Goal: Task Accomplishment & Management: Complete application form

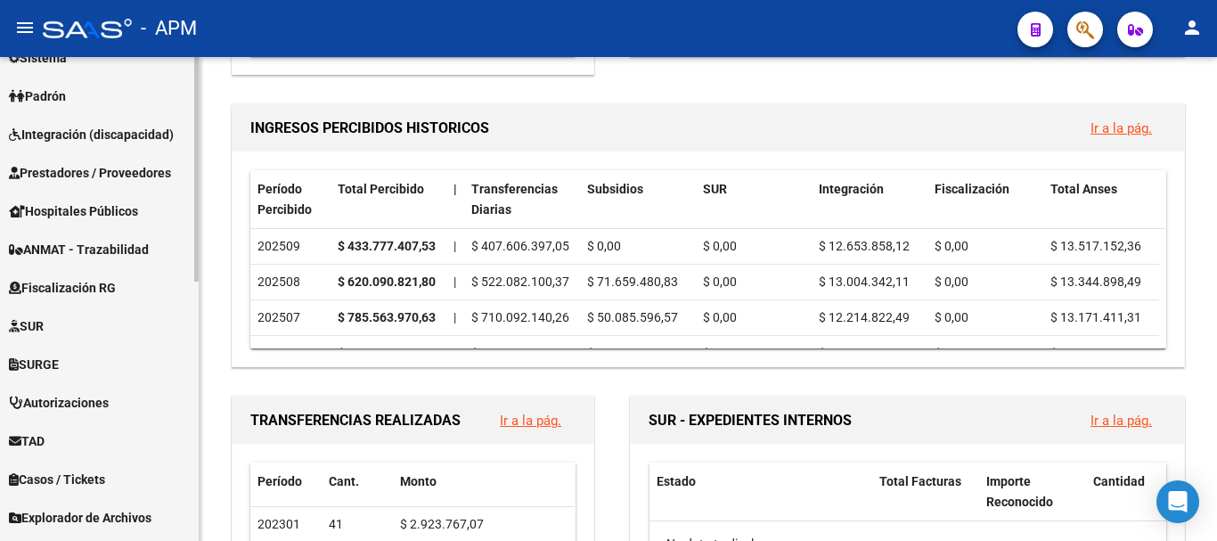
scroll to position [380, 0]
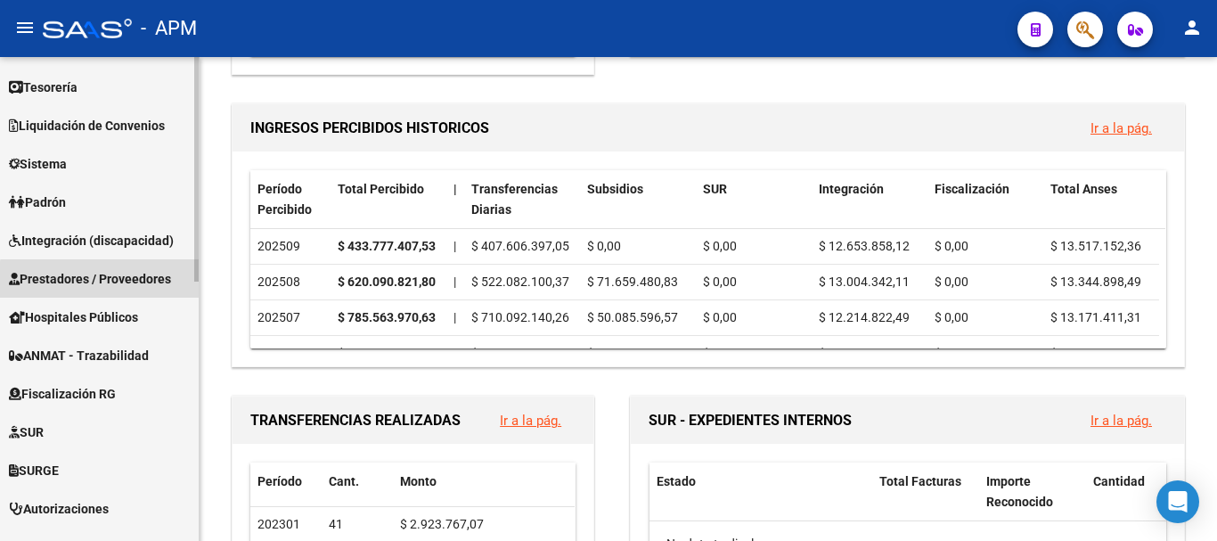
click at [108, 281] on span "Prestadores / Proveedores" at bounding box center [90, 279] width 162 height 20
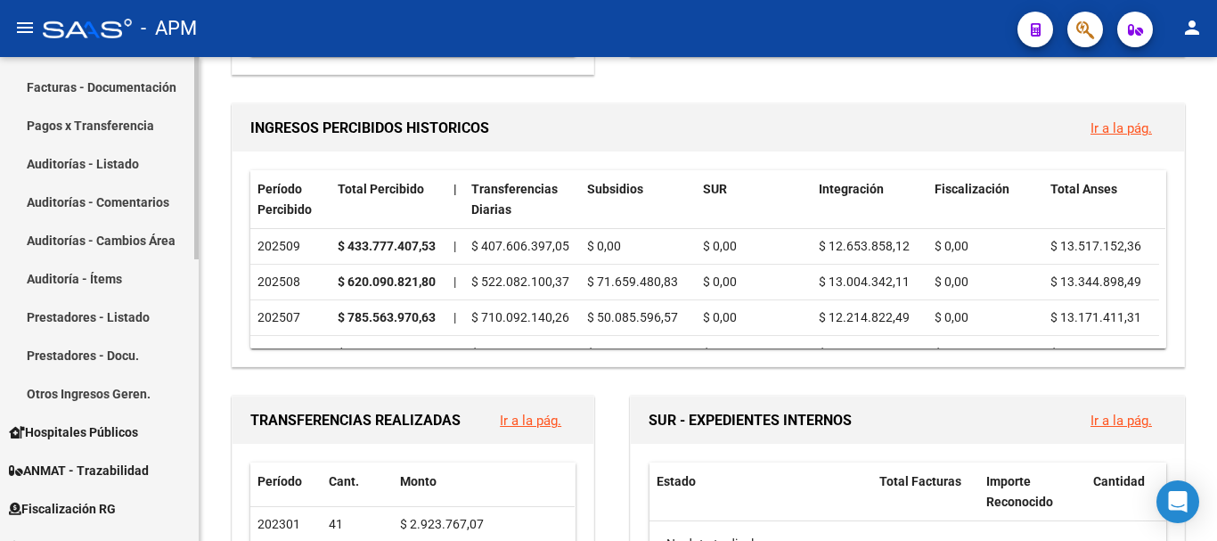
click at [148, 159] on link "Auditorías - Listado" at bounding box center [99, 163] width 199 height 38
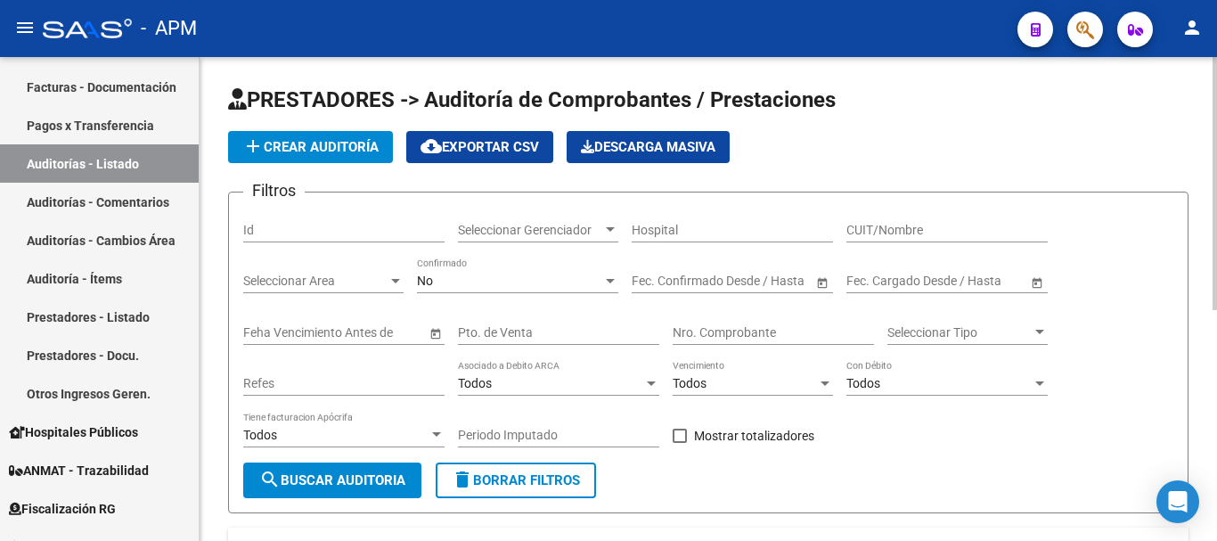
click at [326, 150] on span "add Crear Auditoría" at bounding box center [310, 147] width 136 height 16
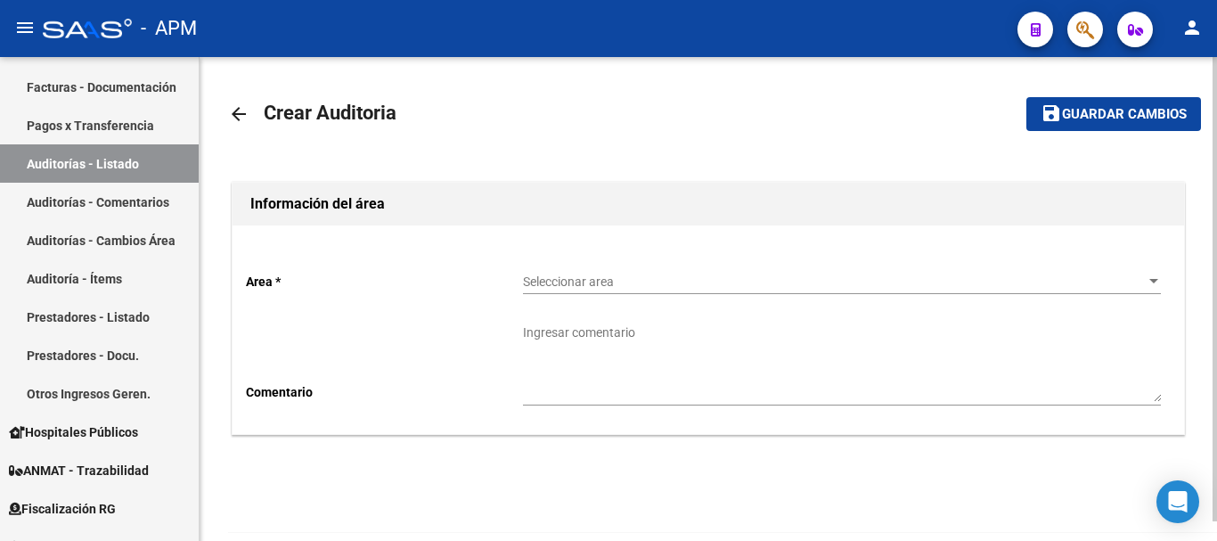
click at [1108, 112] on span "Guardar cambios" at bounding box center [1124, 115] width 125 height 16
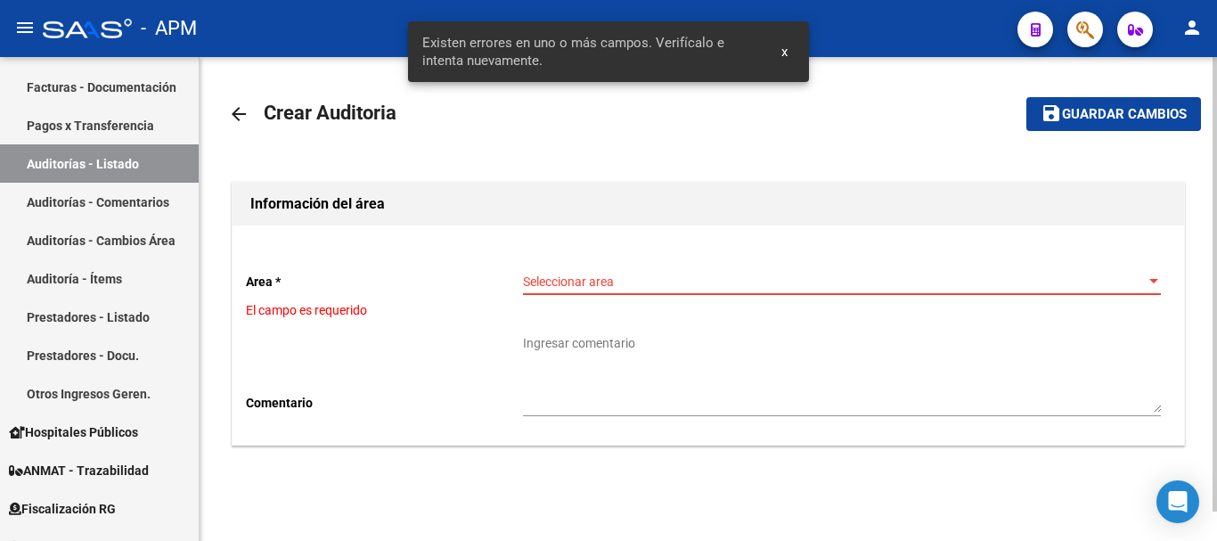
click at [769, 287] on span "Seleccionar area" at bounding box center [834, 281] width 622 height 15
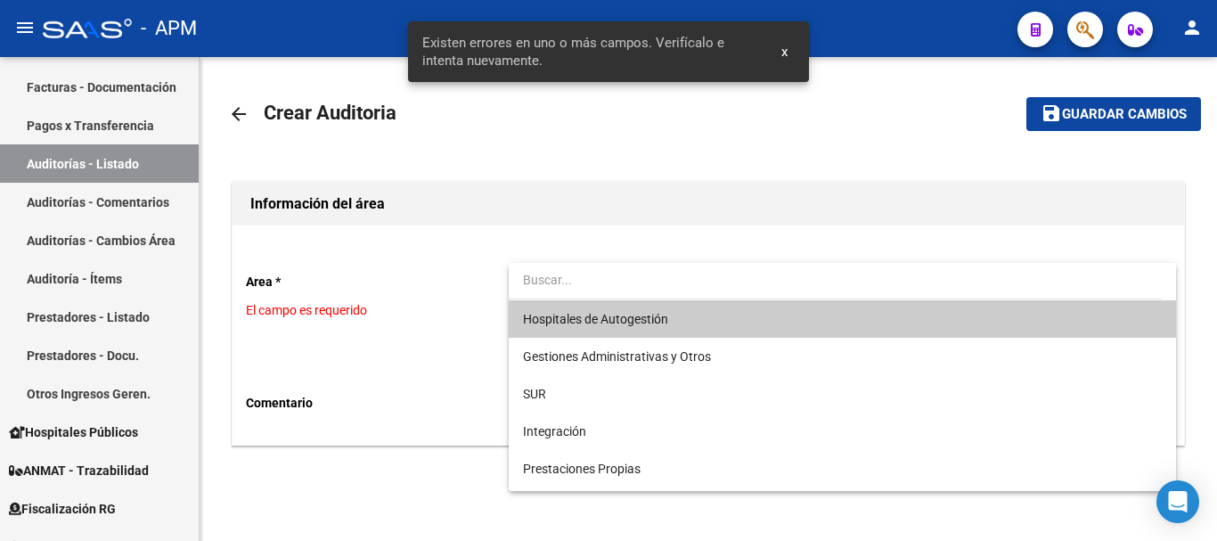
click at [710, 319] on span "Hospitales de Autogestión" at bounding box center [842, 318] width 638 height 37
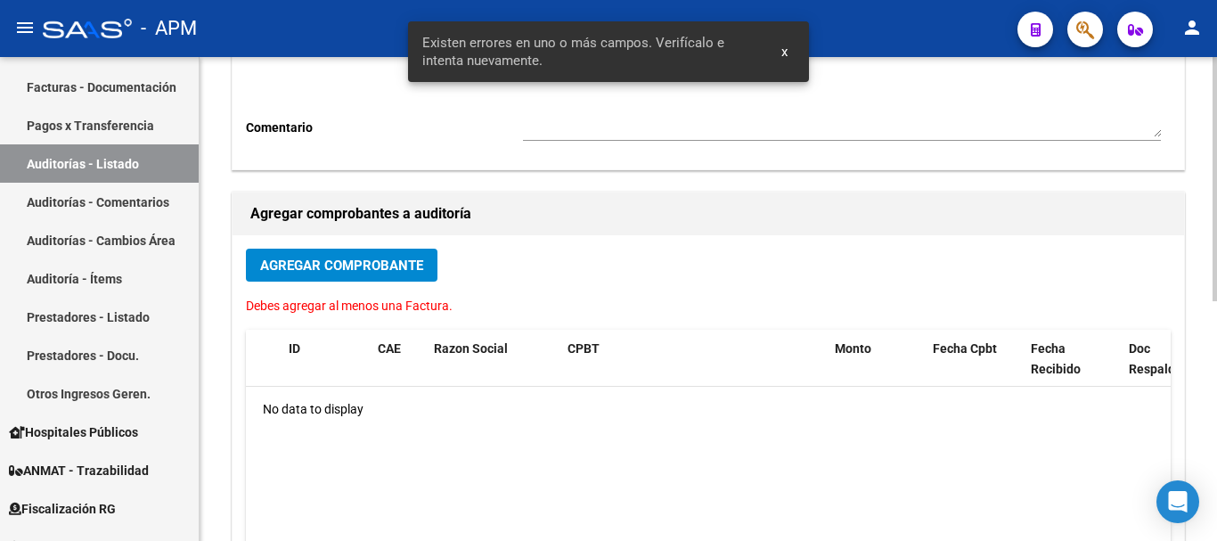
scroll to position [267, 0]
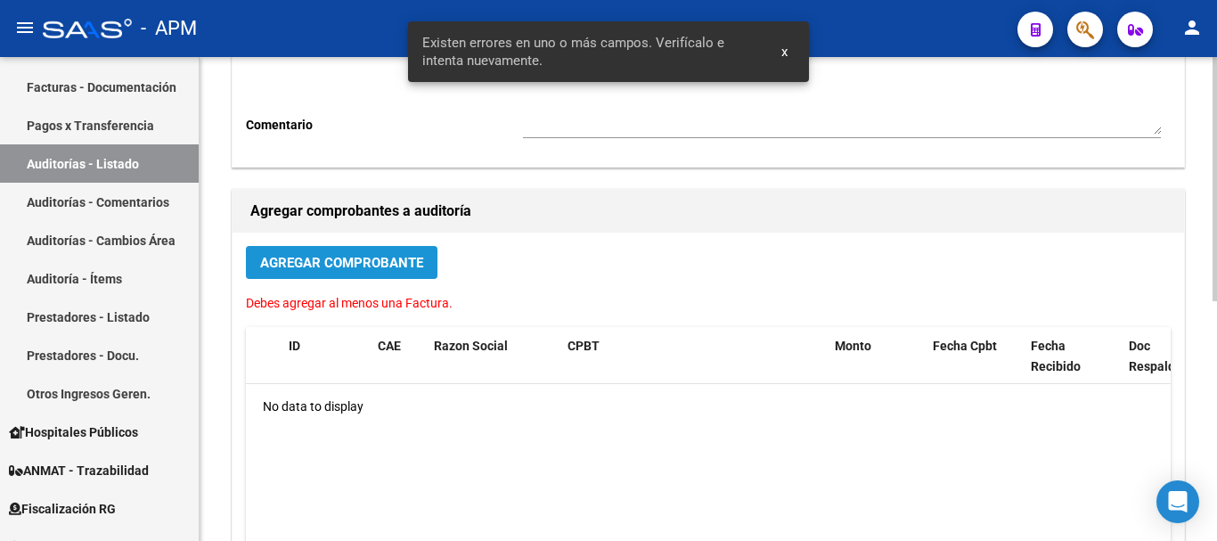
click at [349, 259] on span "Agregar Comprobante" at bounding box center [341, 263] width 163 height 16
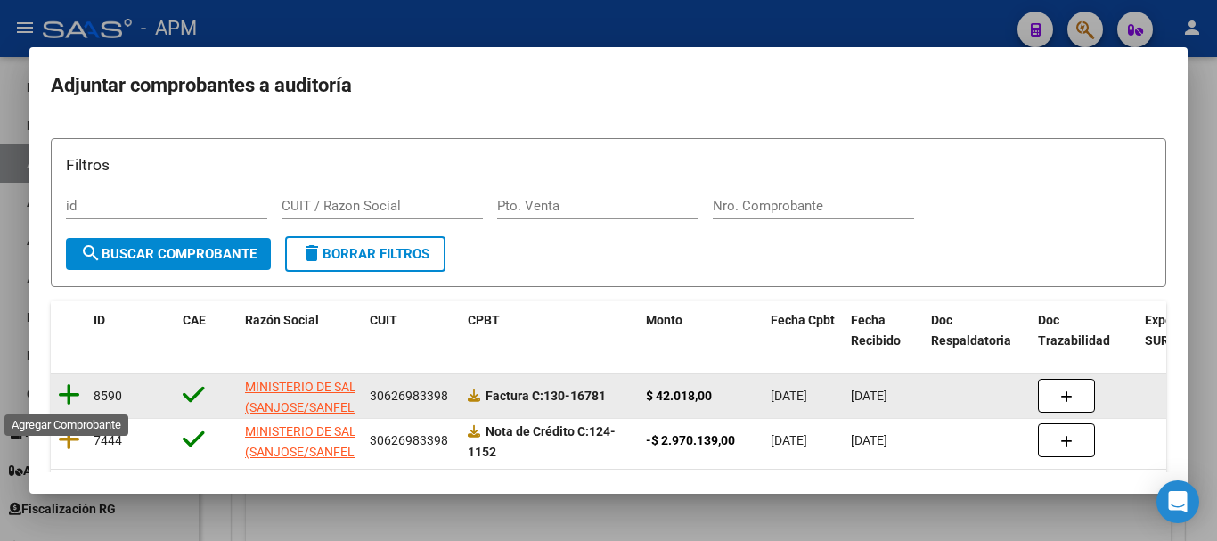
click at [66, 392] on icon at bounding box center [69, 394] width 22 height 25
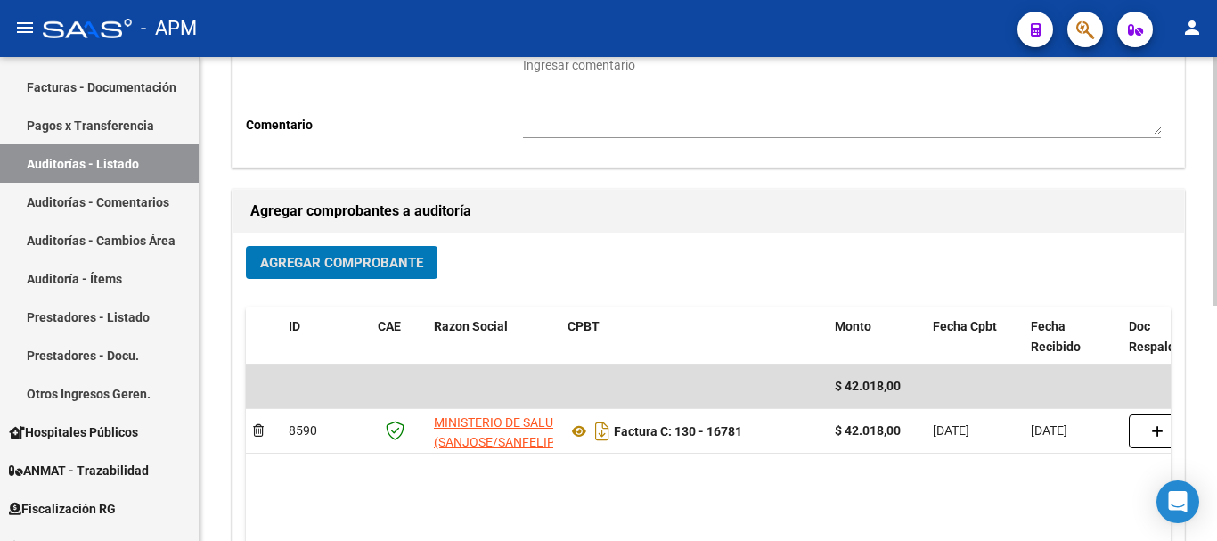
scroll to position [0, 0]
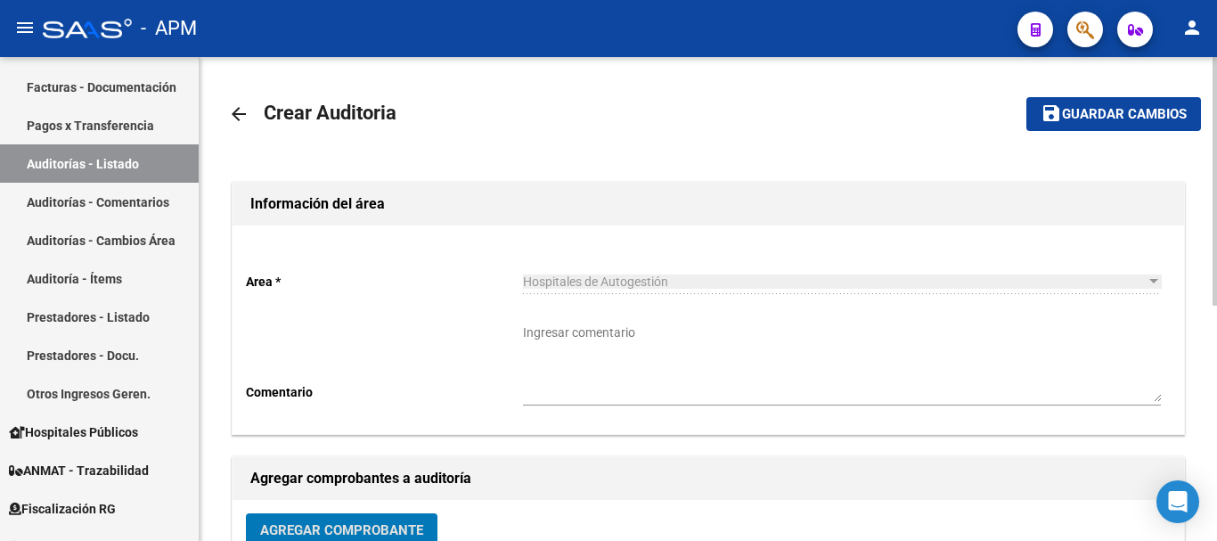
click at [1155, 122] on span "Guardar cambios" at bounding box center [1124, 115] width 125 height 16
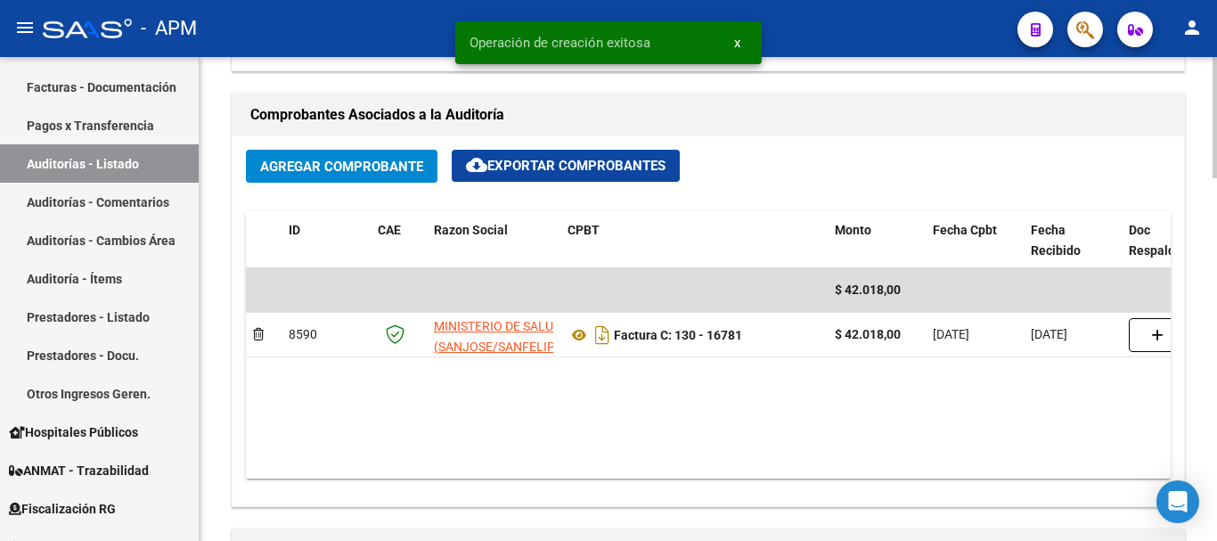
scroll to position [1158, 0]
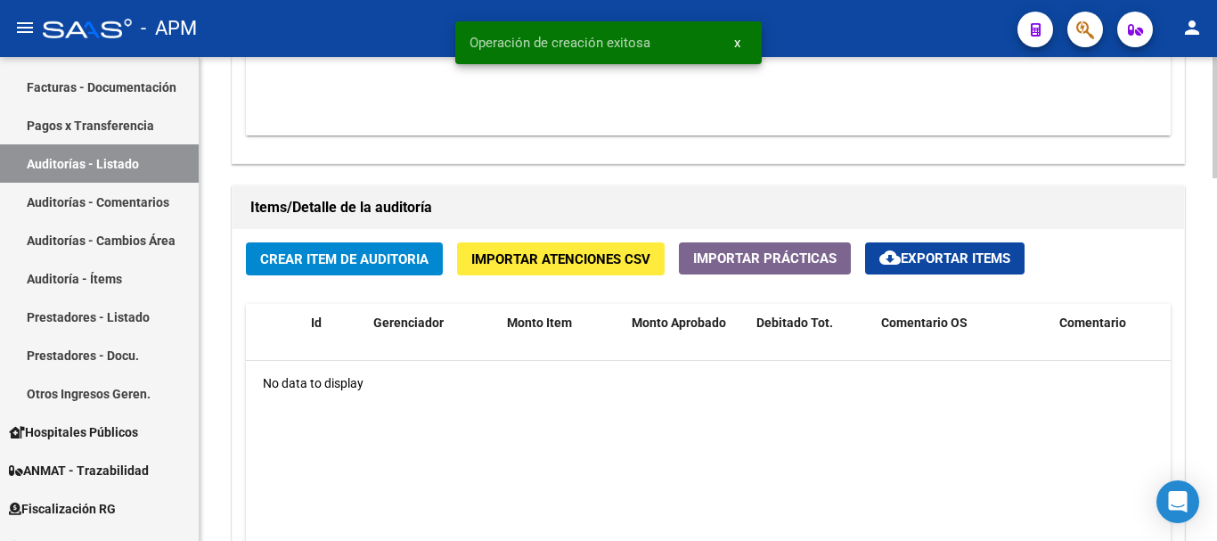
click at [373, 264] on span "Crear Item de Auditoria" at bounding box center [344, 259] width 168 height 16
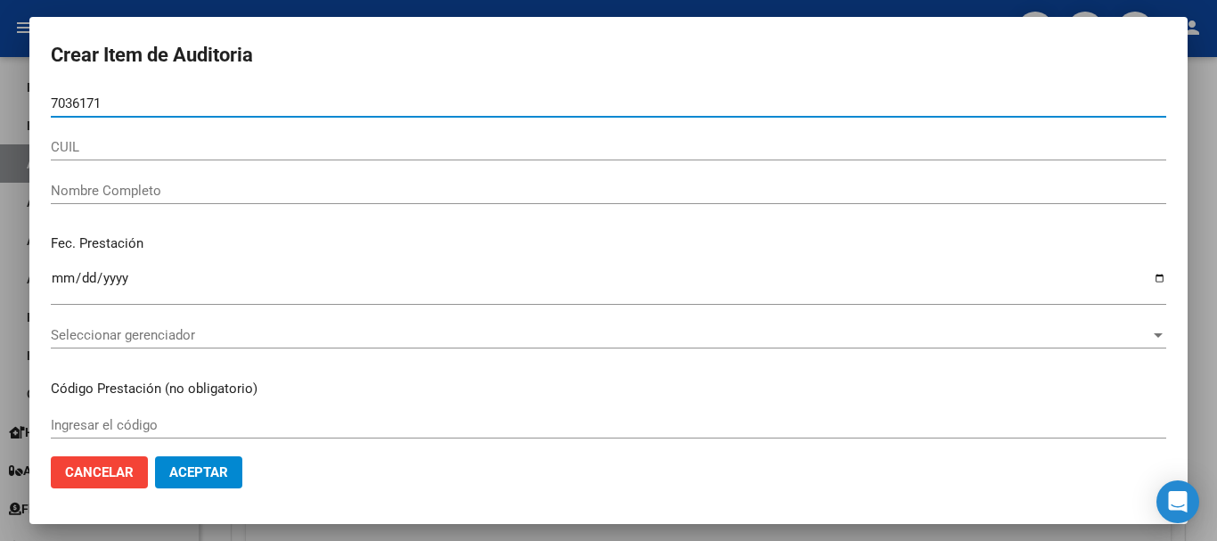
type input "70361718"
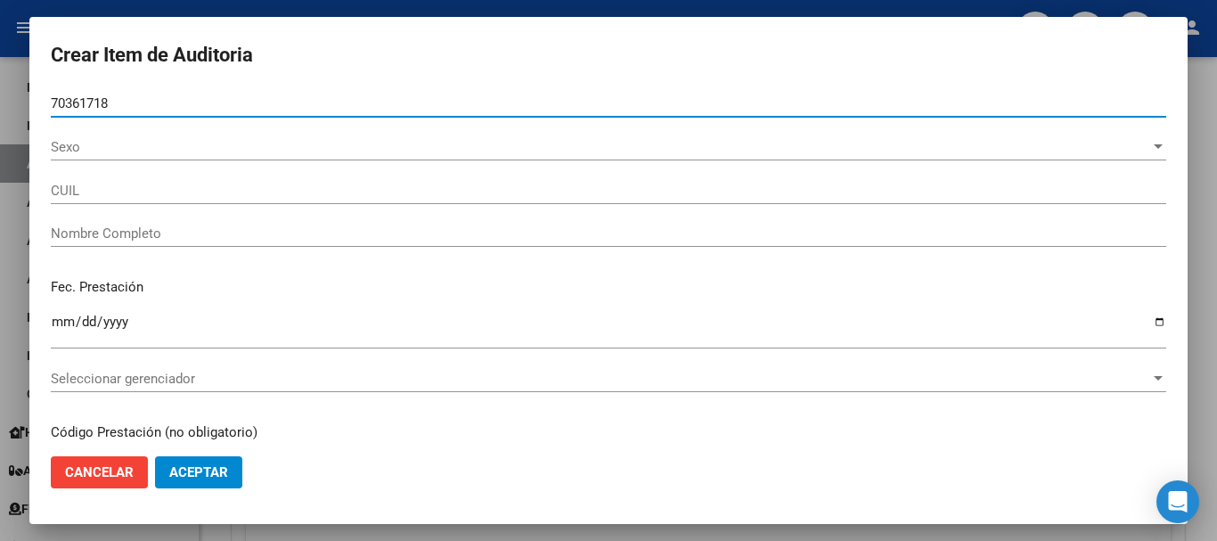
type input "20703617183"
type input "SOPOSATTO [PERSON_NAME]"
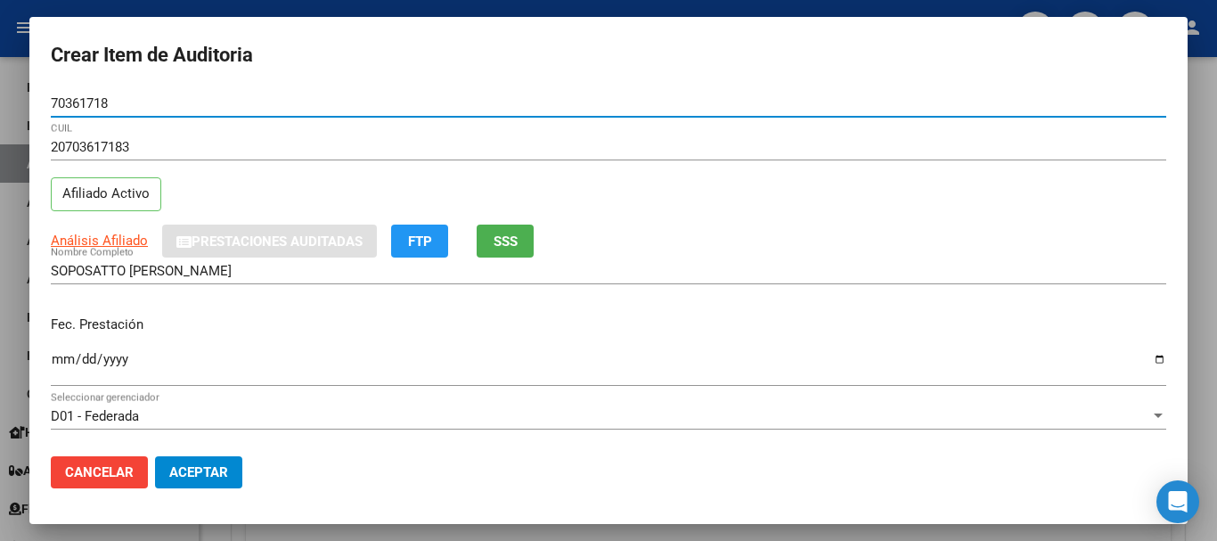
type input "70361718"
click at [62, 363] on input "Ingresar la fecha" at bounding box center [609, 366] width 1116 height 29
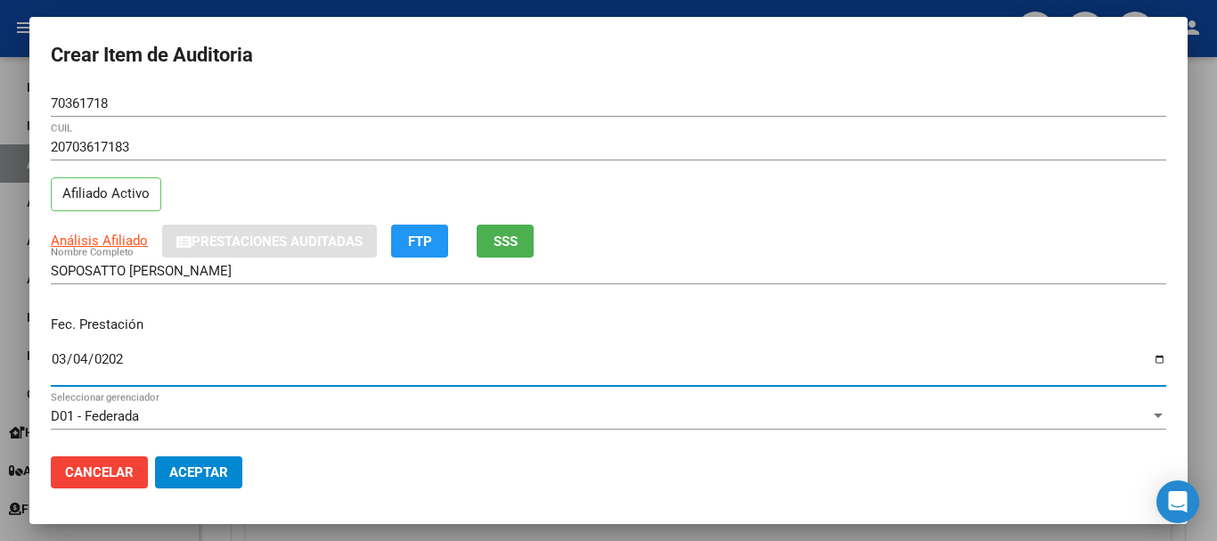
type input "[DATE]"
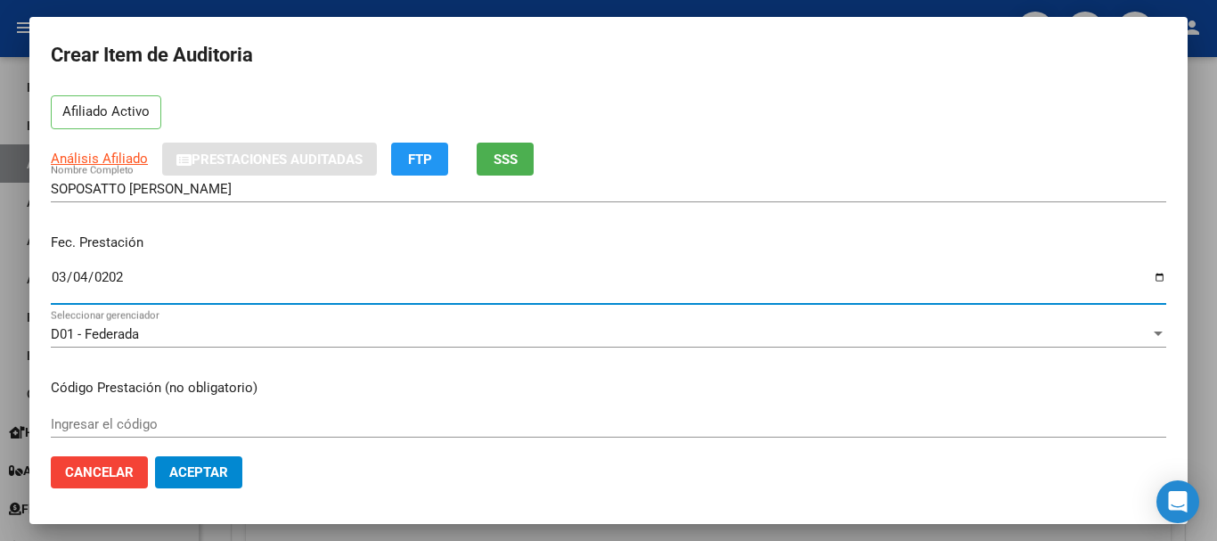
scroll to position [178, 0]
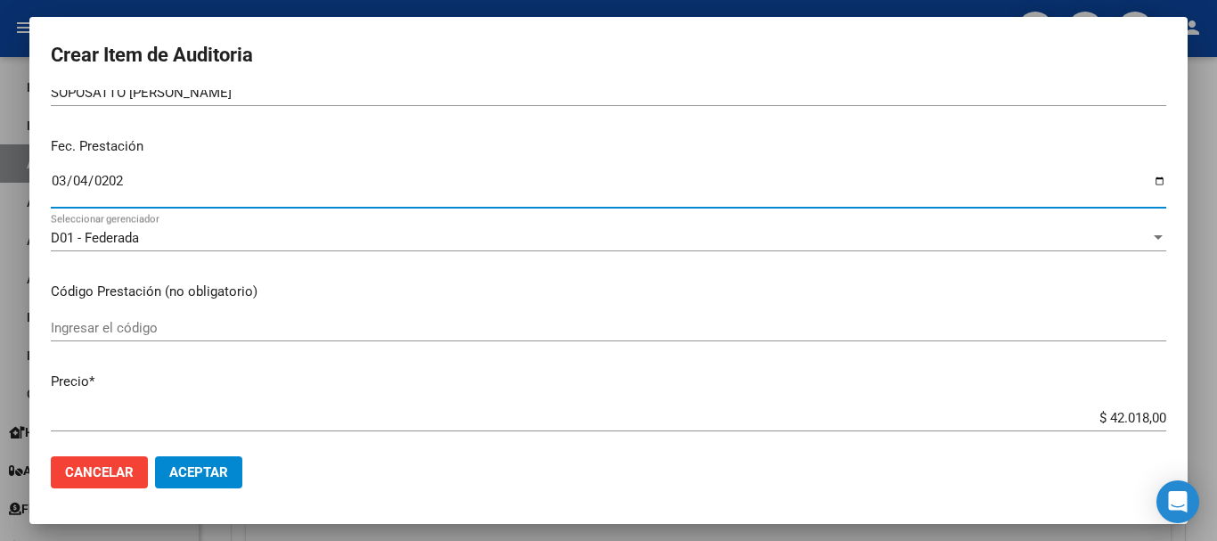
click at [167, 333] on input "Ingresar el código" at bounding box center [609, 328] width 1116 height 16
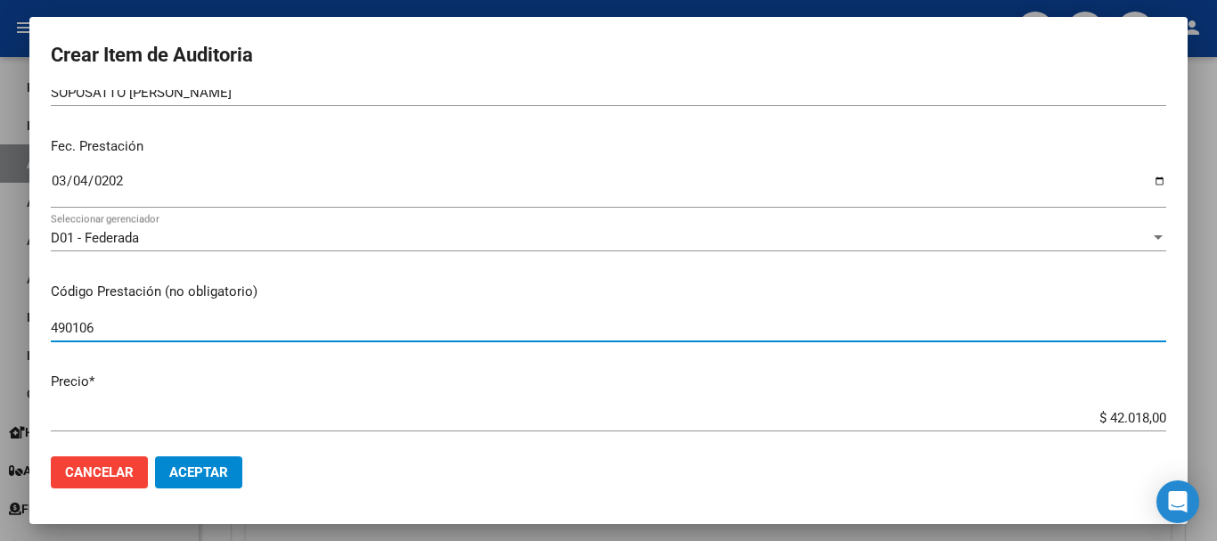
type input "490106"
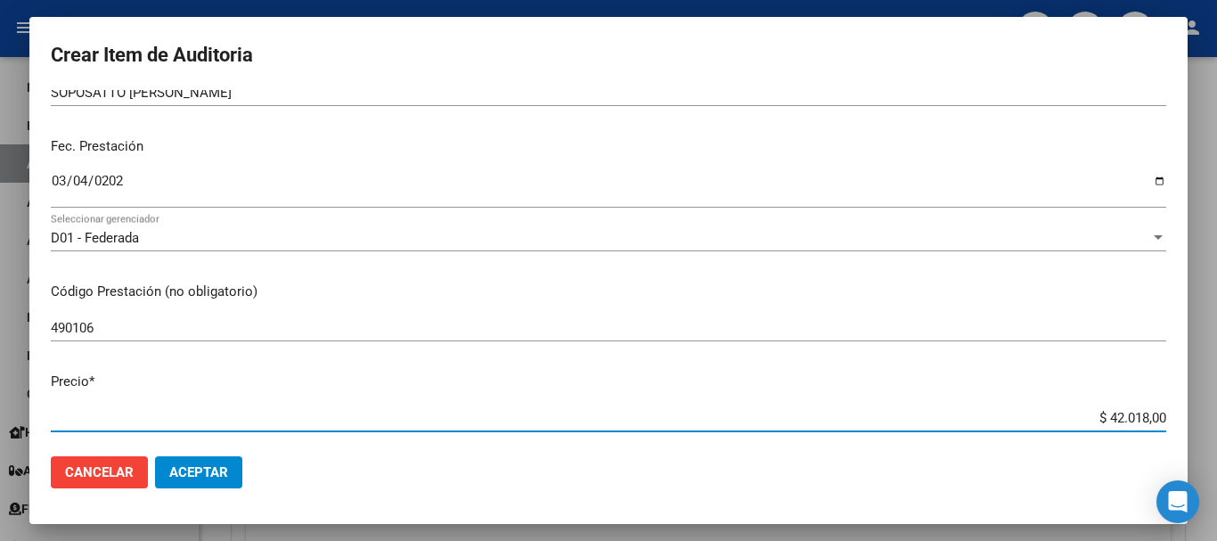
drag, startPoint x: 1096, startPoint y: 414, endPoint x: 1157, endPoint y: 413, distance: 61.5
click at [1157, 413] on app-form-text-field "Precio * $ 42.018,00 Ingresar el precio" at bounding box center [616, 399] width 1130 height 55
type input "$ 0,02"
type input "$ 0,27"
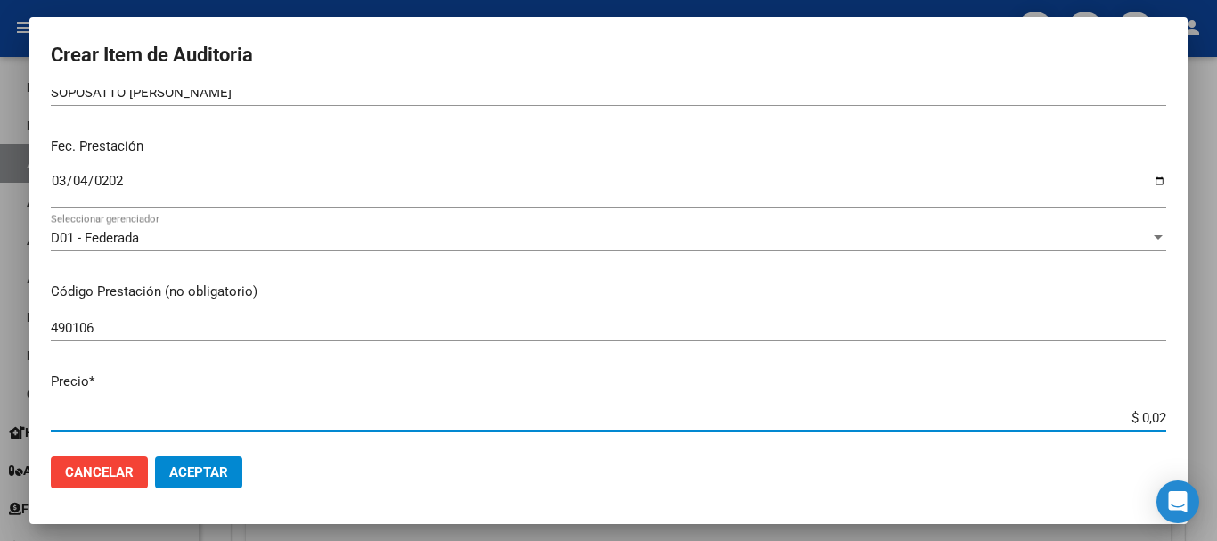
type input "$ 0,27"
type input "$ 2,79"
type input "$ 27,99"
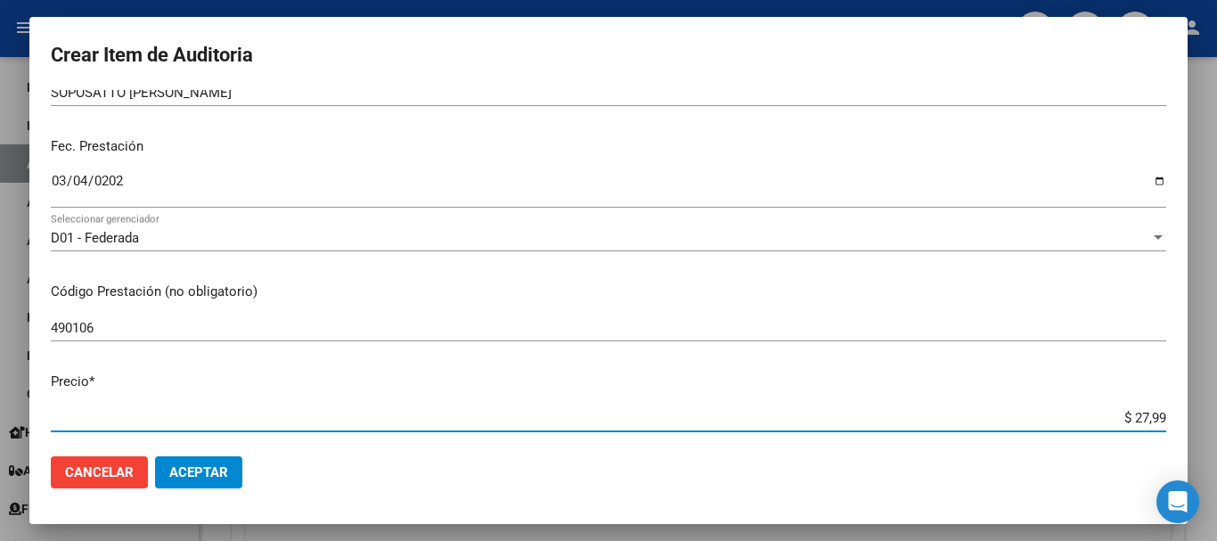
type input "$ 279,90"
type input "$ 2.799,00"
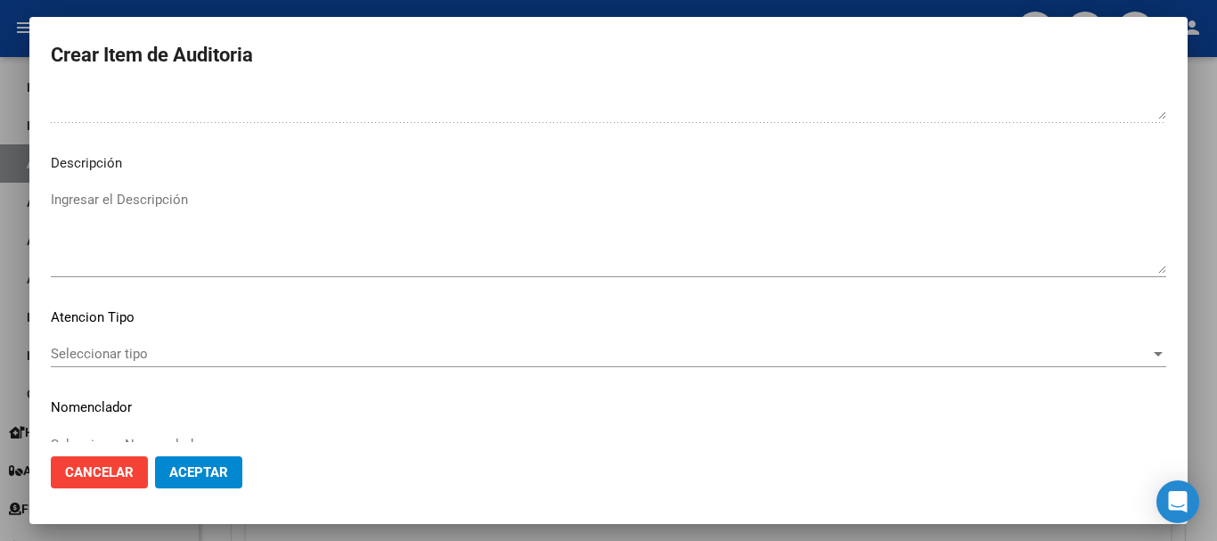
scroll to position [1253, 0]
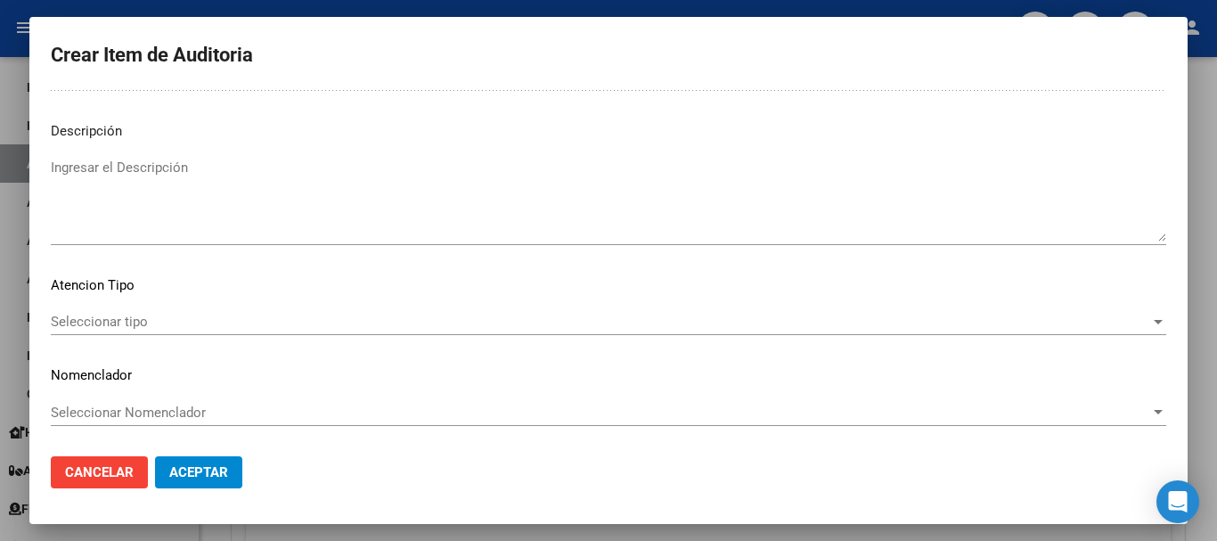
click at [1123, 325] on span "Seleccionar tipo" at bounding box center [601, 322] width 1100 height 16
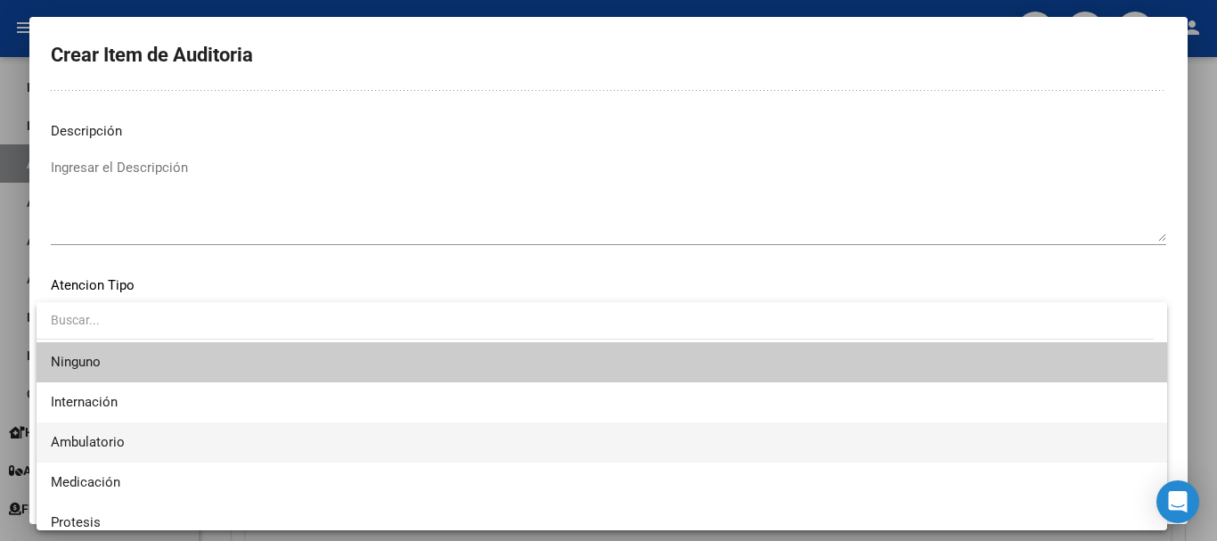
click at [336, 460] on span "Ambulatorio" at bounding box center [602, 442] width 1102 height 40
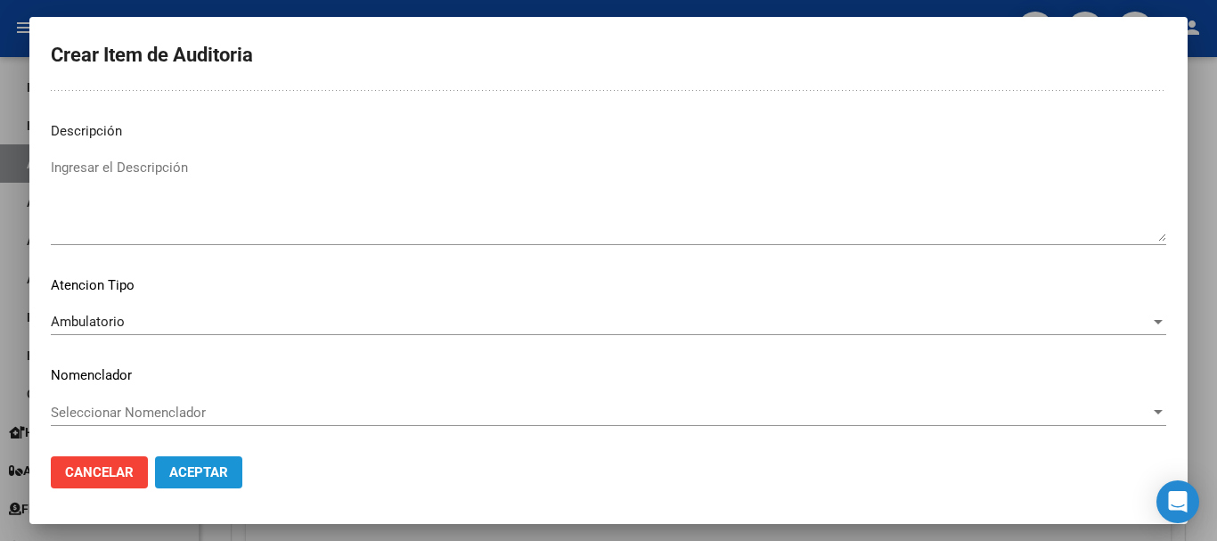
click at [160, 473] on button "Aceptar" at bounding box center [198, 472] width 87 height 32
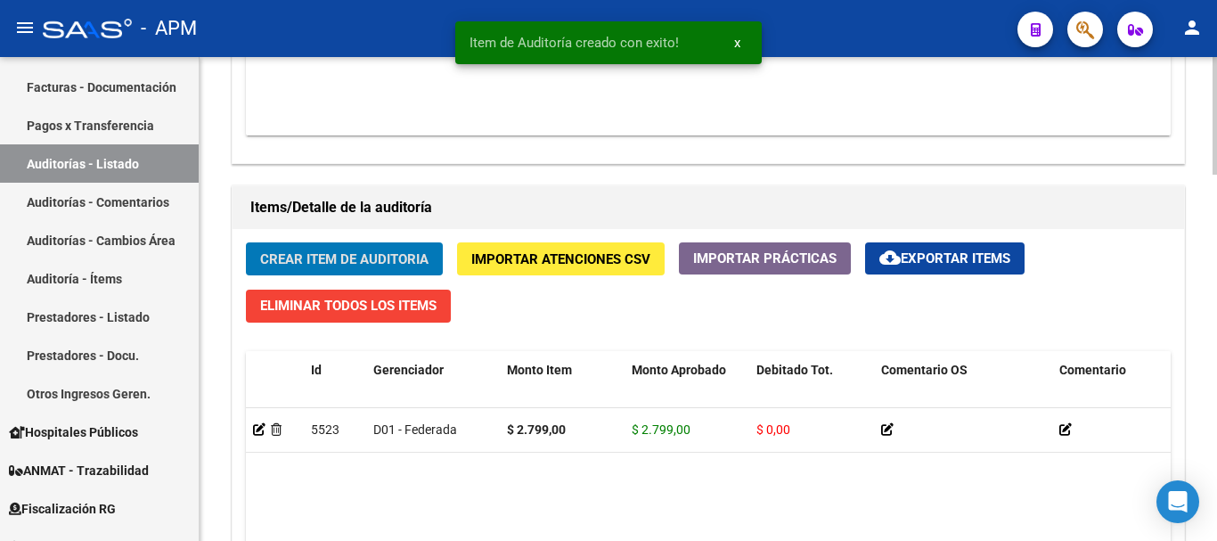
scroll to position [1159, 0]
click at [389, 256] on span "Crear Item de Auditoria" at bounding box center [344, 259] width 168 height 16
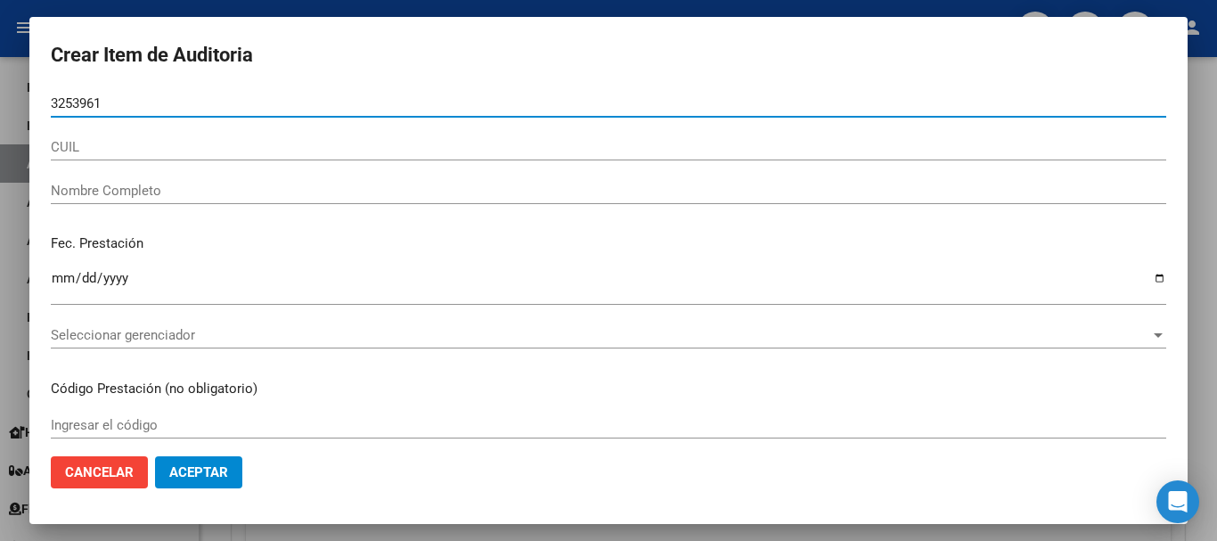
type input "32539617"
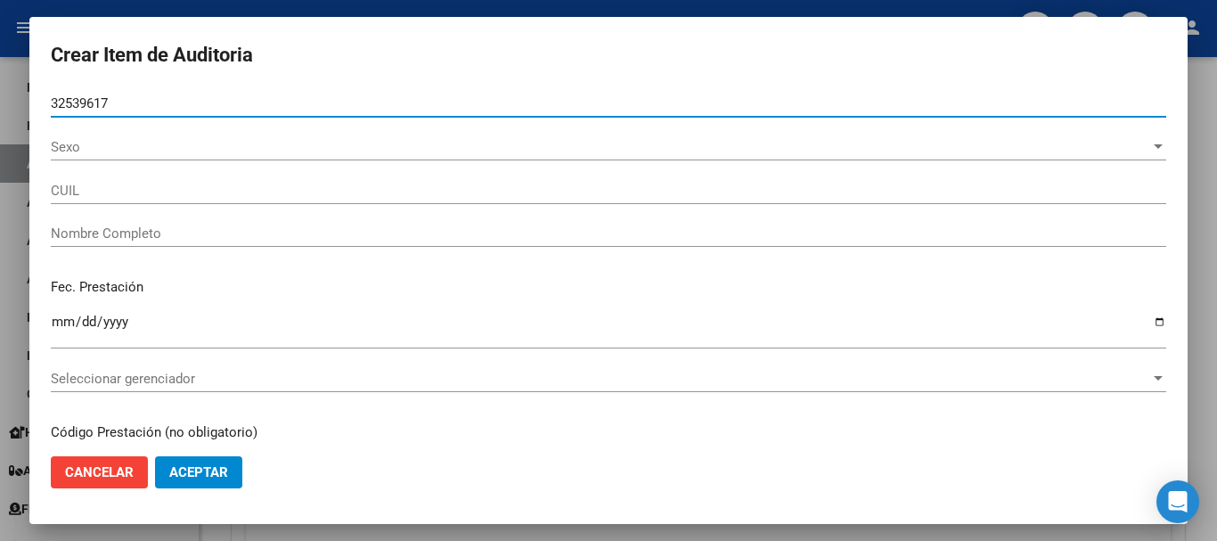
type input "27325396178"
type input "[PERSON_NAME]"
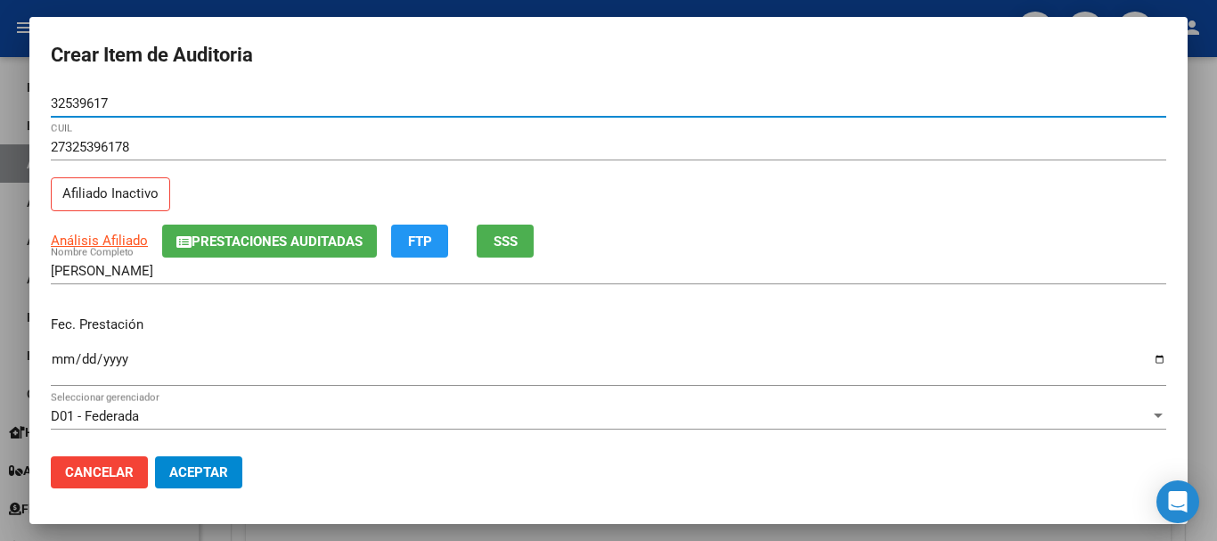
type input "32539617"
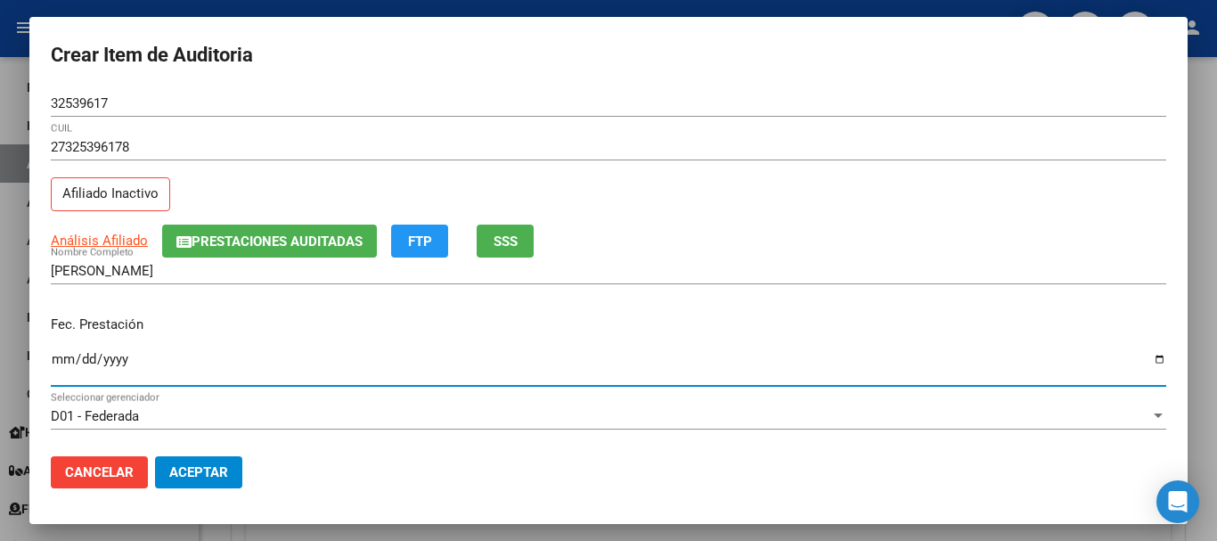
click at [61, 366] on input "Ingresar la fecha" at bounding box center [609, 366] width 1116 height 29
type input "[DATE]"
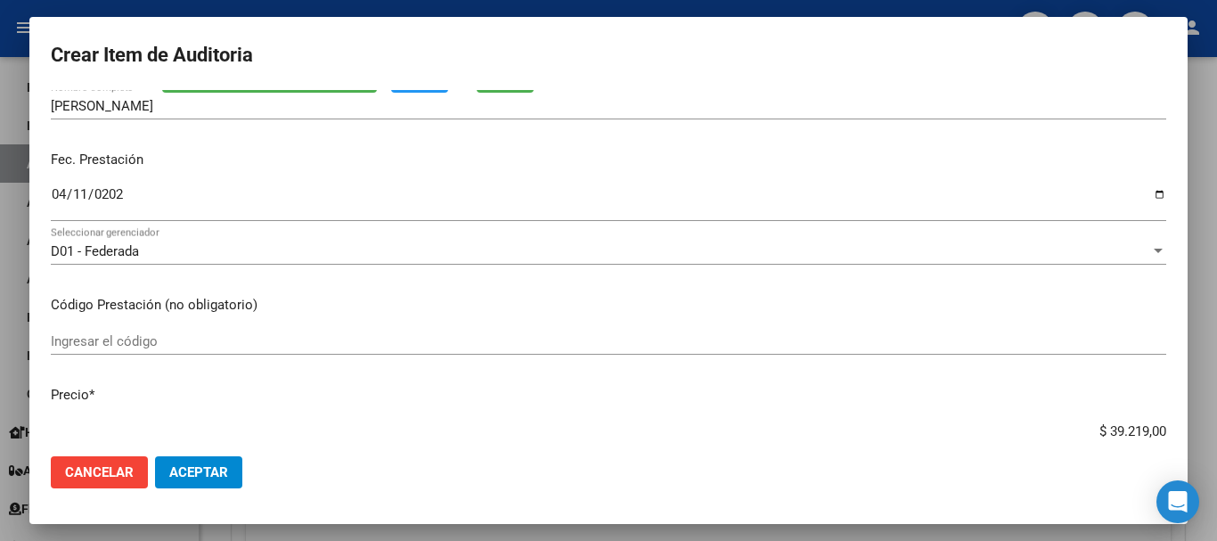
scroll to position [178, 0]
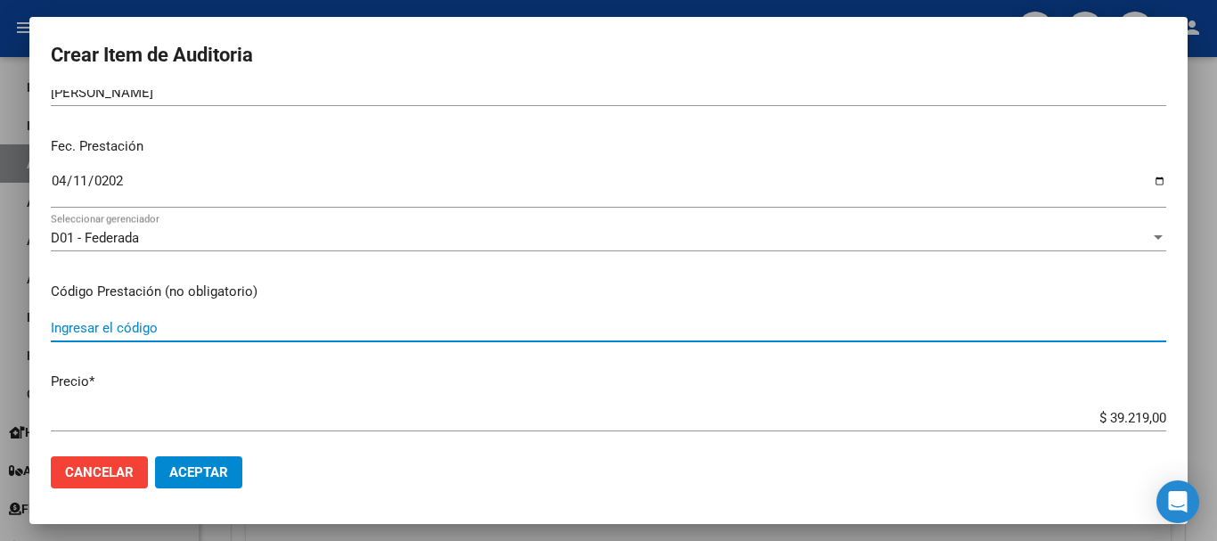
click at [106, 324] on input "Ingresar el código" at bounding box center [609, 328] width 1116 height 16
type input "1040101"
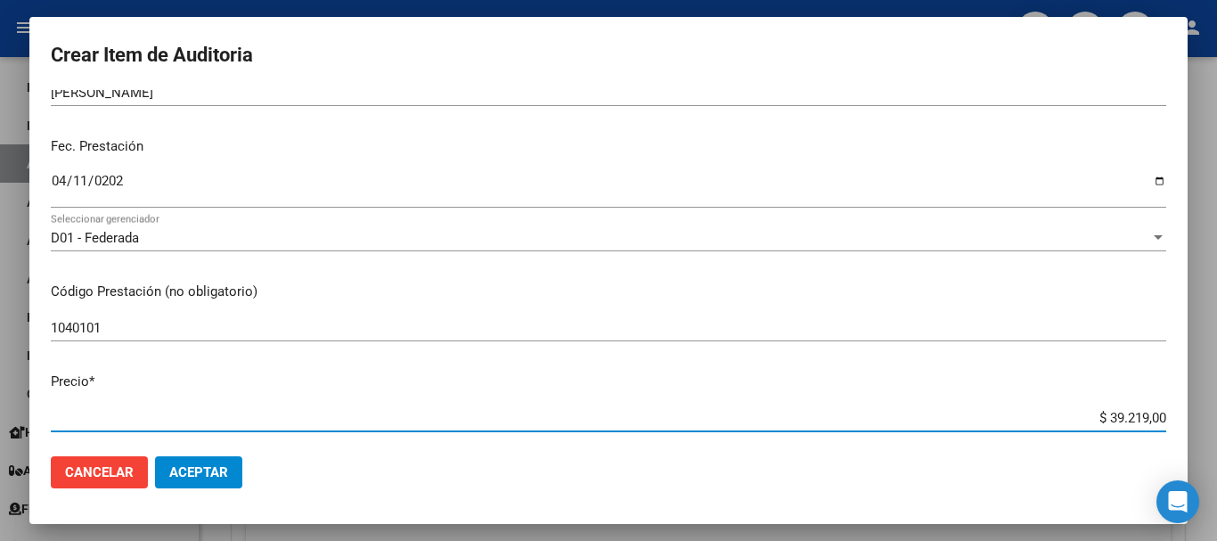
drag, startPoint x: 1092, startPoint y: 416, endPoint x: 1158, endPoint y: 417, distance: 66.8
click at [1158, 417] on app-form-text-field "Precio * $ 39.219,00 Ingresar el precio" at bounding box center [616, 399] width 1130 height 55
type input "$ 0,05"
type input "$ 0,59"
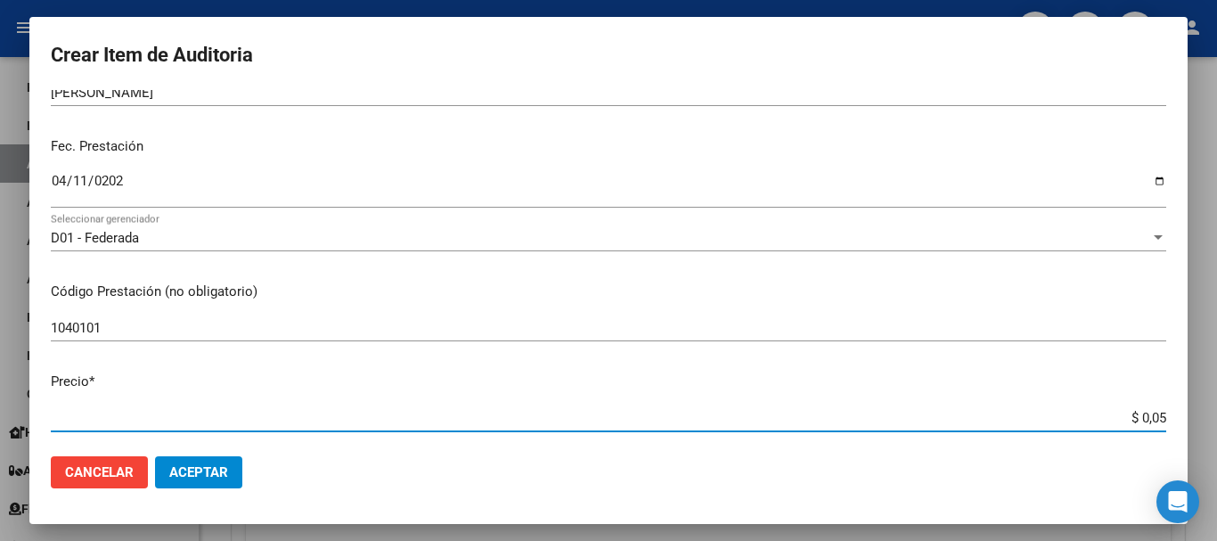
type input "$ 0,59"
type input "$ 5,99"
type input "$ 59,98"
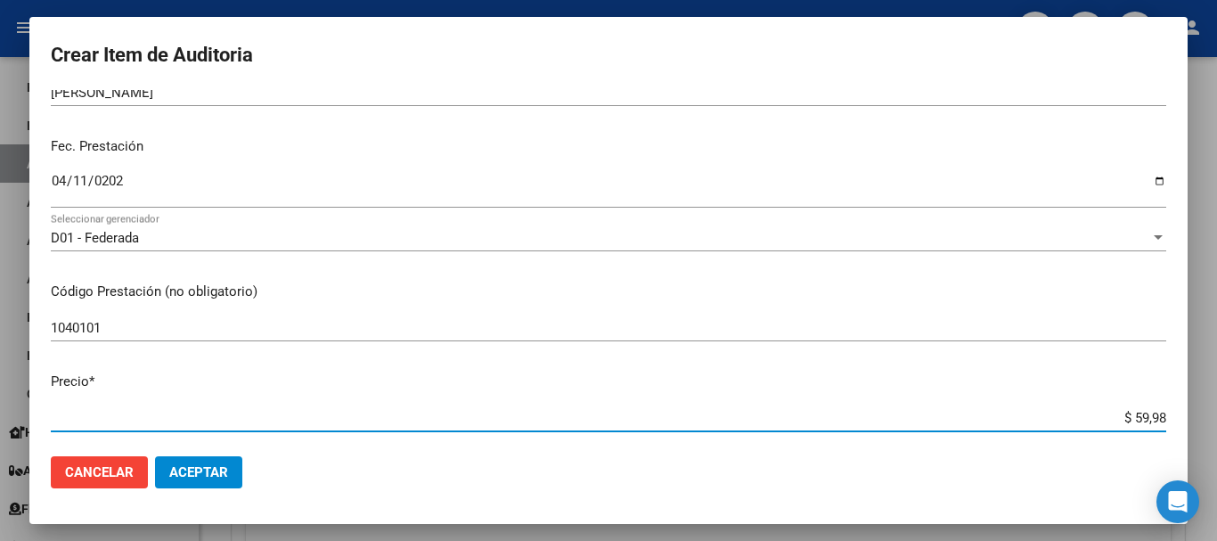
type input "$ 599,80"
type input "$ 5.998,00"
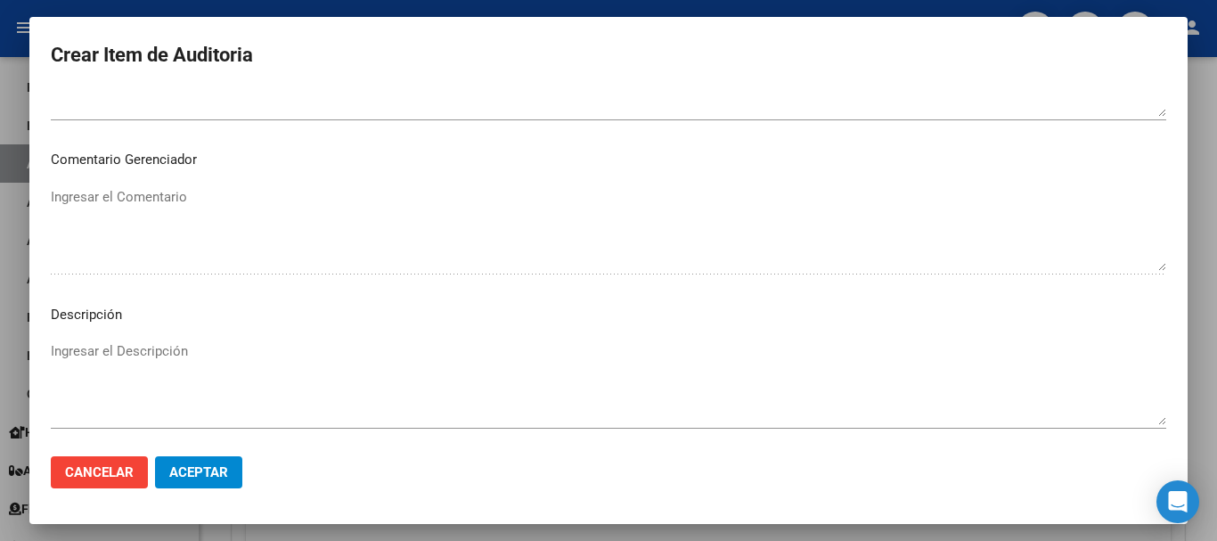
scroll to position [1253, 0]
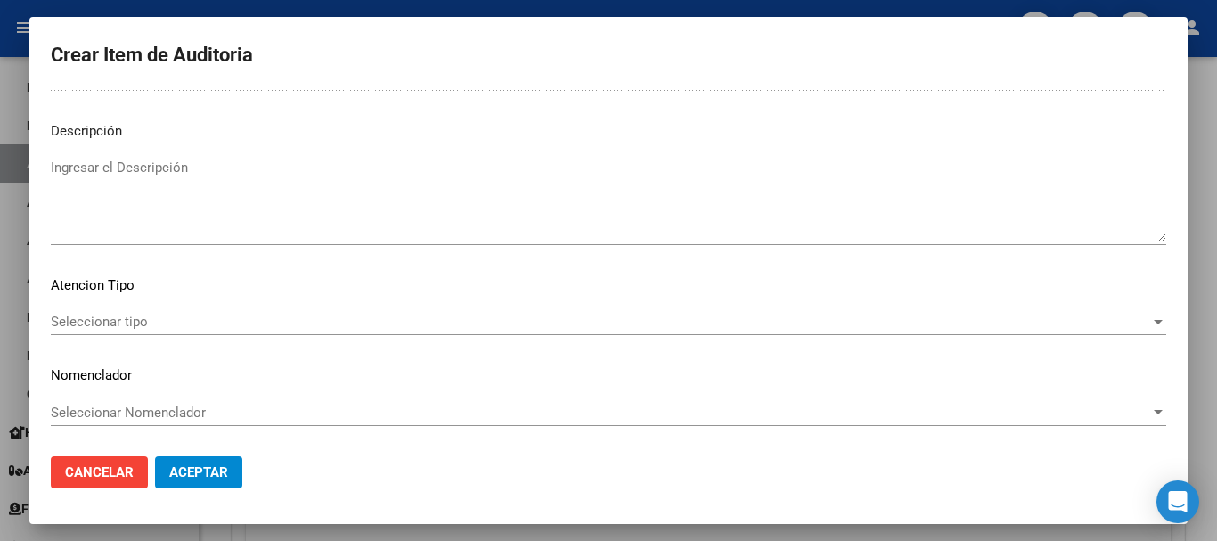
click at [1055, 332] on div "Seleccionar tipo Seleccionar tipo" at bounding box center [609, 321] width 1116 height 27
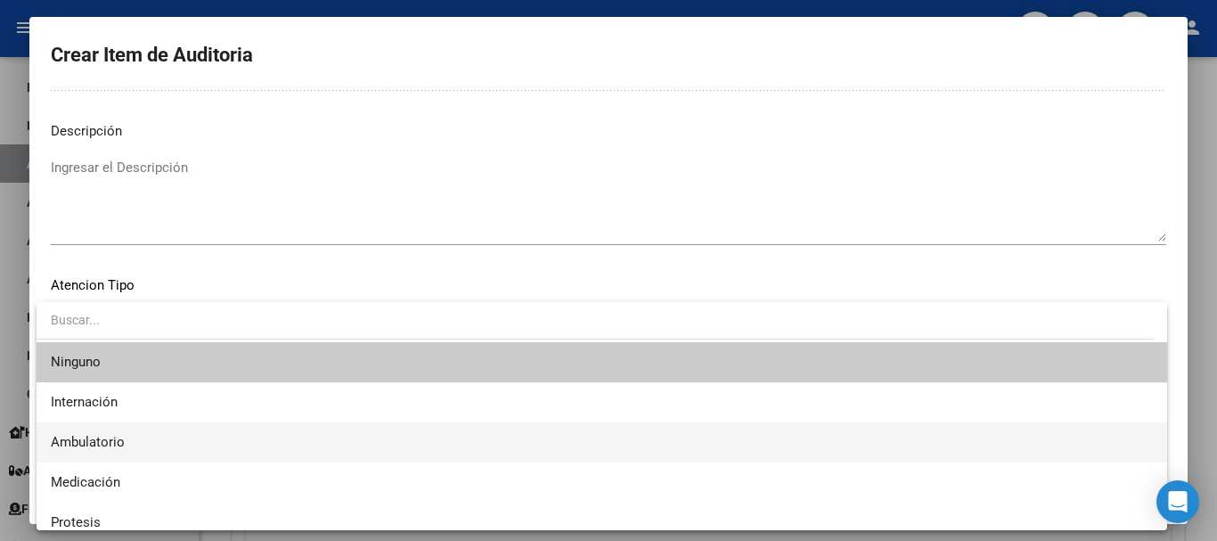
click at [391, 429] on span "Ambulatorio" at bounding box center [602, 442] width 1102 height 40
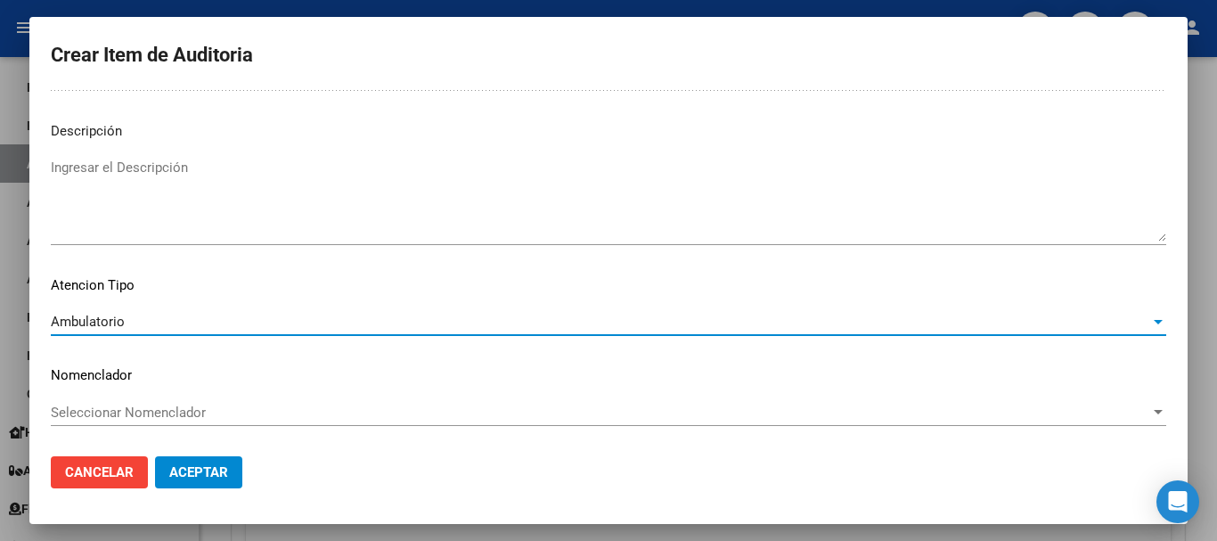
click at [197, 472] on span "Aceptar" at bounding box center [198, 472] width 59 height 16
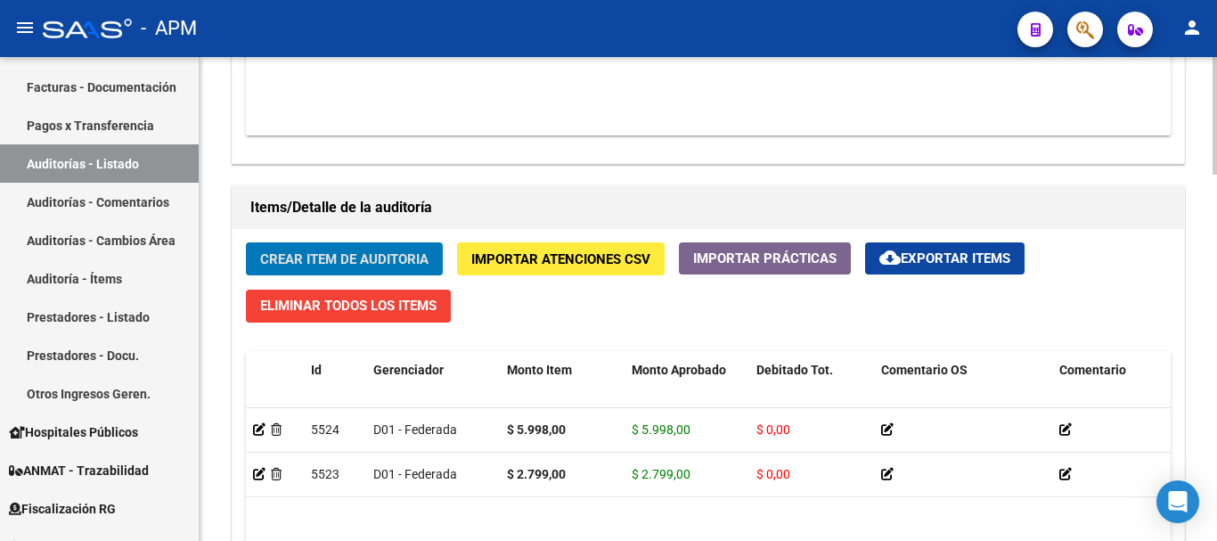
click at [368, 260] on span "Crear Item de Auditoria" at bounding box center [344, 259] width 168 height 16
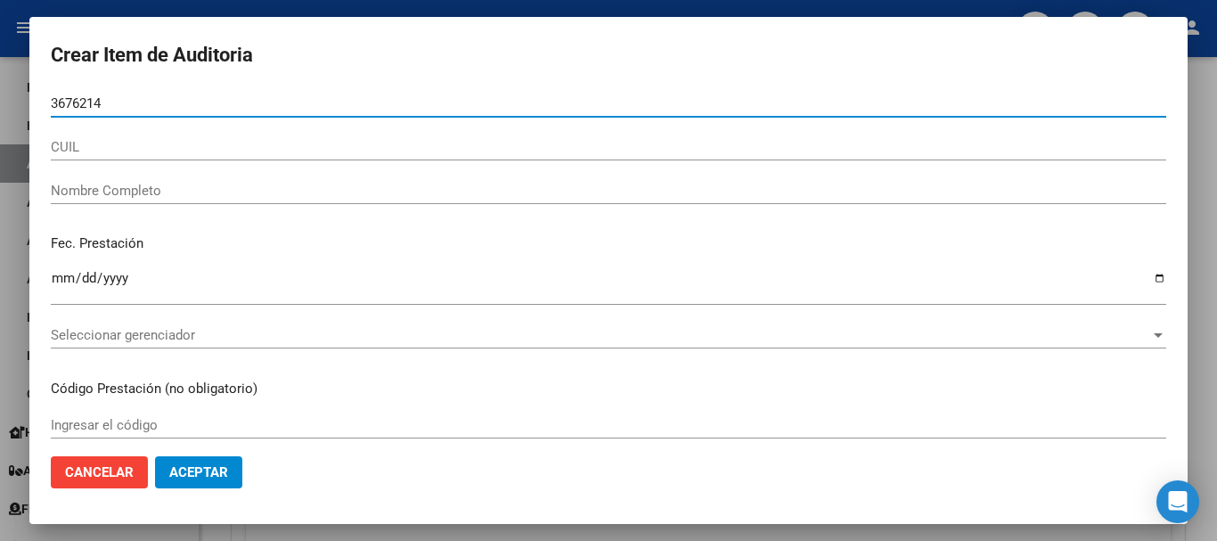
type input "36762143"
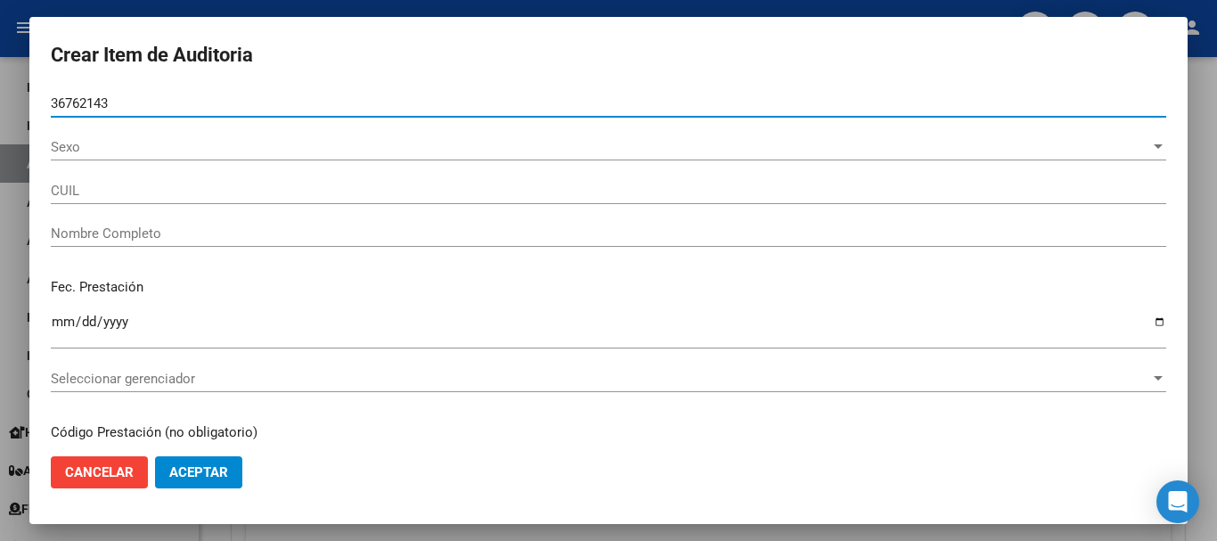
type input "20367621436"
type input "[PERSON_NAME] [PERSON_NAME] -"
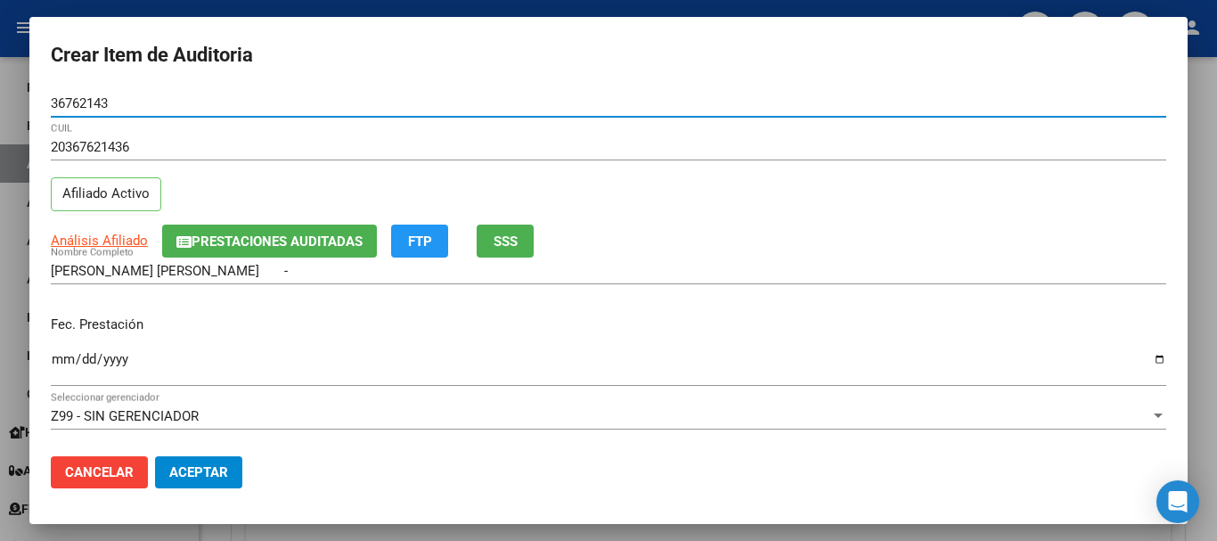
type input "36762143"
click at [64, 356] on input "Ingresar la fecha" at bounding box center [609, 366] width 1116 height 29
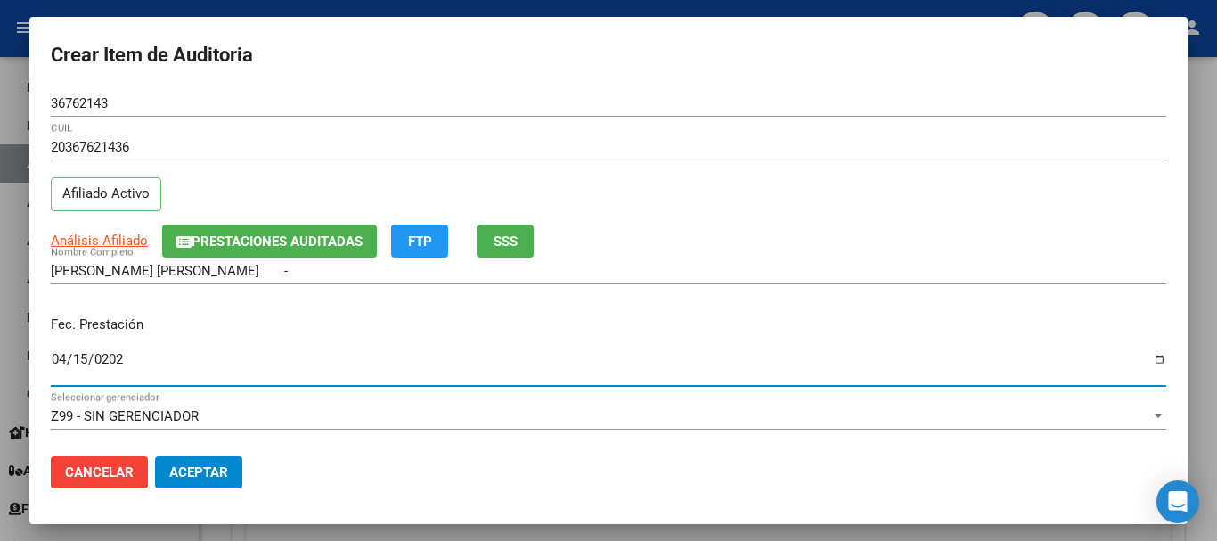
type input "[DATE]"
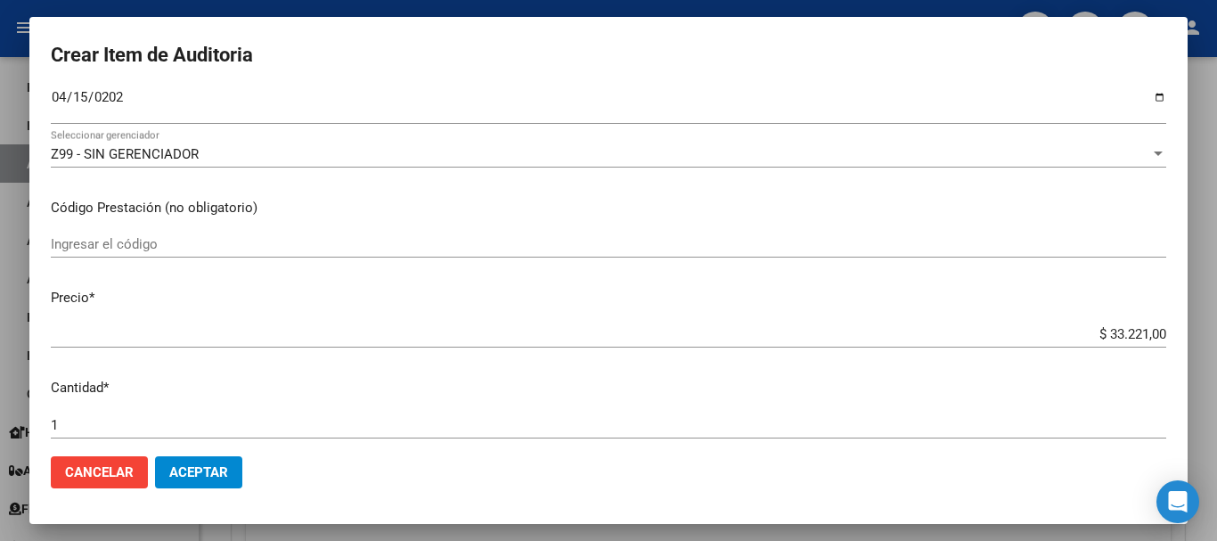
scroll to position [267, 0]
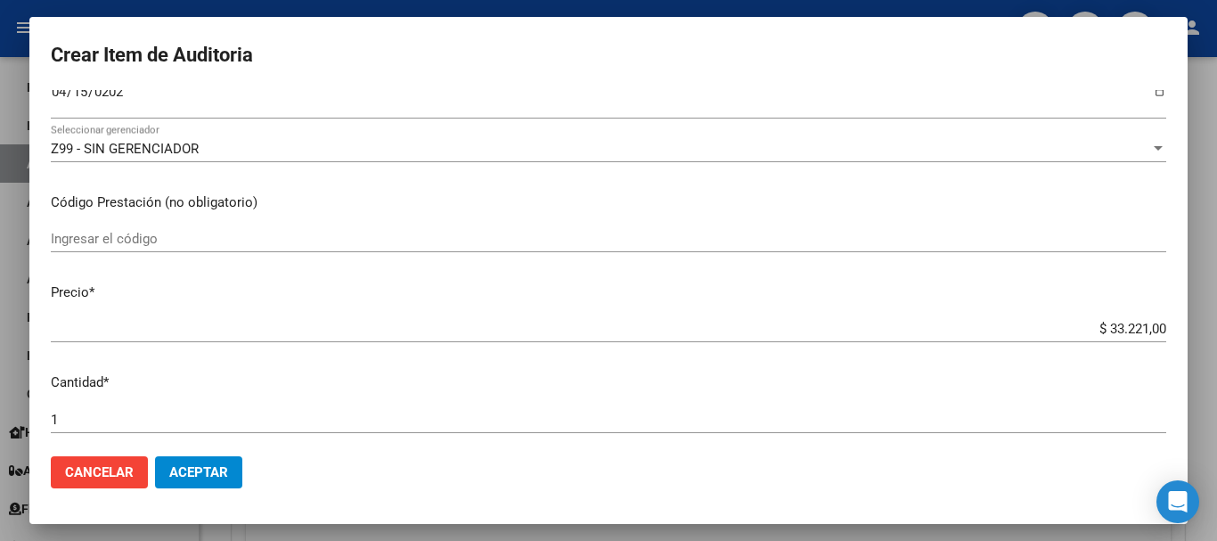
click at [116, 242] on input "Ingresar el código" at bounding box center [609, 239] width 1116 height 16
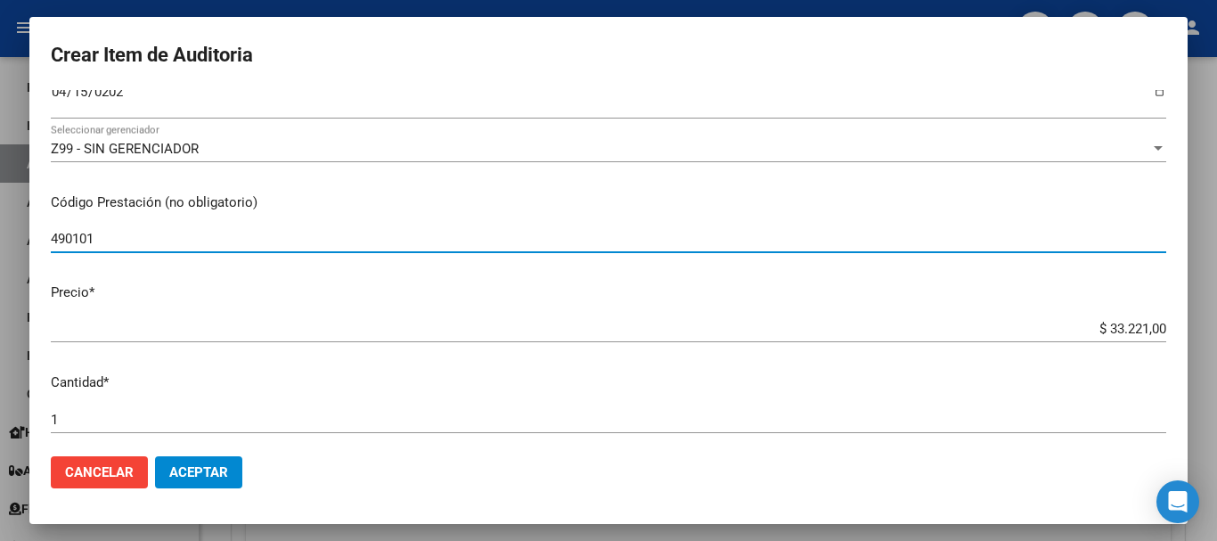
type input "490101"
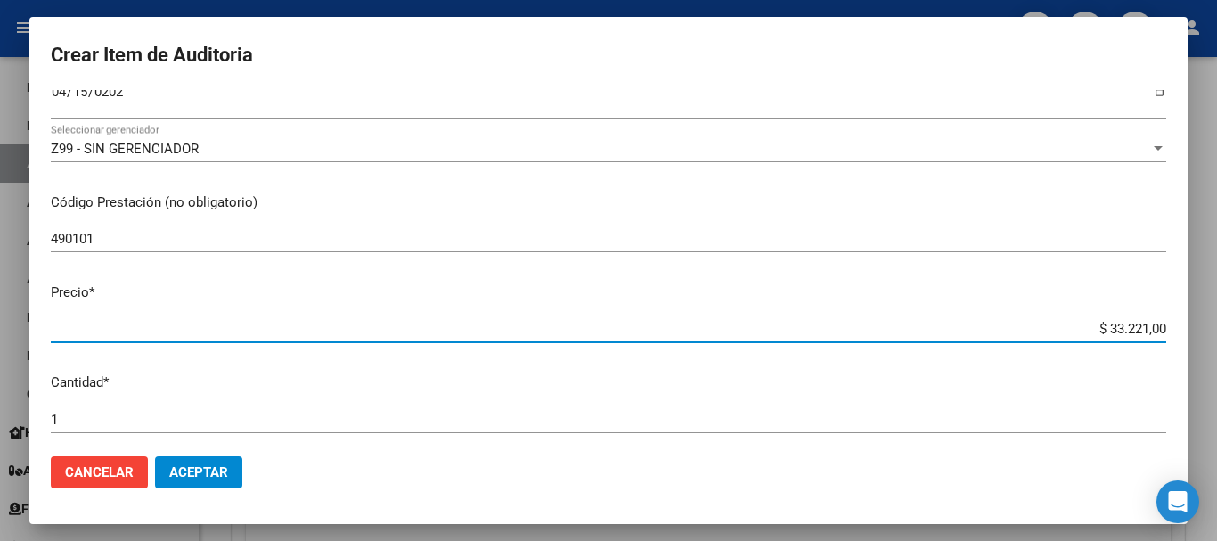
drag, startPoint x: 1096, startPoint y: 331, endPoint x: 1170, endPoint y: 329, distance: 74.0
click at [1170, 329] on mat-dialog-content "36762143 Nro Documento 20367621436 CUIL Afiliado Activo Análisis Afiliado Prest…" at bounding box center [608, 266] width 1158 height 352
type input "$ 0,01"
type input "$ 0,11"
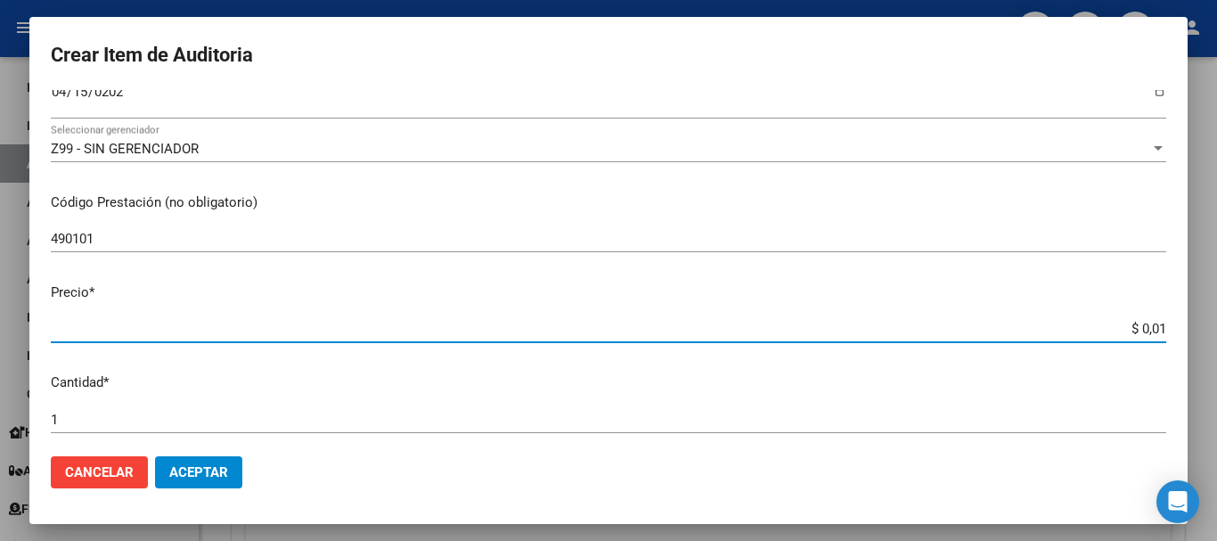
type input "$ 0,11"
type input "$ 1,18"
type input "$ 11,89"
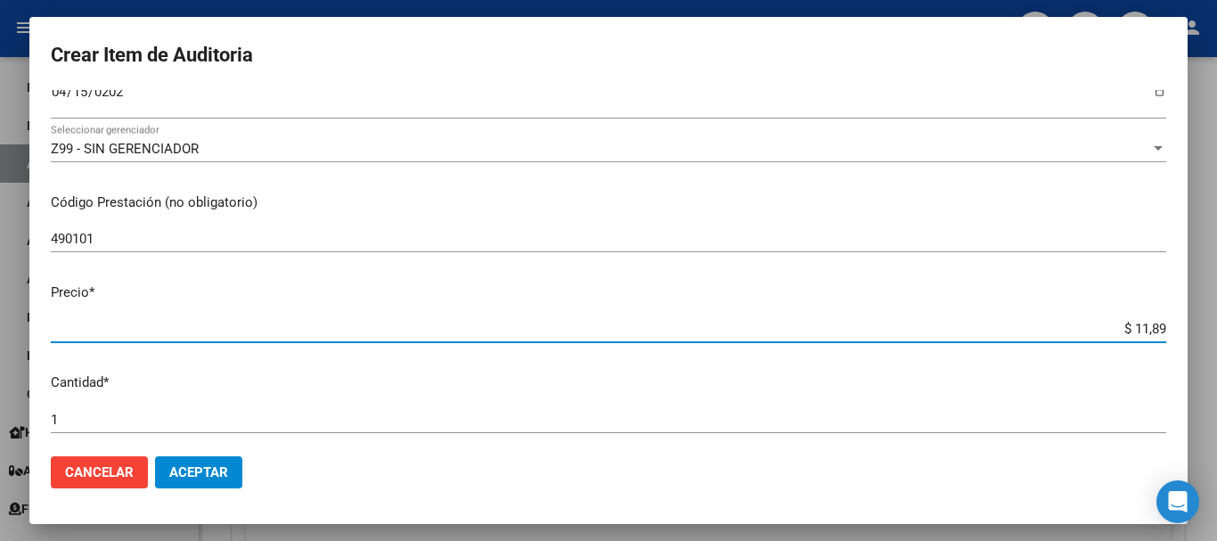
type input "$ 1,18"
type input "$ 11,88"
type input "$ 118,89"
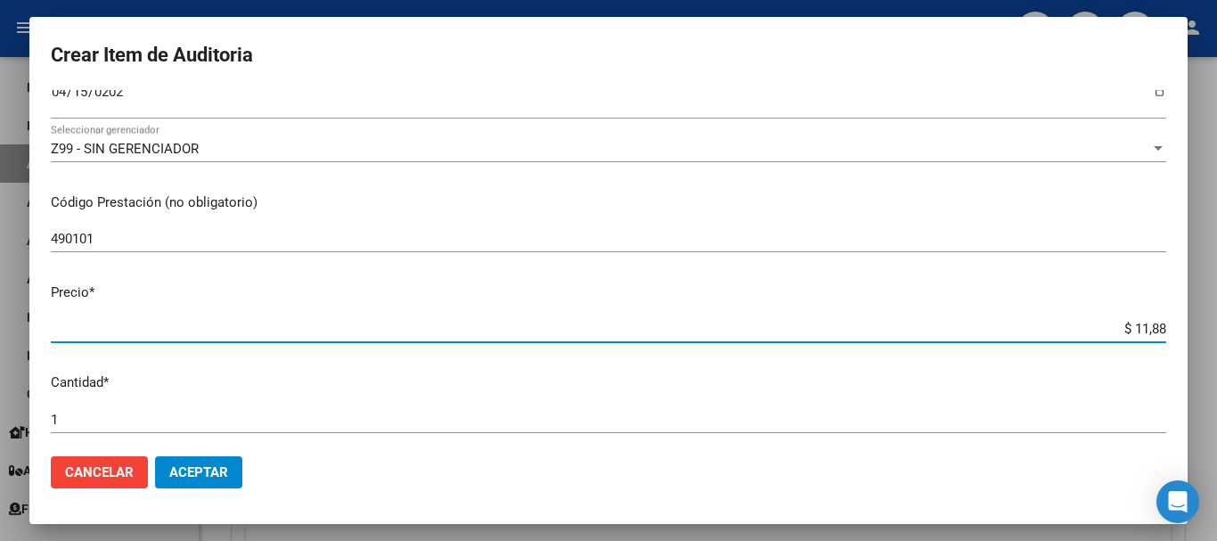
type input "$ 118,89"
type input "$ 1.188,90"
type input "$ 11.889,00"
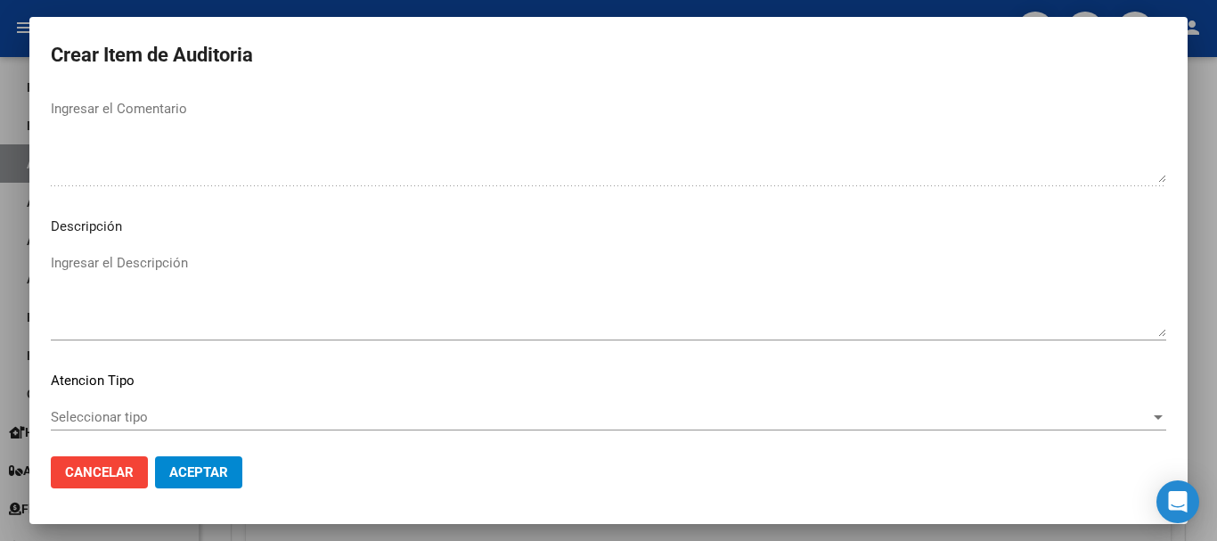
scroll to position [1158, 0]
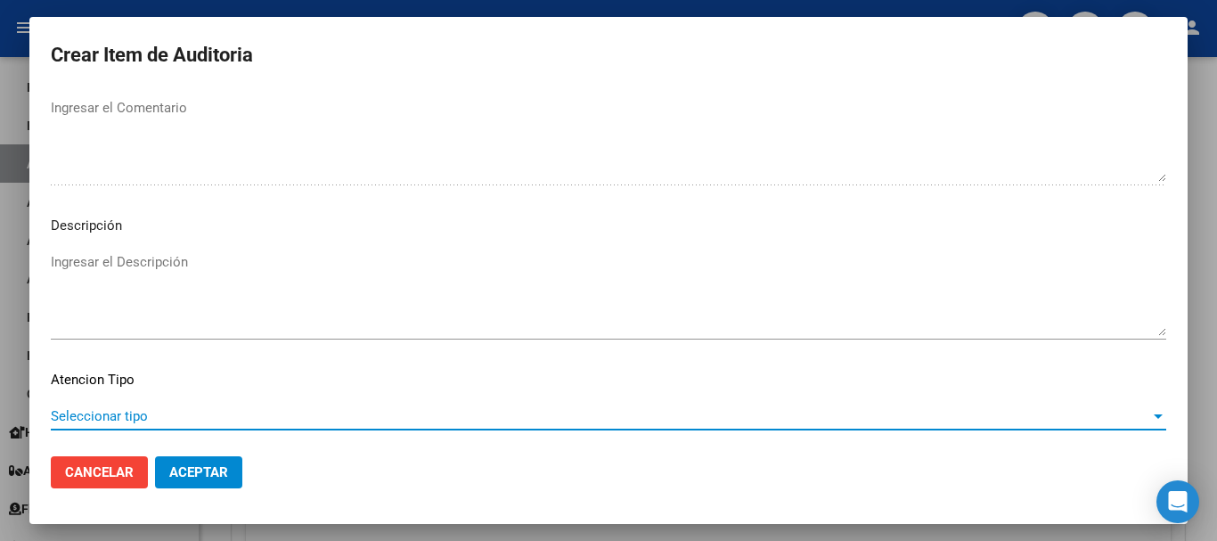
click at [1102, 421] on span "Seleccionar tipo" at bounding box center [601, 416] width 1100 height 16
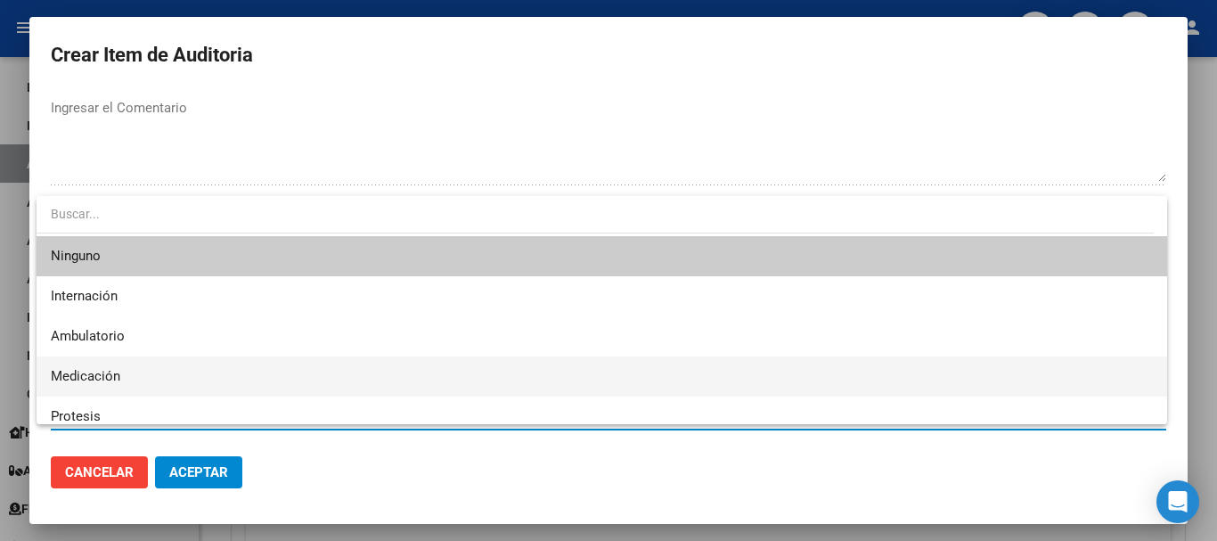
click at [523, 357] on span "Medicación" at bounding box center [602, 376] width 1102 height 40
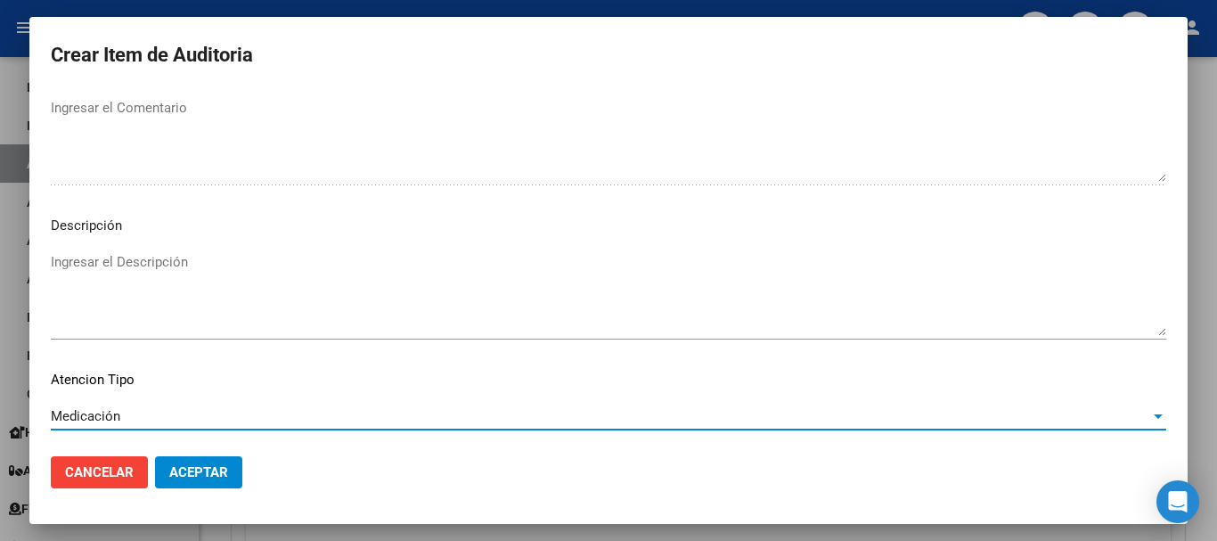
click at [1154, 418] on div at bounding box center [1158, 416] width 9 height 4
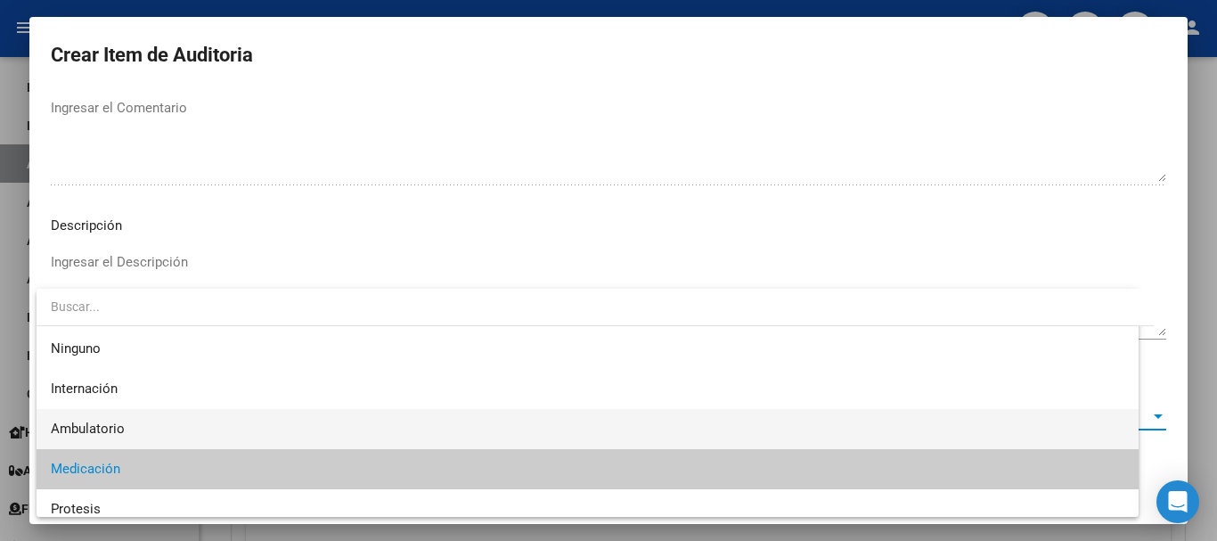
scroll to position [53, 0]
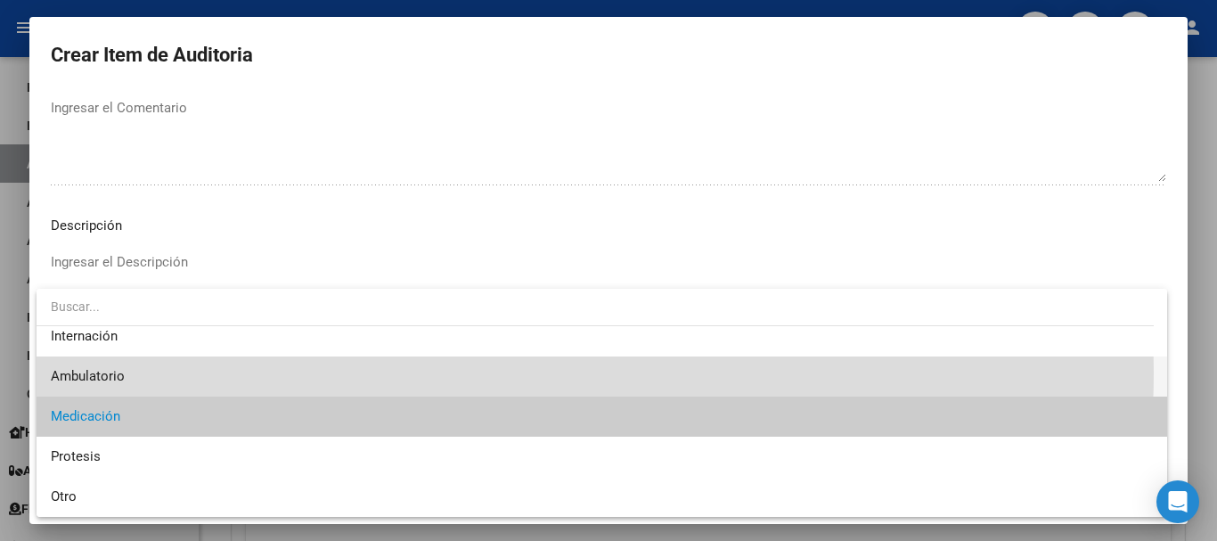
click at [435, 372] on span "Ambulatorio" at bounding box center [602, 376] width 1102 height 40
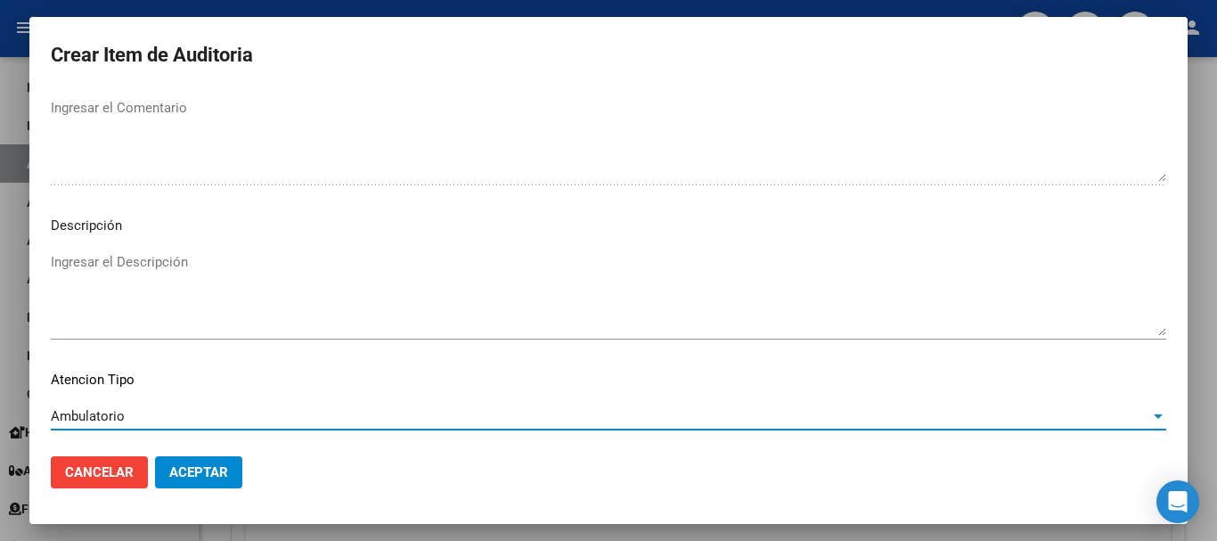
click at [189, 467] on span "Aceptar" at bounding box center [198, 472] width 59 height 16
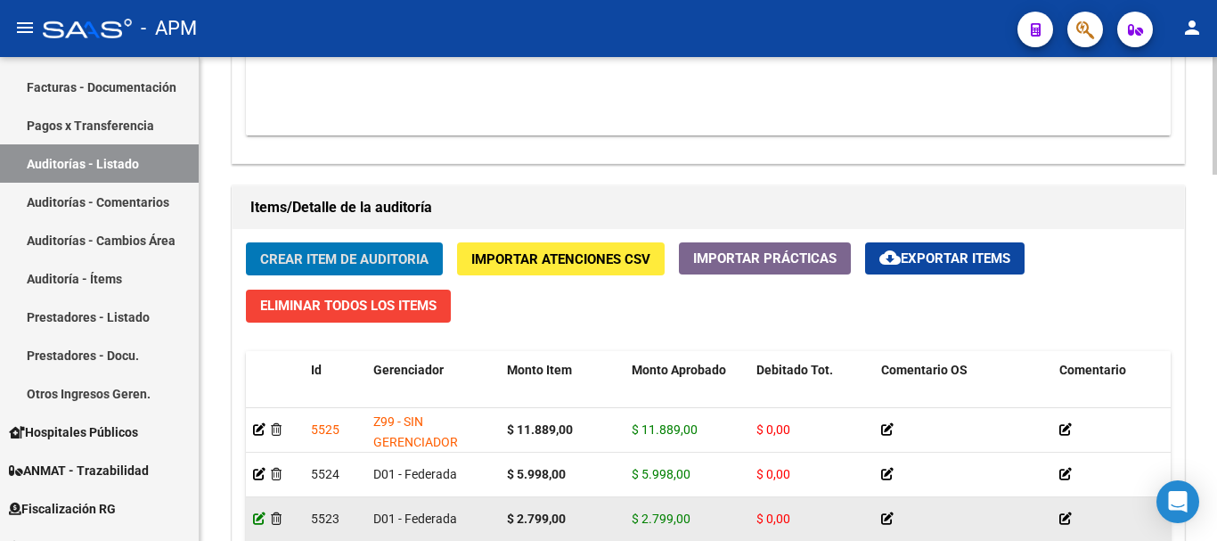
click at [257, 518] on icon at bounding box center [259, 518] width 12 height 12
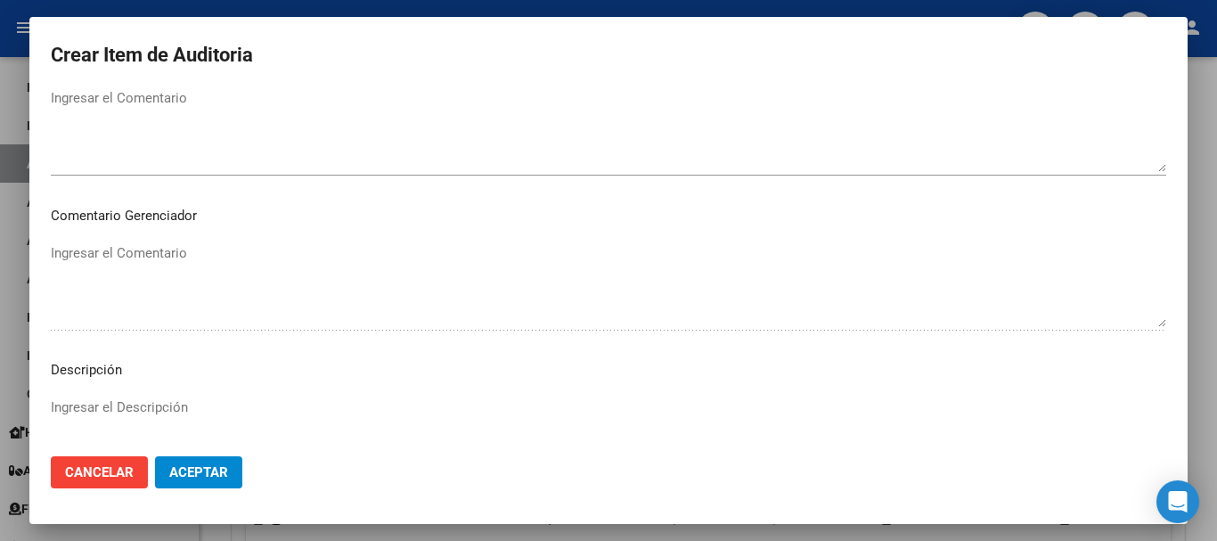
scroll to position [1220, 0]
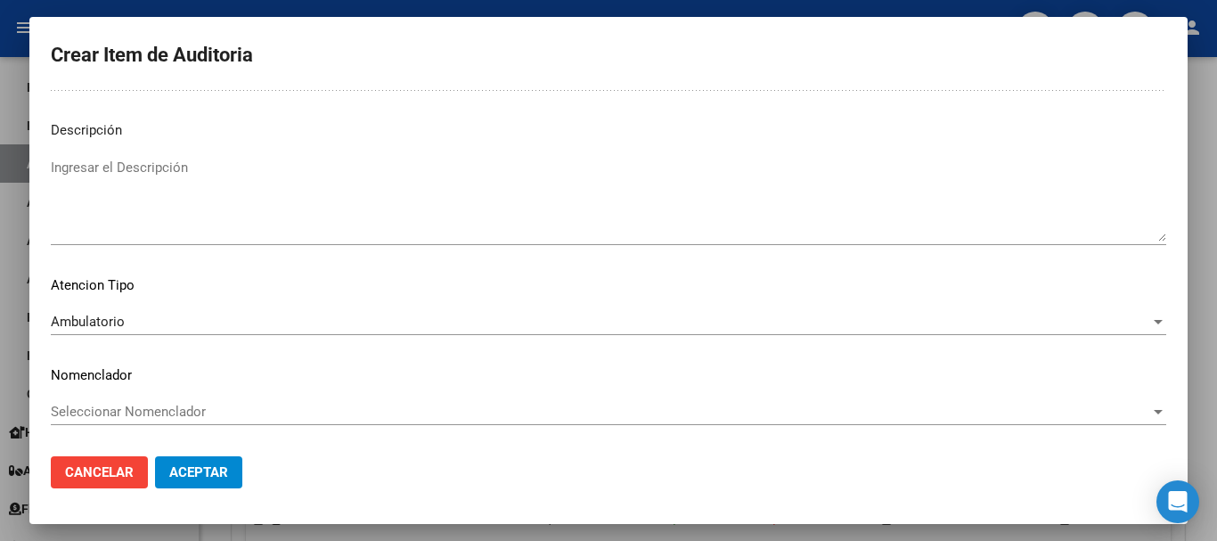
click at [1154, 323] on div at bounding box center [1158, 322] width 9 height 4
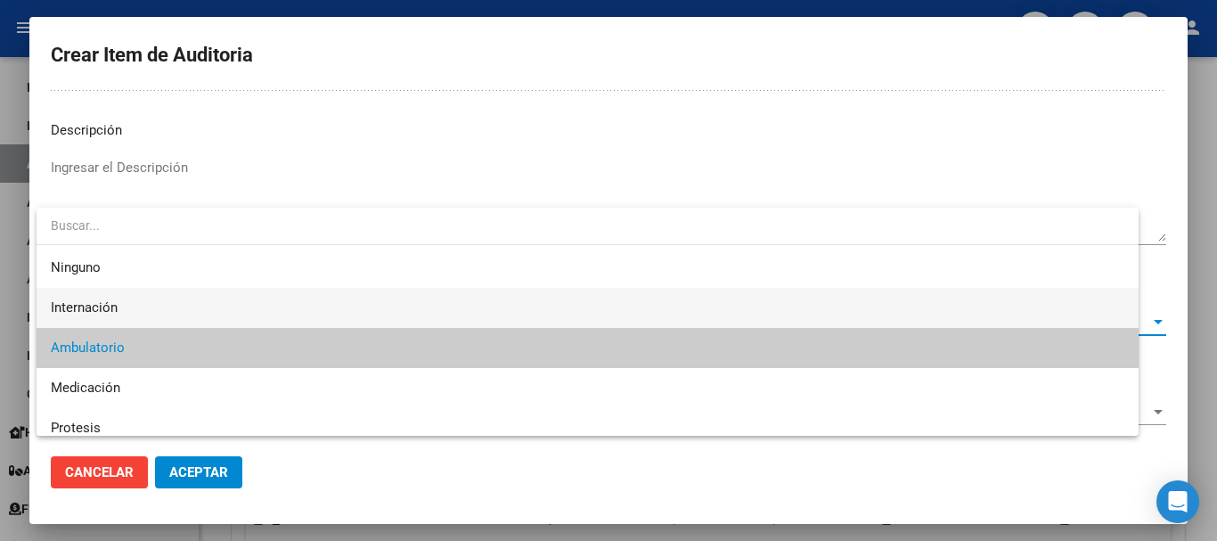
scroll to position [27, 0]
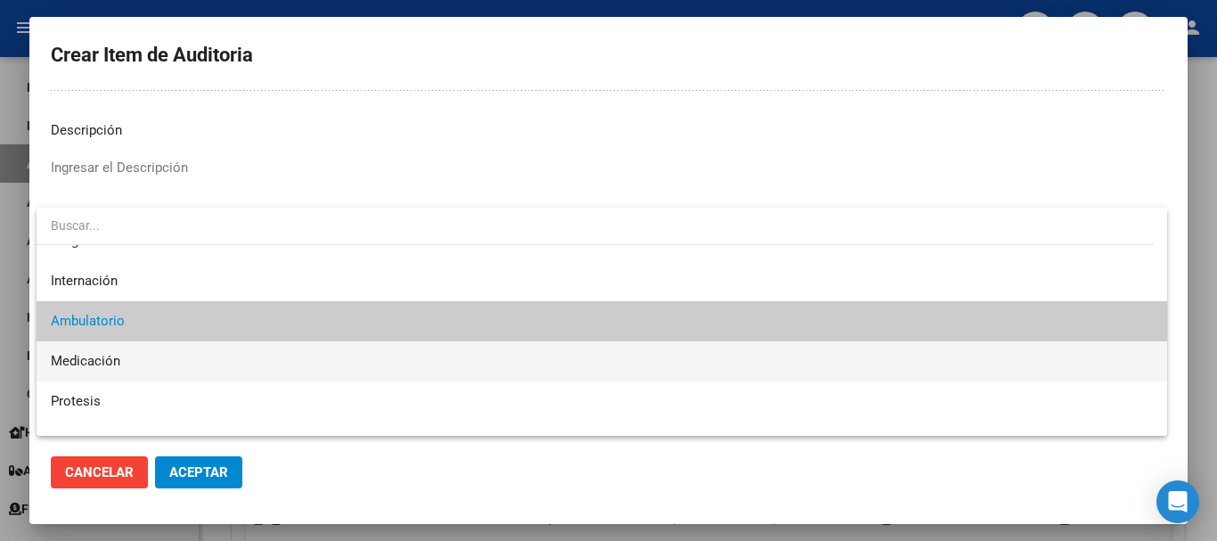
click at [328, 371] on span "Medicación" at bounding box center [602, 361] width 1102 height 40
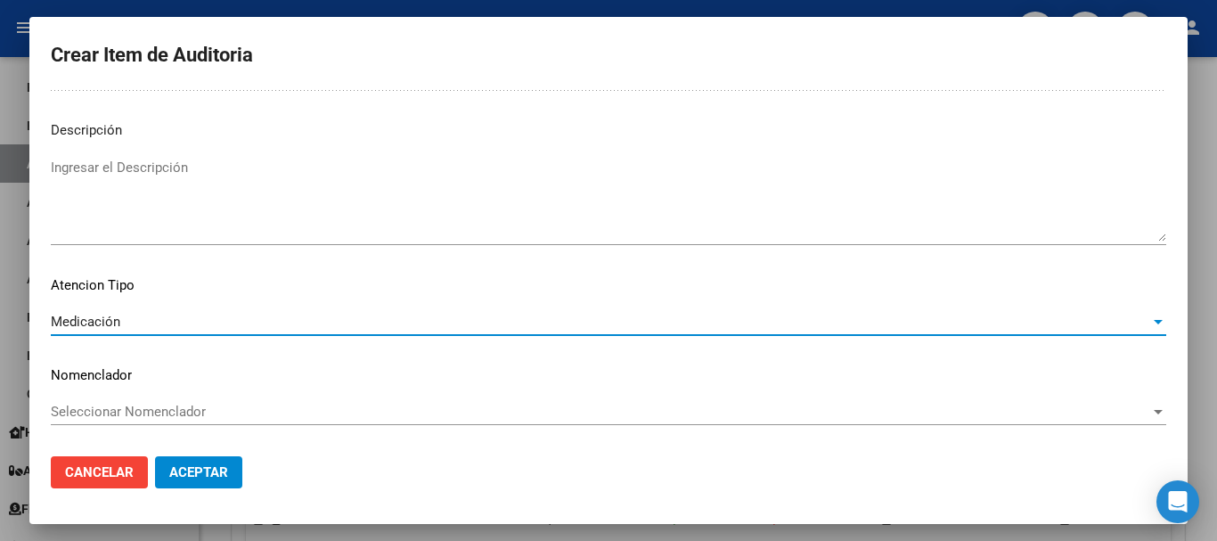
click at [197, 479] on span "Aceptar" at bounding box center [198, 472] width 59 height 16
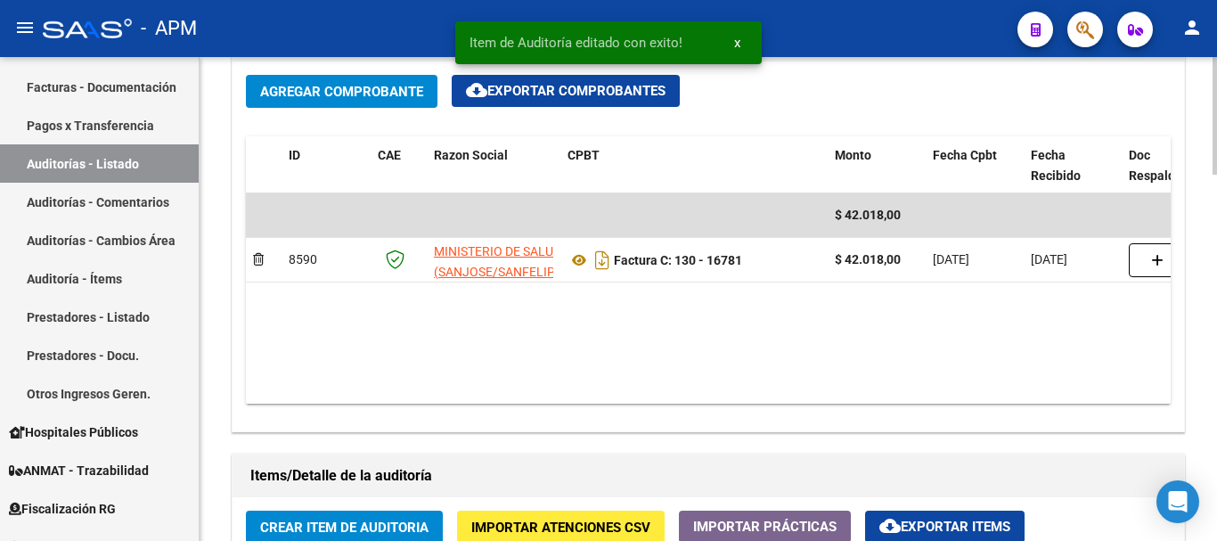
scroll to position [1247, 0]
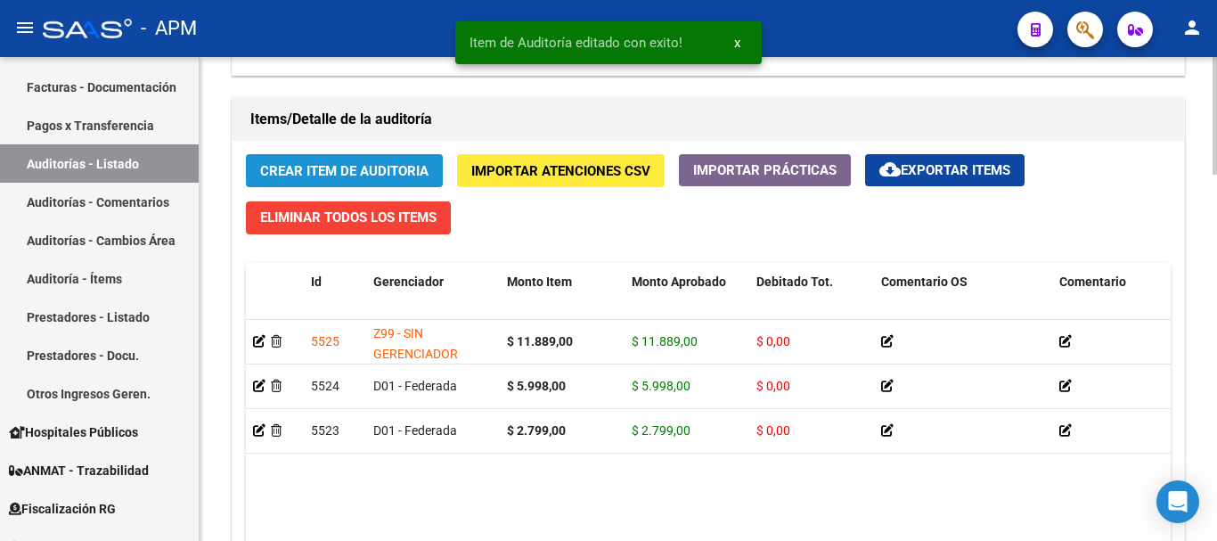
click at [391, 166] on span "Crear Item de Auditoria" at bounding box center [344, 171] width 168 height 16
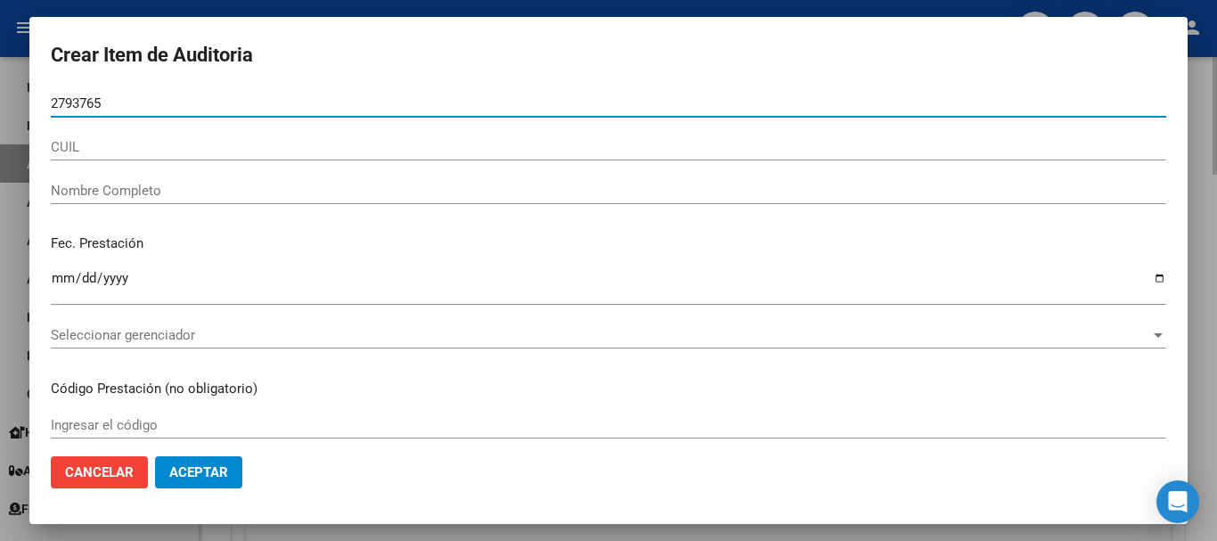
type input "27937657"
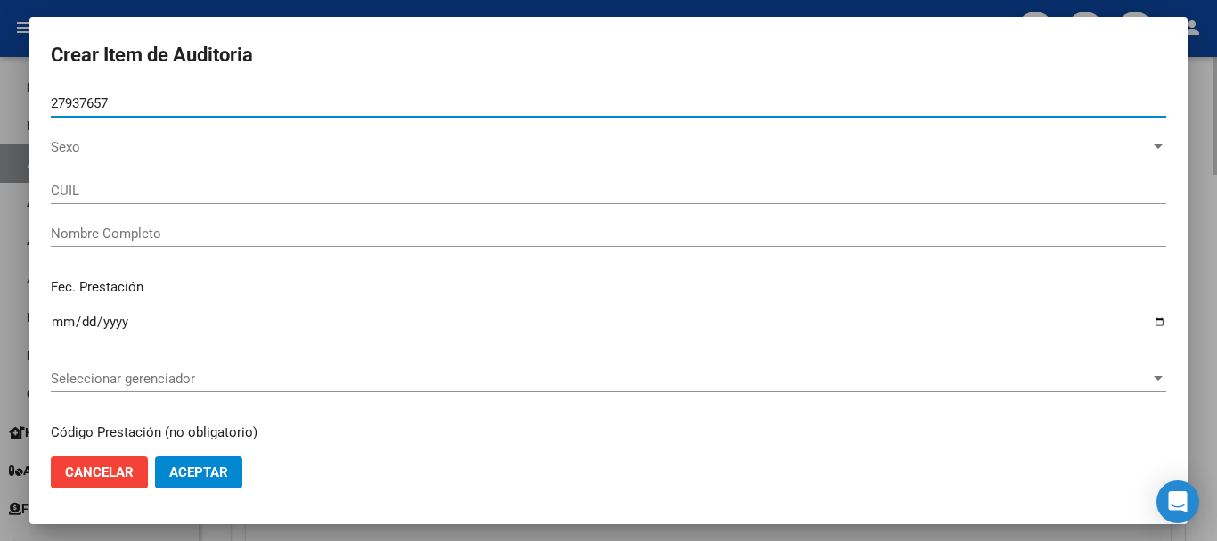
type input "23279376579"
type input "CORDOBA [PERSON_NAME]"
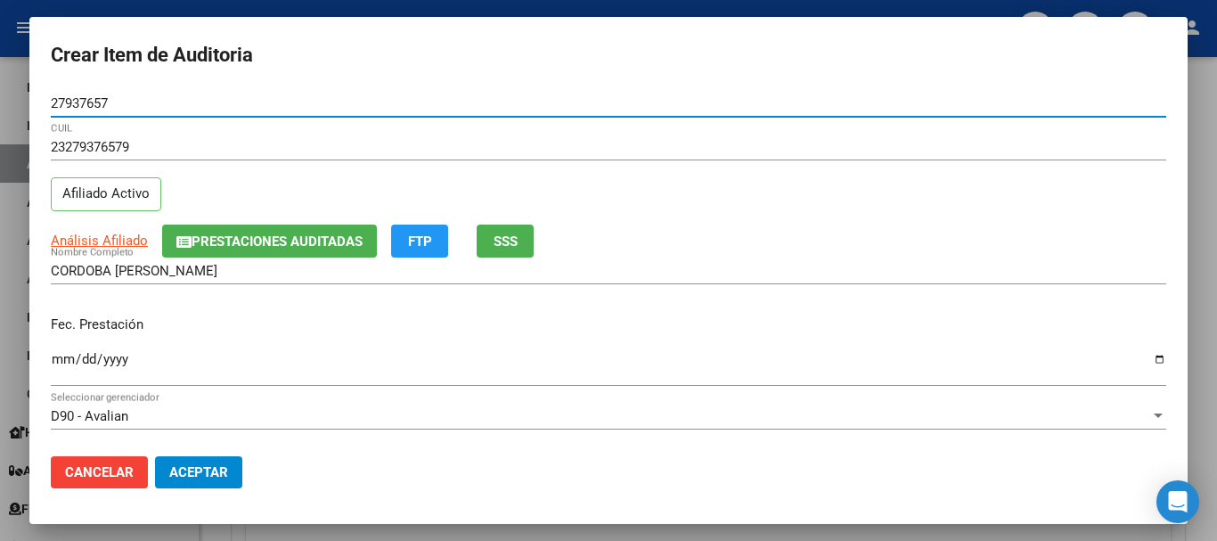
type input "27937657"
click at [67, 360] on input "Ingresar la fecha" at bounding box center [609, 366] width 1116 height 29
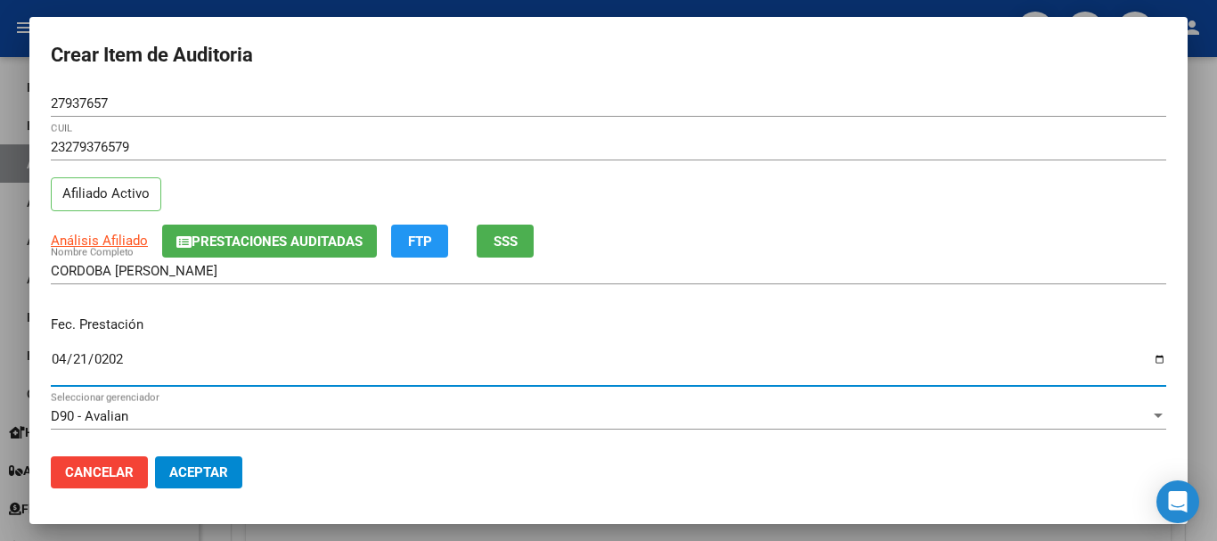
type input "[DATE]"
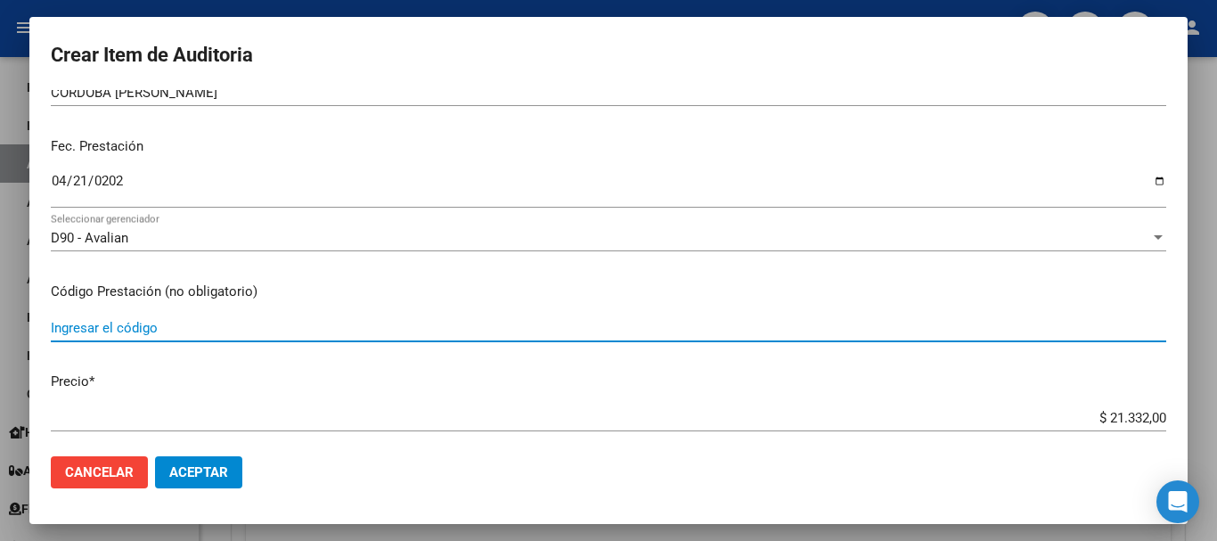
click at [143, 331] on input "Ingresar el código" at bounding box center [609, 328] width 1116 height 16
type input "420101"
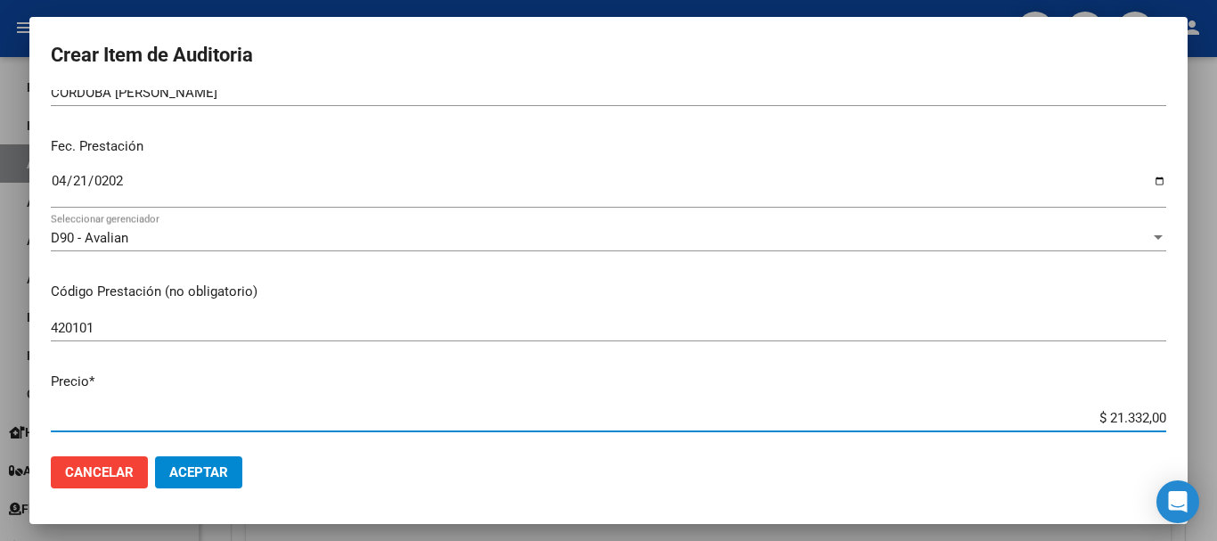
drag, startPoint x: 1094, startPoint y: 412, endPoint x: 1192, endPoint y: 417, distance: 98.2
click at [1192, 417] on div "Crear Item de Auditoria 27937657 Nro Documento 23279376579 CUIL Afiliado Activo…" at bounding box center [608, 270] width 1217 height 541
type input "$ 0,07"
type input "$ 0,72"
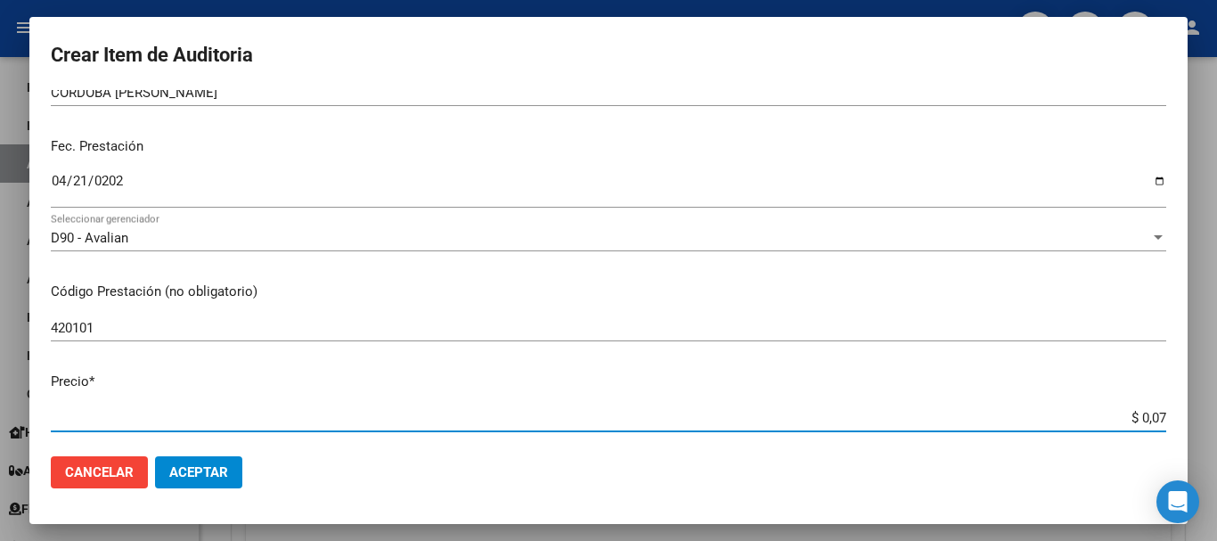
type input "$ 0,72"
type input "$ 7,24"
type input "$ 72,44"
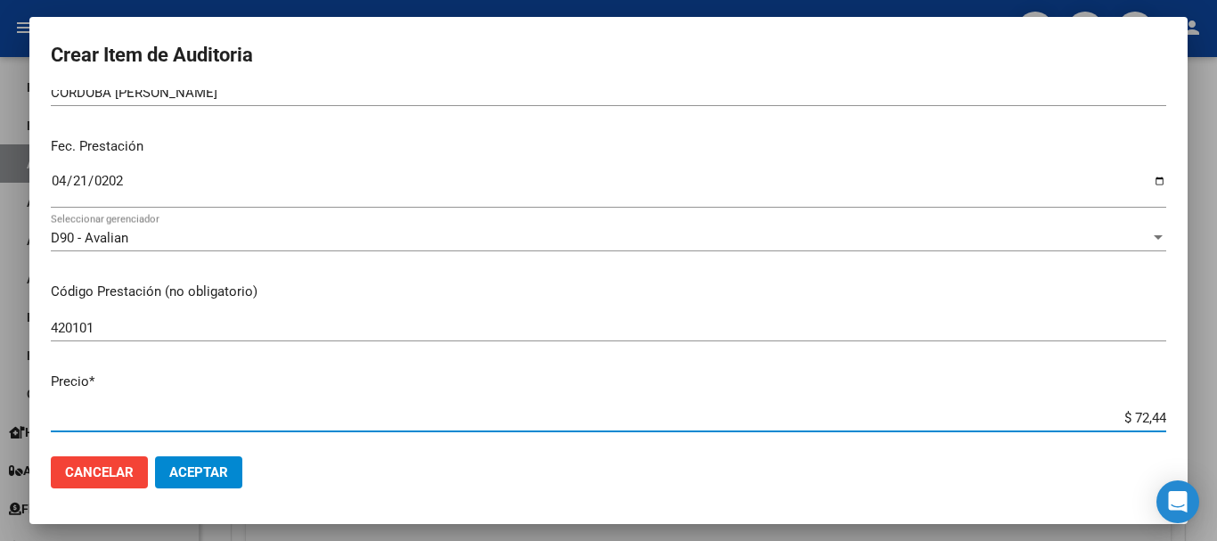
type input "$ 724,40"
type input "$ 7.244,00"
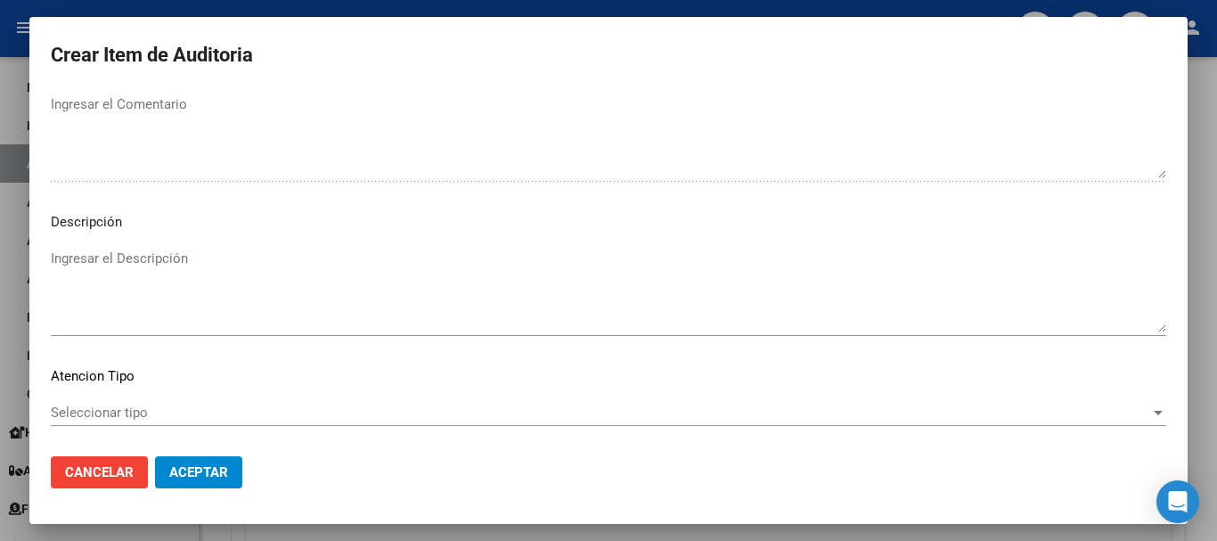
scroll to position [1253, 0]
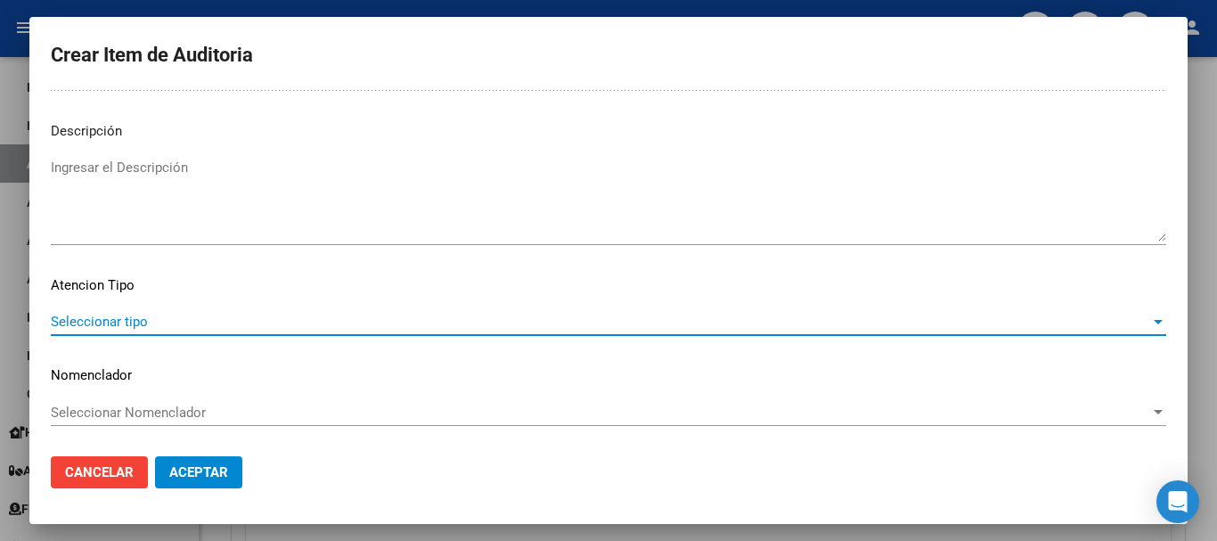
click at [1085, 324] on span "Seleccionar tipo" at bounding box center [601, 322] width 1100 height 16
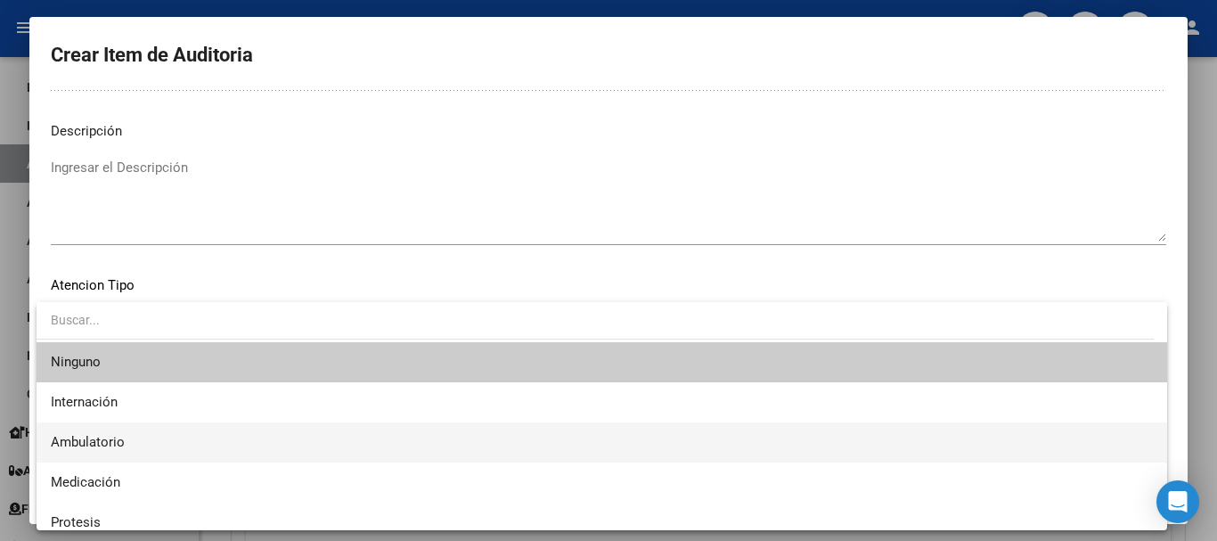
click at [361, 430] on span "Ambulatorio" at bounding box center [602, 442] width 1102 height 40
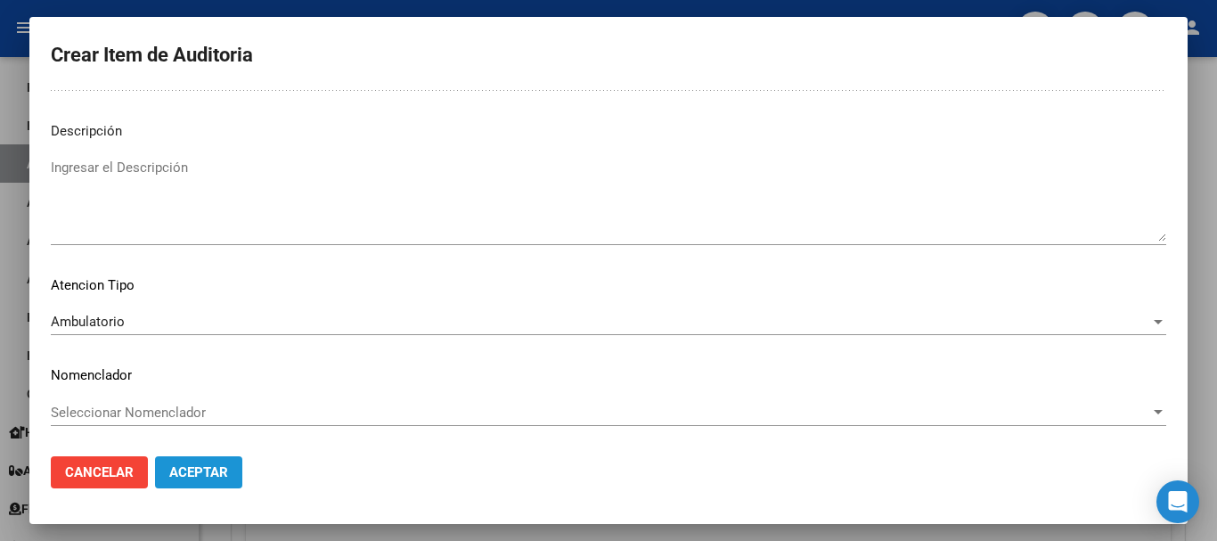
click at [227, 477] on span "Aceptar" at bounding box center [198, 472] width 59 height 16
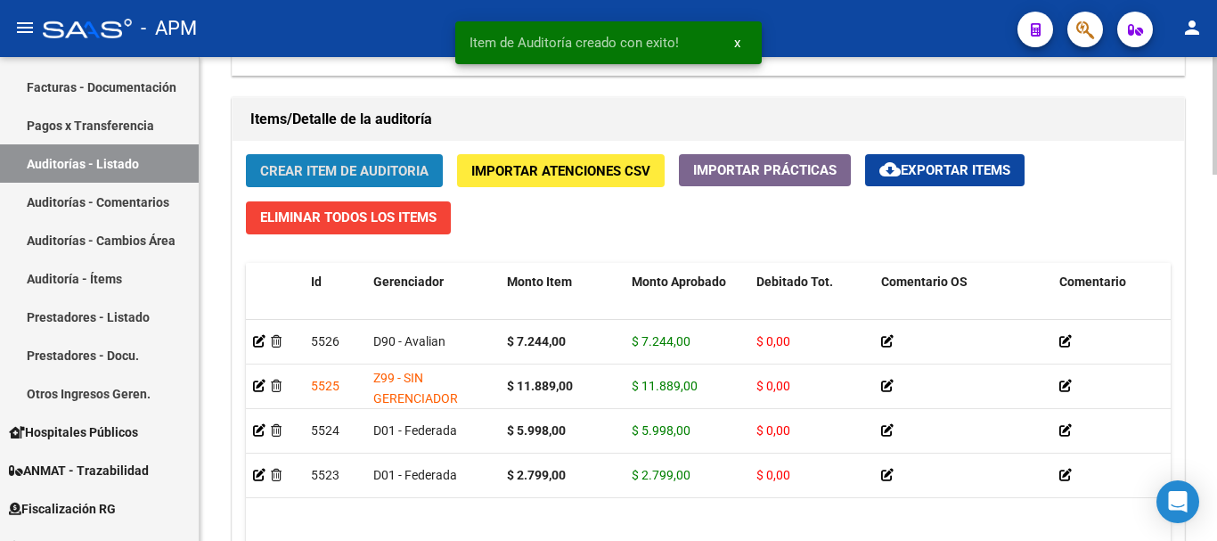
click at [398, 166] on span "Crear Item de Auditoria" at bounding box center [344, 171] width 168 height 16
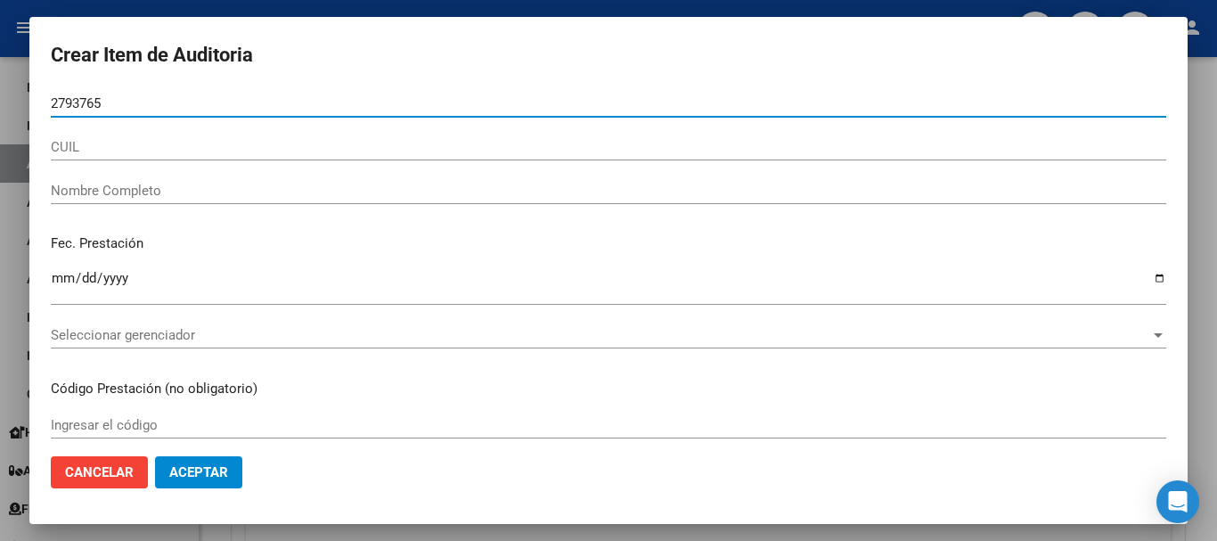
type input "27937657"
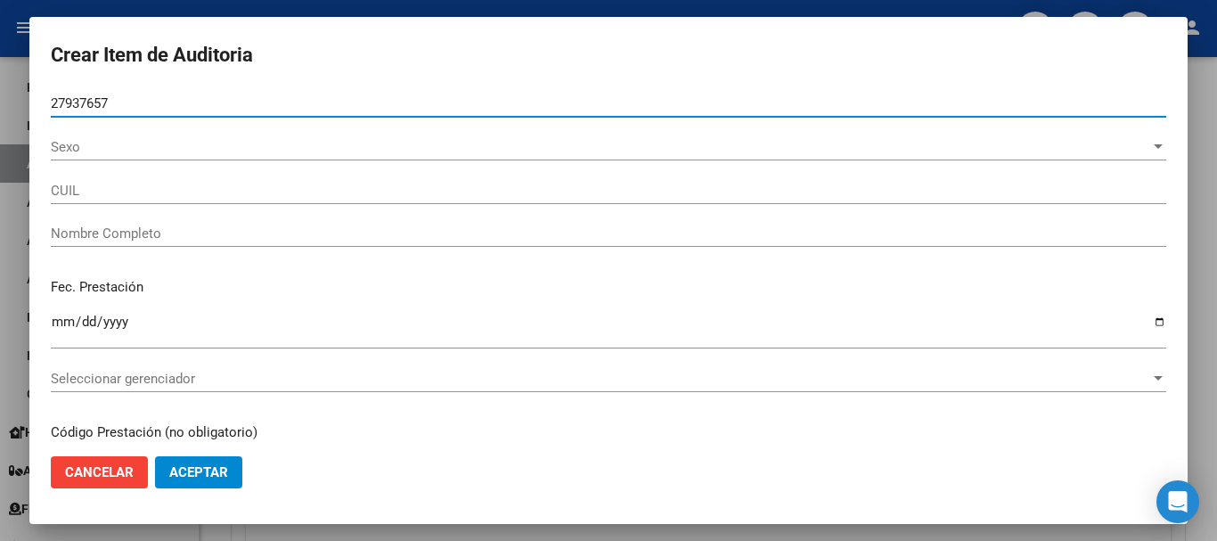
type input "23279376579"
type input "CORDOBA [PERSON_NAME]"
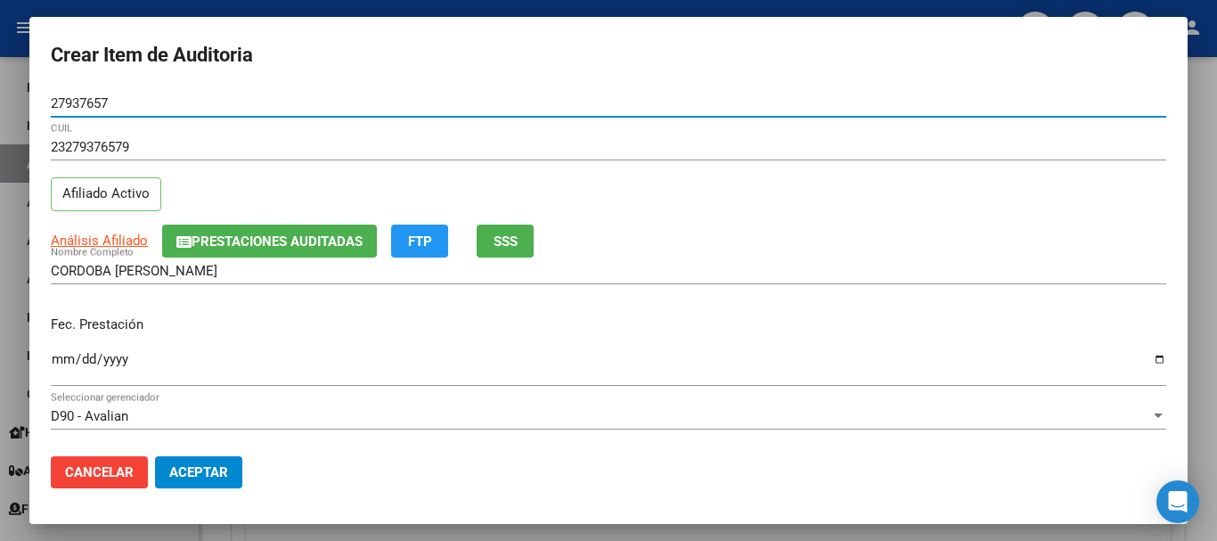
type input "27937657"
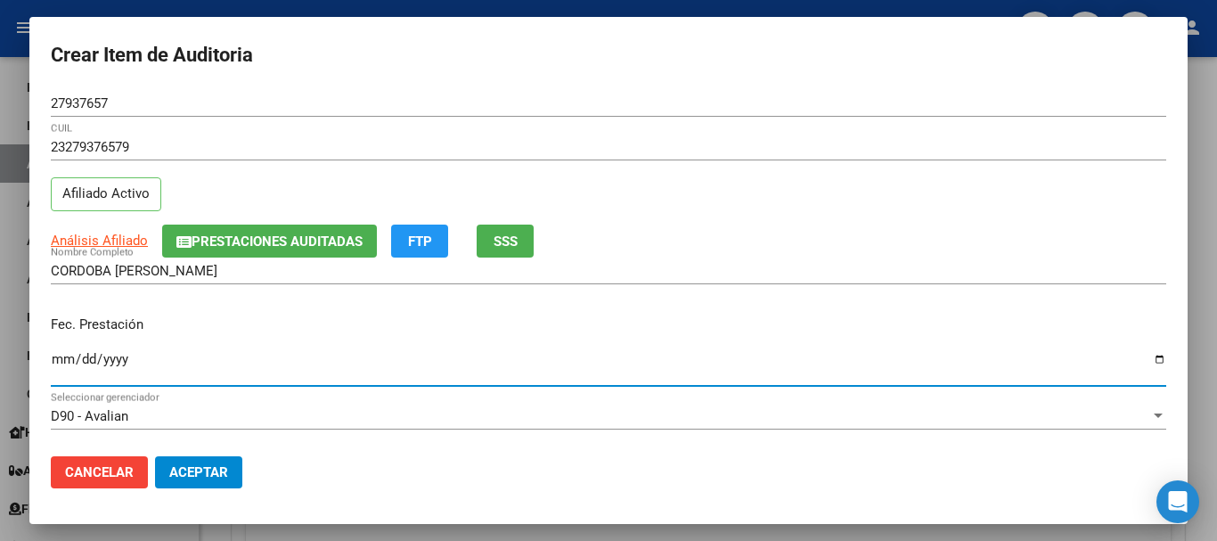
click at [63, 363] on input "Ingresar la fecha" at bounding box center [609, 366] width 1116 height 29
type input "[DATE]"
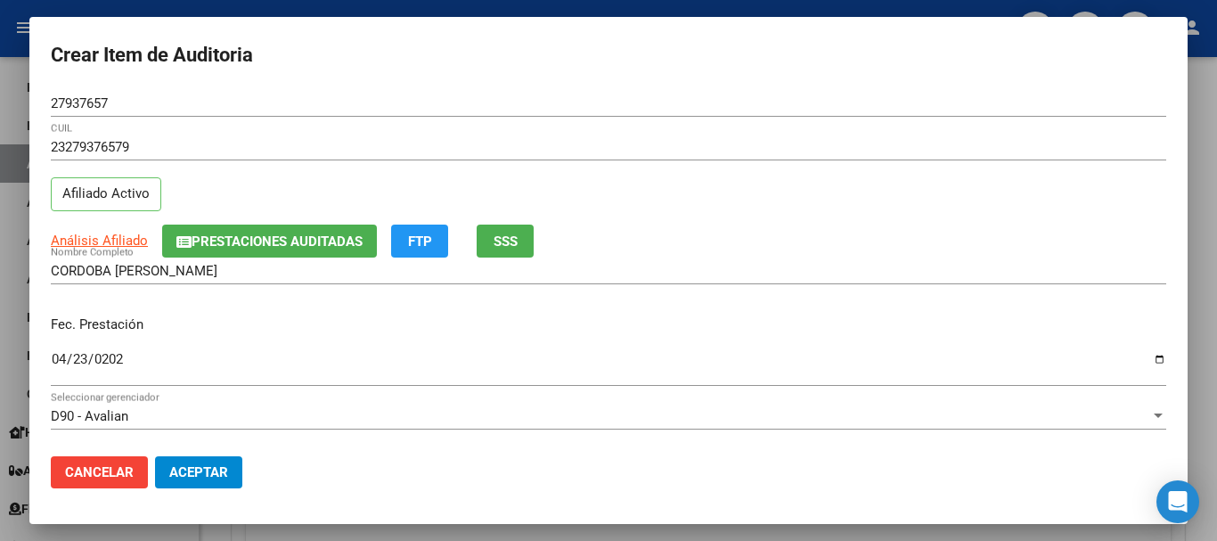
scroll to position [178, 0]
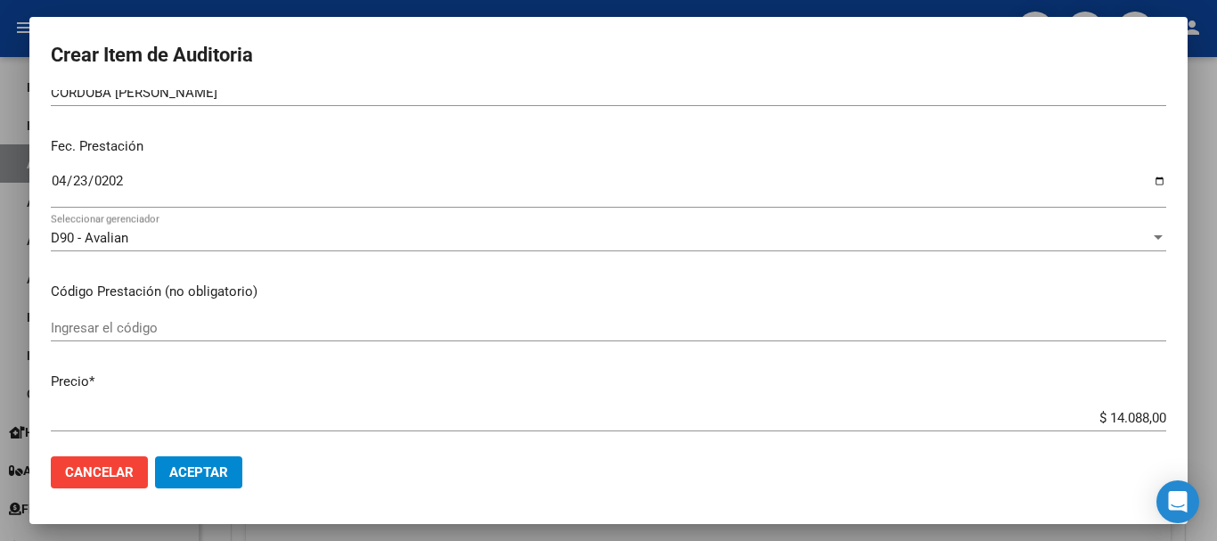
click at [121, 331] on input "Ingresar el código" at bounding box center [609, 328] width 1116 height 16
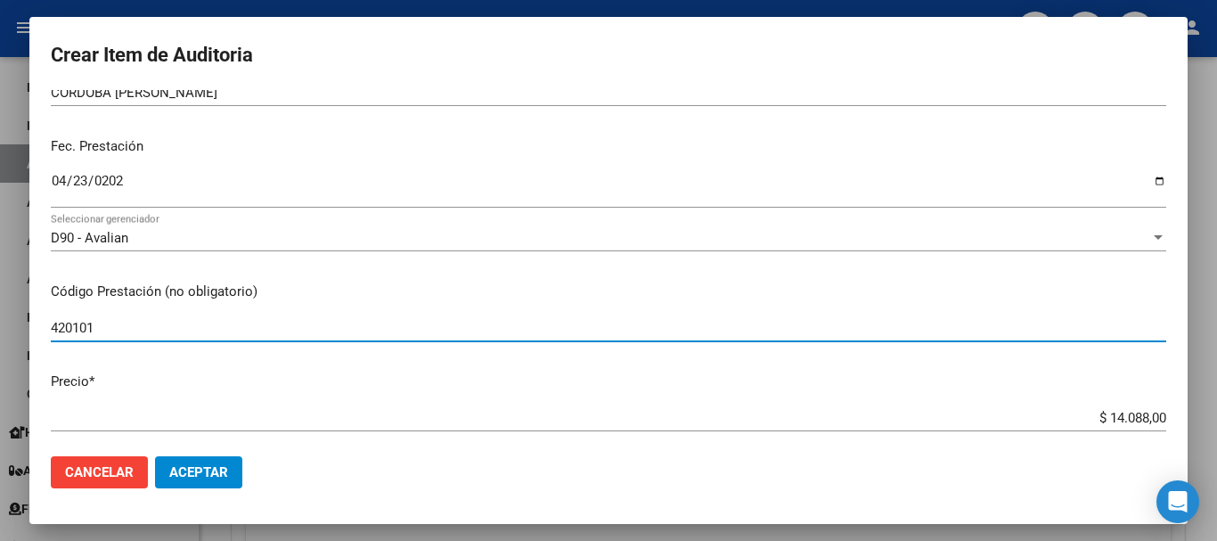
type input "420101"
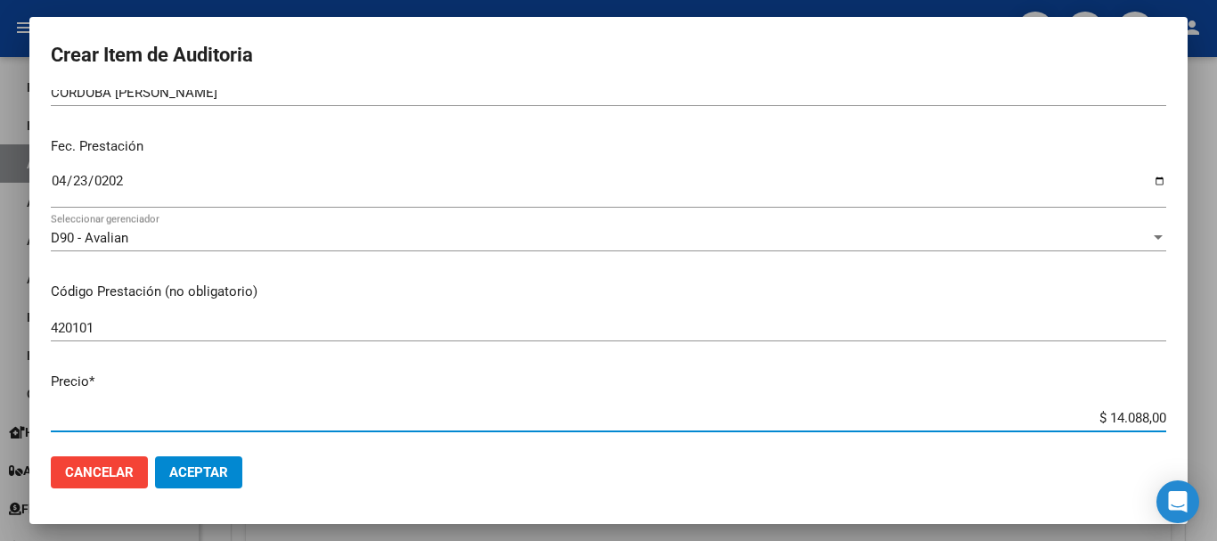
drag, startPoint x: 1092, startPoint y: 415, endPoint x: 1176, endPoint y: 413, distance: 83.8
click at [1176, 413] on mat-dialog-content "27937657 Nro Documento 23279376579 CUIL Afiliado Activo Análisis Afiliado Prest…" at bounding box center [608, 266] width 1158 height 352
type input "$ 0,07"
type input "$ 0,72"
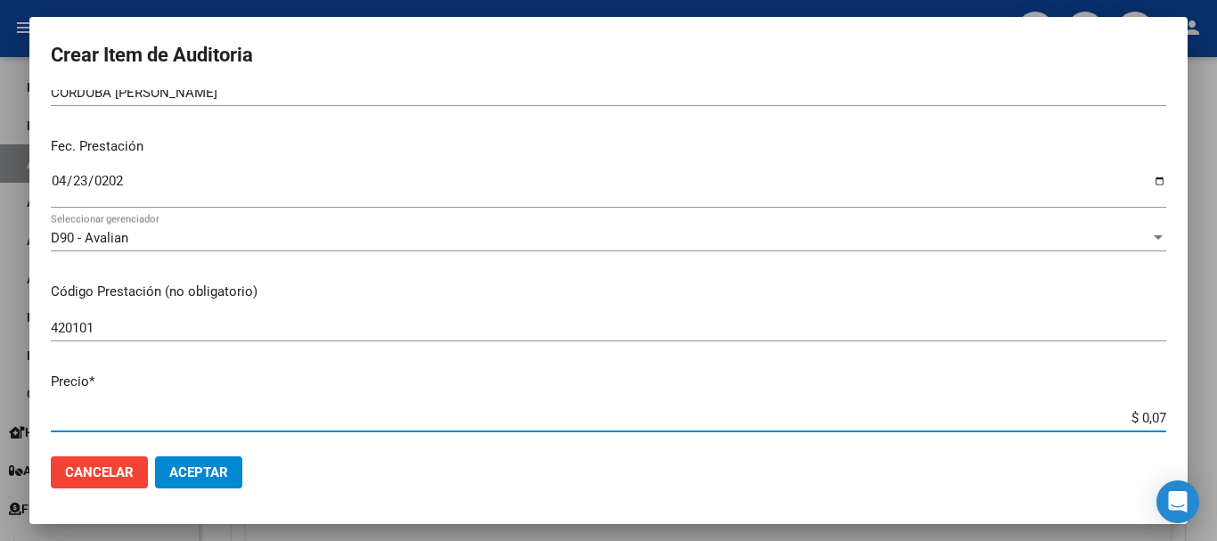
type input "$ 0,72"
type input "$ 7,24"
type input "$ 72,44"
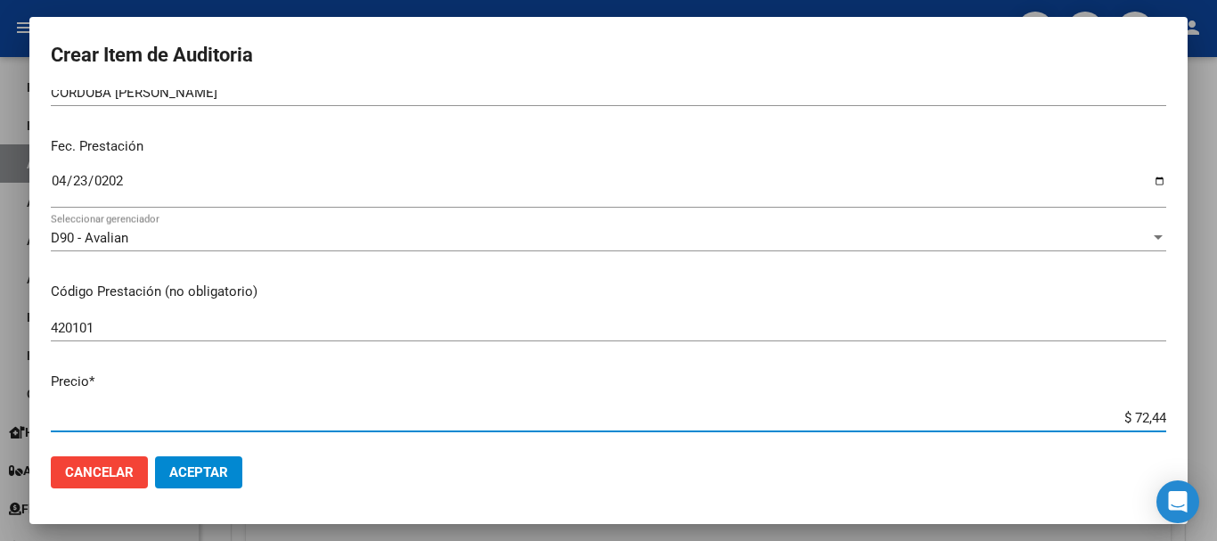
type input "$ 724,44"
type input "$ 72,44"
type input "$ 724,40"
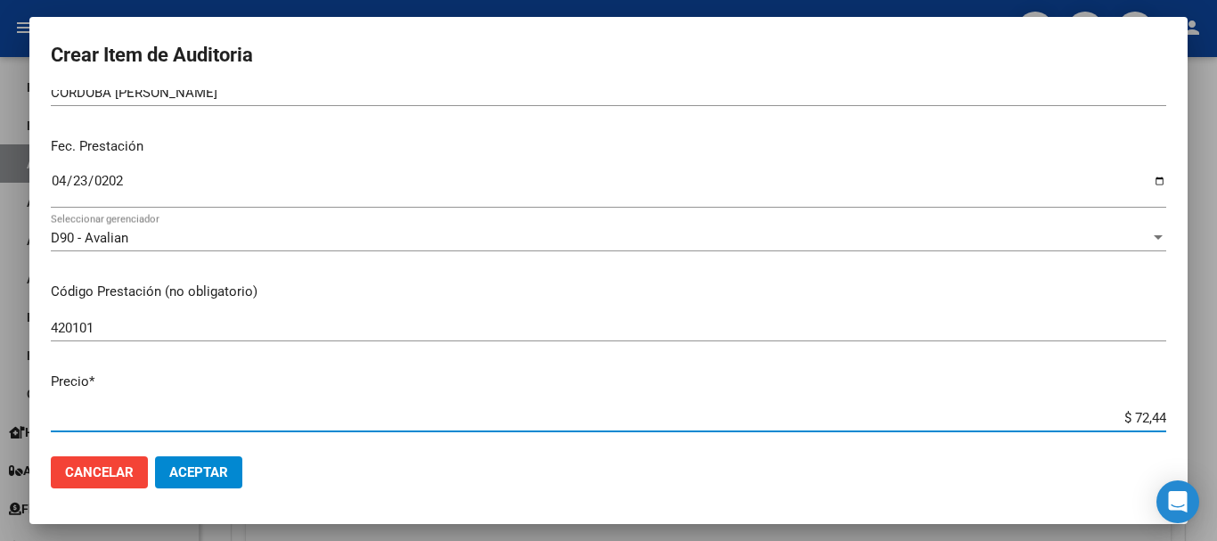
type input "$ 724,40"
type input "$ 7.244,00"
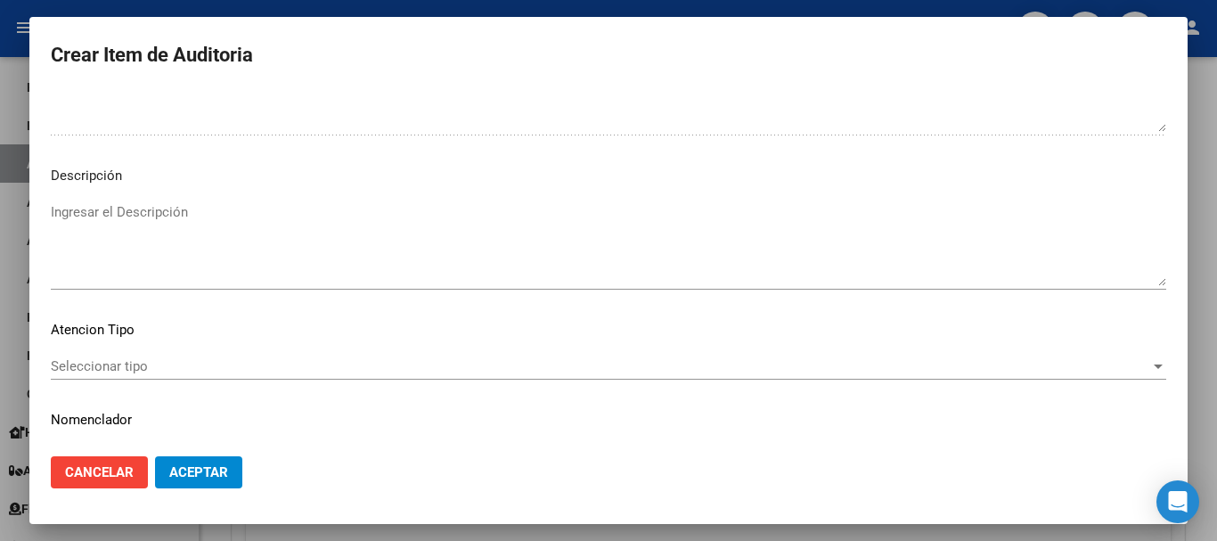
scroll to position [1253, 0]
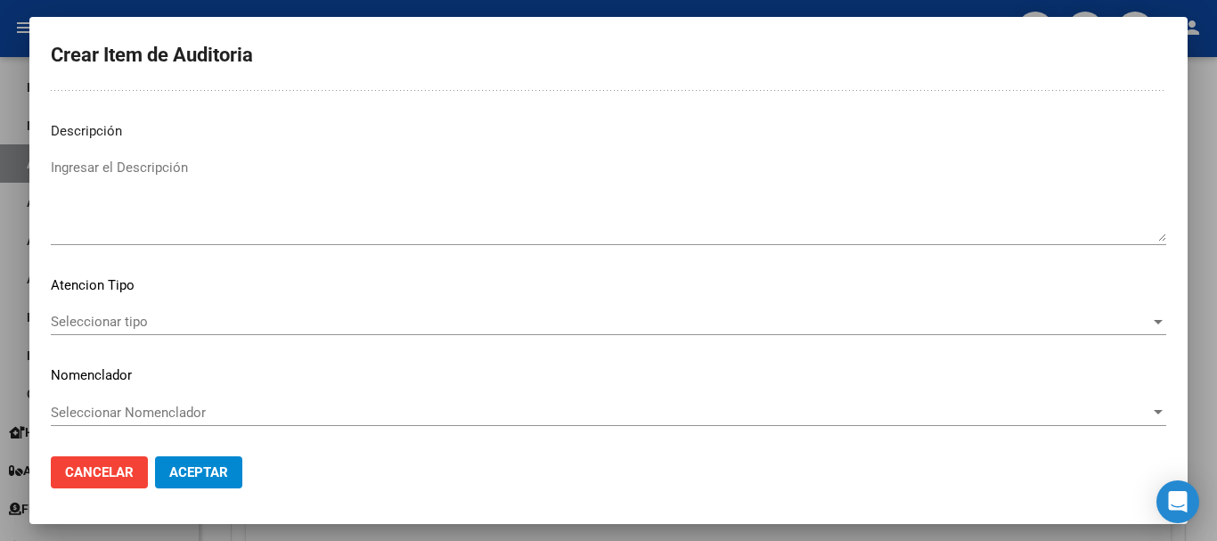
click at [1094, 327] on span "Seleccionar tipo" at bounding box center [601, 322] width 1100 height 16
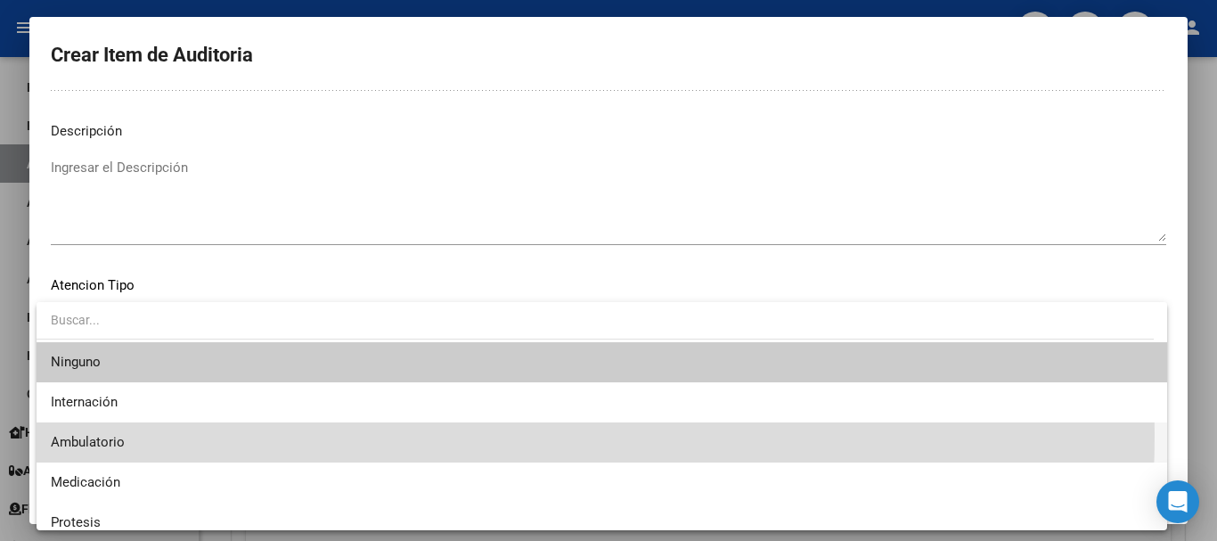
click at [339, 435] on span "Ambulatorio" at bounding box center [602, 442] width 1102 height 40
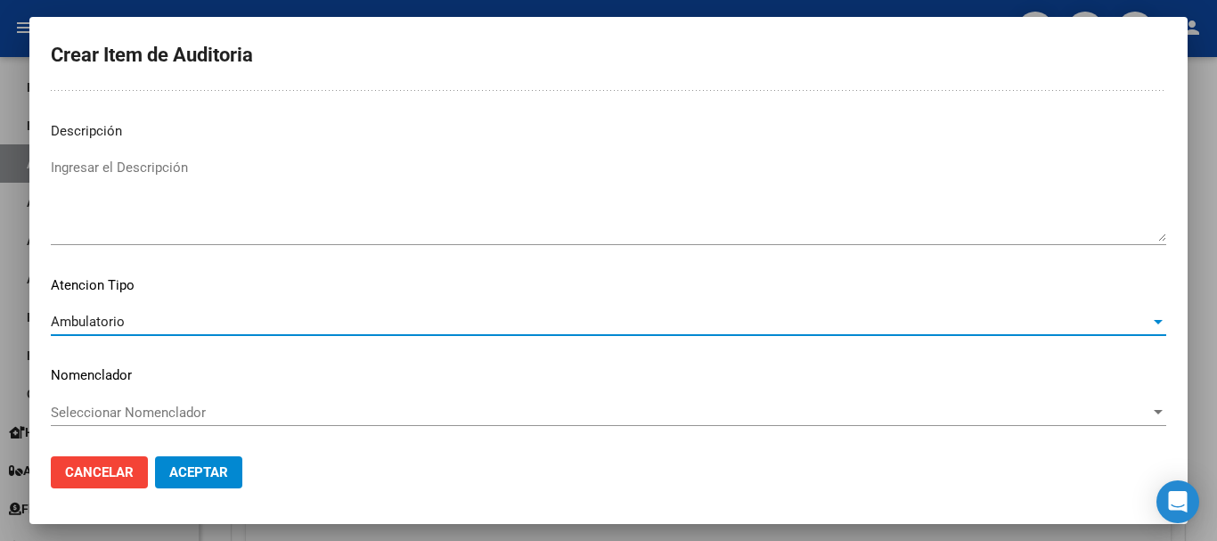
click at [233, 470] on button "Aceptar" at bounding box center [198, 472] width 87 height 32
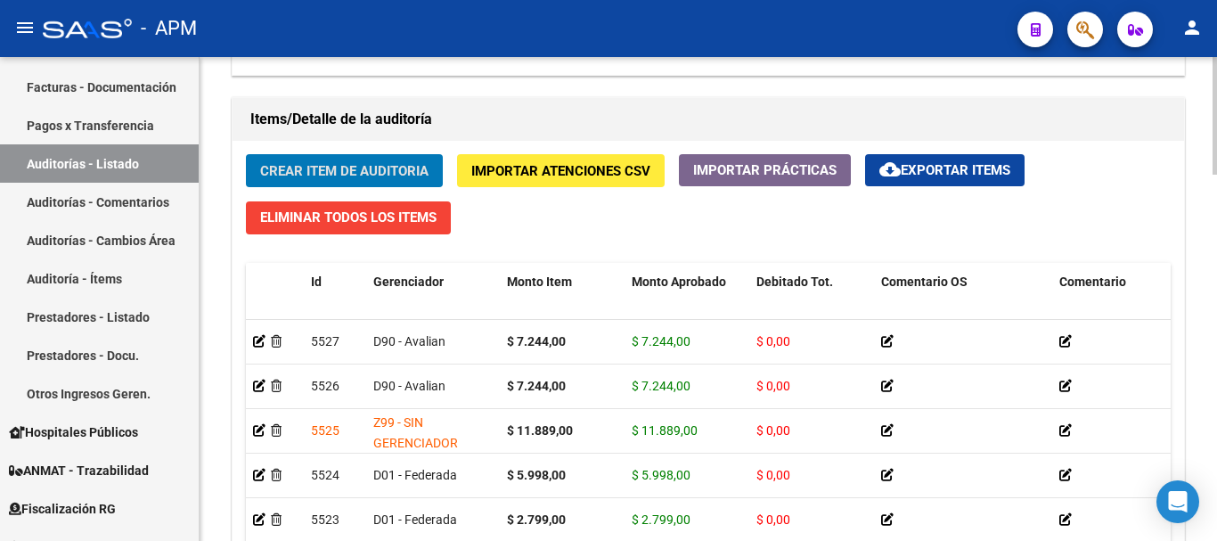
click at [300, 163] on span "Crear Item de Auditoria" at bounding box center [344, 171] width 168 height 16
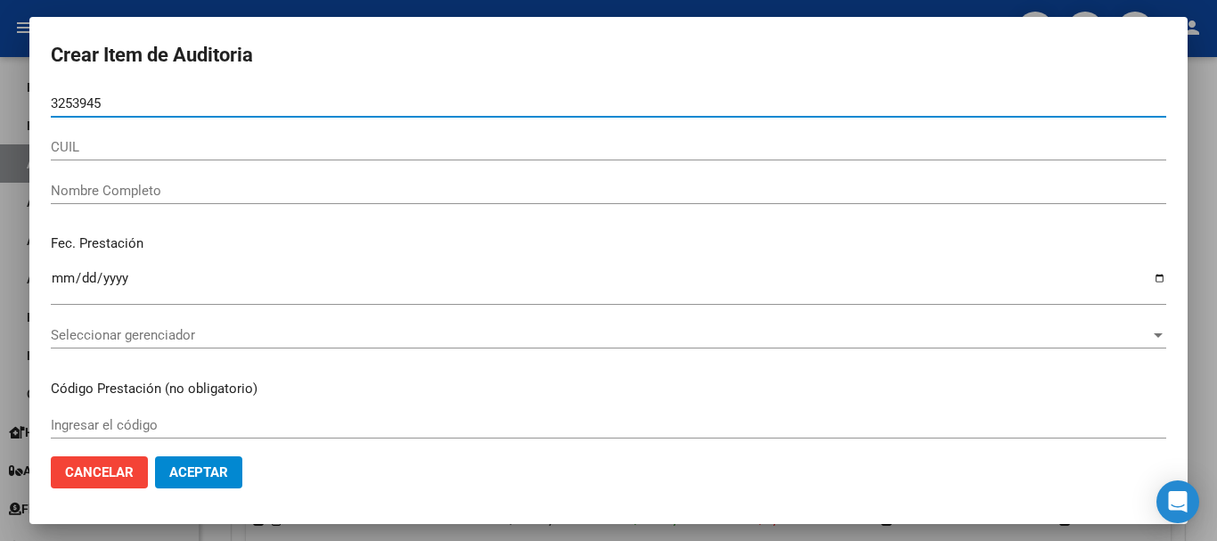
type input "32539455"
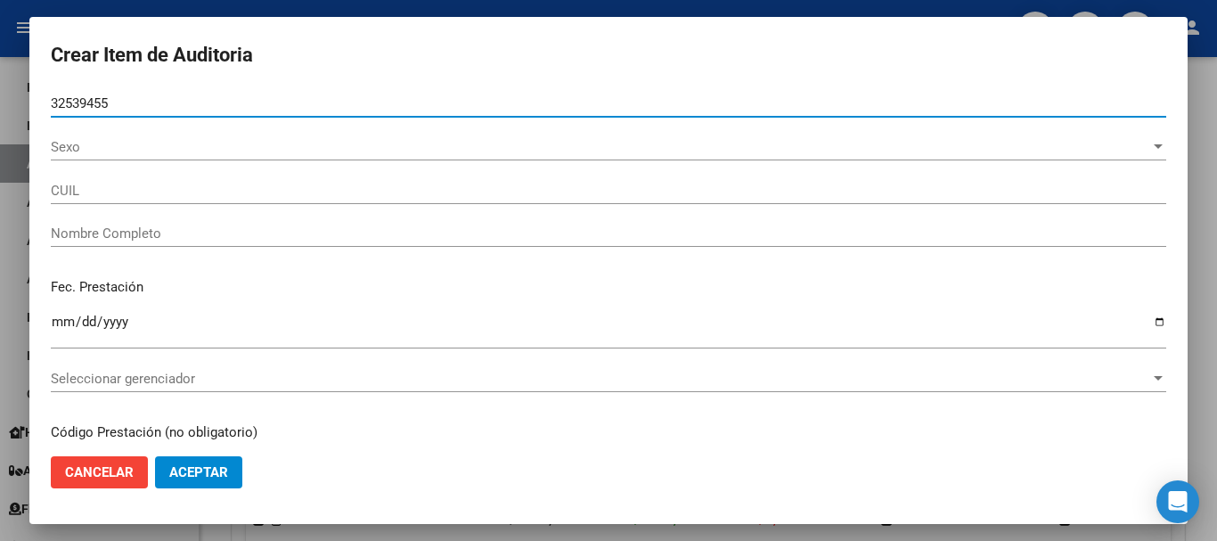
type input "27325394558"
type input "SETA [PERSON_NAME]"
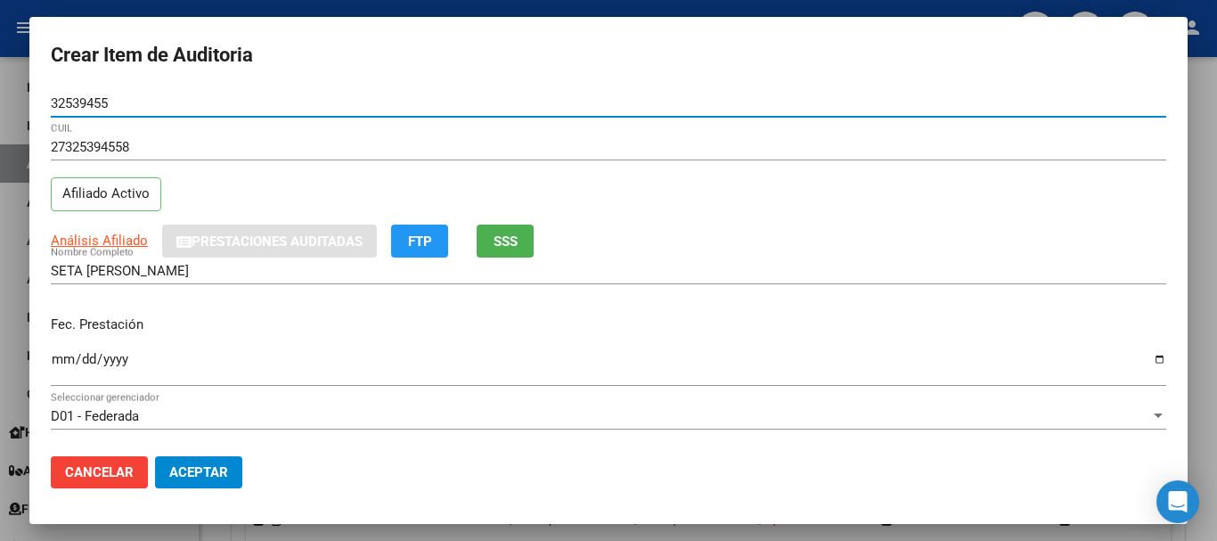
type input "32539455"
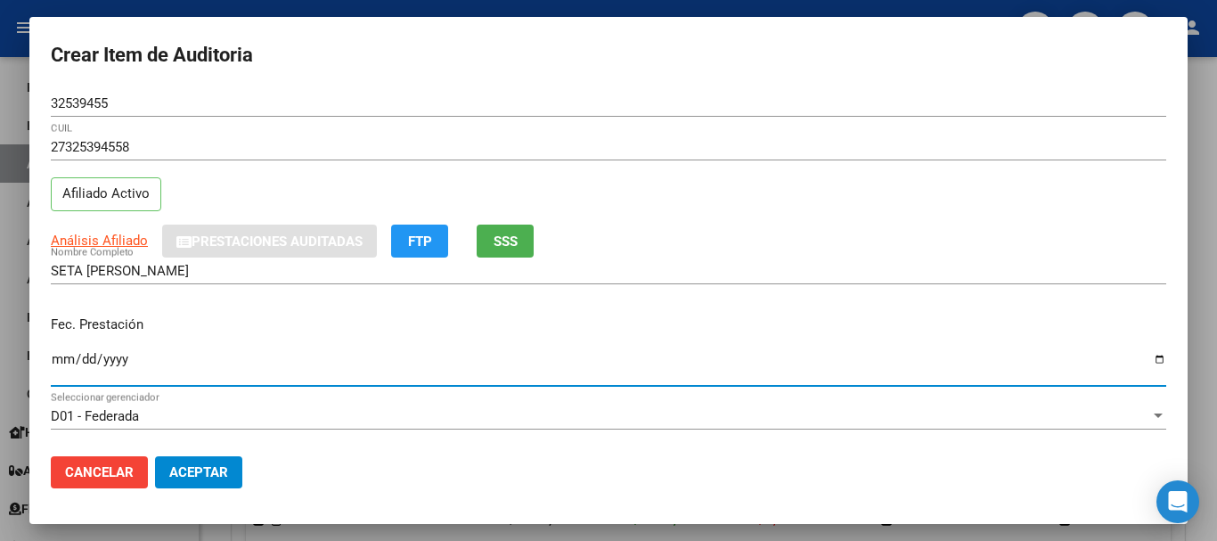
click at [60, 362] on input "Ingresar la fecha" at bounding box center [609, 366] width 1116 height 29
type input "[DATE]"
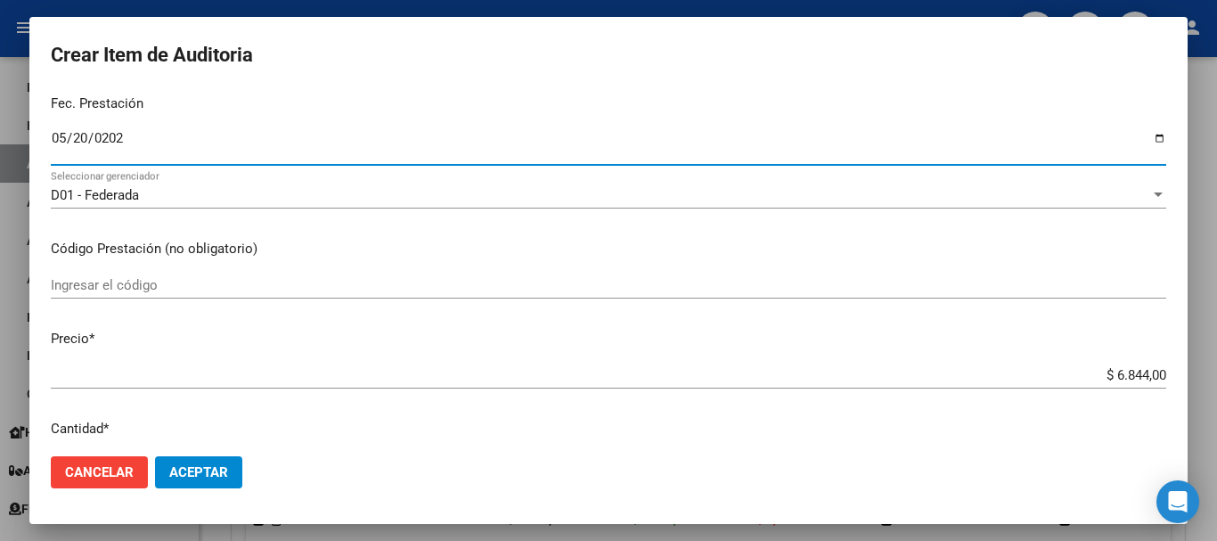
scroll to position [267, 0]
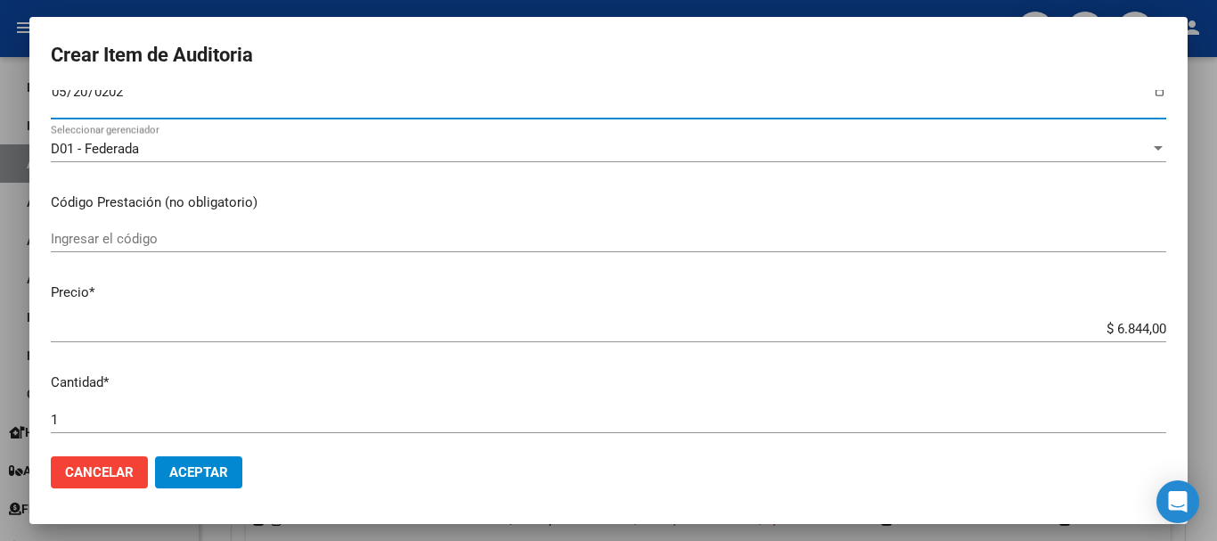
click at [119, 233] on input "Ingresar el código" at bounding box center [609, 239] width 1116 height 16
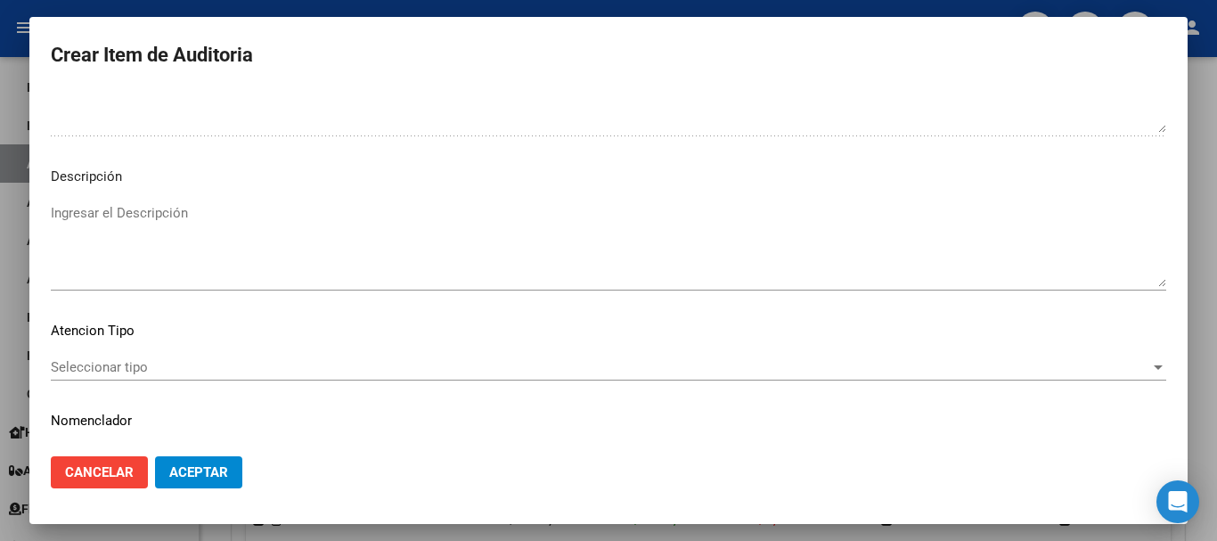
scroll to position [1253, 0]
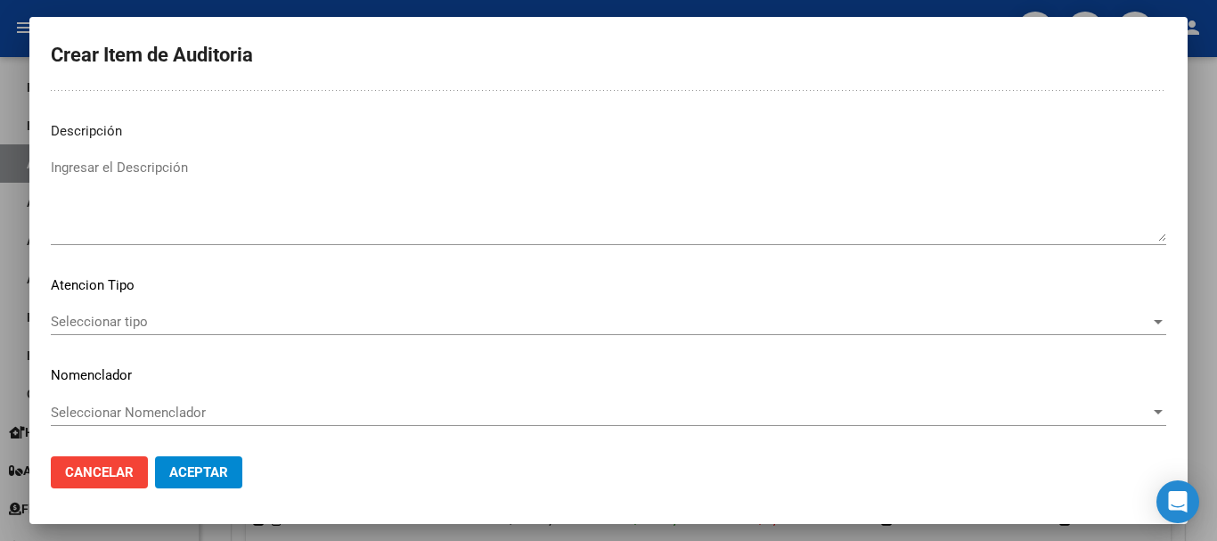
type input "420101"
click at [1112, 323] on span "Seleccionar tipo" at bounding box center [601, 322] width 1100 height 16
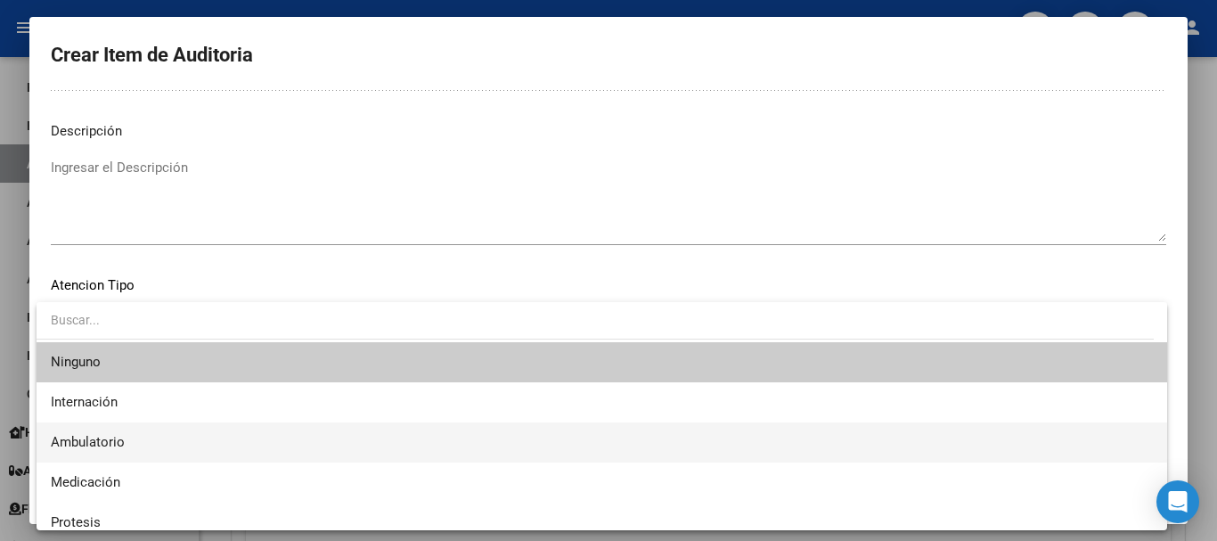
click at [260, 435] on span "Ambulatorio" at bounding box center [602, 442] width 1102 height 40
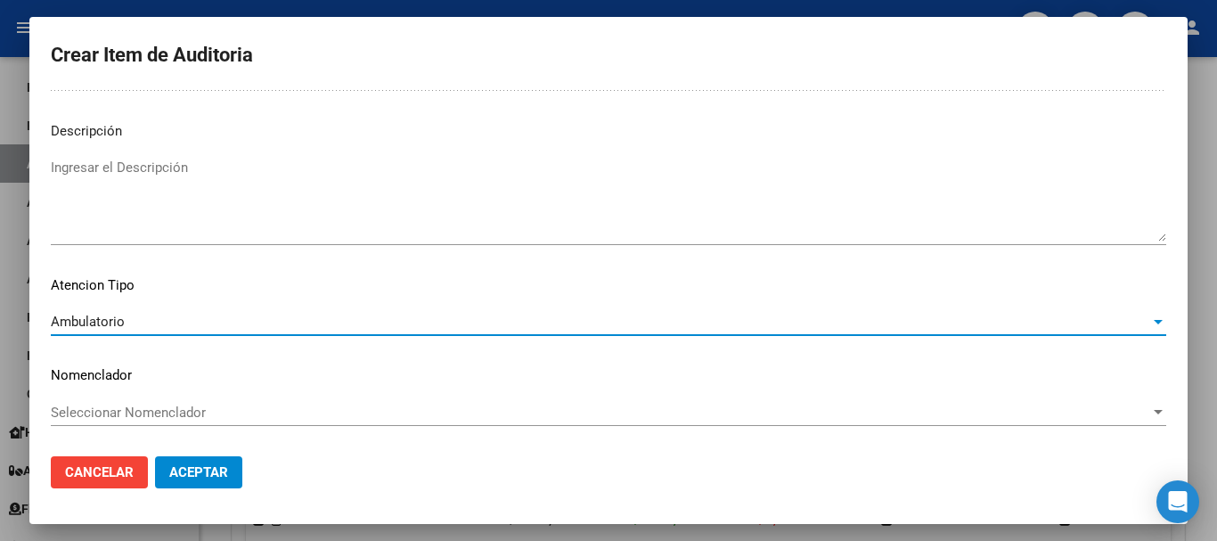
click at [227, 462] on button "Aceptar" at bounding box center [198, 472] width 87 height 32
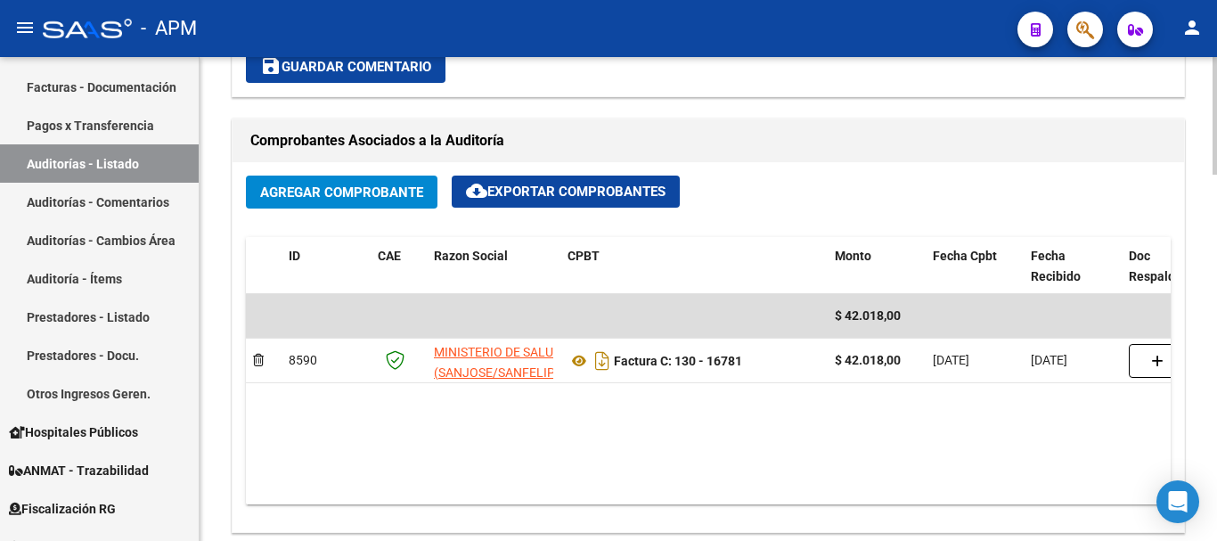
scroll to position [1325, 0]
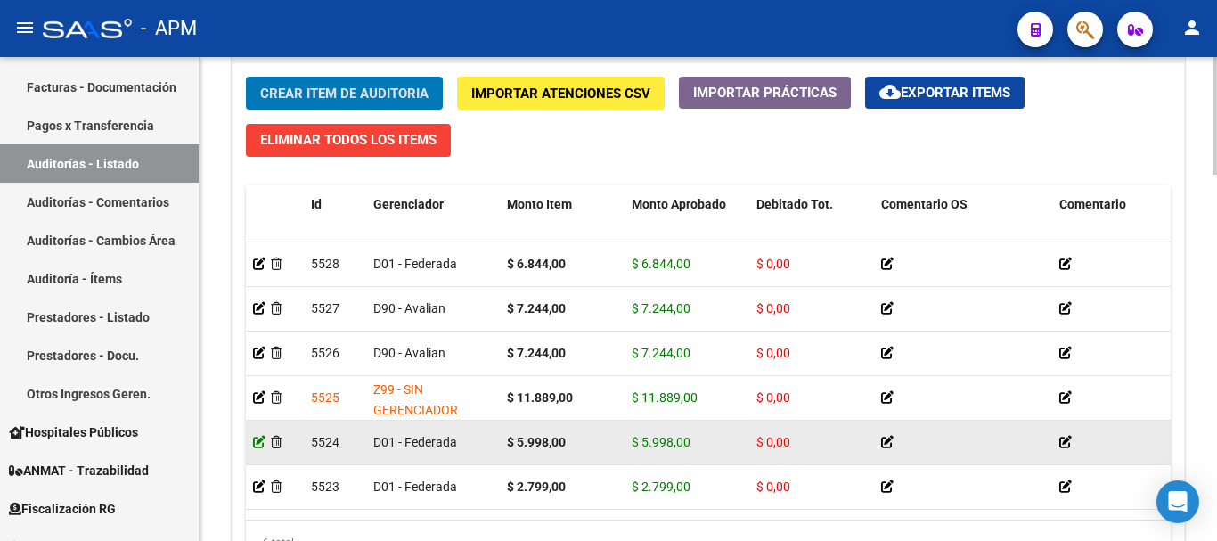
click at [258, 439] on icon at bounding box center [259, 442] width 12 height 12
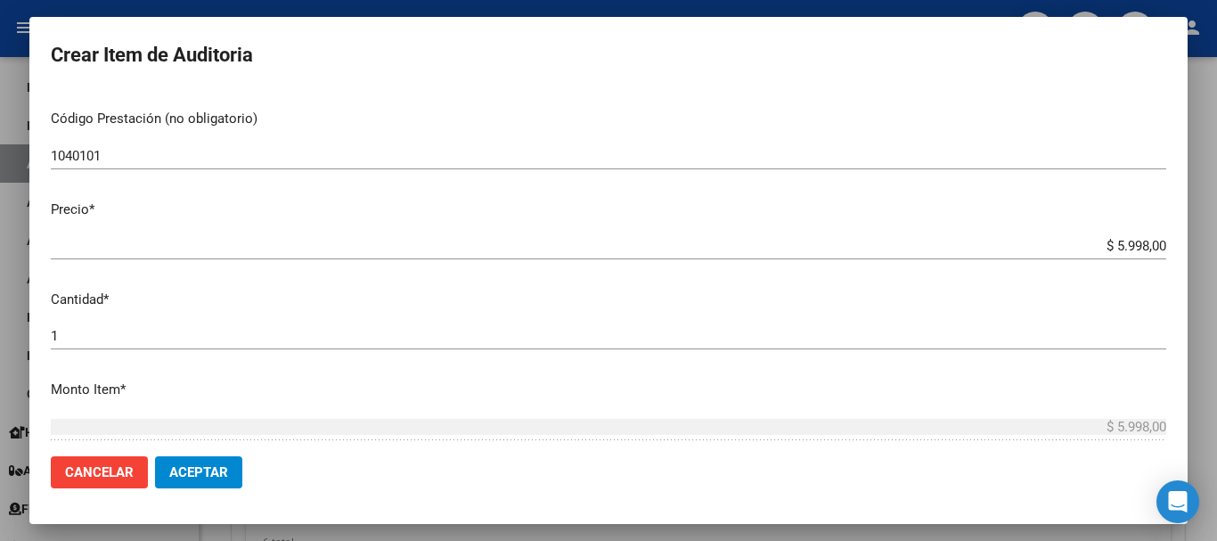
scroll to position [356, 0]
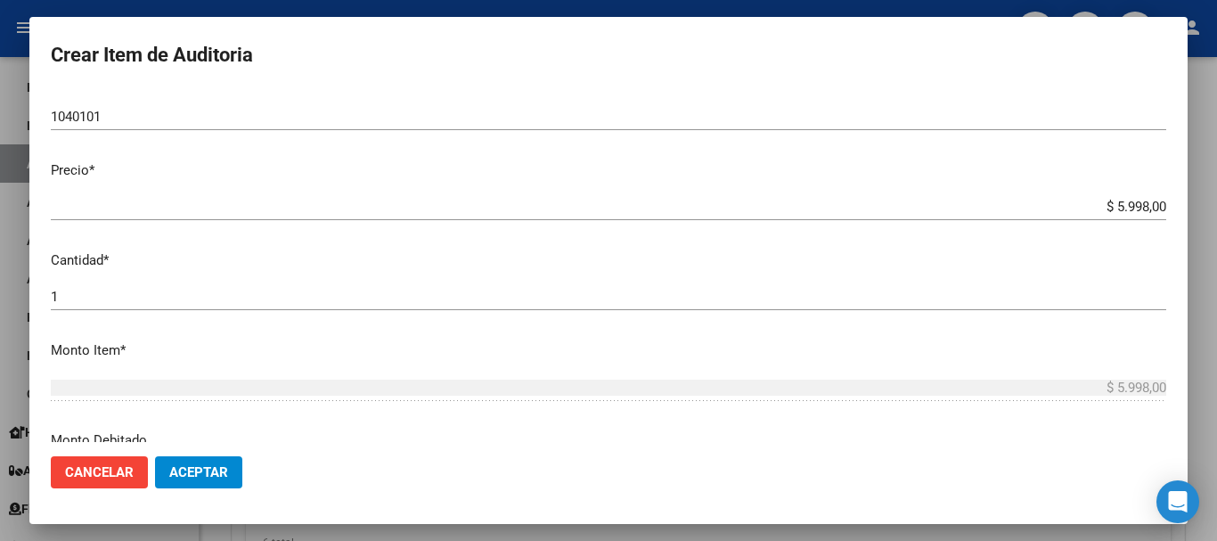
click at [1122, 208] on input "$ 5.998,00" at bounding box center [609, 207] width 1116 height 16
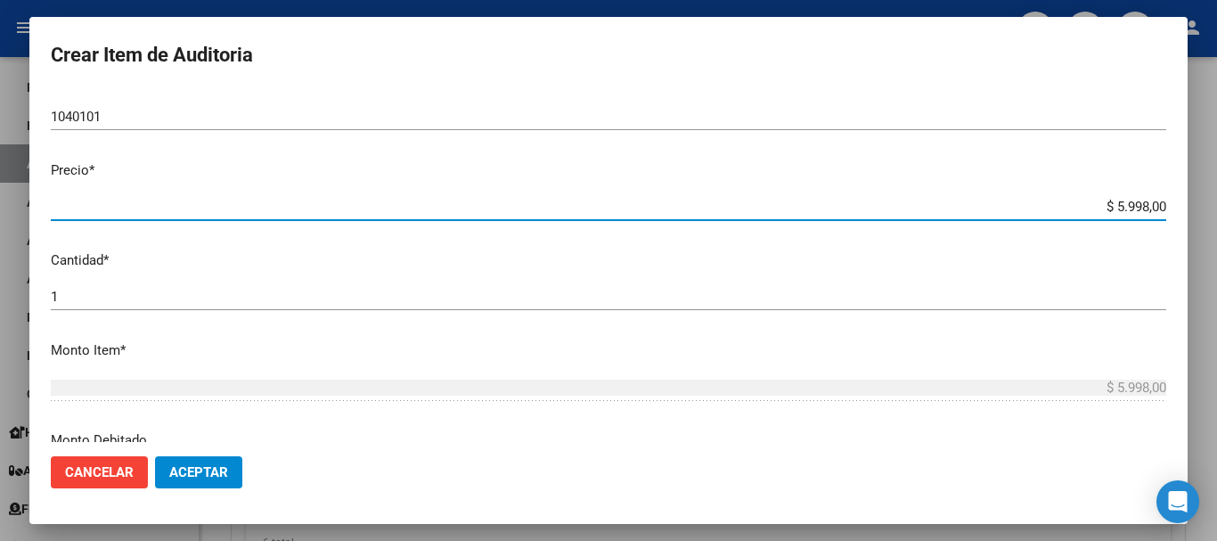
type input "$ 598,00"
type input "$ 5.598,00"
click at [215, 481] on button "Aceptar" at bounding box center [198, 472] width 87 height 32
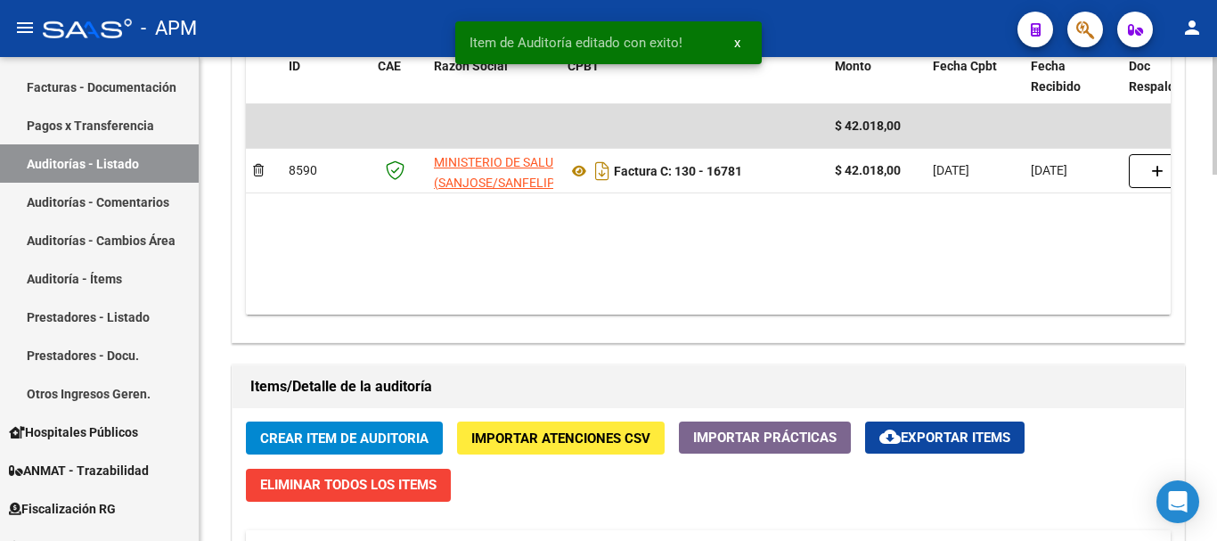
scroll to position [1426, 0]
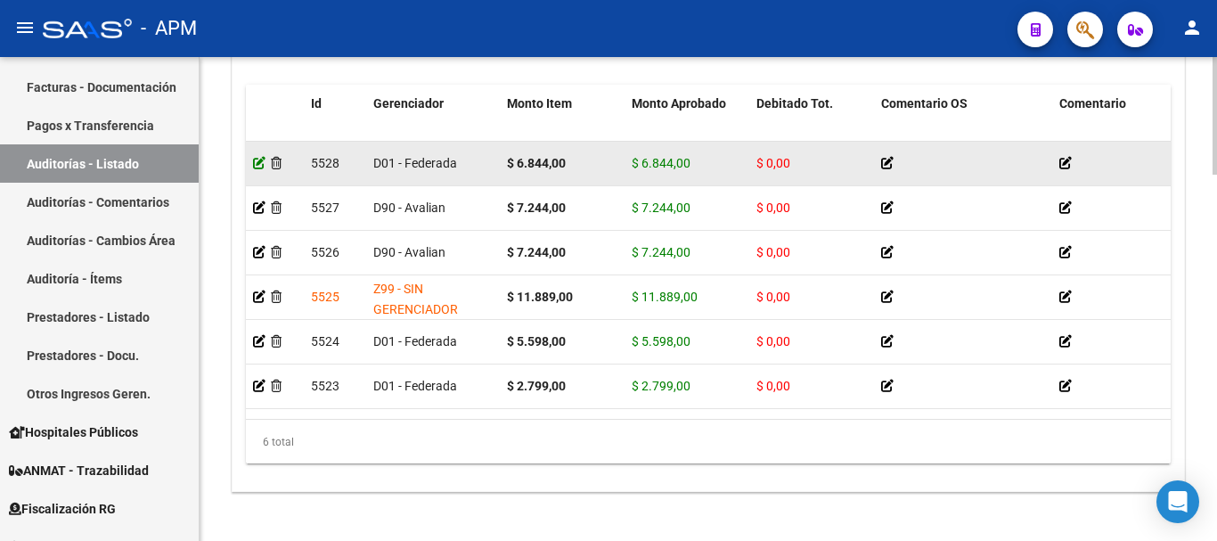
click at [255, 158] on icon at bounding box center [259, 163] width 12 height 12
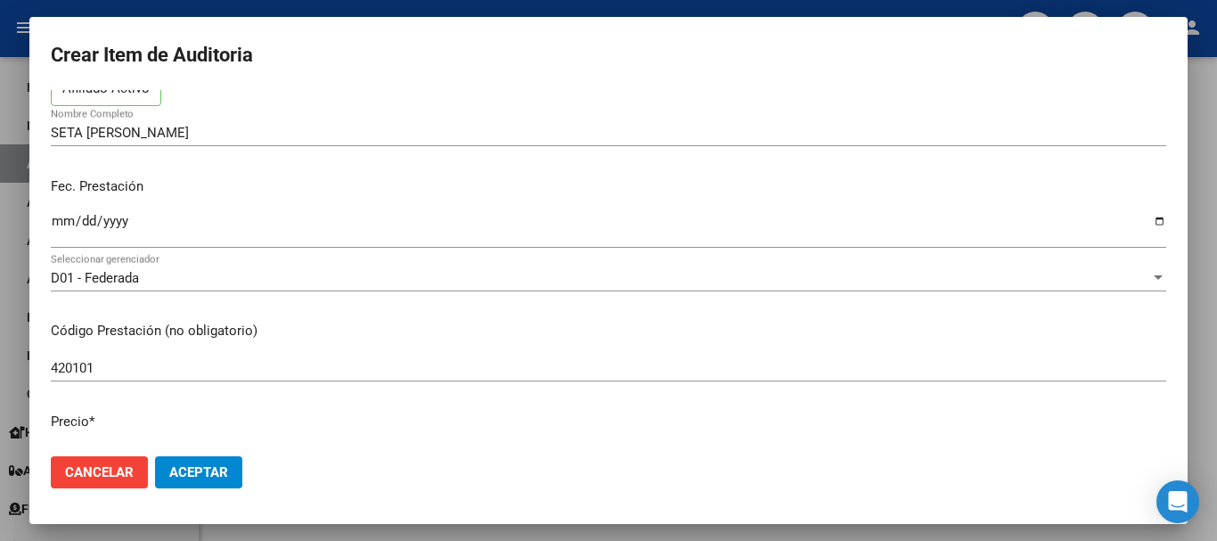
scroll to position [446, 0]
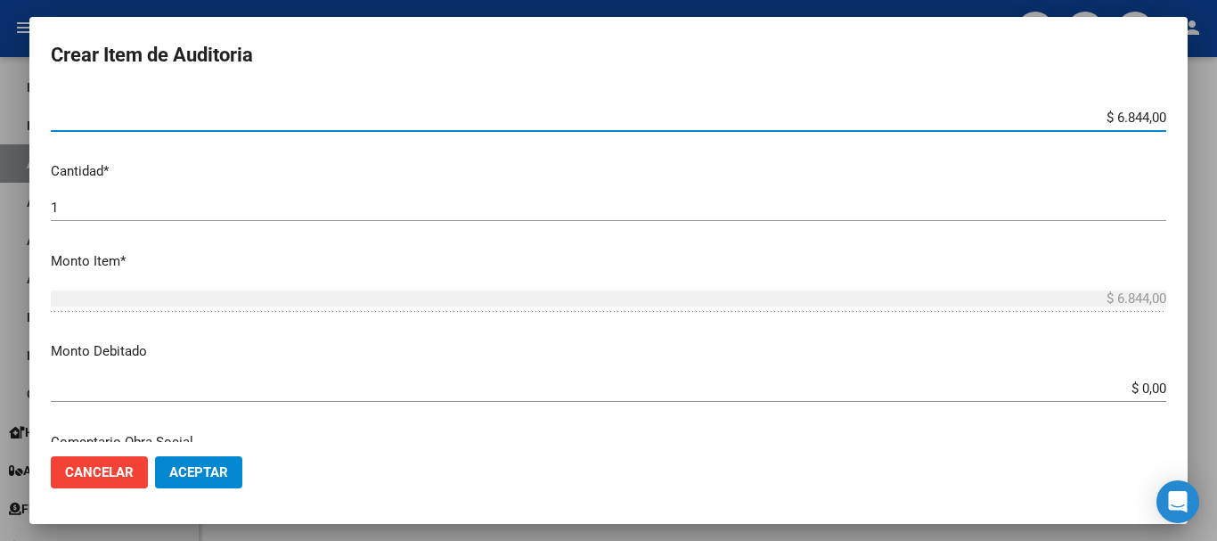
drag, startPoint x: 1102, startPoint y: 116, endPoint x: 1173, endPoint y: 121, distance: 70.6
click at [1173, 121] on mat-dialog-content "32539455 Nro Documento 27325394558 CUIL Afiliado Activo SETA [PERSON_NAME] Nomb…" at bounding box center [608, 266] width 1158 height 352
type input "$ 0,07"
type input "$ 0,72"
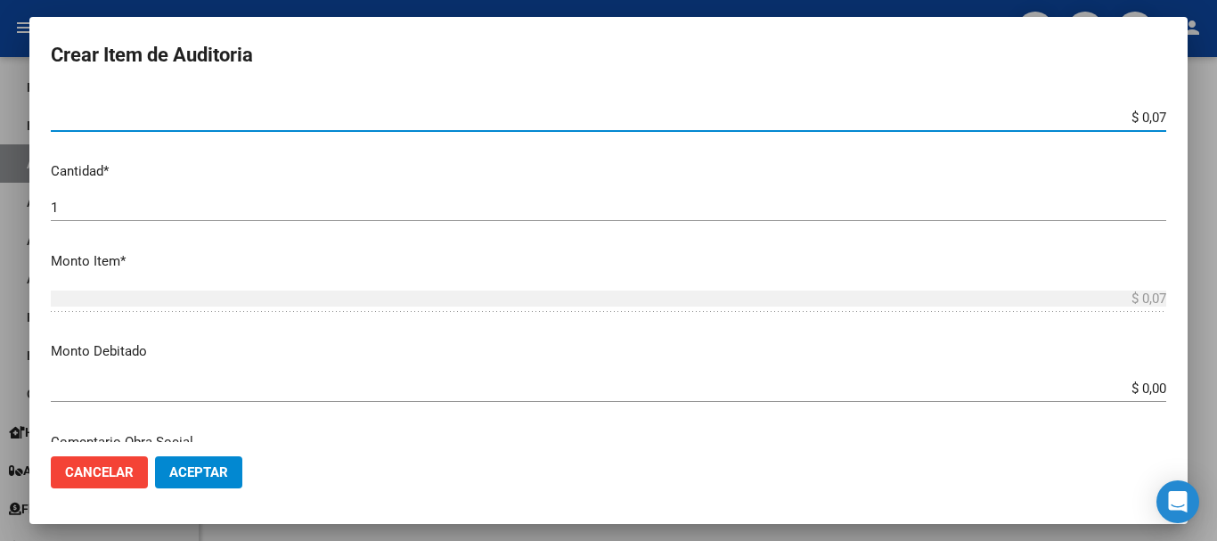
type input "$ 0,72"
type input "$ 7,24"
type input "$ 72,44"
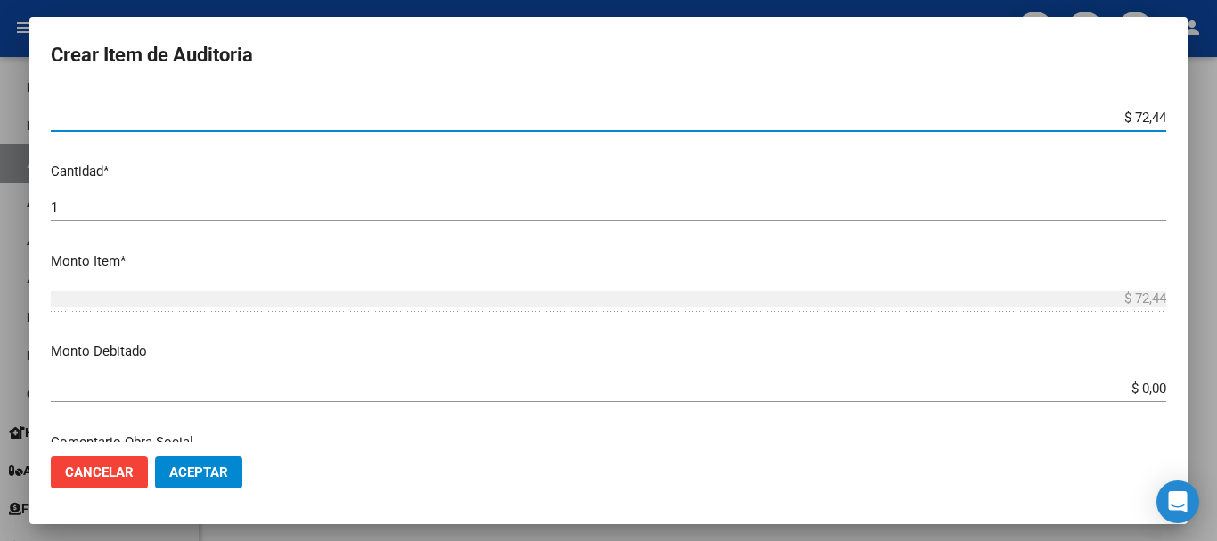
type input "$ 724,40"
type input "$ 7.244,00"
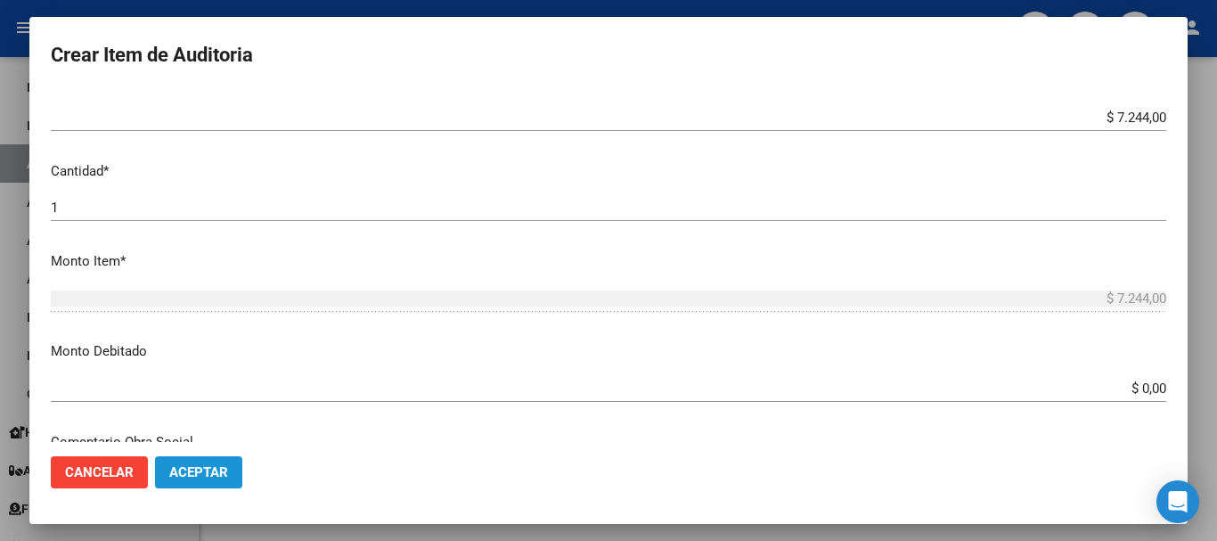
click at [184, 467] on span "Aceptar" at bounding box center [198, 472] width 59 height 16
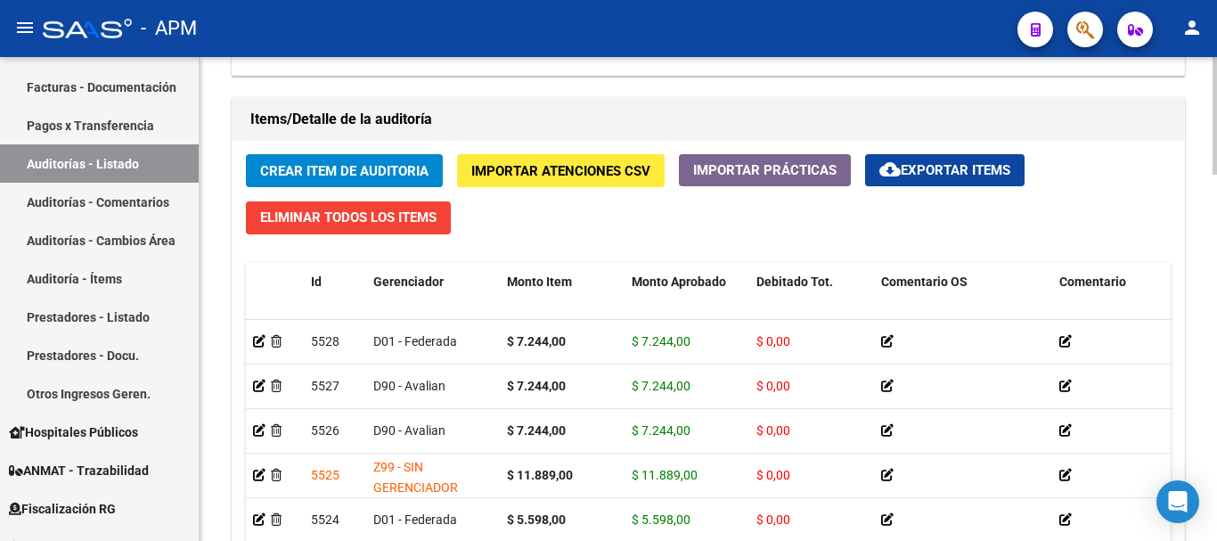
scroll to position [1503, 0]
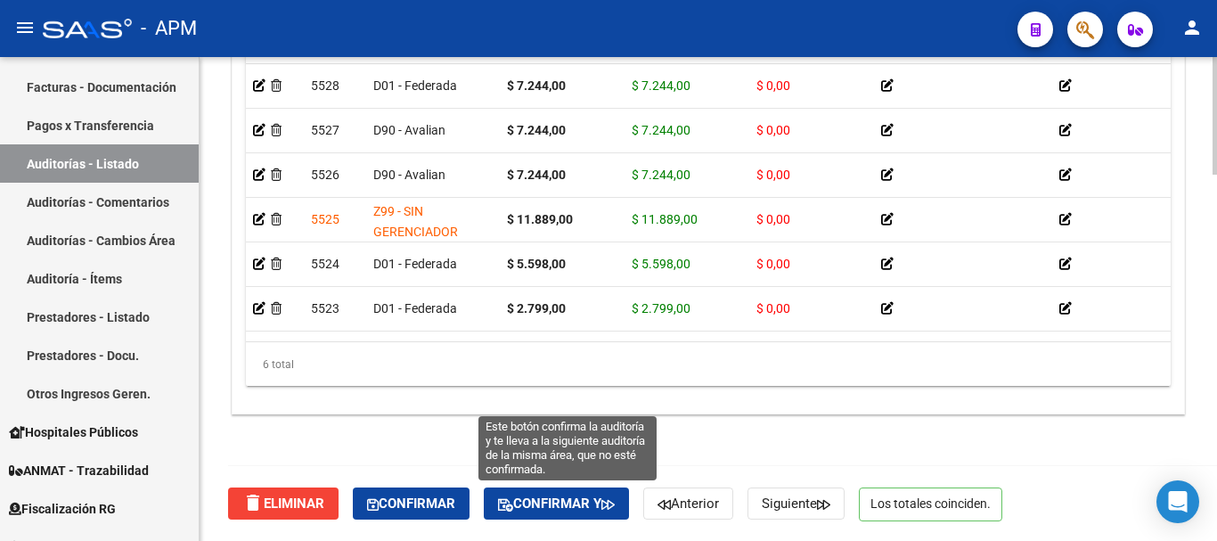
click at [585, 505] on span "Confirmar y" at bounding box center [556, 503] width 117 height 16
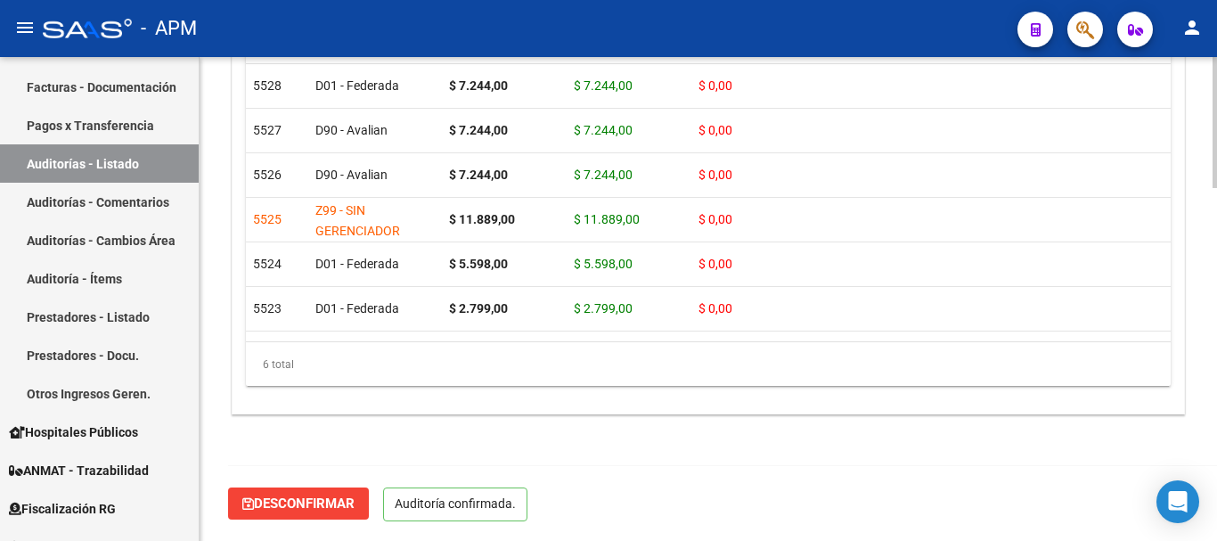
scroll to position [1302, 0]
type input "202509"
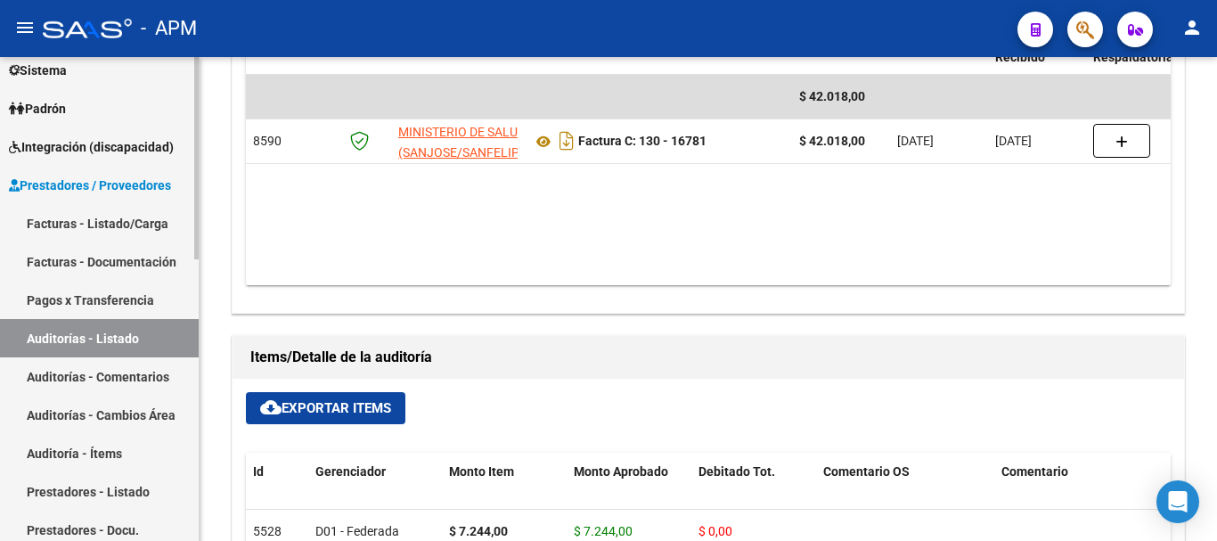
scroll to position [0, 0]
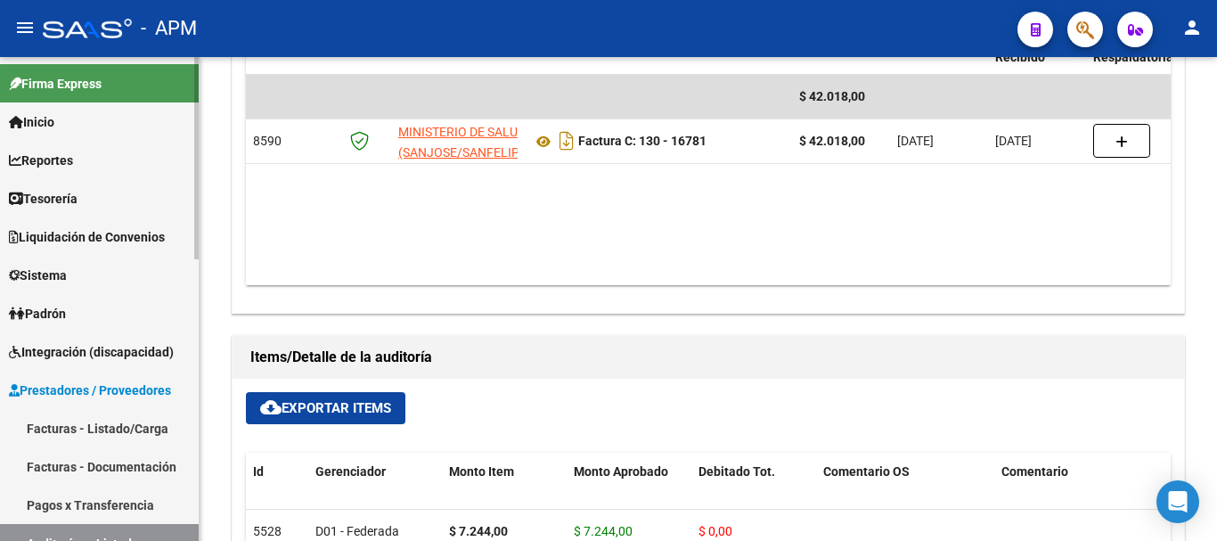
click at [73, 154] on span "Reportes" at bounding box center [41, 161] width 64 height 20
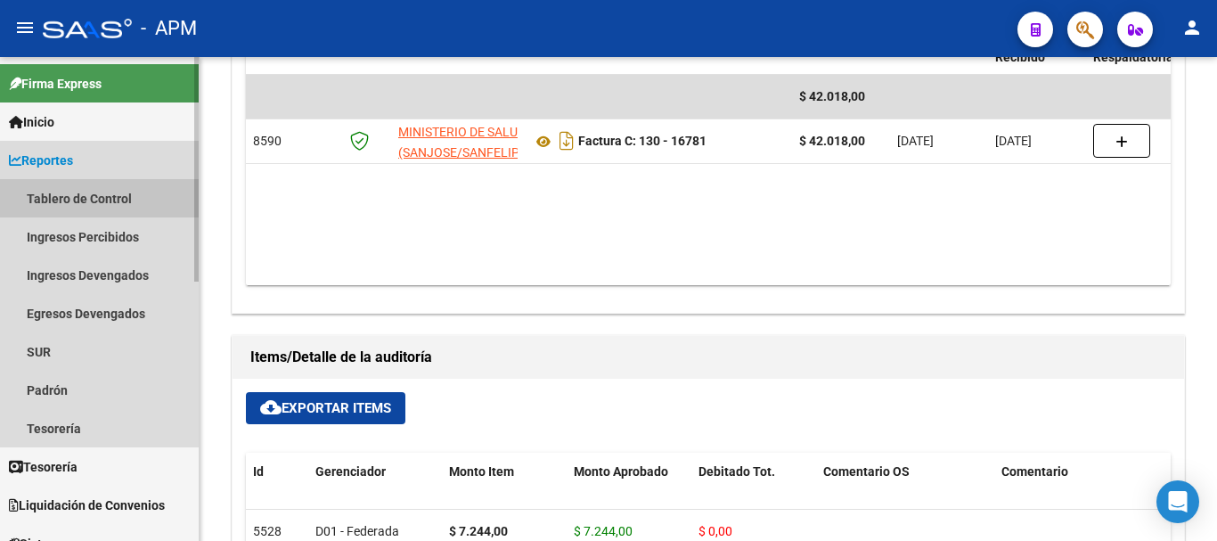
click at [119, 198] on link "Tablero de Control" at bounding box center [99, 198] width 199 height 38
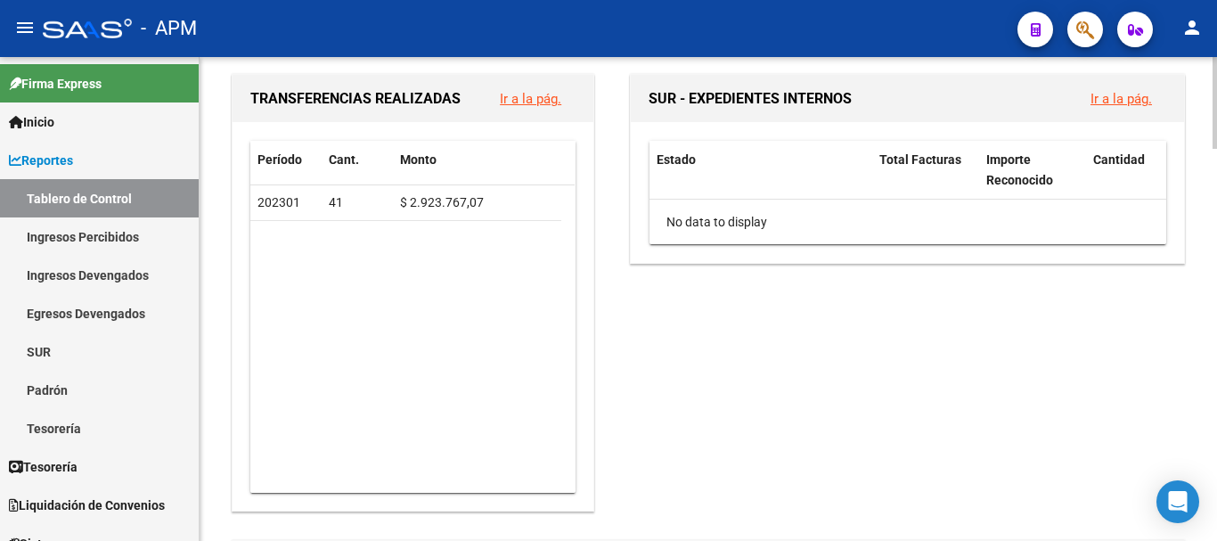
scroll to position [767, 0]
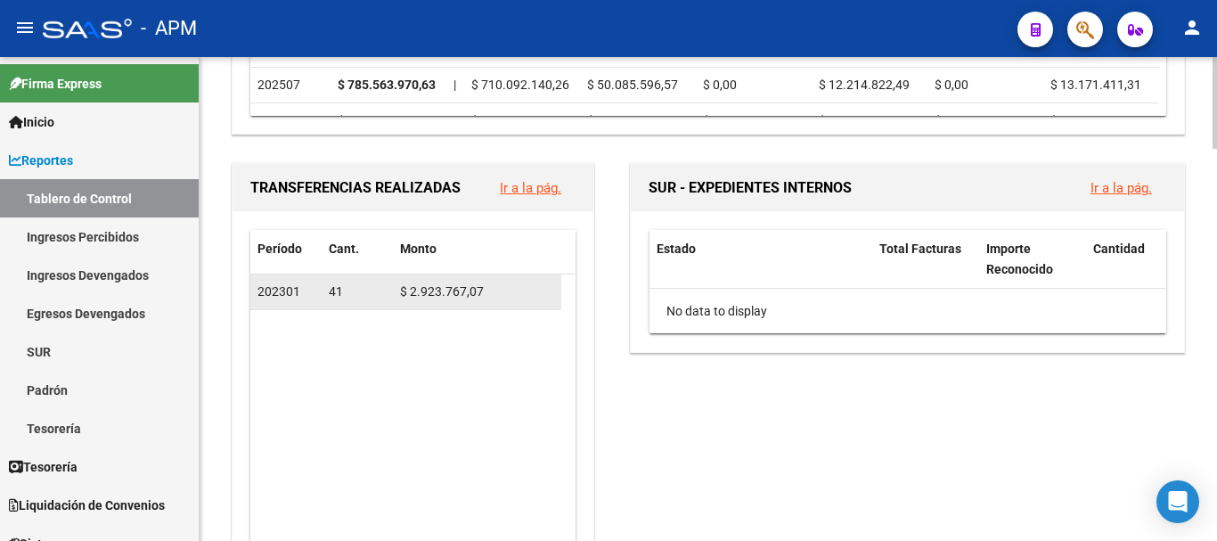
click at [437, 291] on span "$ 2.923.767,07" at bounding box center [442, 291] width 84 height 14
click at [300, 286] on div "202301" at bounding box center [286, 292] width 57 height 20
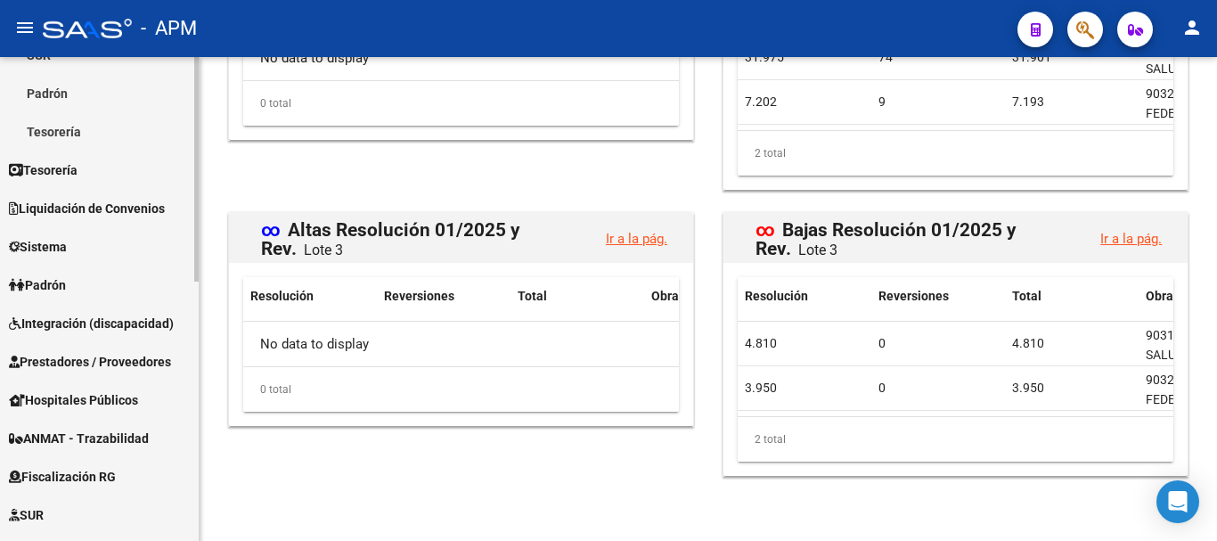
scroll to position [290, 0]
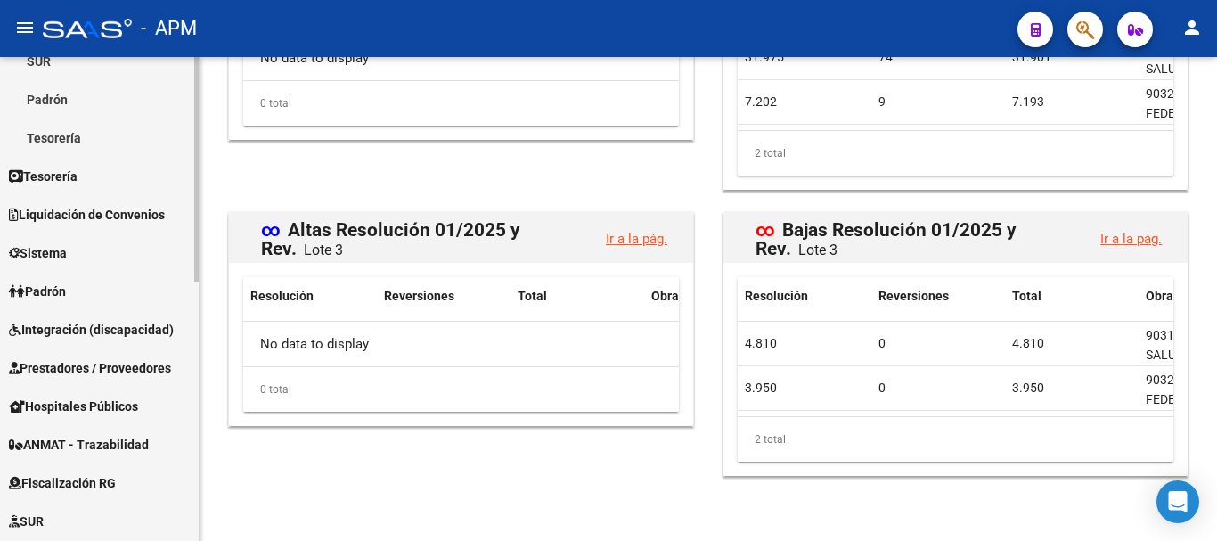
click at [101, 366] on span "Prestadores / Proveedores" at bounding box center [90, 368] width 162 height 20
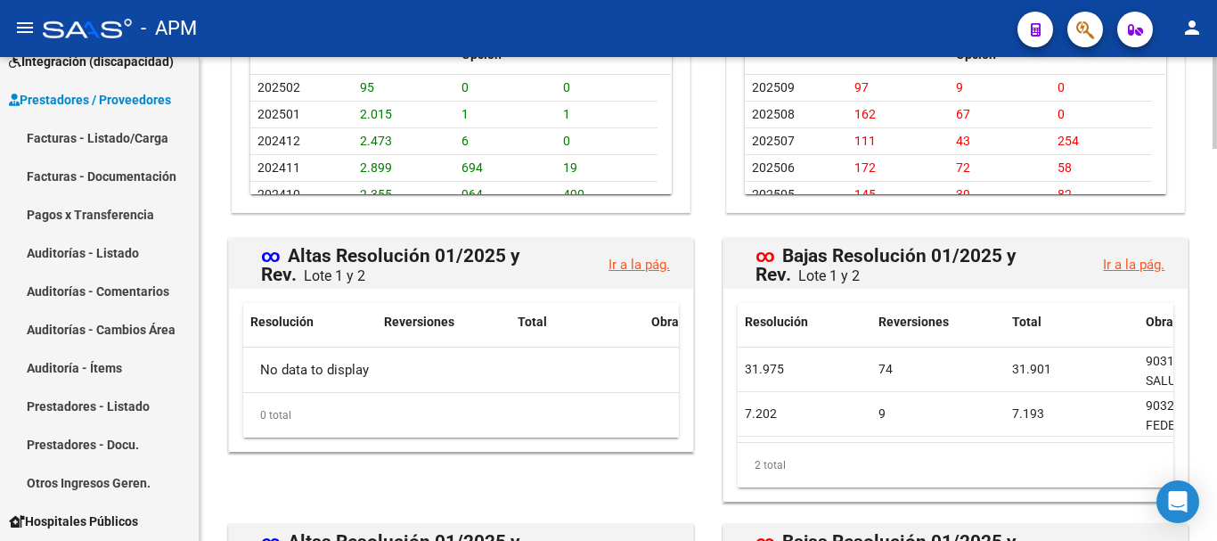
scroll to position [1543, 0]
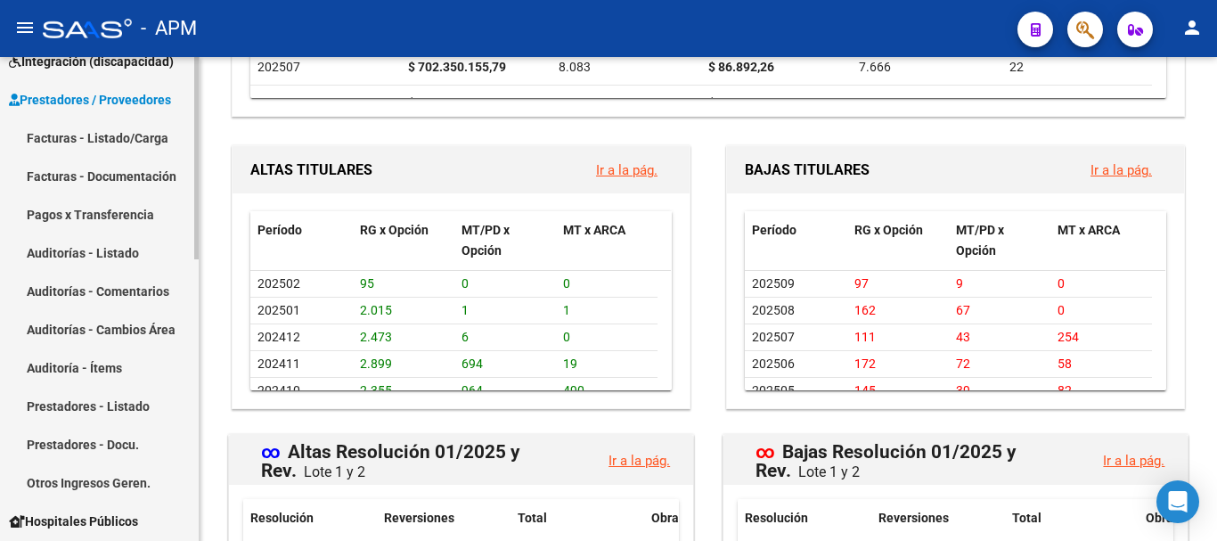
click at [108, 141] on link "Facturas - Listado/Carga" at bounding box center [99, 138] width 199 height 38
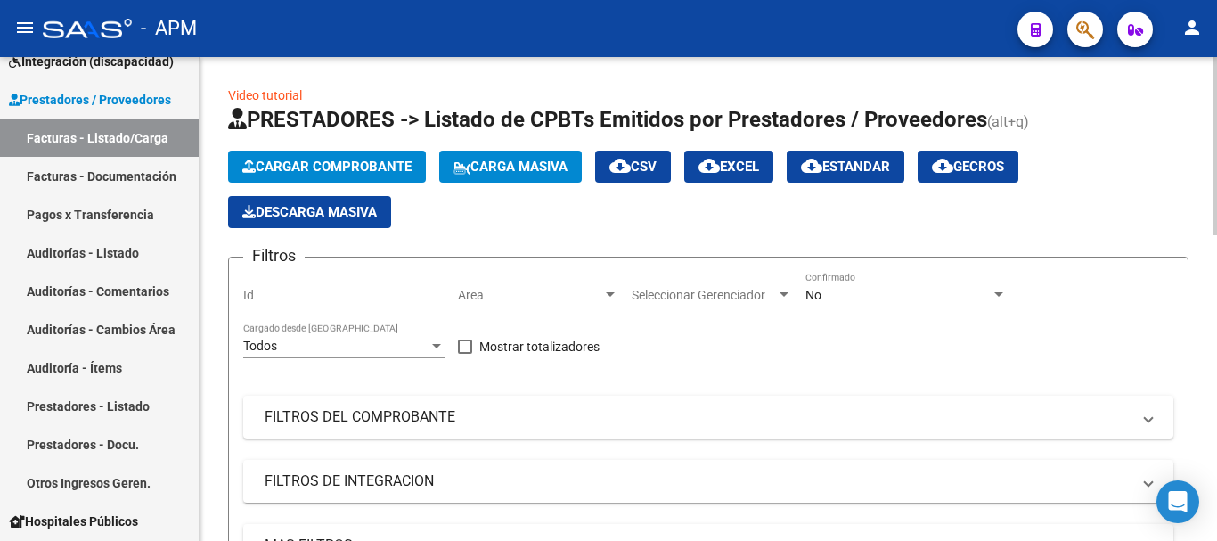
click at [382, 162] on span "Cargar Comprobante" at bounding box center [326, 167] width 169 height 16
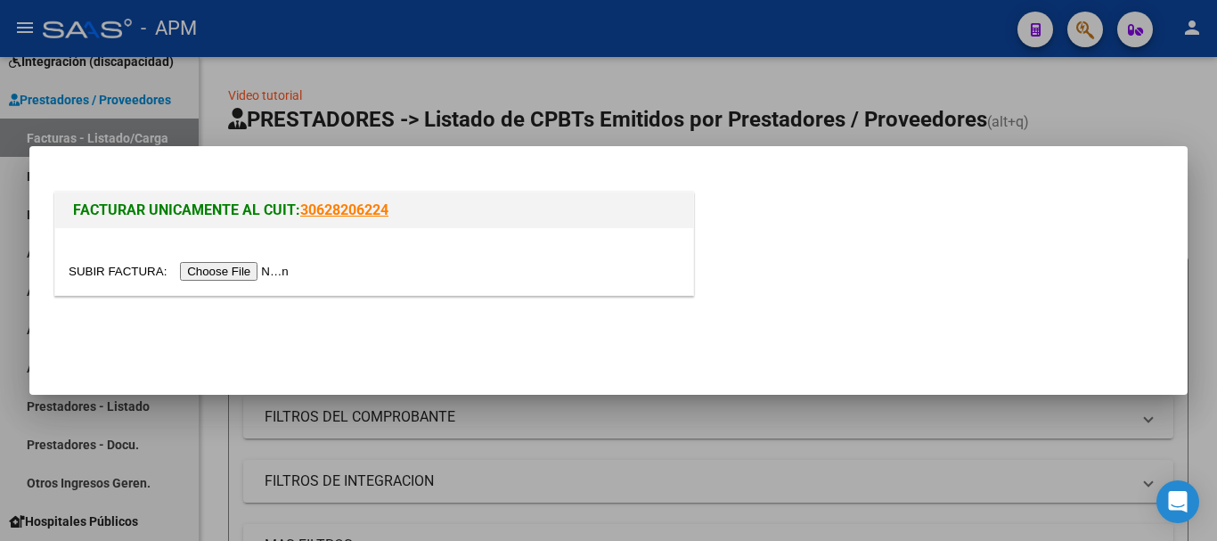
click at [253, 268] on input "file" at bounding box center [181, 271] width 225 height 19
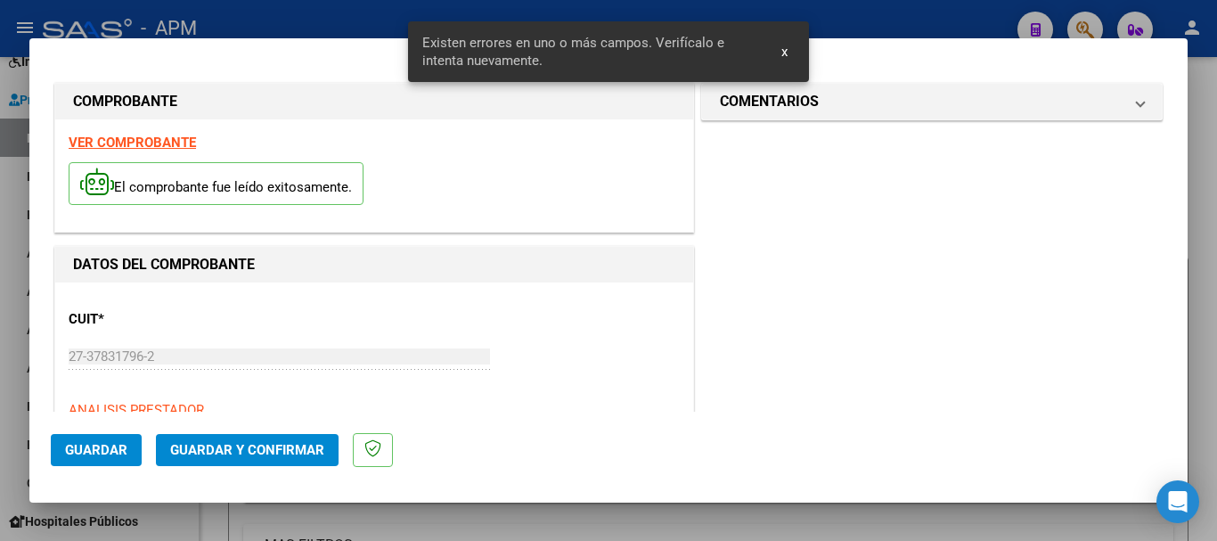
click at [155, 139] on strong "VER COMPROBANTE" at bounding box center [132, 143] width 127 height 16
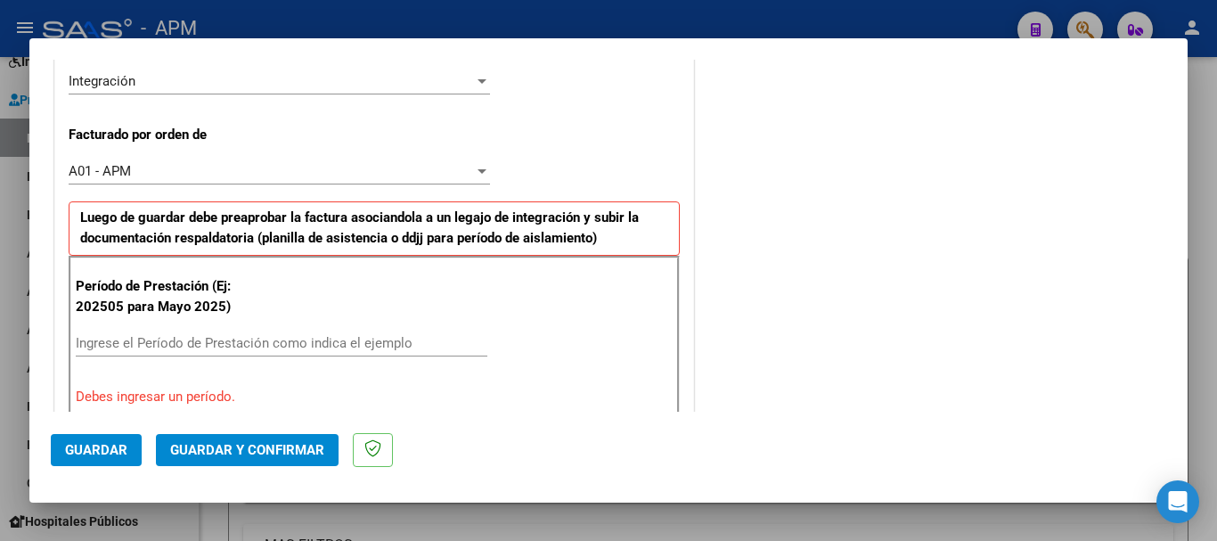
scroll to position [535, 0]
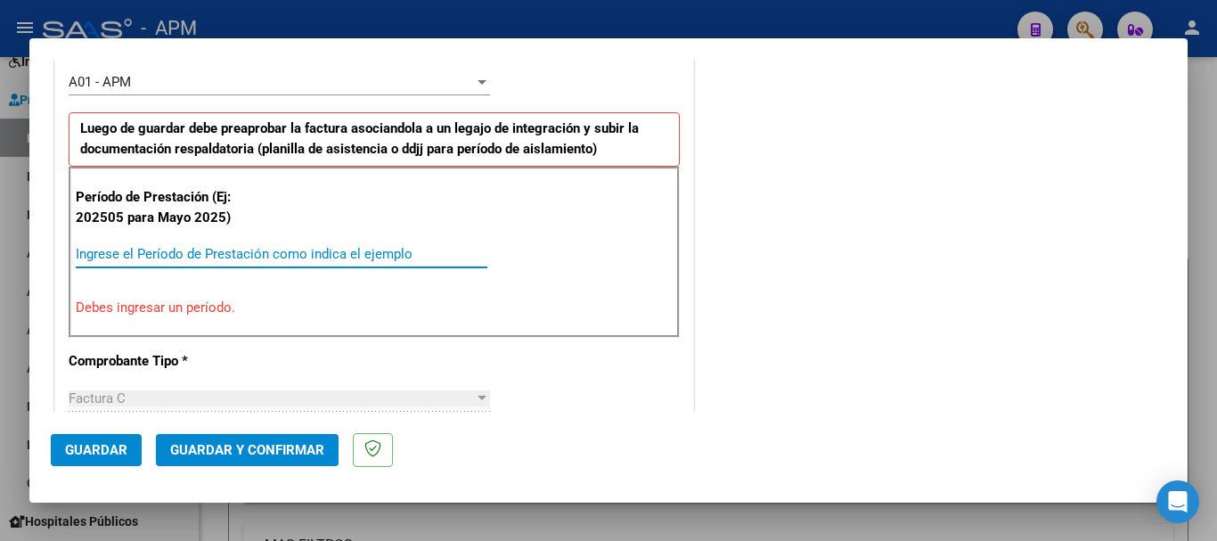
click at [265, 250] on input "Ingrese el Período de Prestación como indica el ejemplo" at bounding box center [282, 254] width 412 height 16
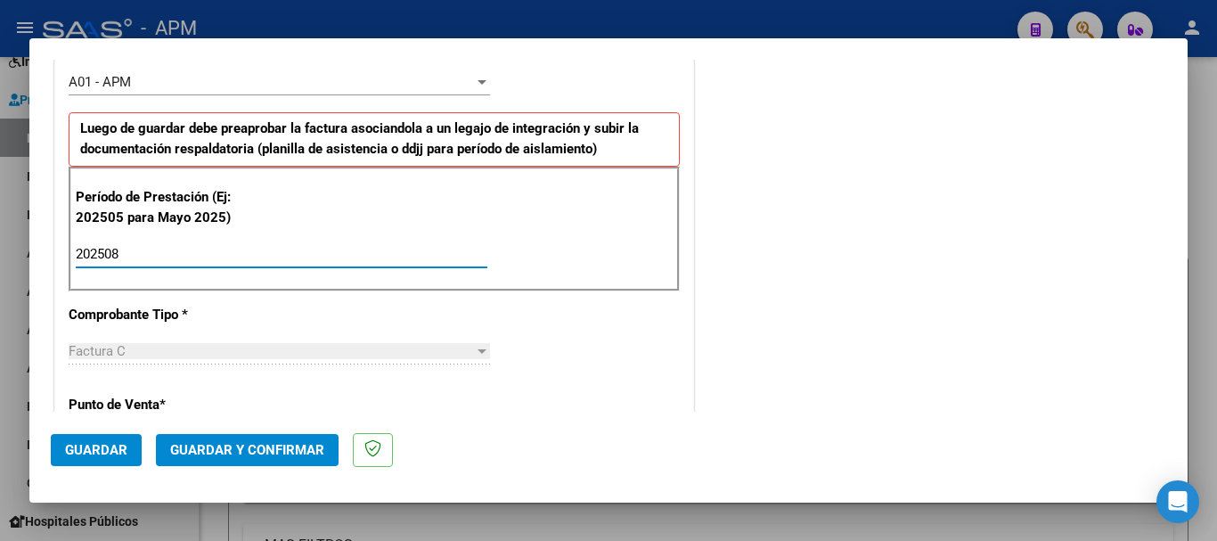
type input "202508"
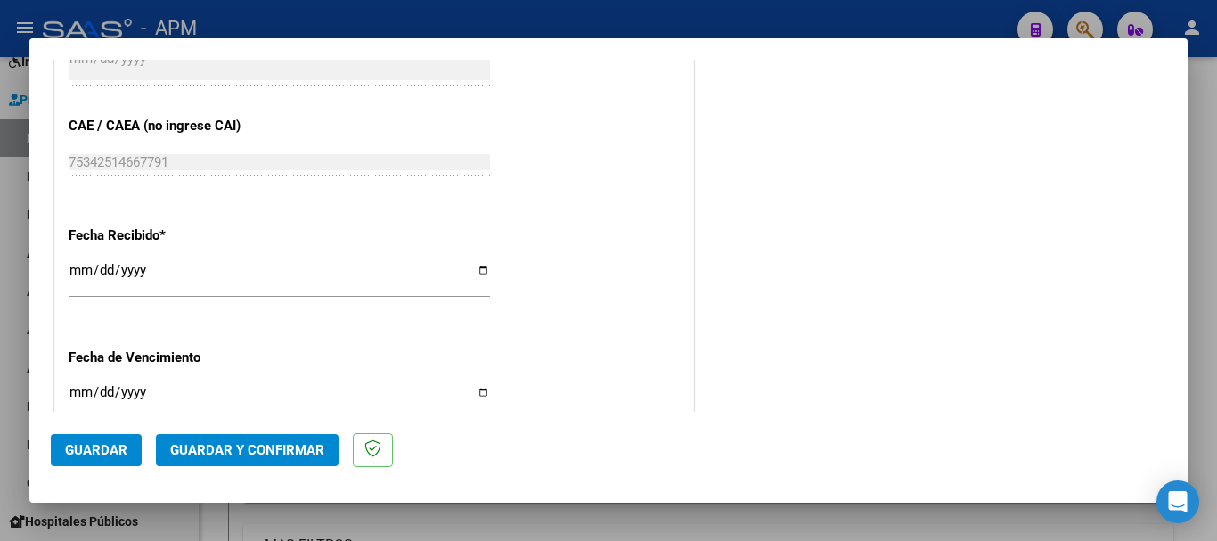
scroll to position [1247, 0]
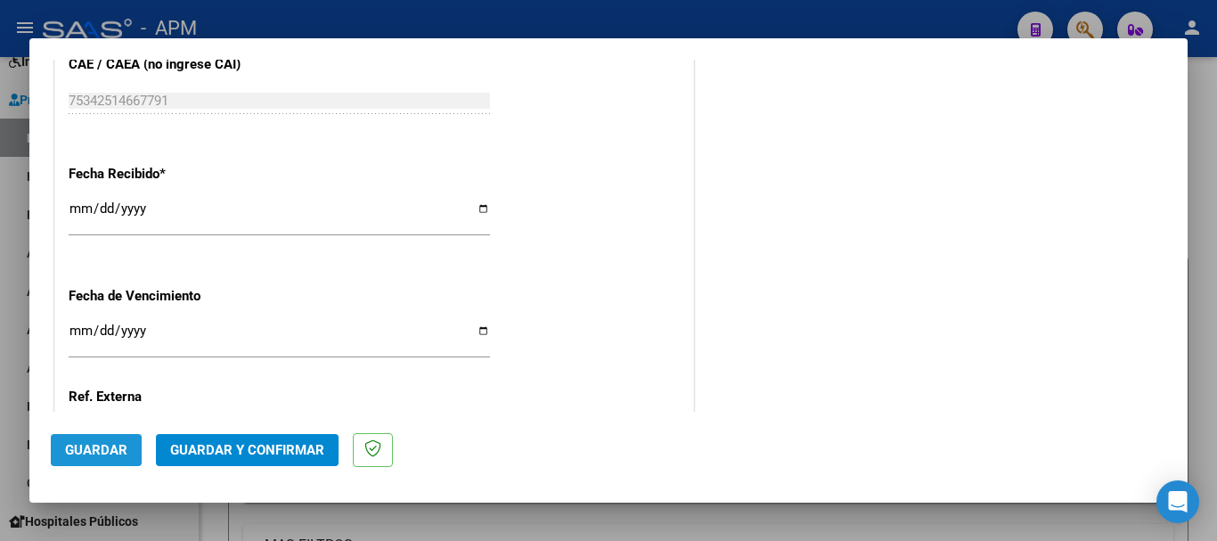
click at [95, 458] on button "Guardar" at bounding box center [96, 450] width 91 height 32
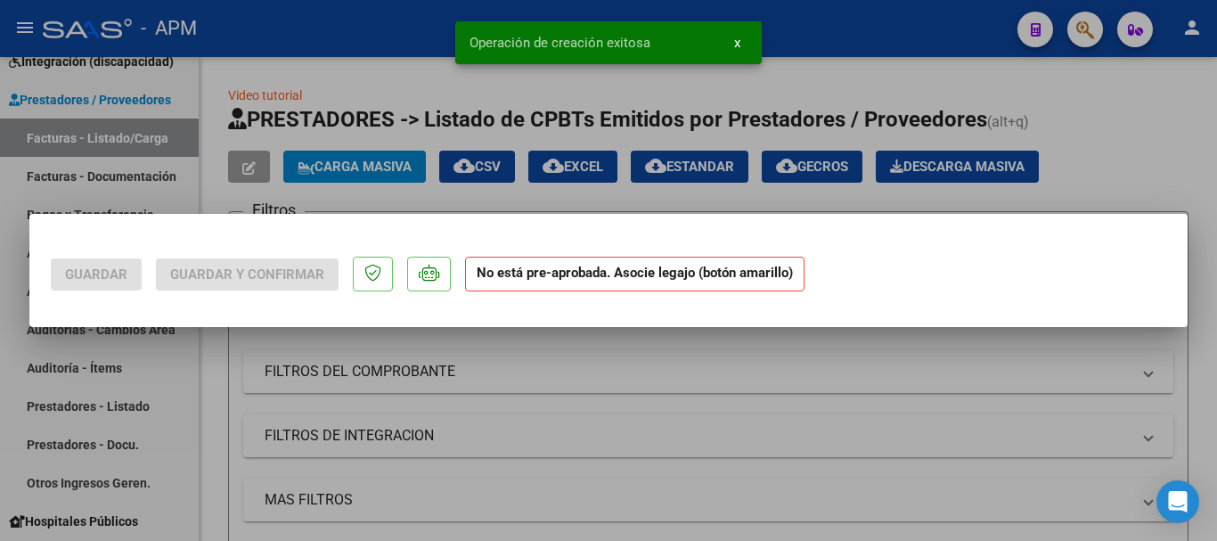
scroll to position [0, 0]
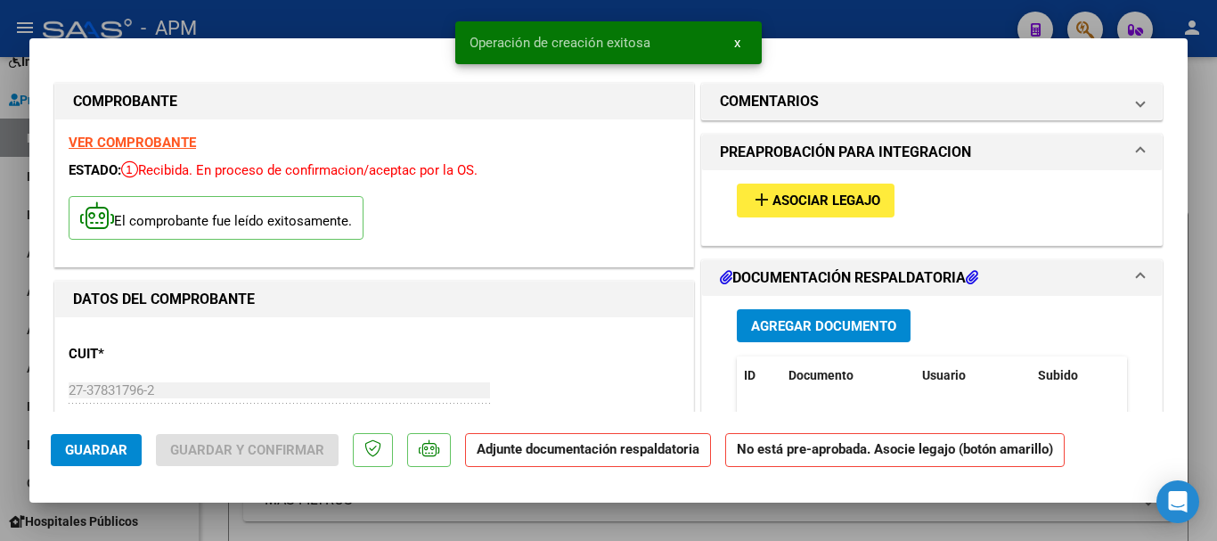
click at [846, 327] on span "Agregar Documento" at bounding box center [823, 326] width 145 height 16
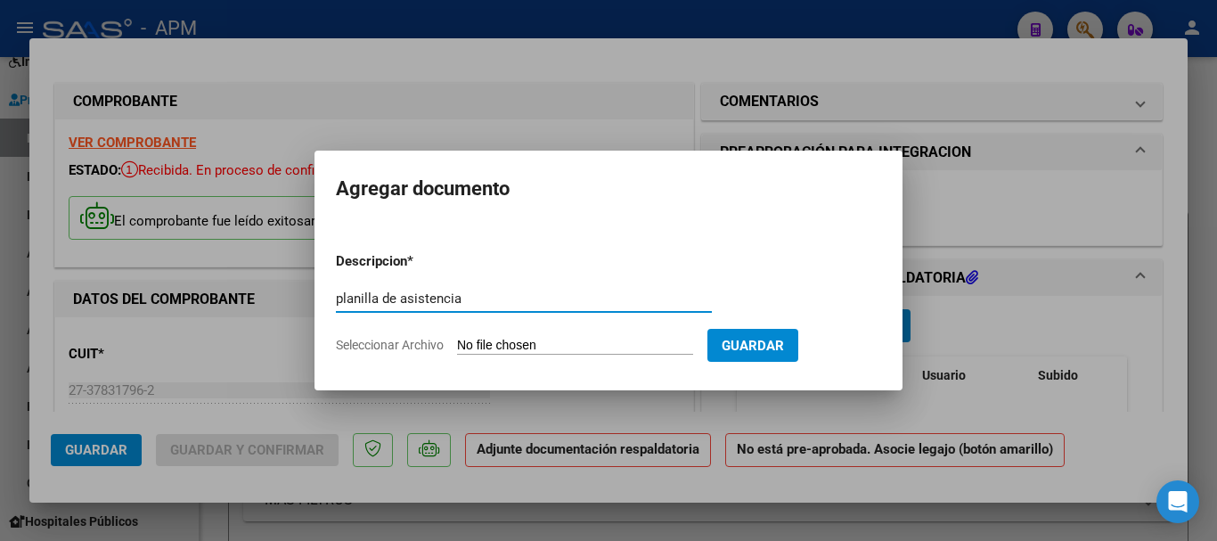
type input "planilla de asistencia"
click at [558, 342] on input "Seleccionar Archivo" at bounding box center [575, 346] width 236 height 17
type input "C:\fakepath\PA-[PERSON_NAME].pdf"
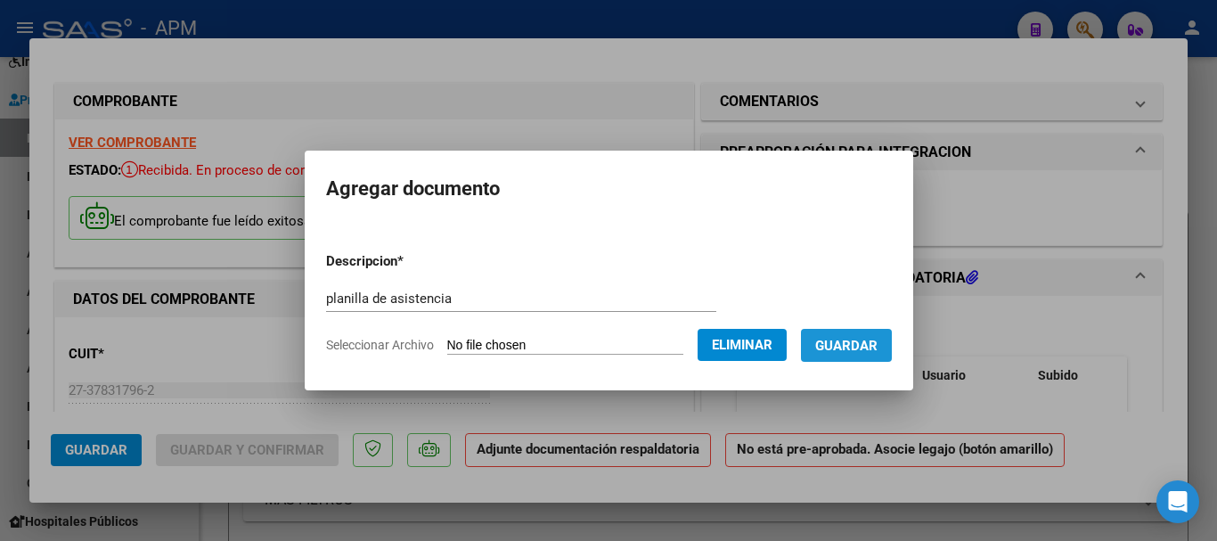
click at [878, 352] on span "Guardar" at bounding box center [846, 346] width 62 height 16
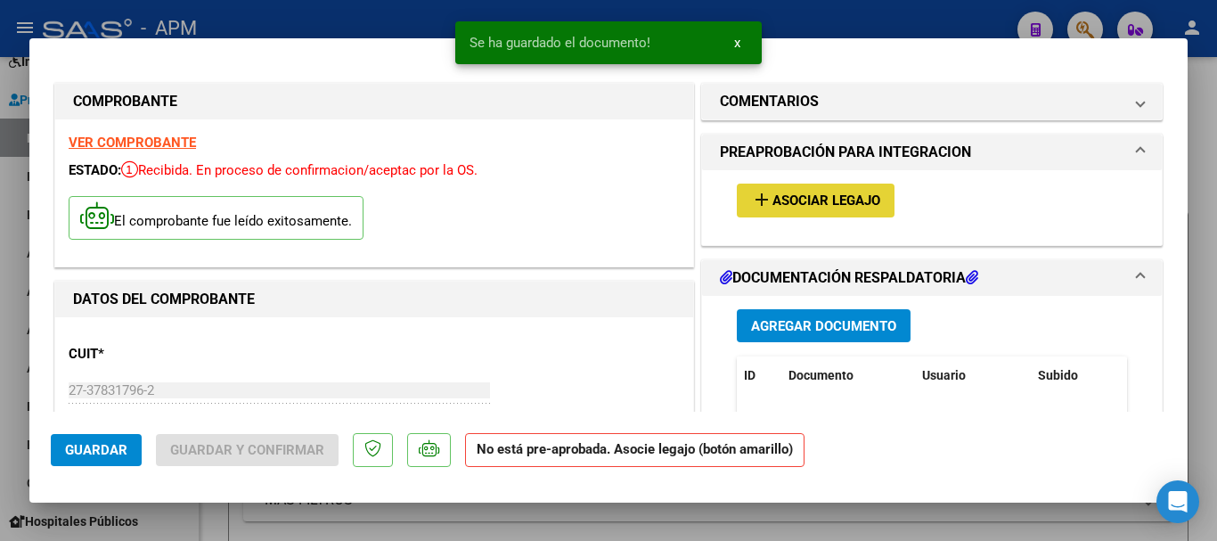
click at [857, 205] on span "Asociar Legajo" at bounding box center [827, 201] width 108 height 16
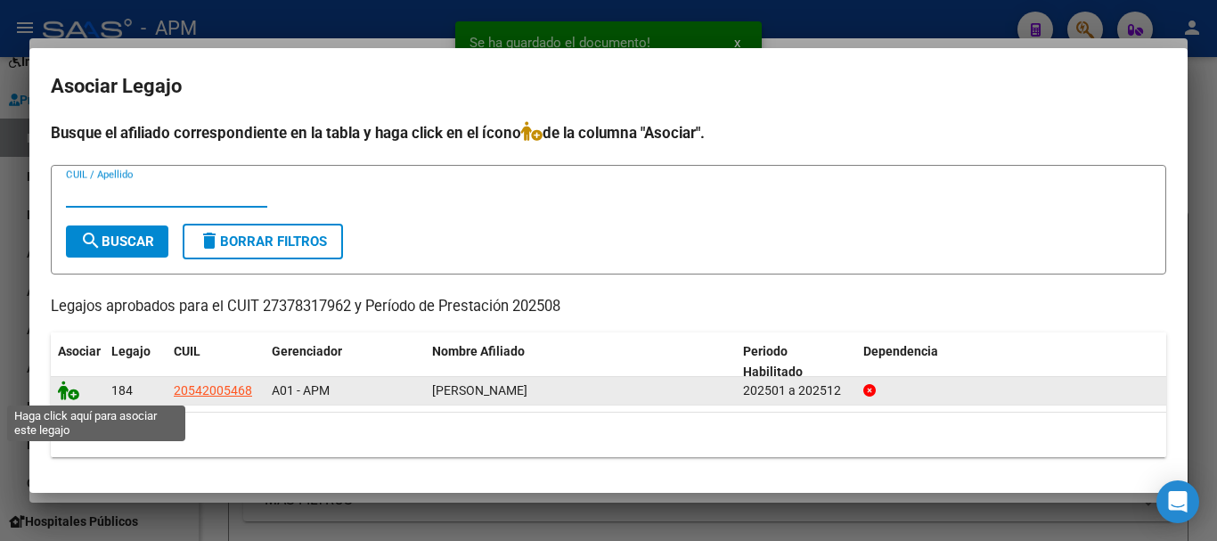
click at [69, 382] on icon at bounding box center [68, 390] width 21 height 20
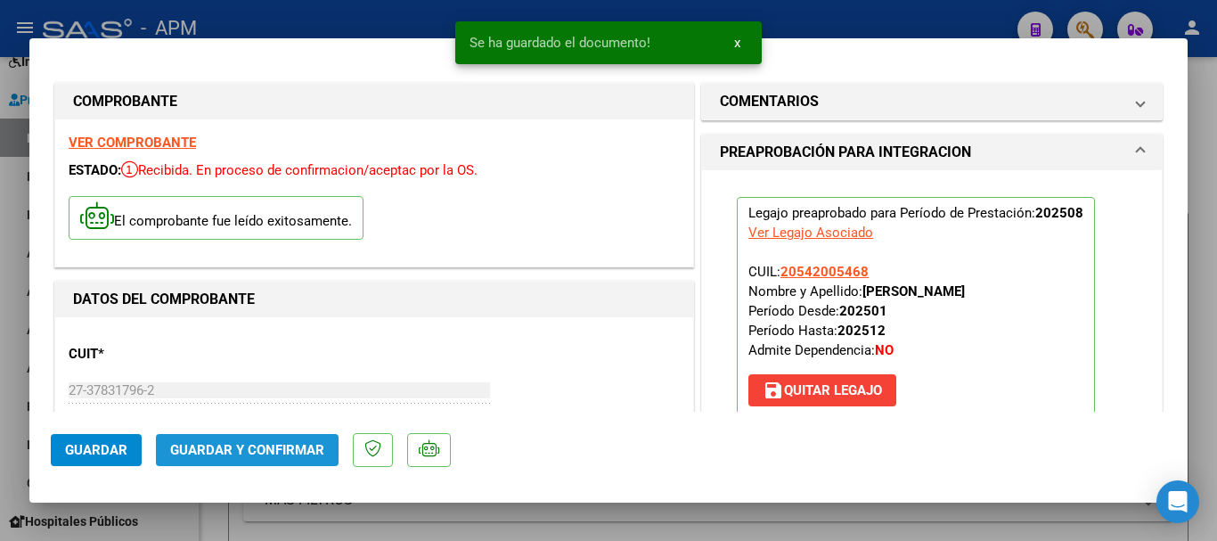
click at [278, 457] on span "Guardar y Confirmar" at bounding box center [247, 450] width 154 height 16
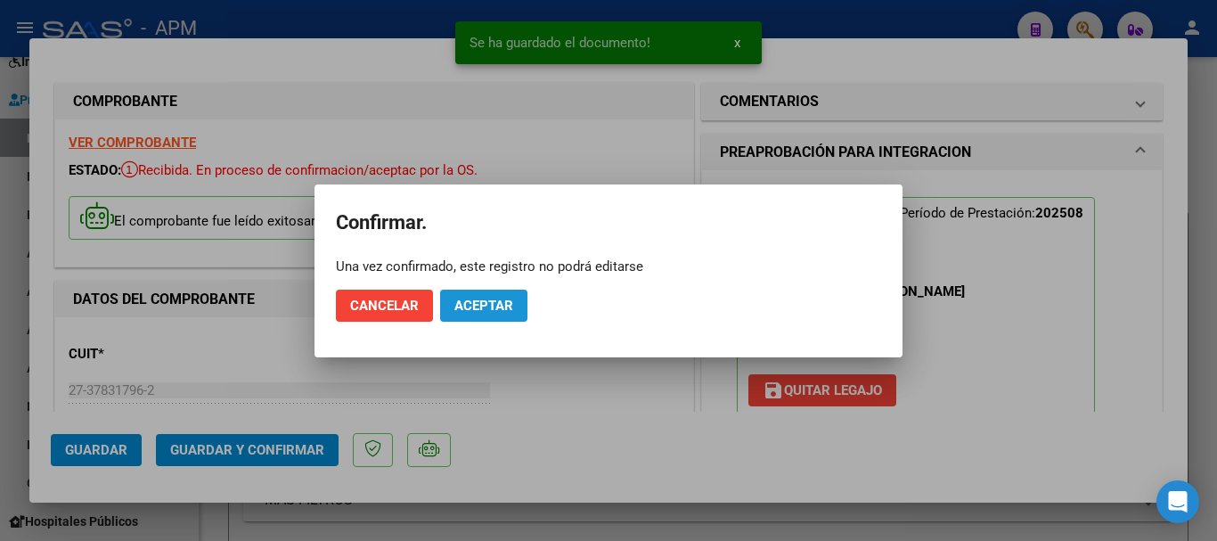
click at [497, 312] on span "Aceptar" at bounding box center [483, 306] width 59 height 16
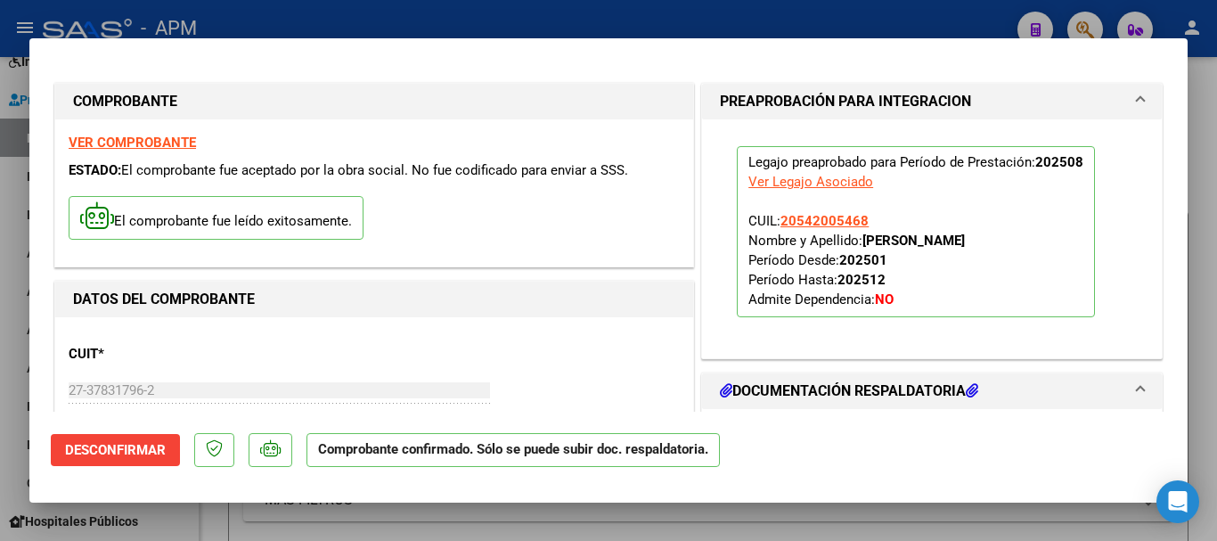
click at [464, 524] on div at bounding box center [608, 270] width 1217 height 541
type input "$ 0,00"
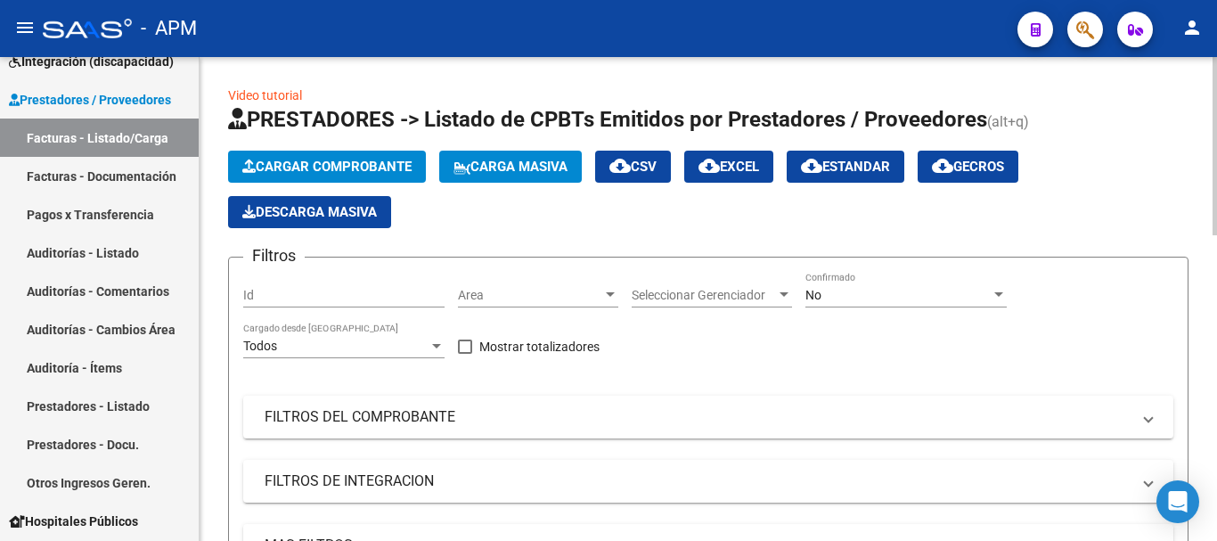
click at [320, 161] on span "Cargar Comprobante" at bounding box center [326, 167] width 169 height 16
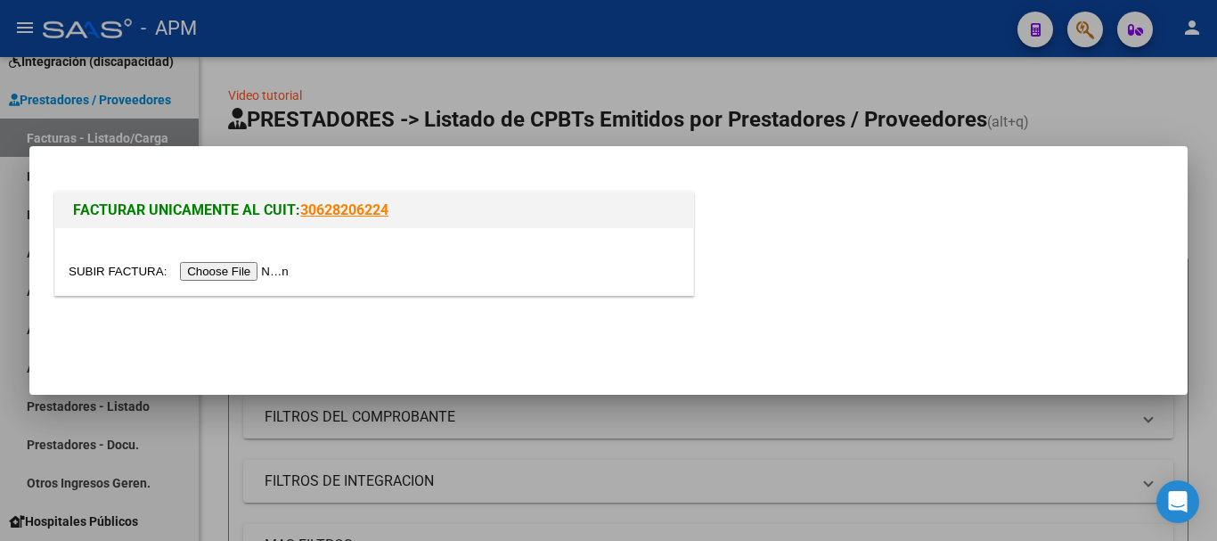
click at [243, 277] on input "file" at bounding box center [181, 271] width 225 height 19
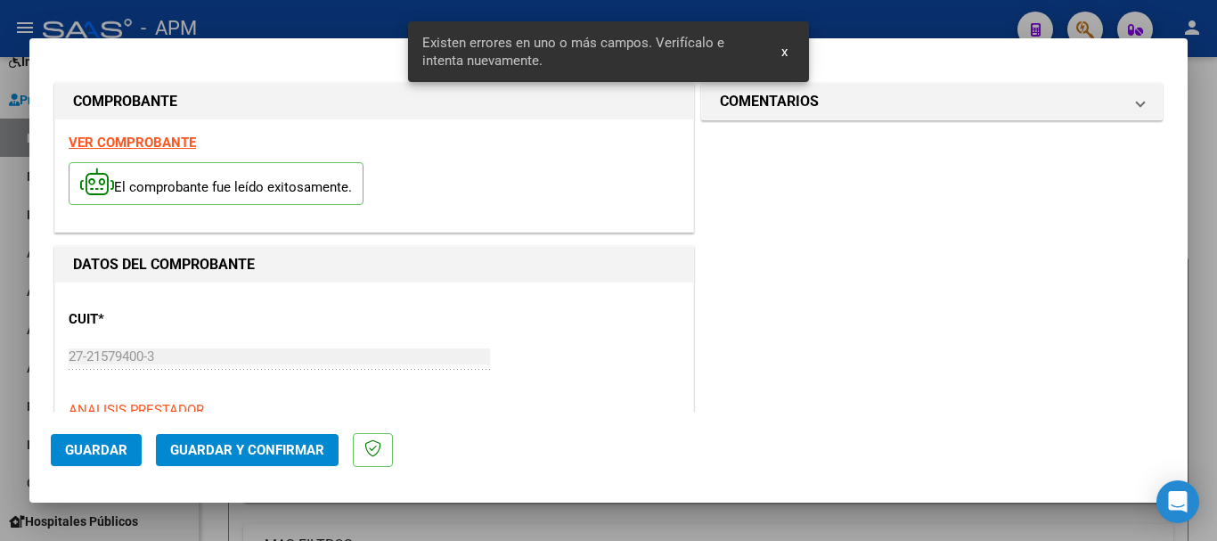
click at [159, 136] on strong "VER COMPROBANTE" at bounding box center [132, 143] width 127 height 16
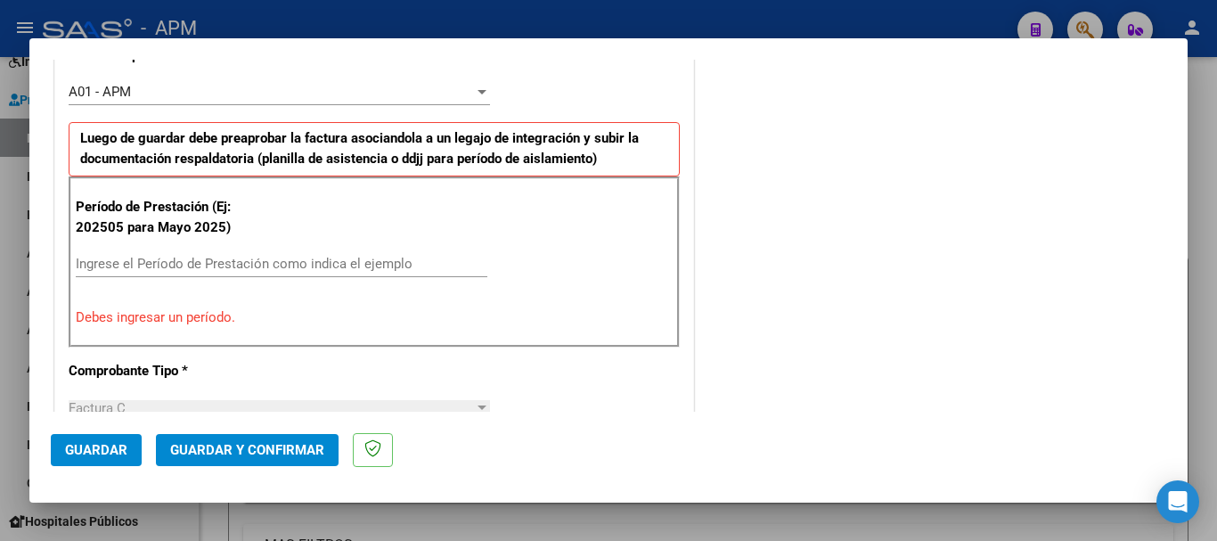
scroll to position [535, 0]
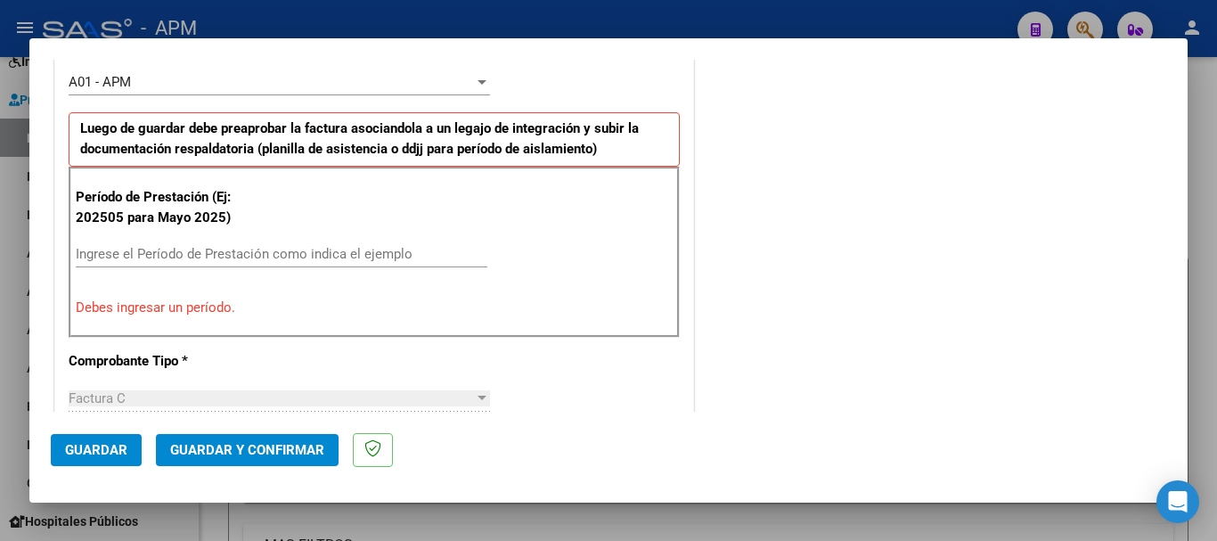
click at [203, 246] on input "Ingrese el Período de Prestación como indica el ejemplo" at bounding box center [282, 254] width 412 height 16
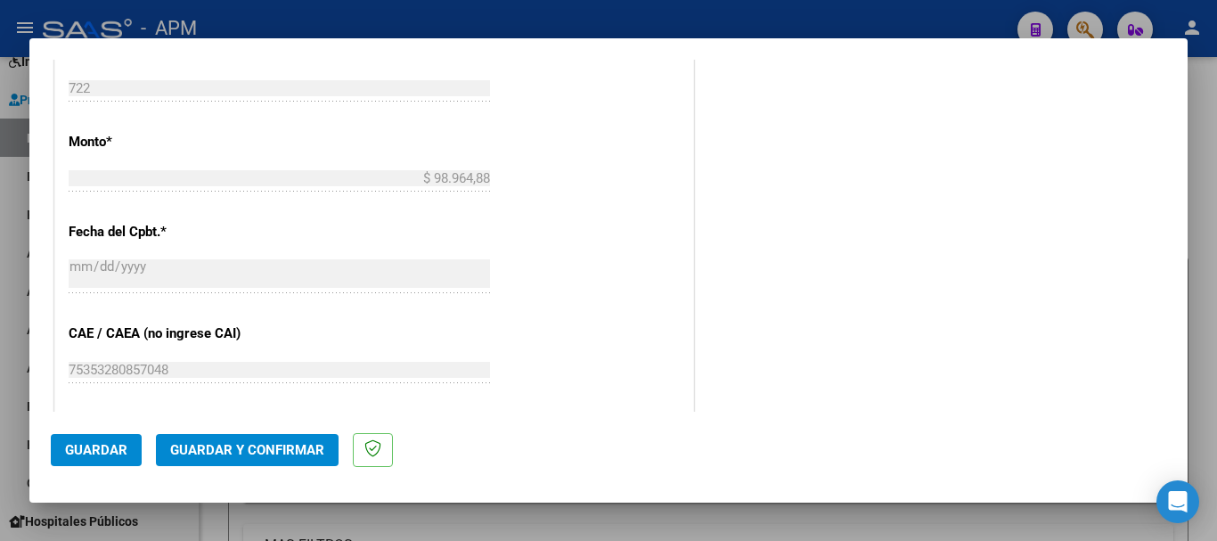
scroll to position [980, 0]
type input "202508"
click at [88, 456] on span "Guardar" at bounding box center [96, 450] width 62 height 16
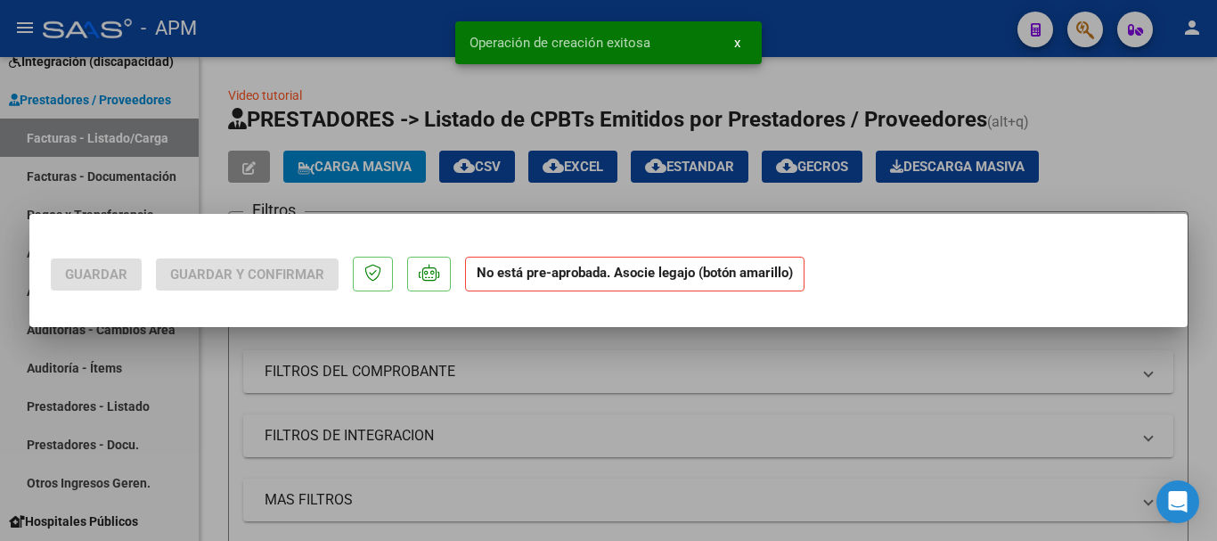
scroll to position [0, 0]
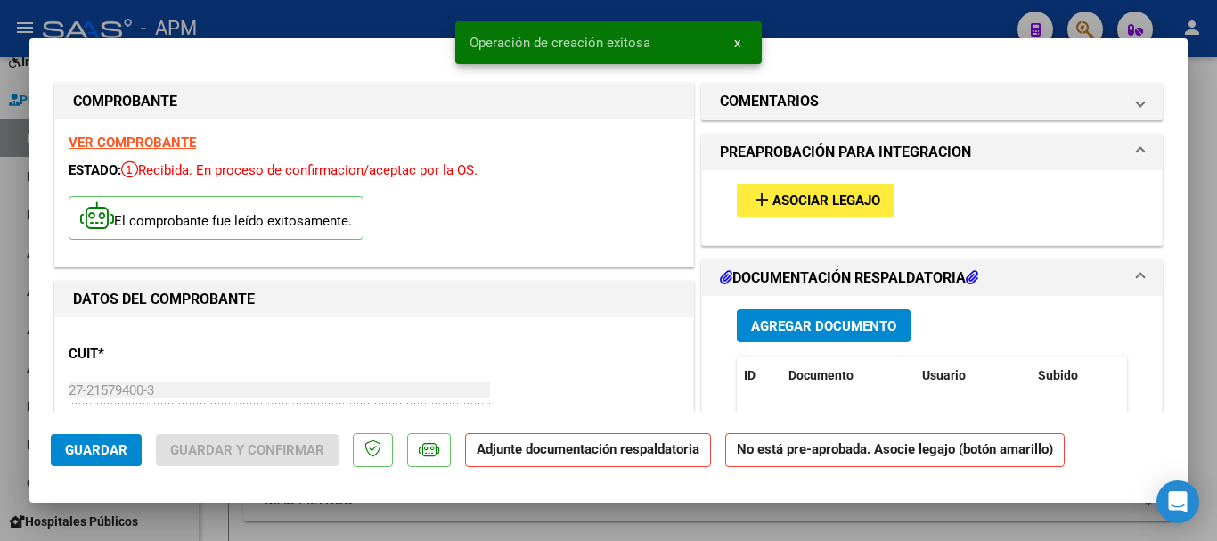
click at [821, 340] on button "Agregar Documento" at bounding box center [824, 325] width 174 height 33
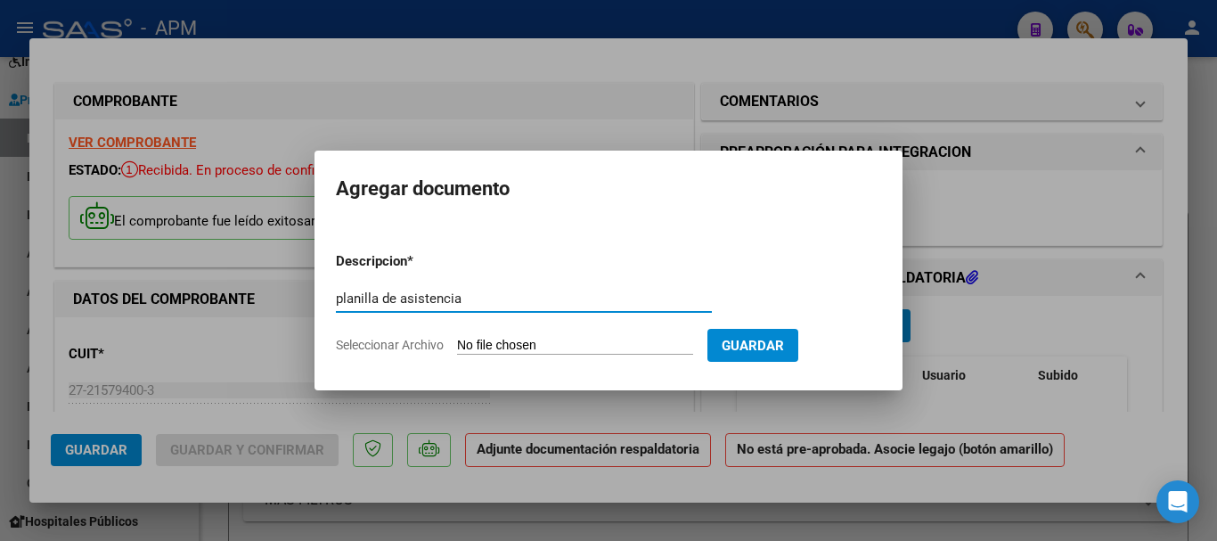
type input "planilla de asistencia"
click at [601, 347] on input "Seleccionar Archivo" at bounding box center [575, 346] width 236 height 17
type input "C:\fakepath\PA-[PERSON_NAME].pdf"
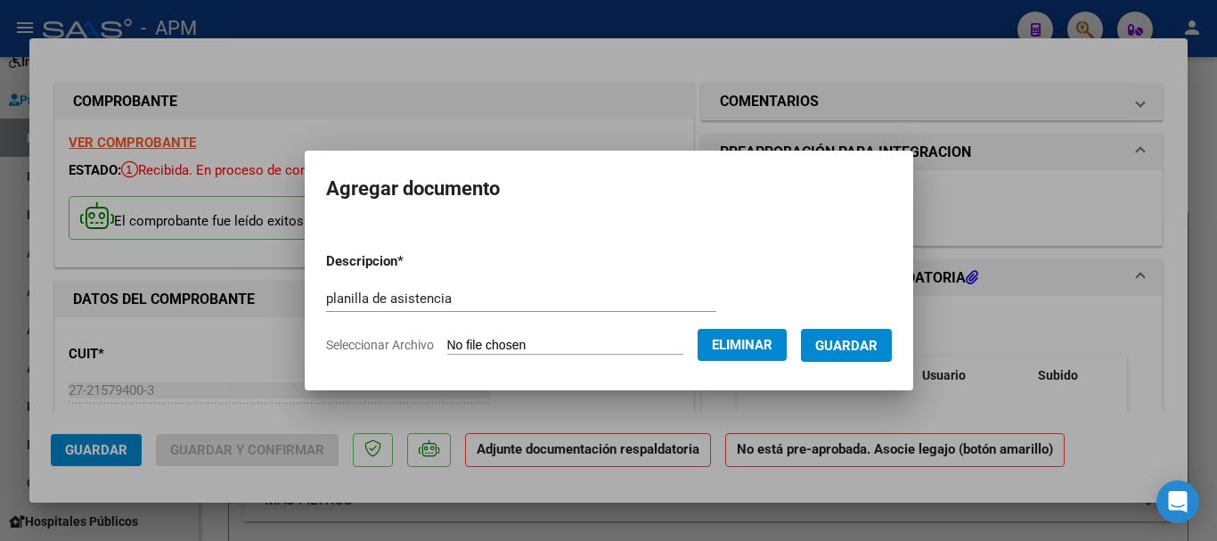
click at [874, 345] on span "Guardar" at bounding box center [846, 346] width 62 height 16
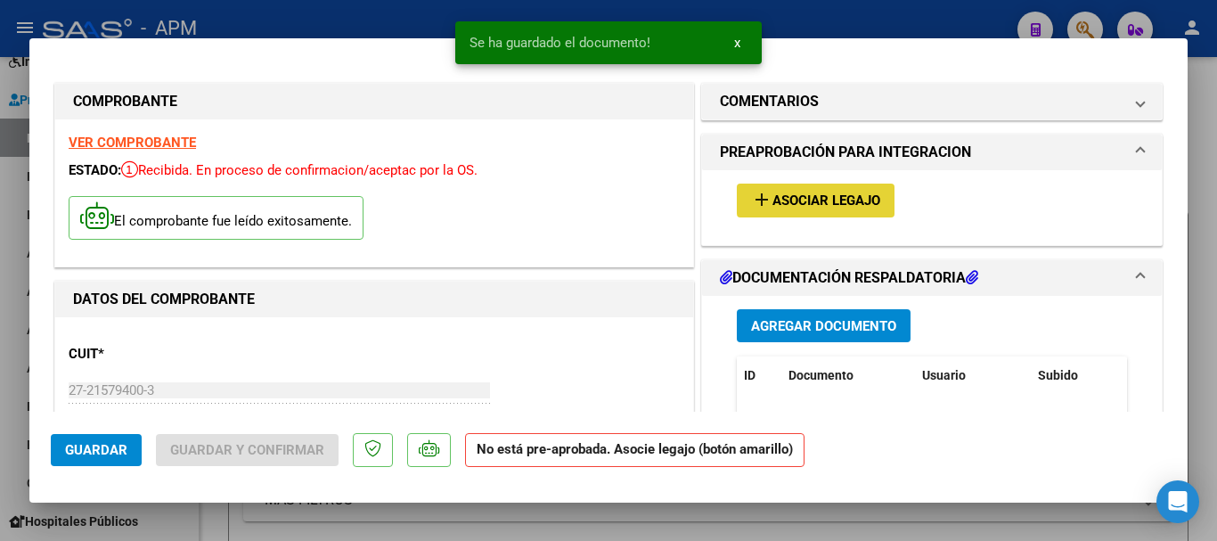
click at [846, 199] on span "Asociar Legajo" at bounding box center [827, 201] width 108 height 16
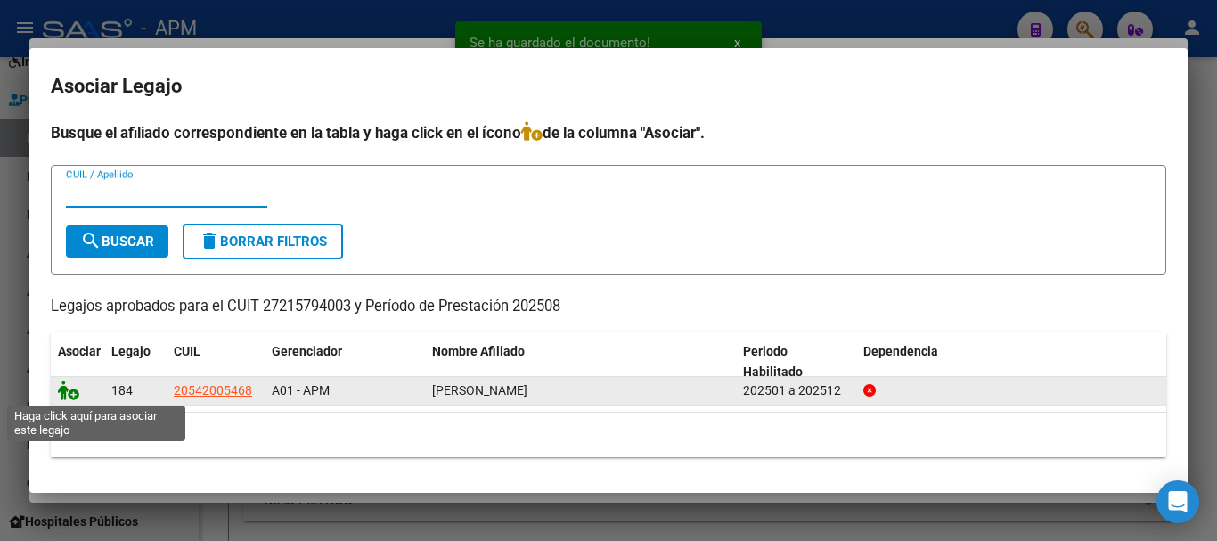
click at [68, 390] on icon at bounding box center [68, 390] width 21 height 20
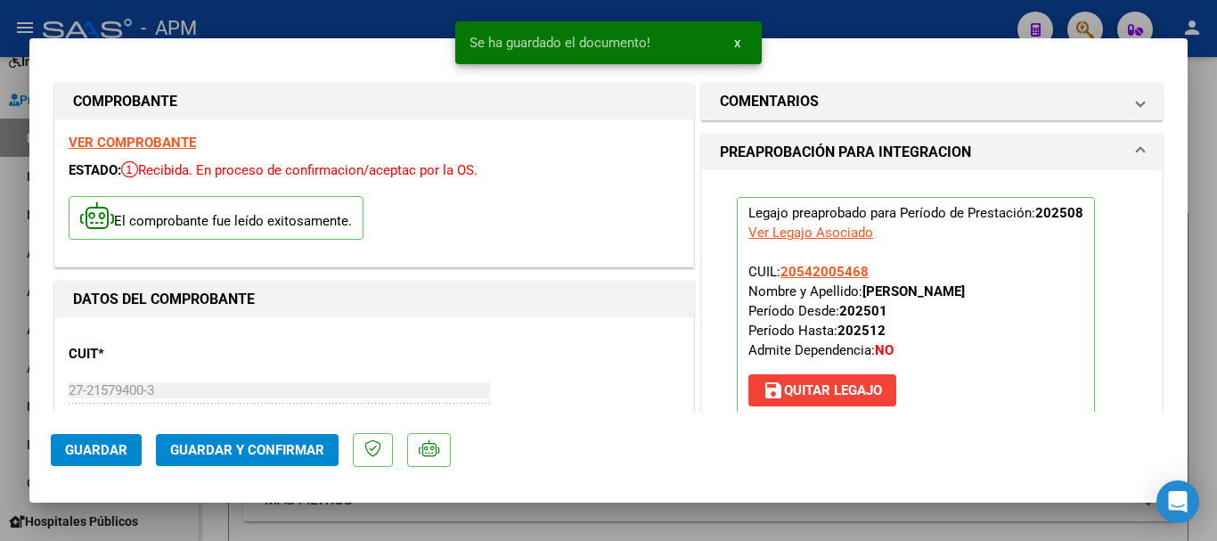
click at [303, 450] on span "Guardar y Confirmar" at bounding box center [247, 450] width 154 height 16
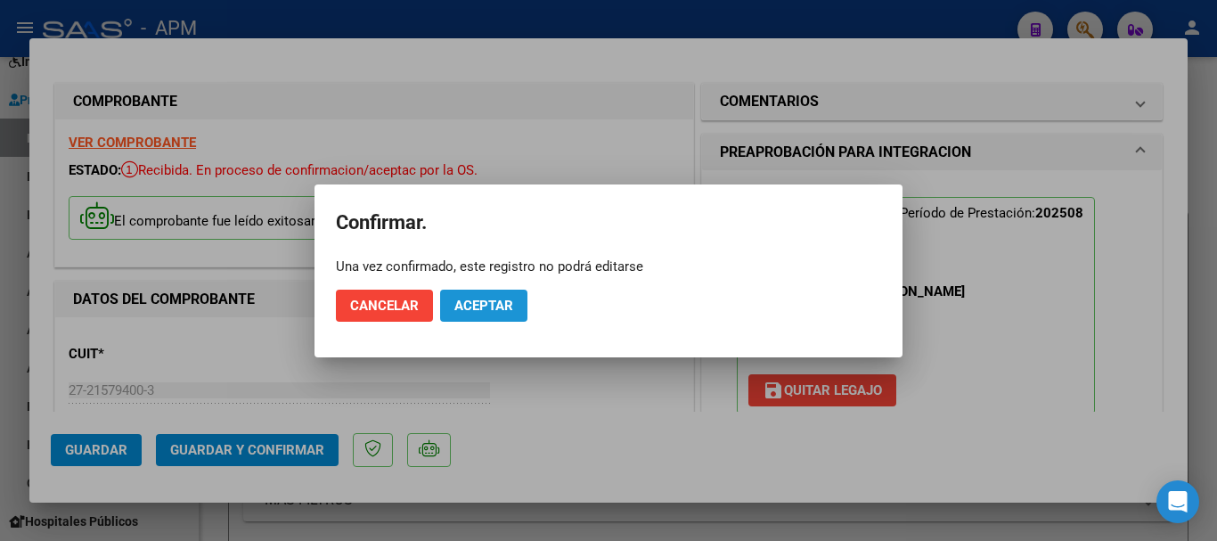
click at [487, 307] on span "Aceptar" at bounding box center [483, 306] width 59 height 16
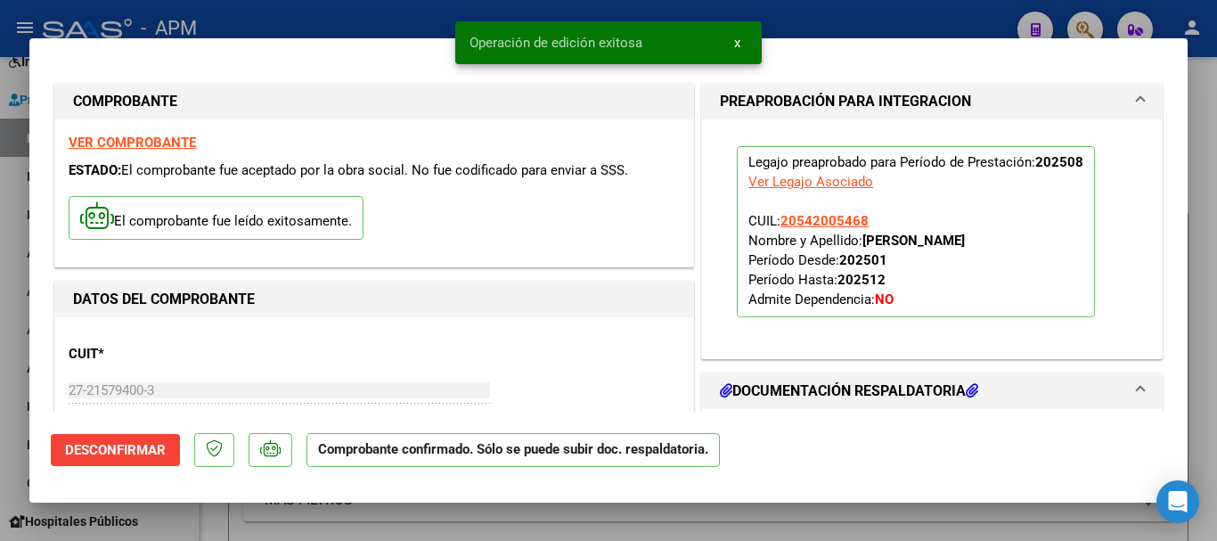
click at [524, 539] on div at bounding box center [608, 270] width 1217 height 541
type input "$ 0,00"
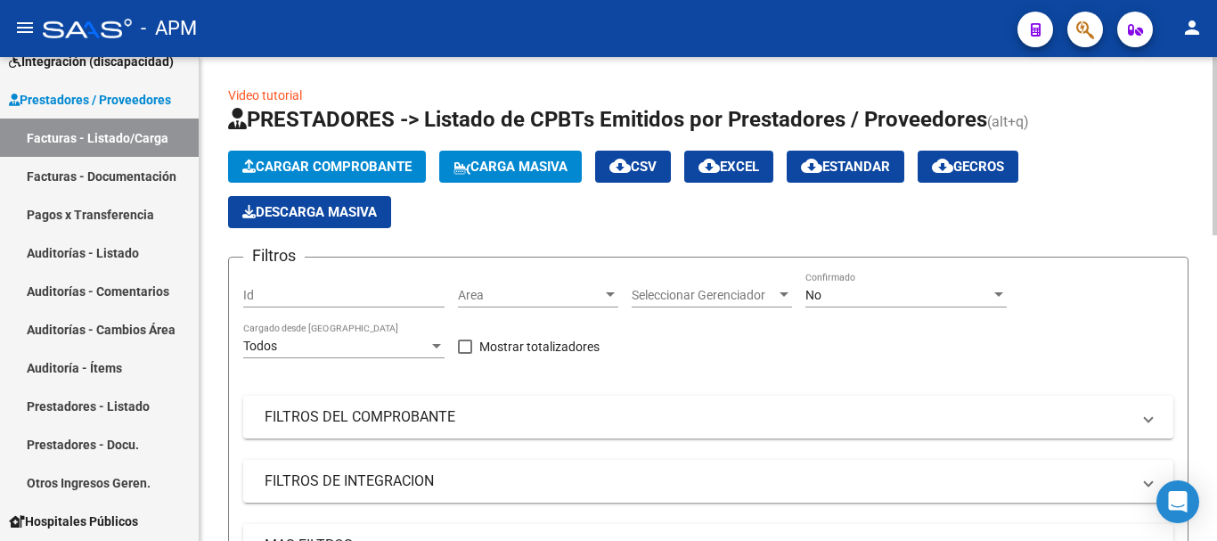
click at [315, 173] on span "Cargar Comprobante" at bounding box center [326, 167] width 169 height 16
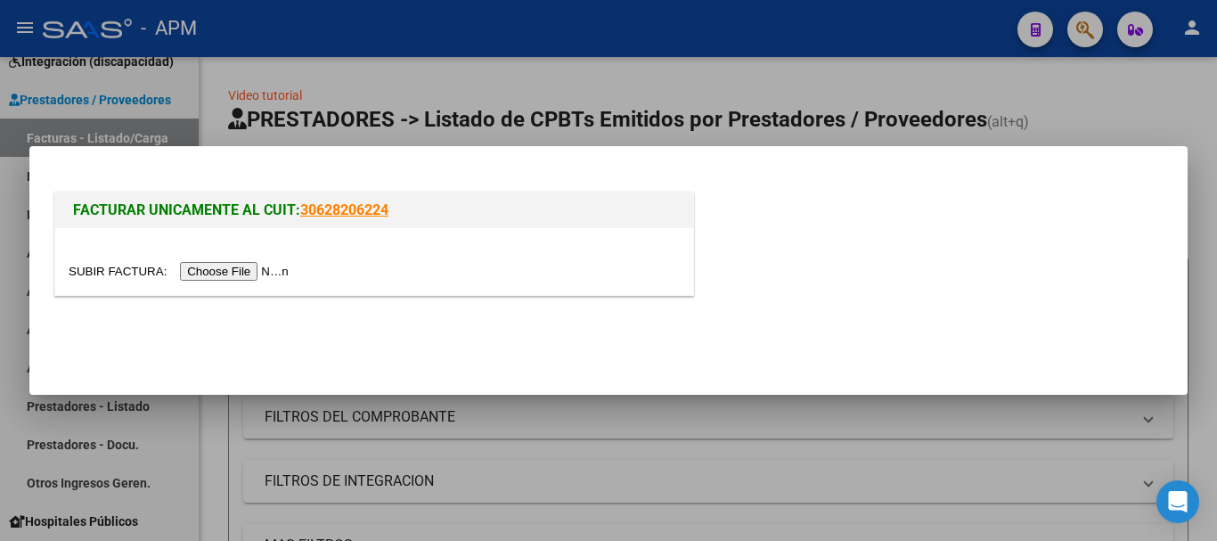
click at [254, 275] on input "file" at bounding box center [181, 271] width 225 height 19
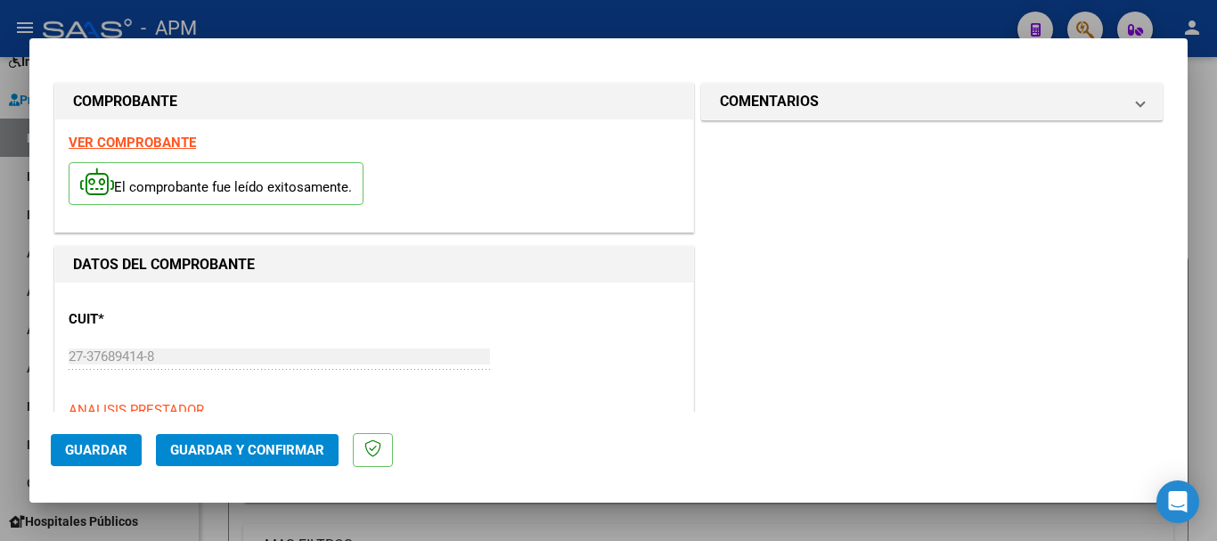
click at [127, 132] on div "VER COMPROBANTE El comprobante fue leído exitosamente." at bounding box center [374, 175] width 638 height 112
click at [136, 139] on strong "VER COMPROBANTE" at bounding box center [132, 143] width 127 height 16
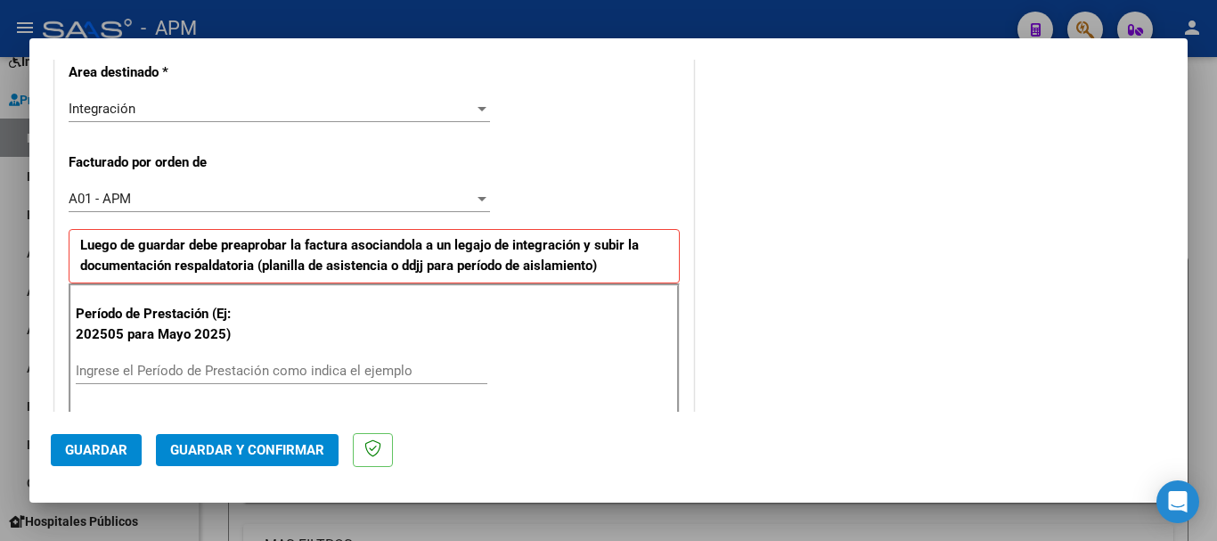
scroll to position [446, 0]
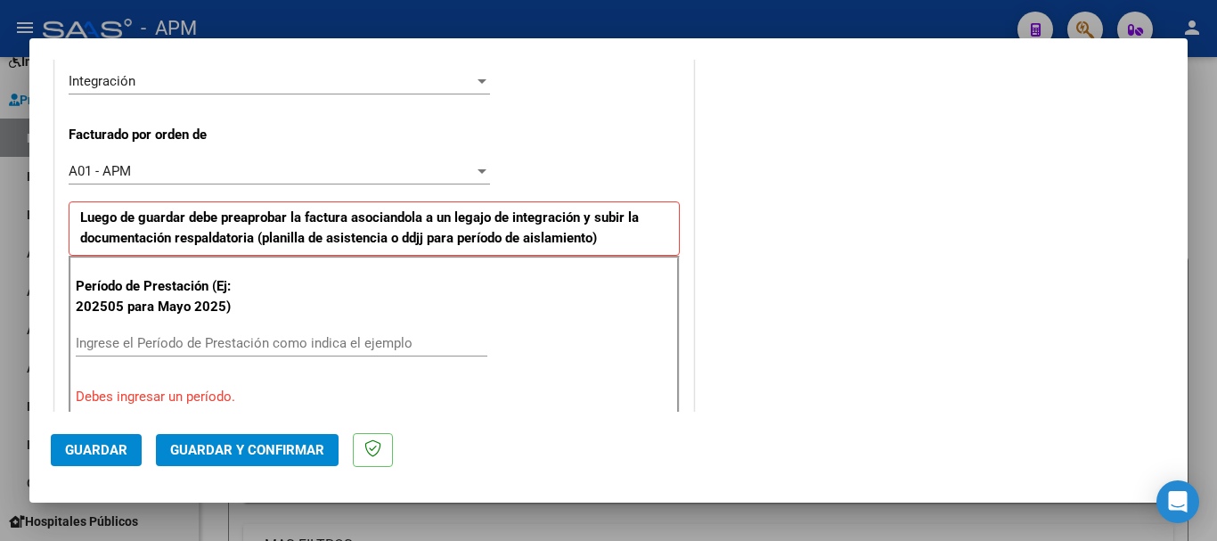
click at [108, 339] on input "Ingrese el Período de Prestación como indica el ejemplo" at bounding box center [282, 343] width 412 height 16
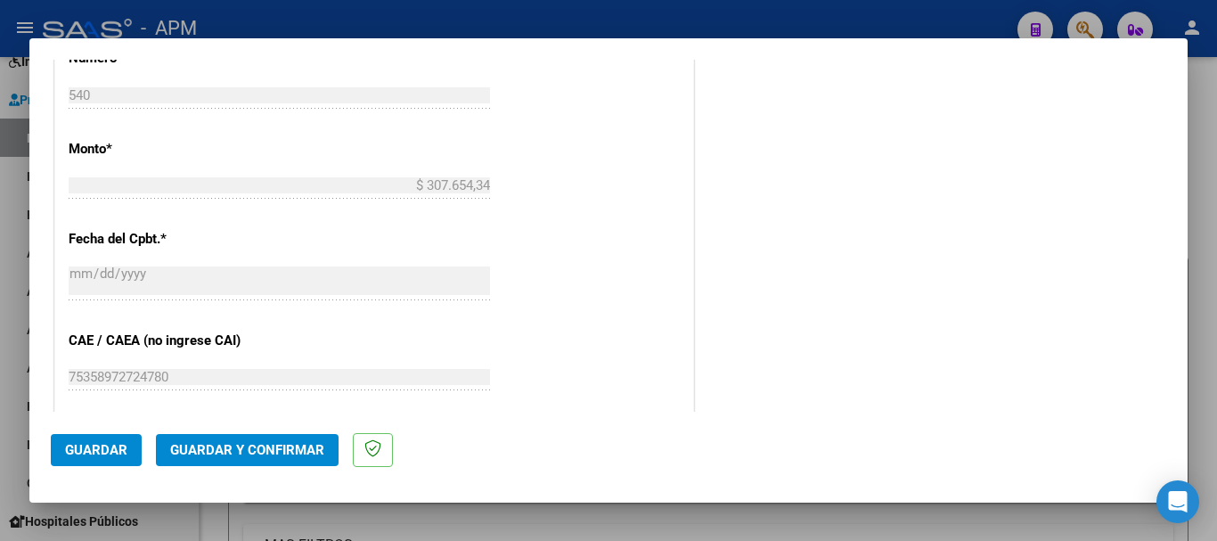
scroll to position [980, 0]
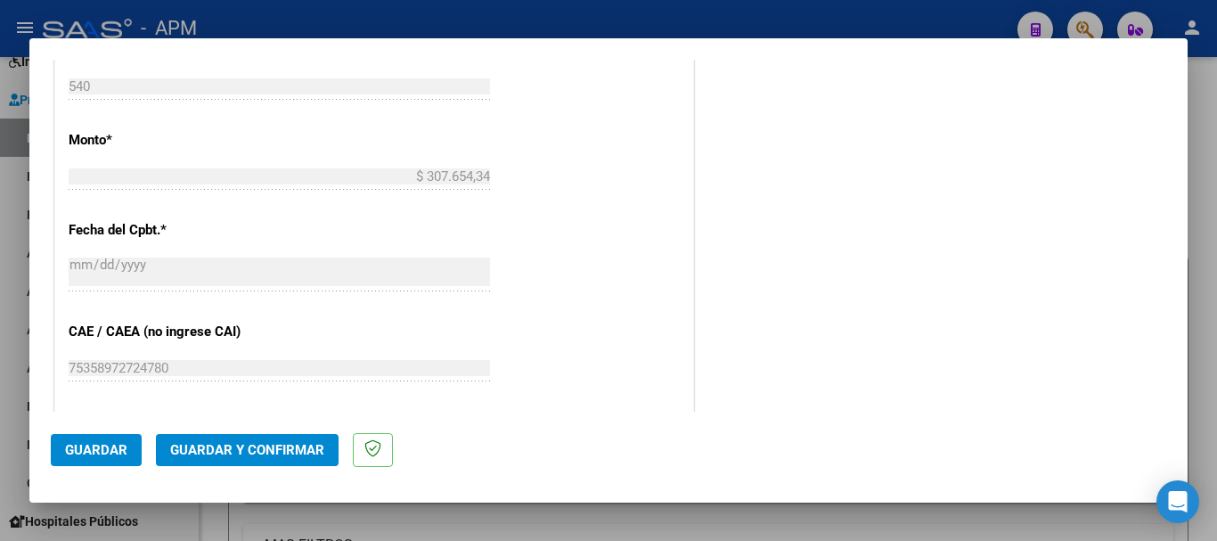
type input "202508"
click at [85, 451] on span "Guardar" at bounding box center [96, 450] width 62 height 16
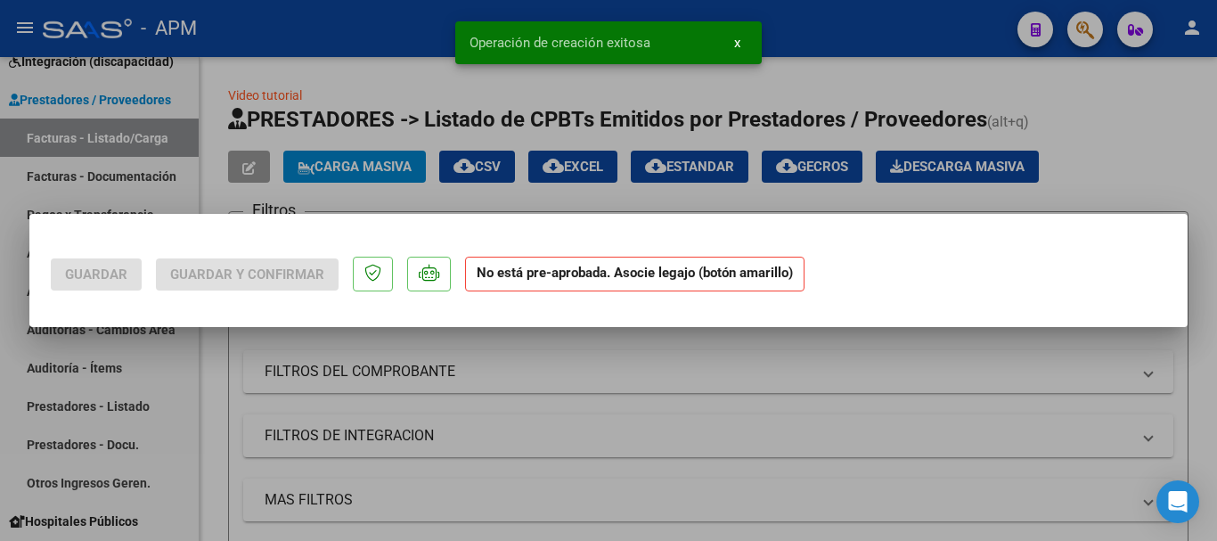
scroll to position [0, 0]
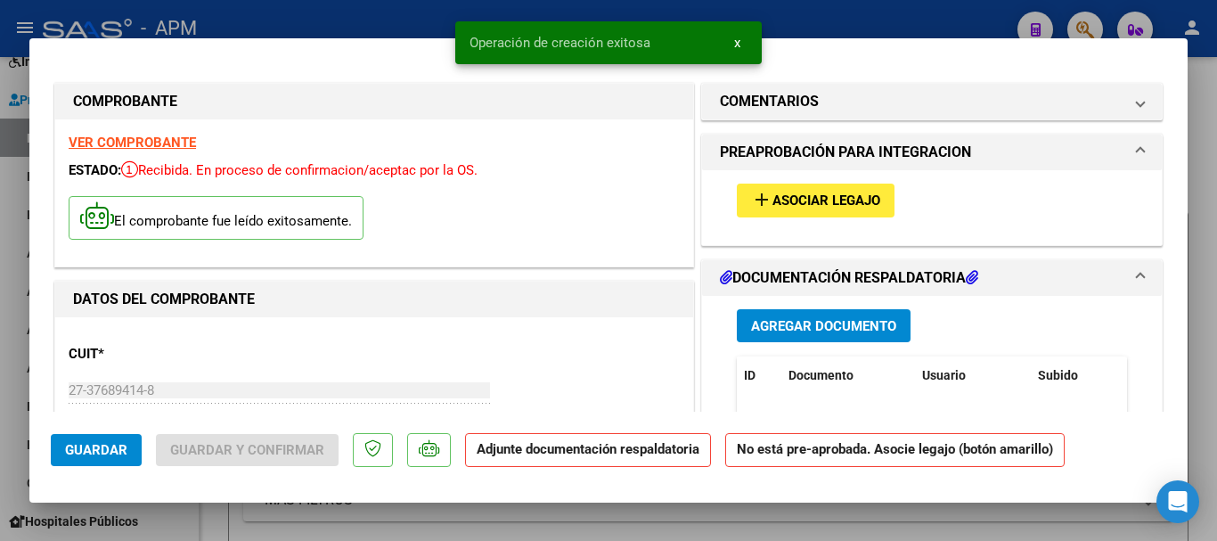
click at [830, 318] on span "Agregar Documento" at bounding box center [823, 326] width 145 height 16
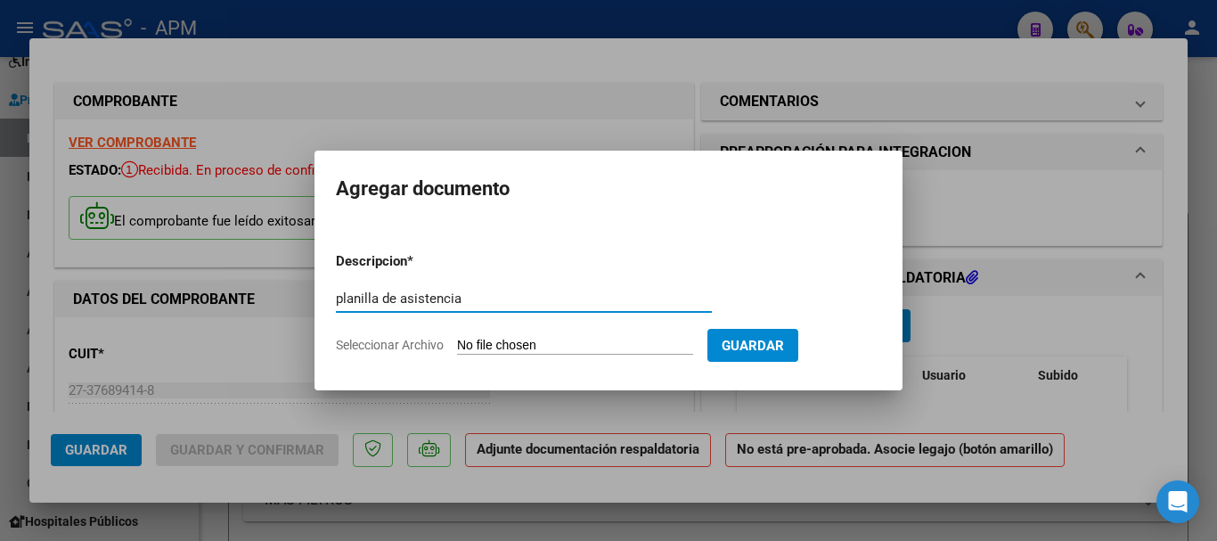
type input "planilla de asistencia"
click at [560, 347] on input "Seleccionar Archivo" at bounding box center [575, 346] width 236 height 17
type input "C:\fakepath\PA-DE SA.pdf"
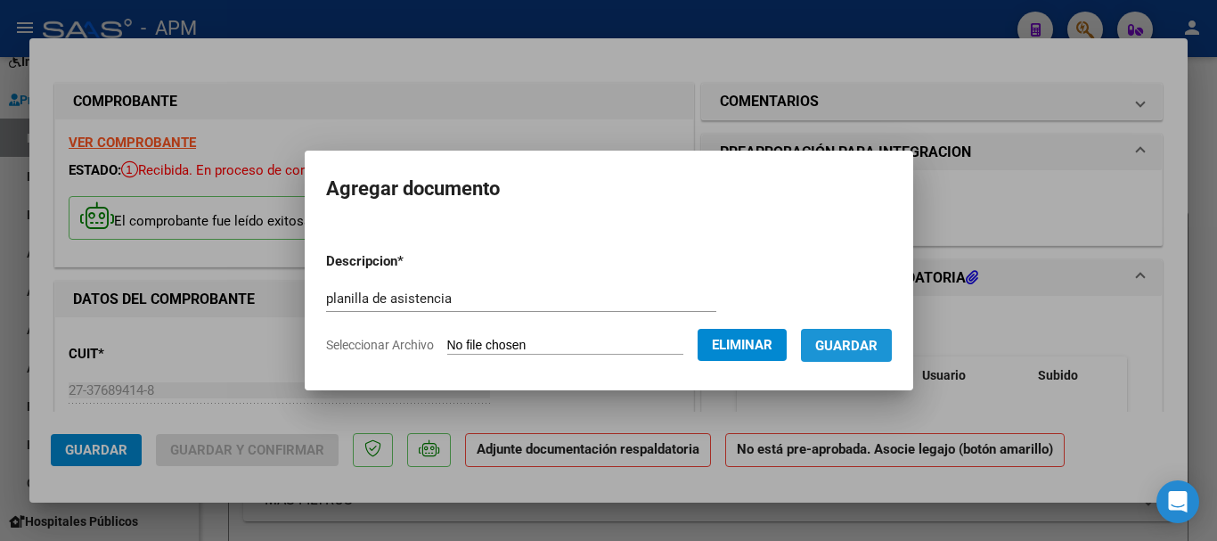
click at [878, 351] on span "Guardar" at bounding box center [846, 346] width 62 height 16
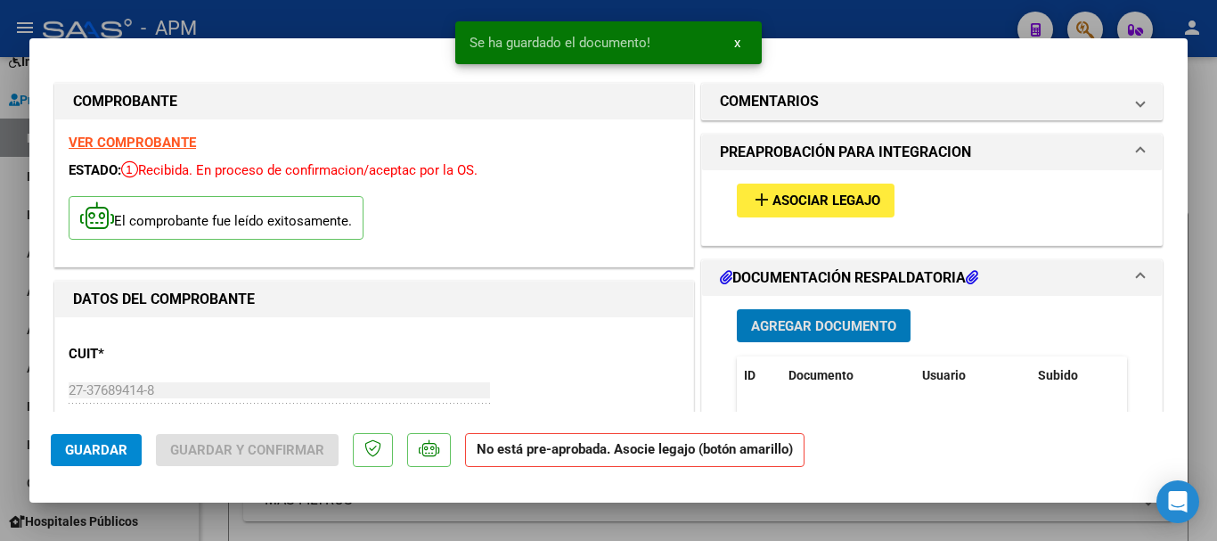
click at [825, 195] on span "Asociar Legajo" at bounding box center [827, 201] width 108 height 16
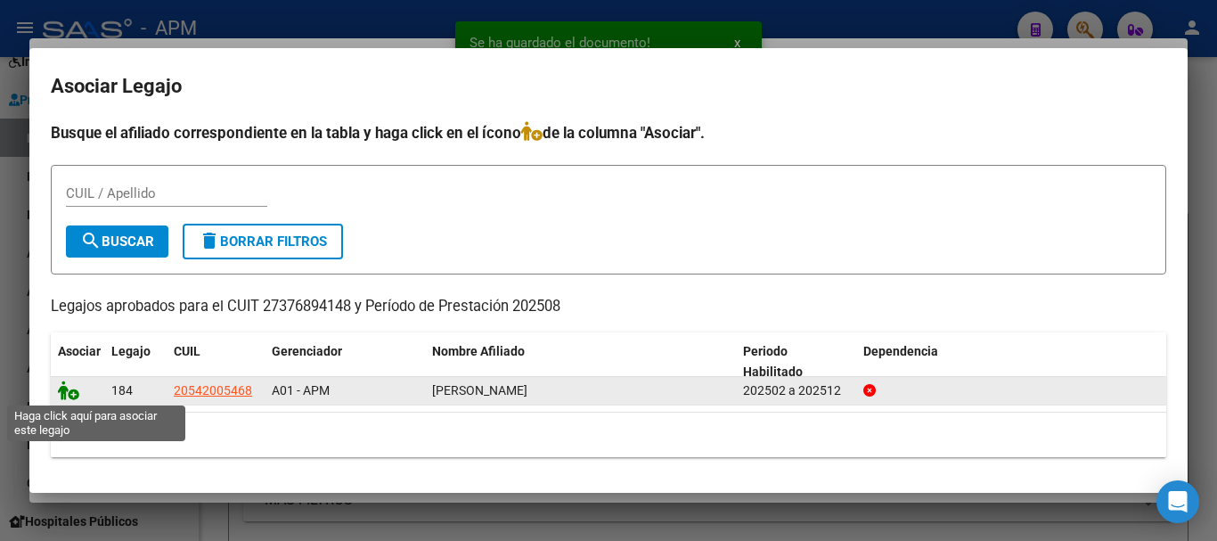
click at [59, 391] on icon at bounding box center [68, 390] width 21 height 20
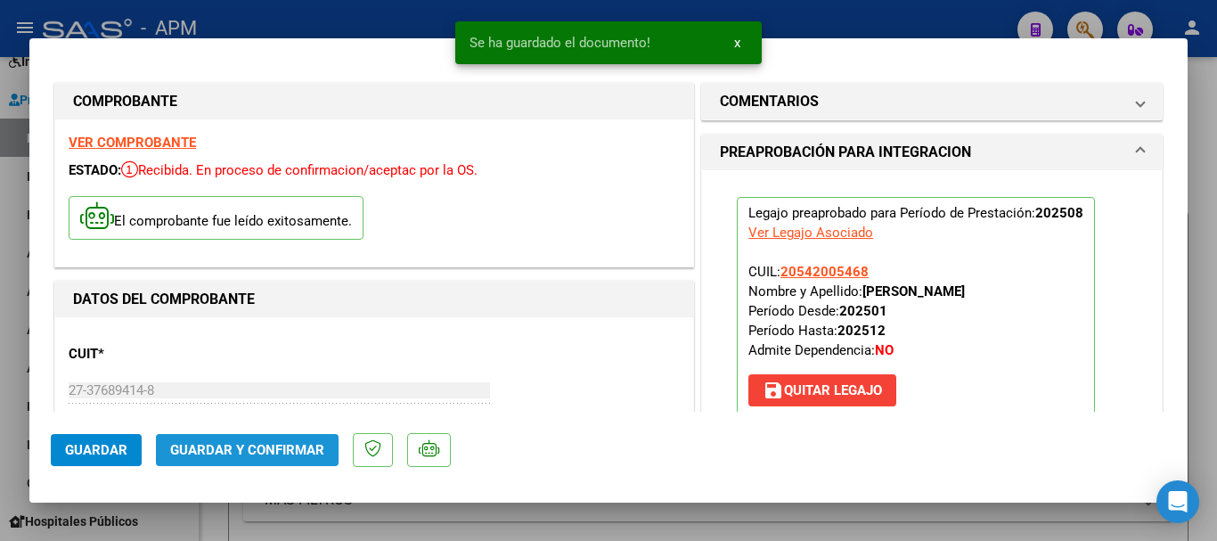
click at [273, 450] on span "Guardar y Confirmar" at bounding box center [247, 450] width 154 height 16
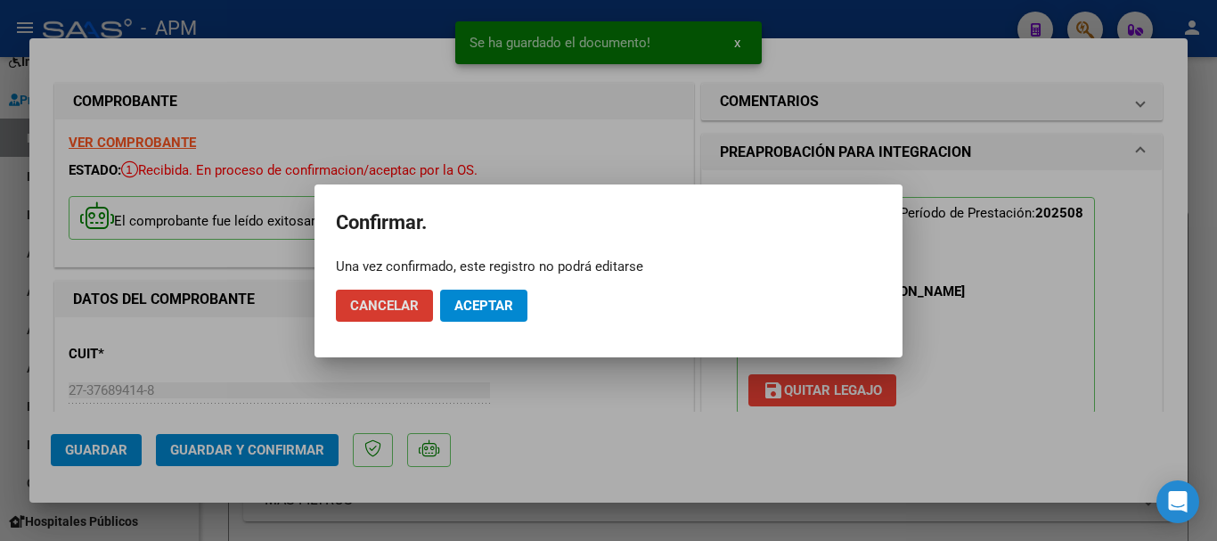
click at [511, 306] on span "Aceptar" at bounding box center [483, 306] width 59 height 16
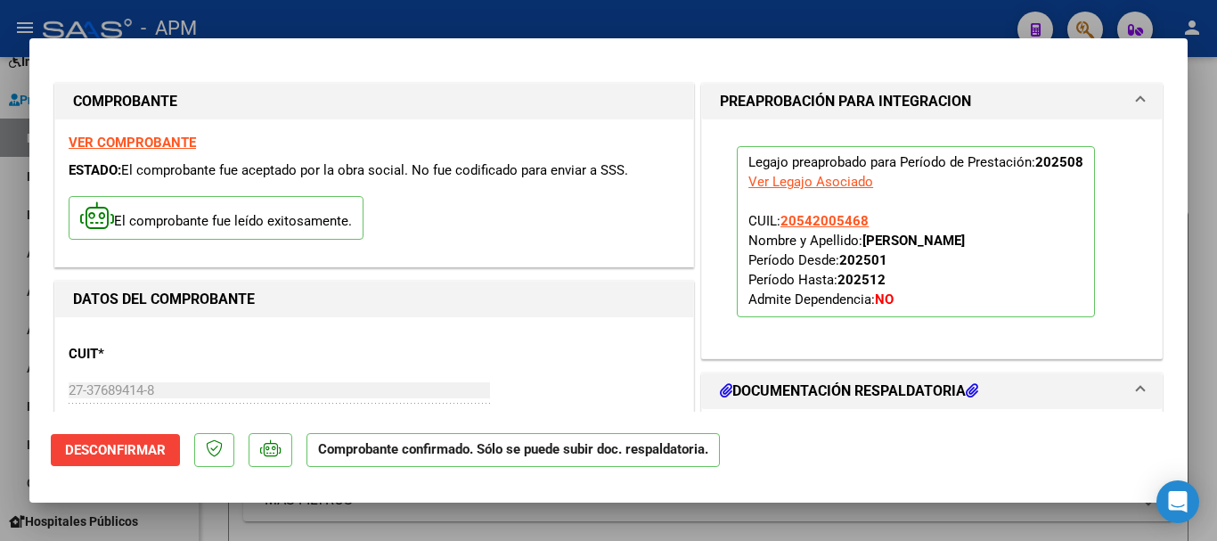
click at [732, 529] on div at bounding box center [608, 270] width 1217 height 541
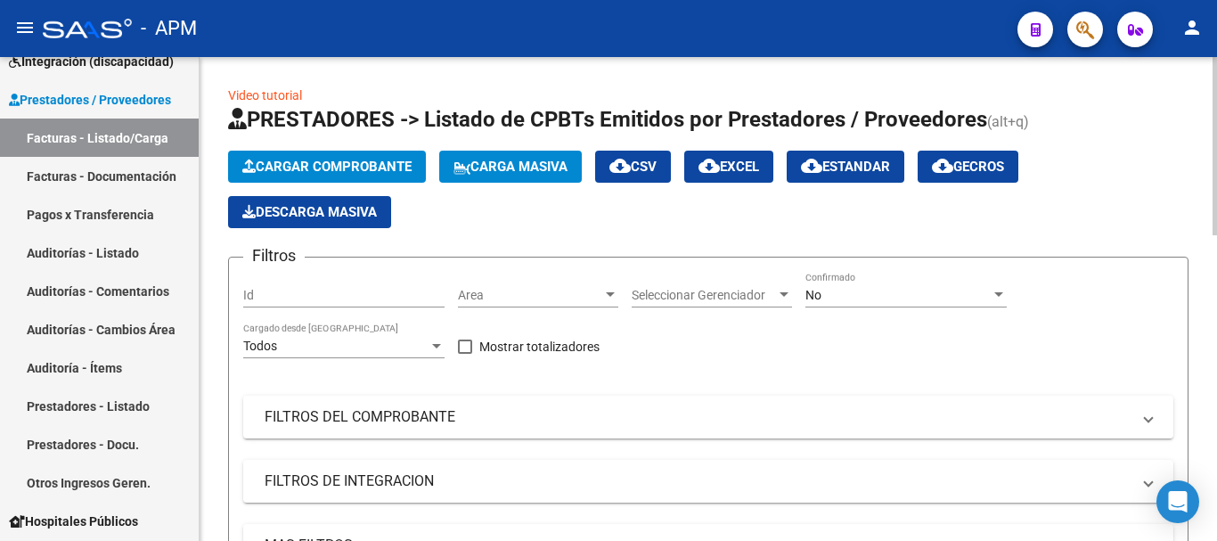
click at [356, 159] on span "Cargar Comprobante" at bounding box center [326, 167] width 169 height 16
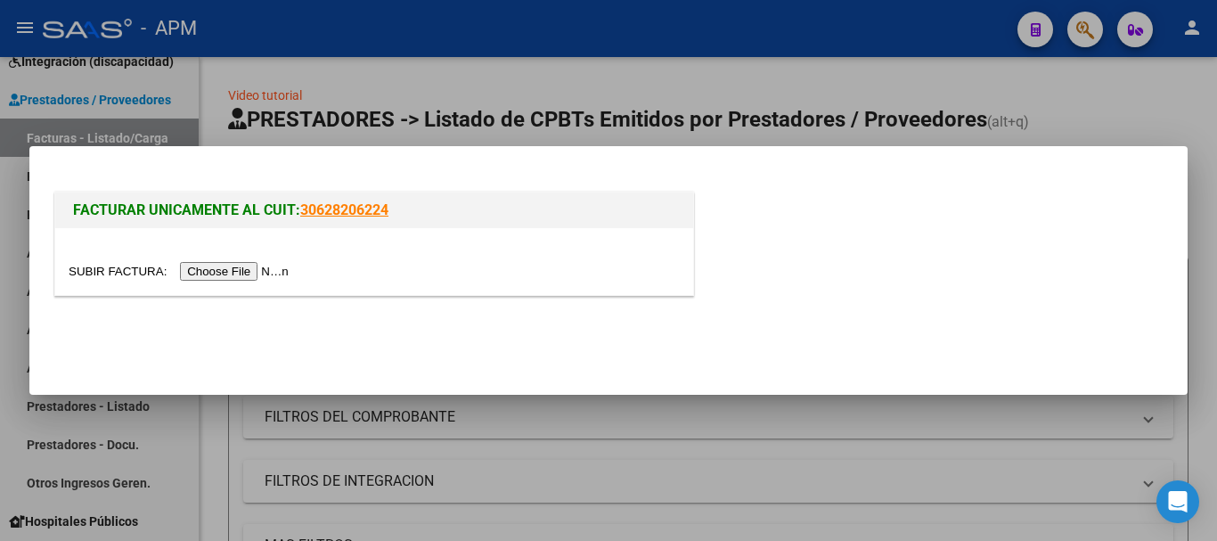
click at [229, 269] on input "file" at bounding box center [181, 271] width 225 height 19
click at [220, 267] on input "file" at bounding box center [181, 271] width 225 height 19
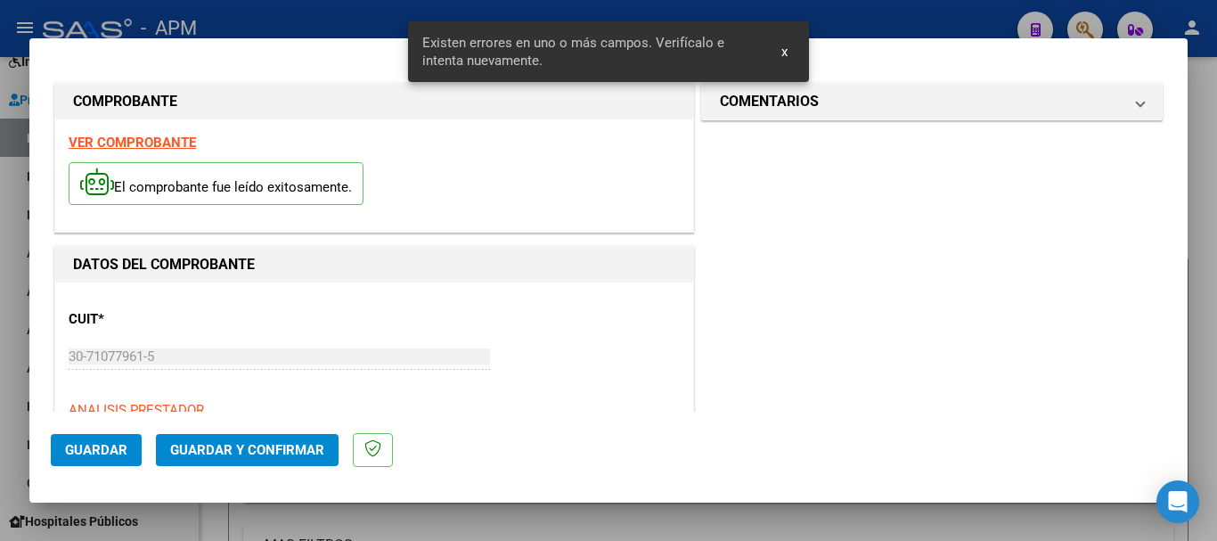
click at [156, 140] on strong "VER COMPROBANTE" at bounding box center [132, 143] width 127 height 16
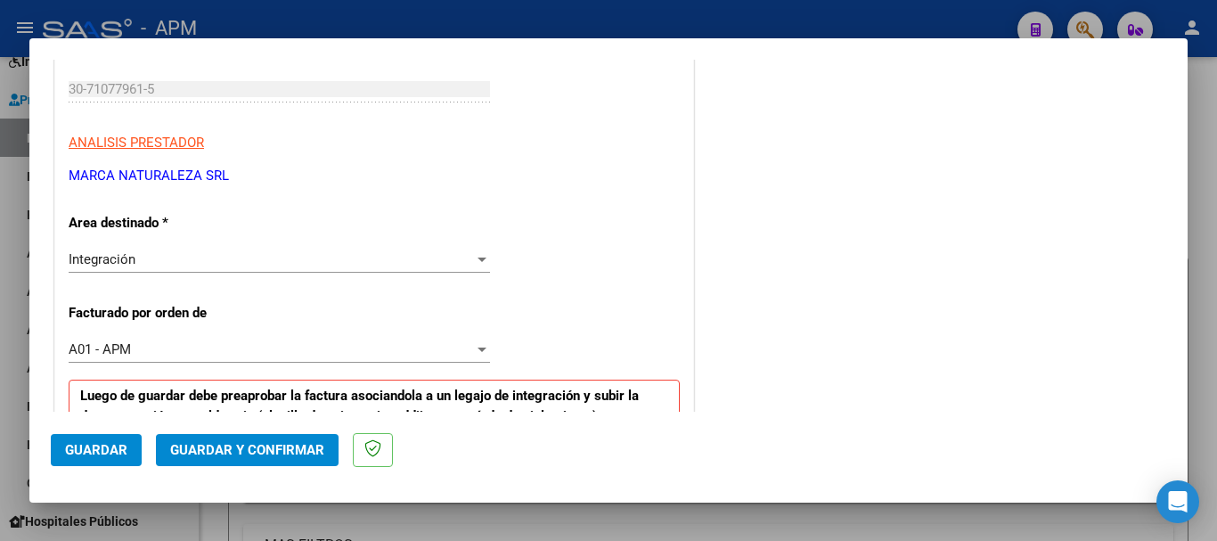
scroll to position [446, 0]
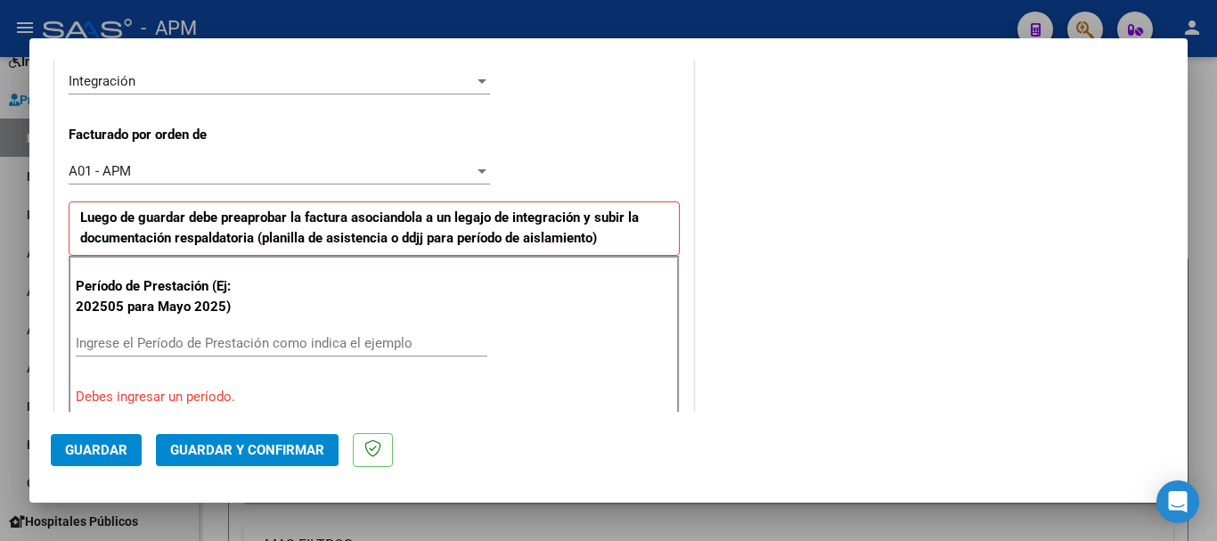
click at [217, 346] on input "Ingrese el Período de Prestación como indica el ejemplo" at bounding box center [282, 343] width 412 height 16
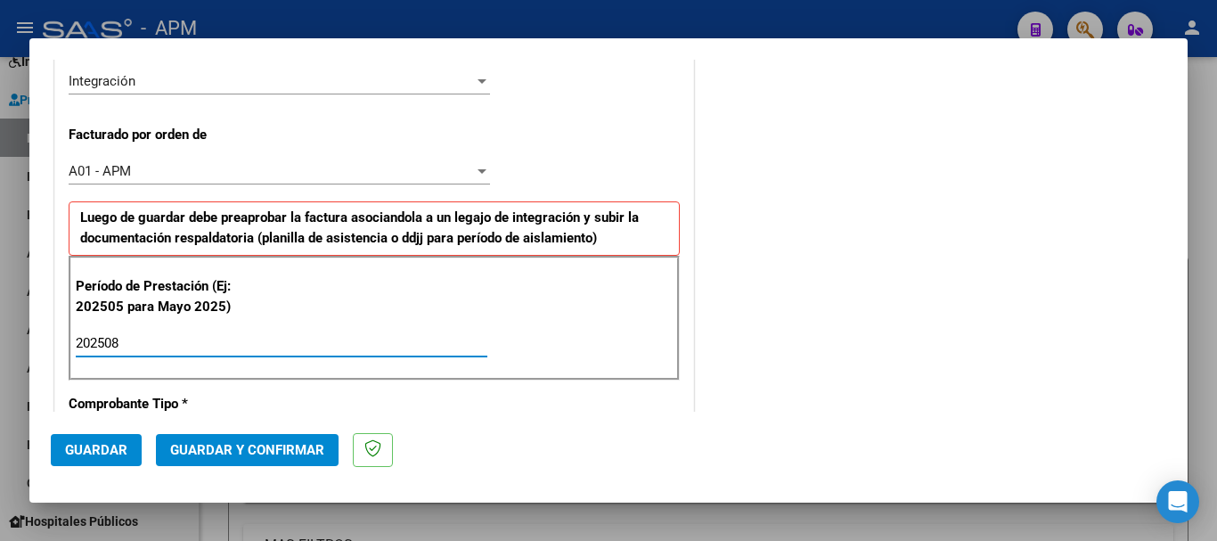
type input "202508"
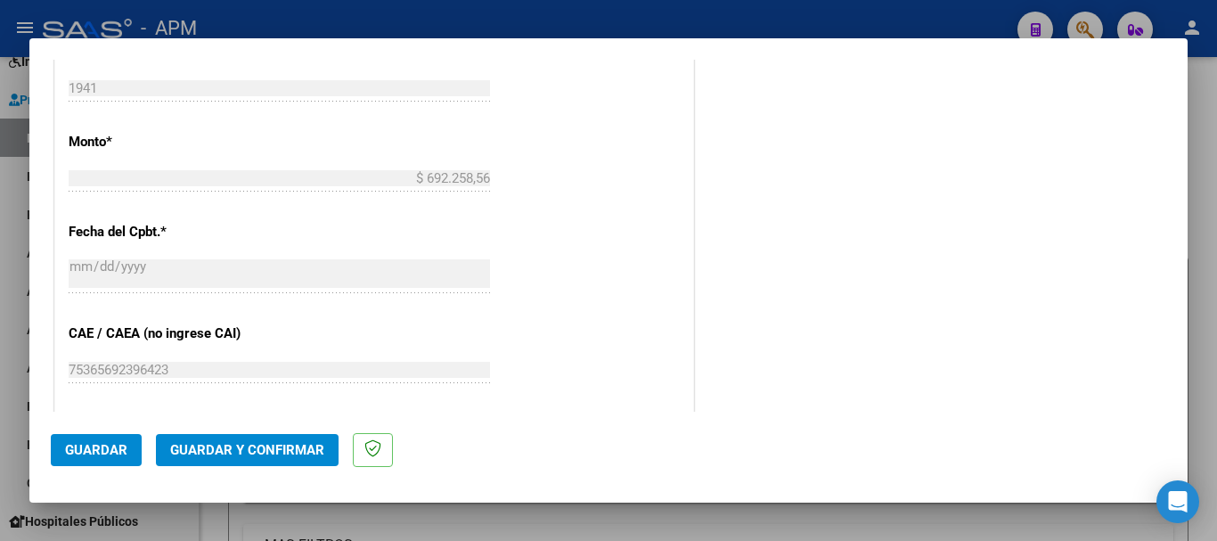
scroll to position [980, 0]
click at [95, 456] on span "Guardar" at bounding box center [96, 450] width 62 height 16
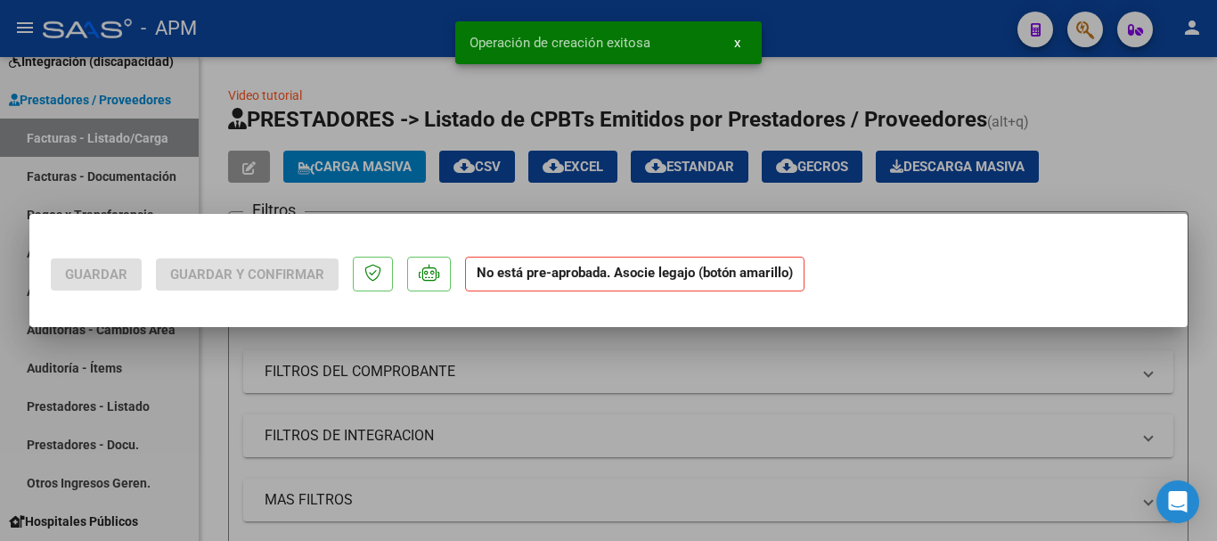
scroll to position [0, 0]
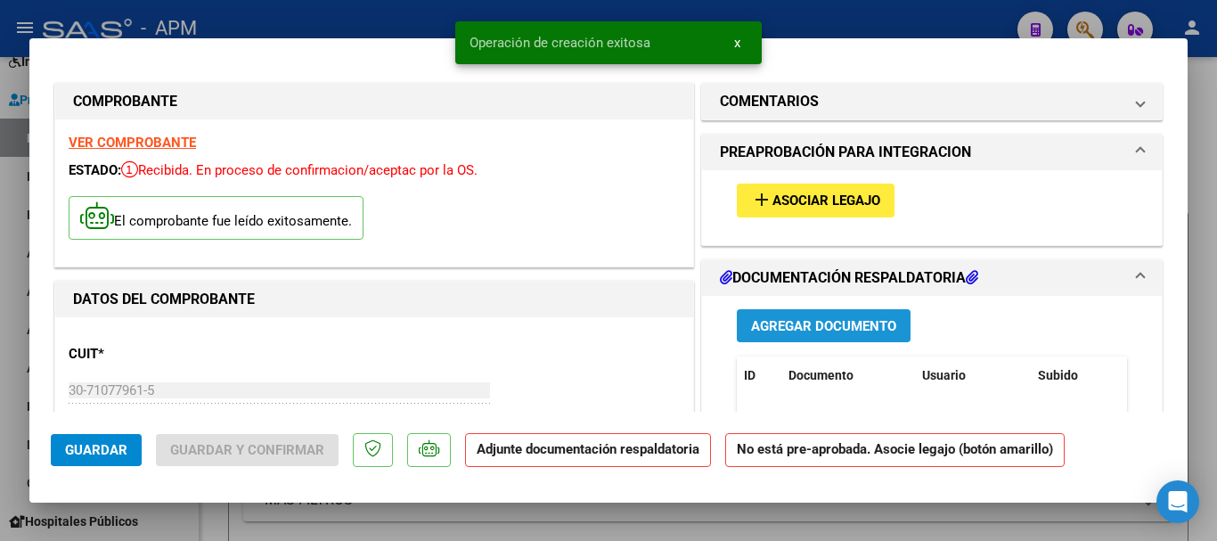
click at [875, 327] on span "Agregar Documento" at bounding box center [823, 326] width 145 height 16
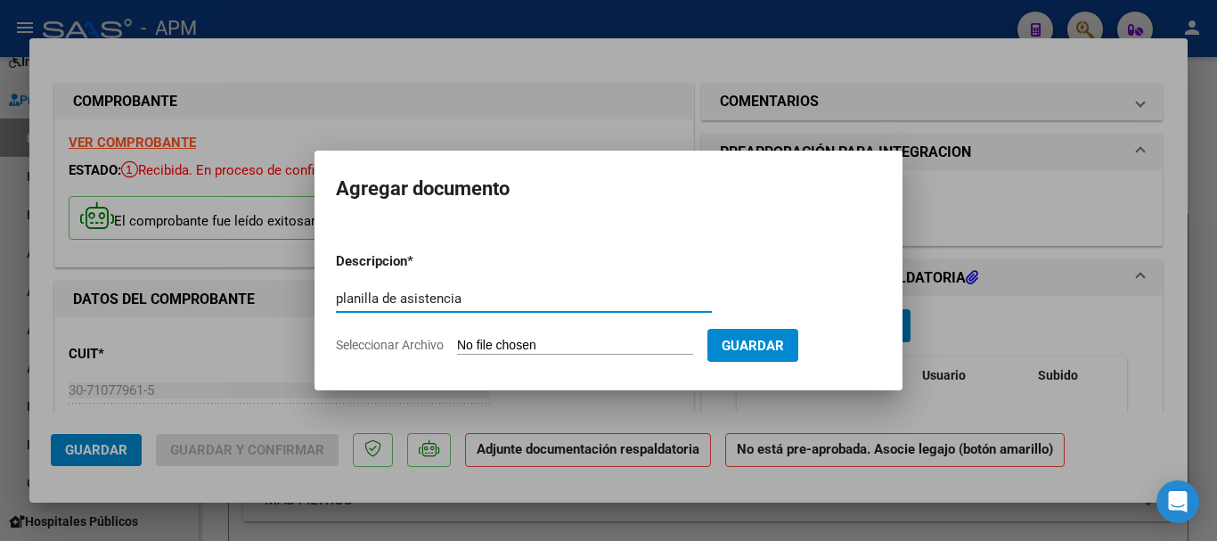
type input "planilla de asistencia"
click at [618, 346] on input "Seleccionar Archivo" at bounding box center [575, 346] width 236 height 17
type input "C:\fakepath\PA-MARCA NATURALEZA.pdf"
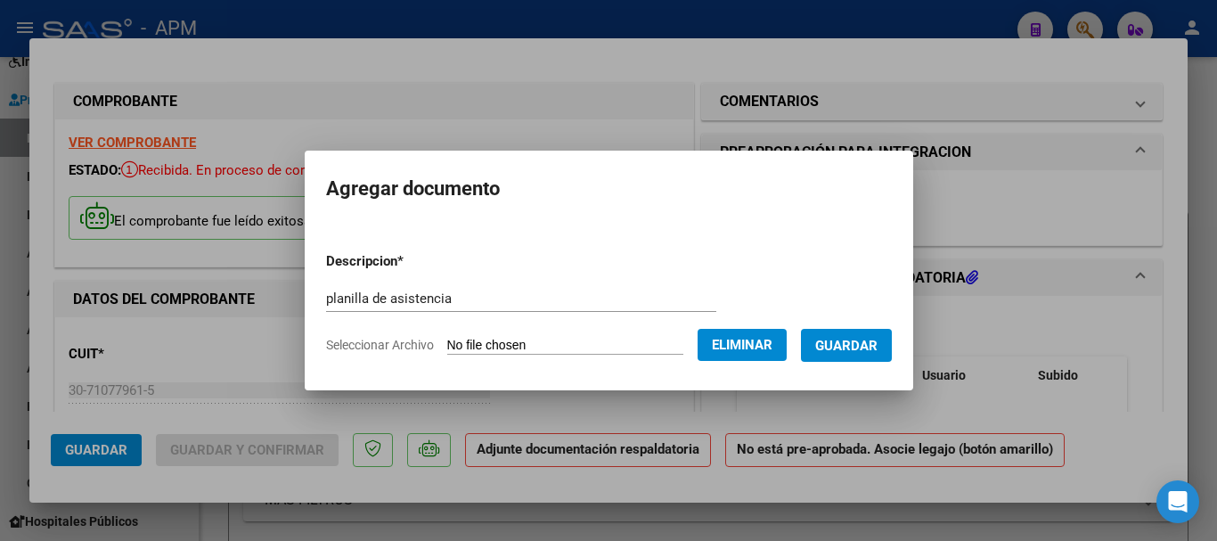
click at [852, 341] on span "Guardar" at bounding box center [846, 346] width 62 height 16
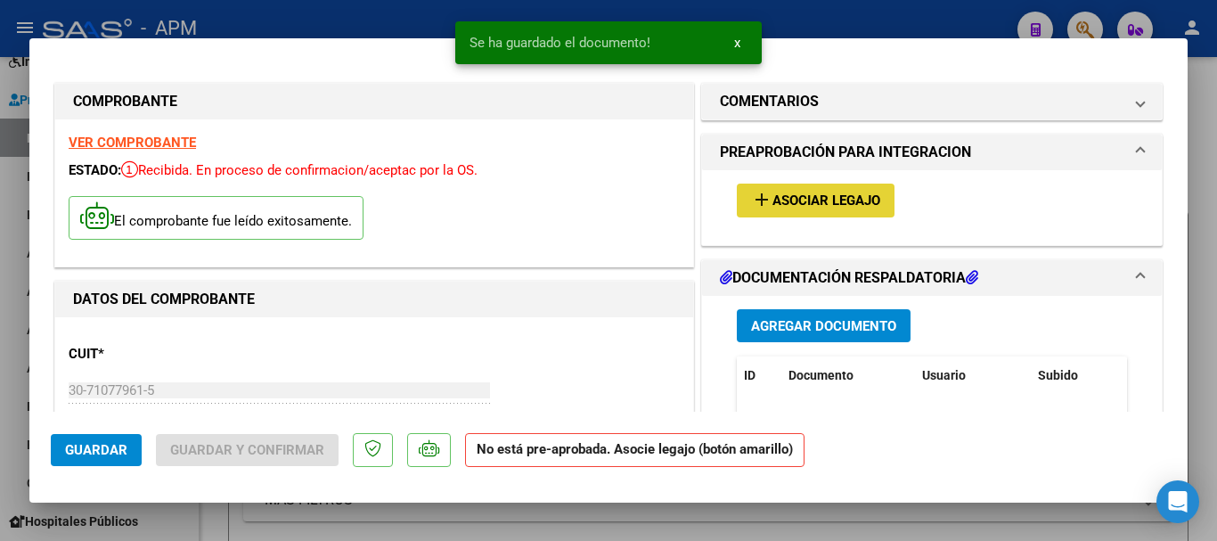
click at [871, 207] on span "Asociar Legajo" at bounding box center [827, 201] width 108 height 16
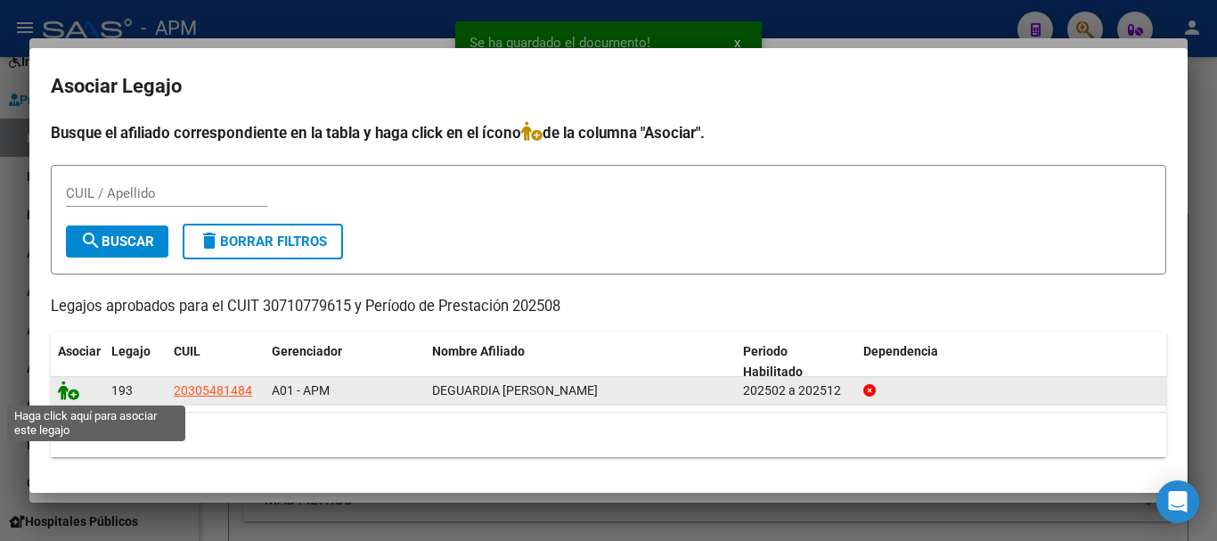
click at [69, 389] on icon at bounding box center [68, 390] width 21 height 20
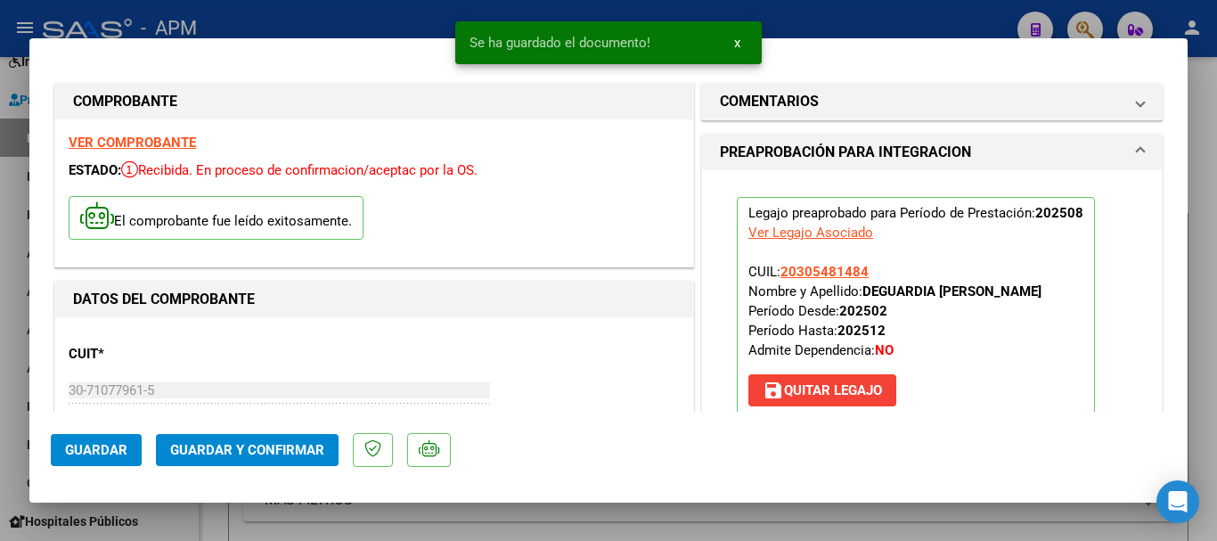
click at [291, 445] on span "Guardar y Confirmar" at bounding box center [247, 450] width 154 height 16
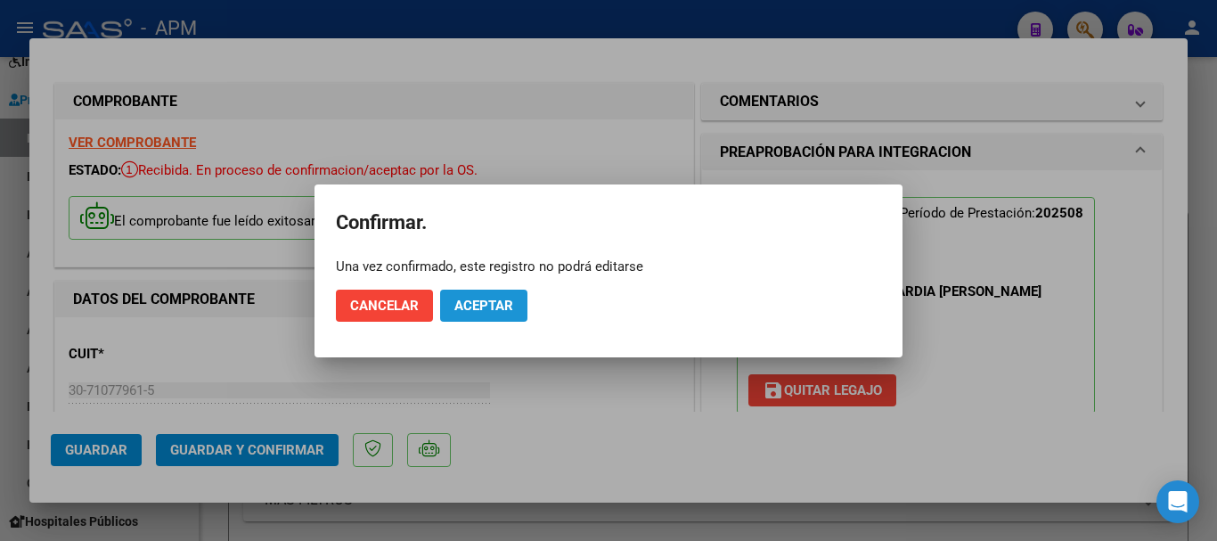
click at [495, 313] on span "Aceptar" at bounding box center [483, 306] width 59 height 16
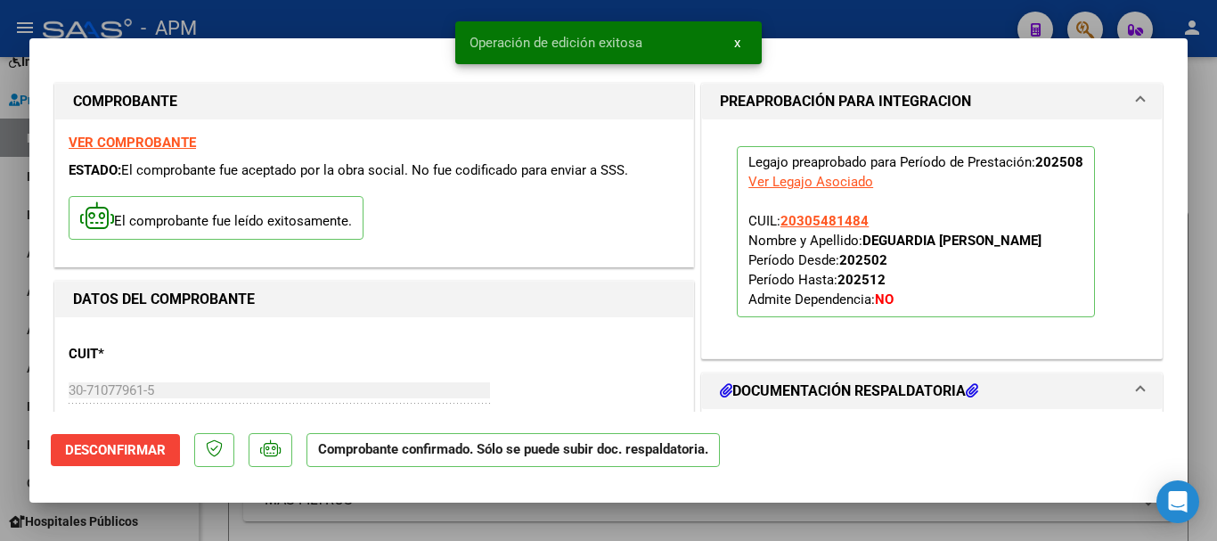
click at [770, 525] on div at bounding box center [608, 270] width 1217 height 541
type input "$ 0,00"
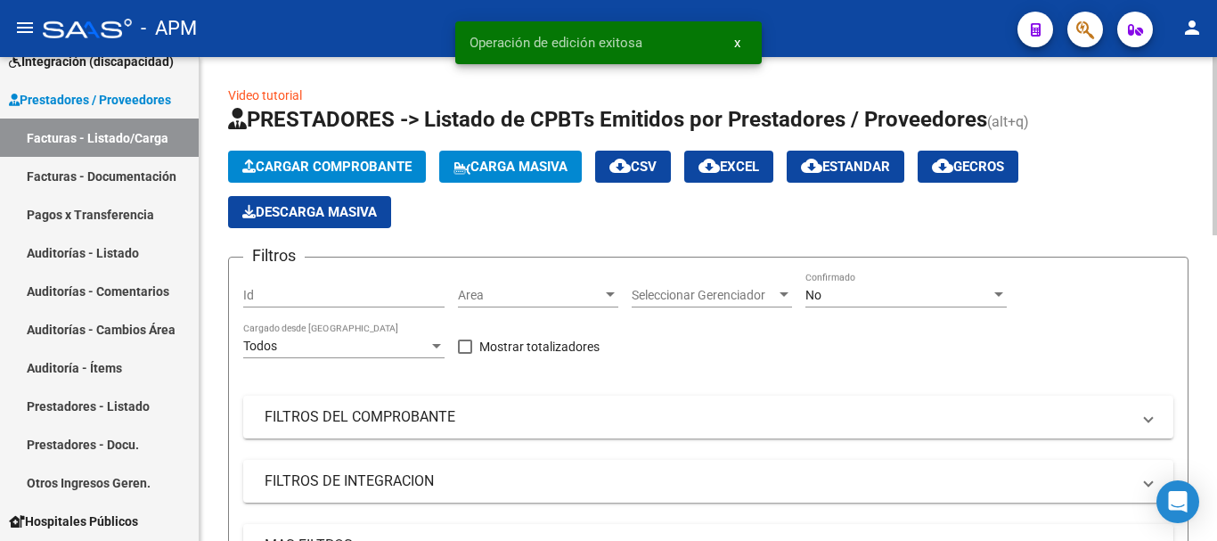
click at [297, 168] on span "Cargar Comprobante" at bounding box center [326, 167] width 169 height 16
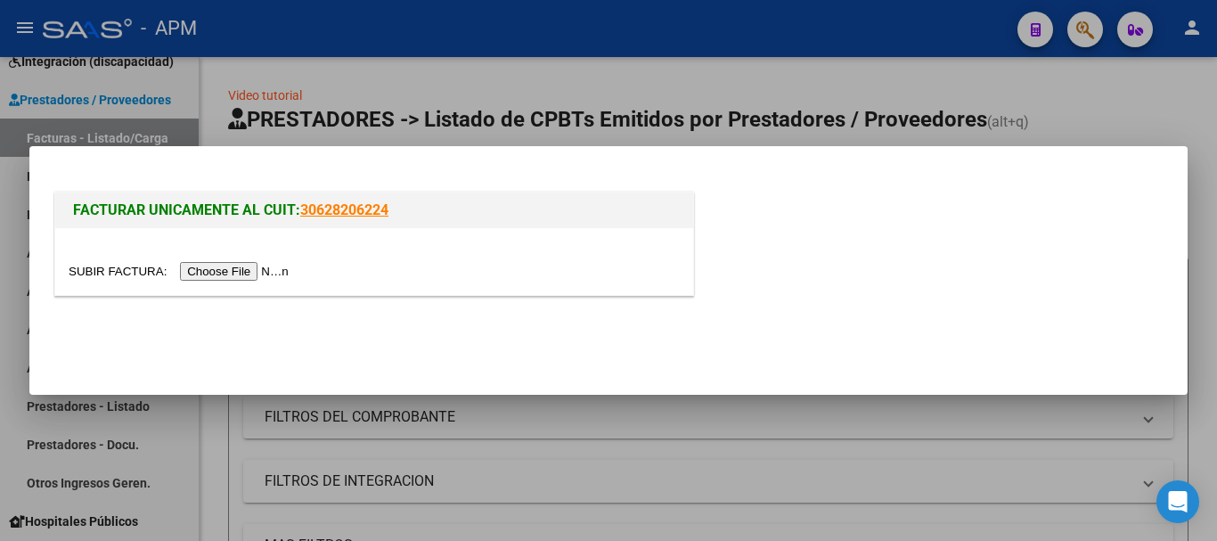
click at [230, 279] on input "file" at bounding box center [181, 271] width 225 height 19
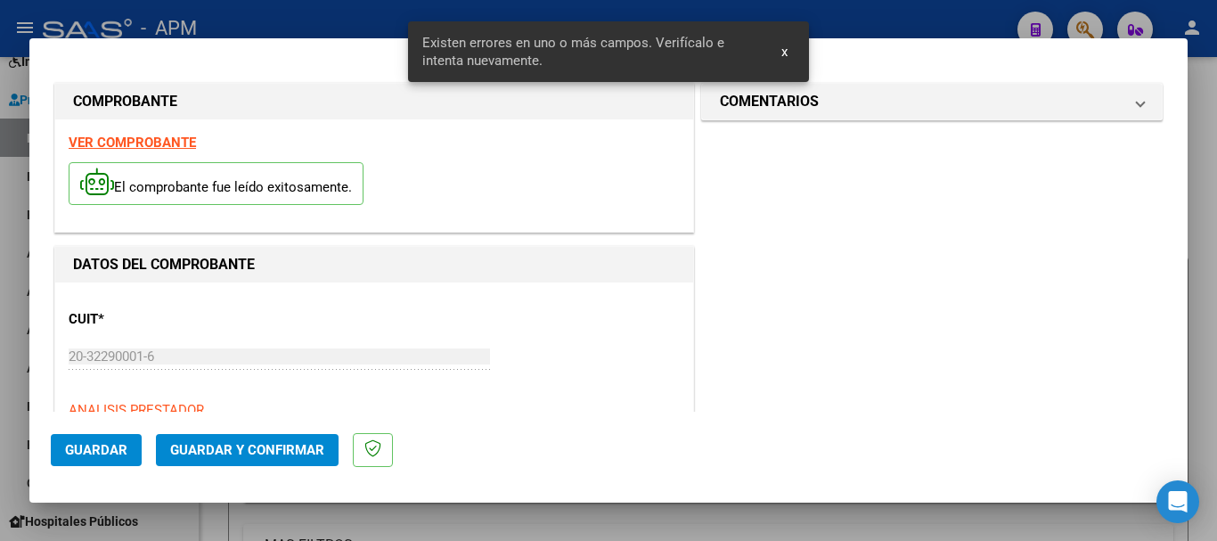
click at [113, 137] on strong "VER COMPROBANTE" at bounding box center [132, 143] width 127 height 16
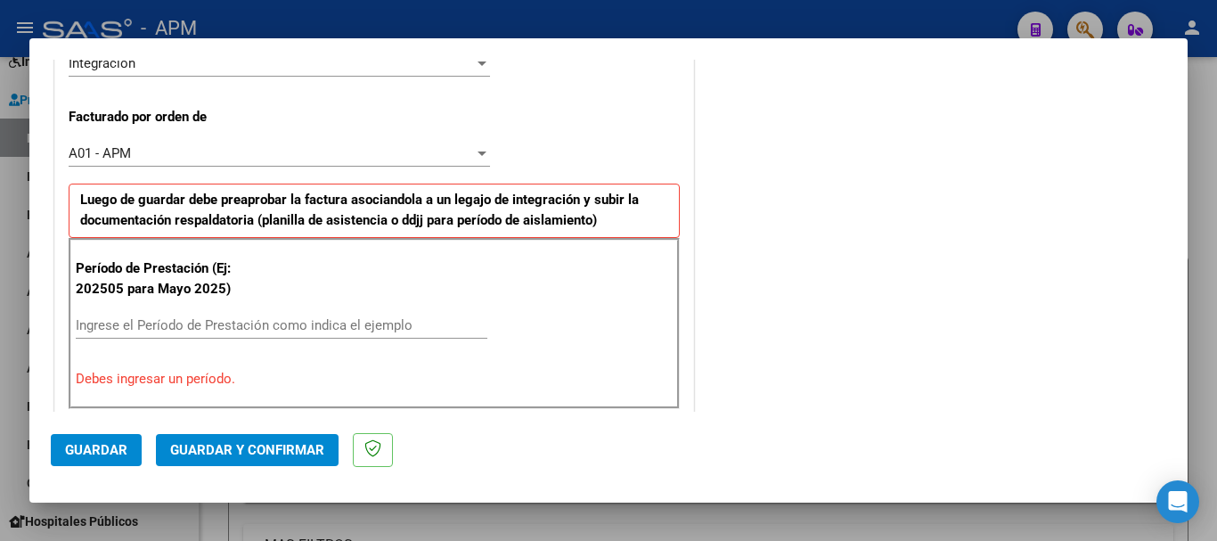
scroll to position [535, 0]
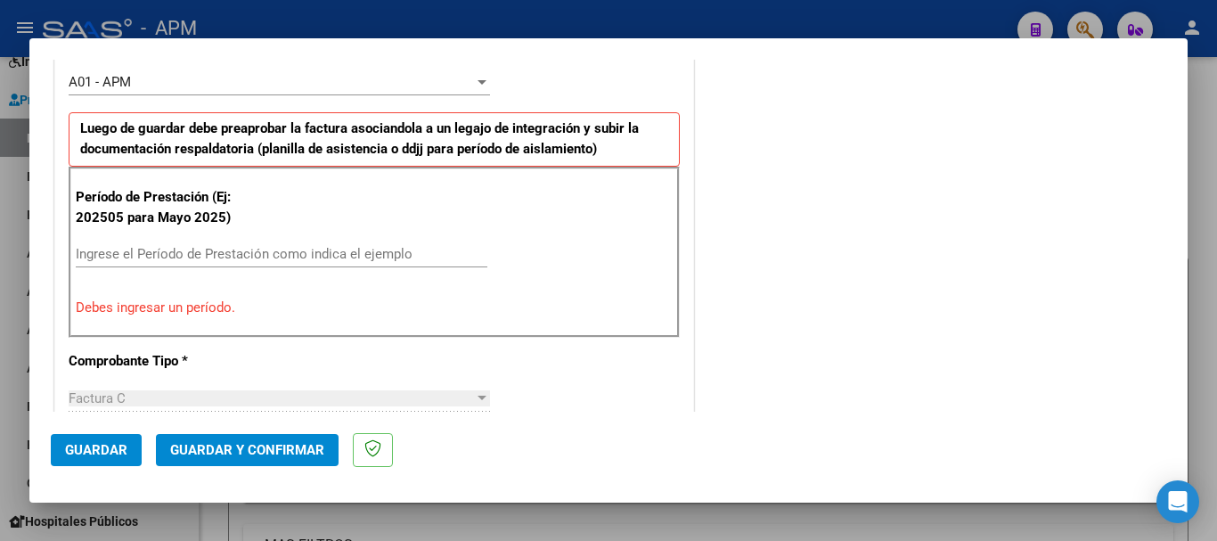
click at [233, 262] on input "Ingrese el Período de Prestación como indica el ejemplo" at bounding box center [282, 254] width 412 height 16
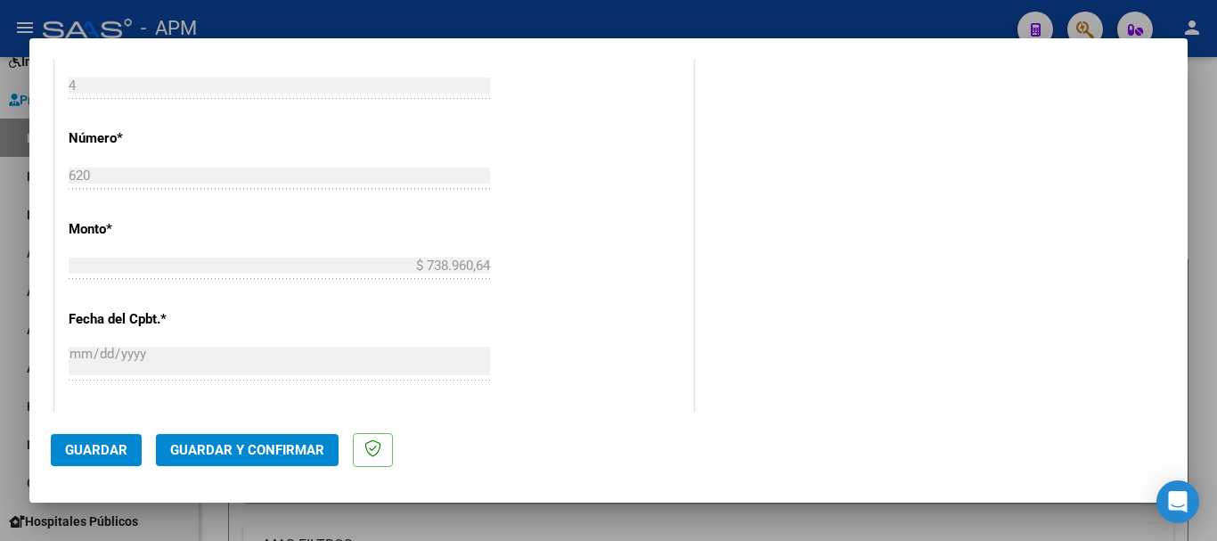
scroll to position [980, 0]
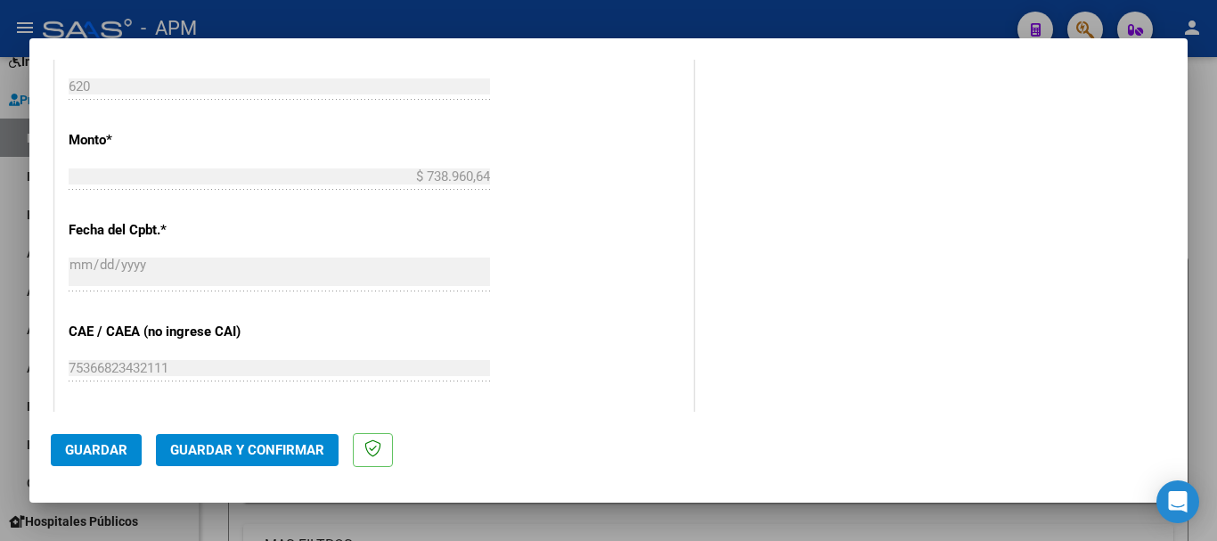
type input "202508"
click at [96, 454] on span "Guardar" at bounding box center [96, 450] width 62 height 16
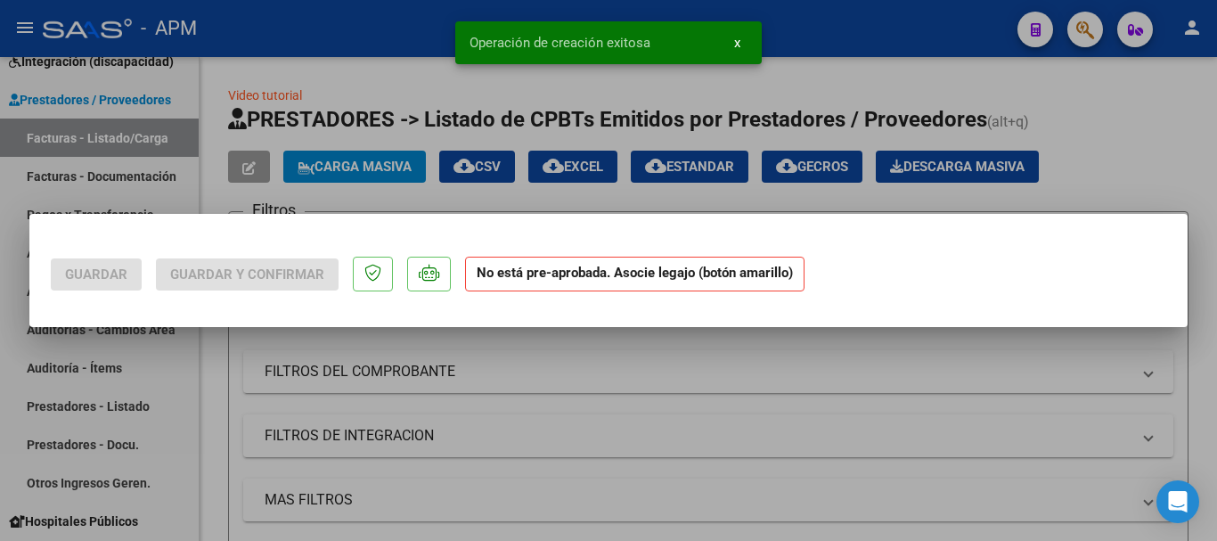
scroll to position [0, 0]
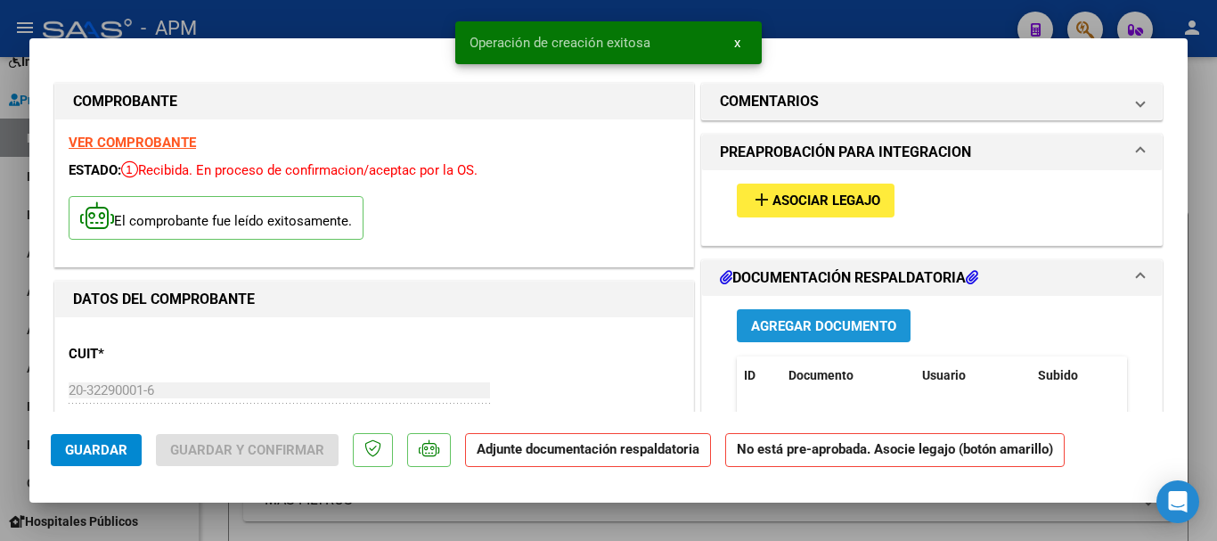
click at [840, 318] on span "Agregar Documento" at bounding box center [823, 326] width 145 height 16
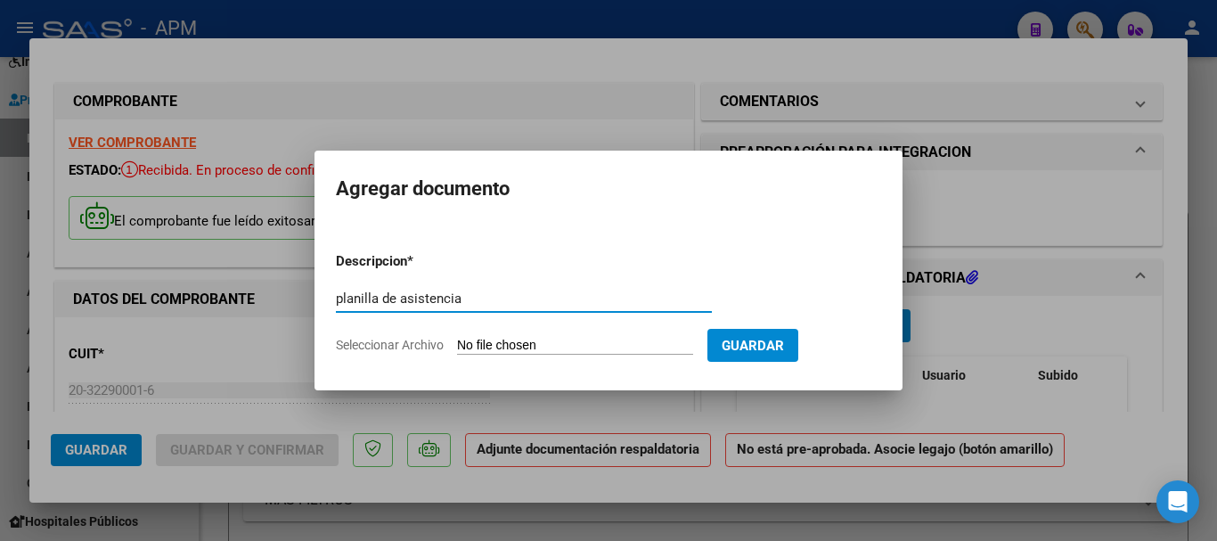
type input "planilla de asistencia"
click at [497, 343] on input "Seleccionar Archivo" at bounding box center [575, 346] width 236 height 17
type input "C:\fakepath\PA-[PERSON_NAME].pdf"
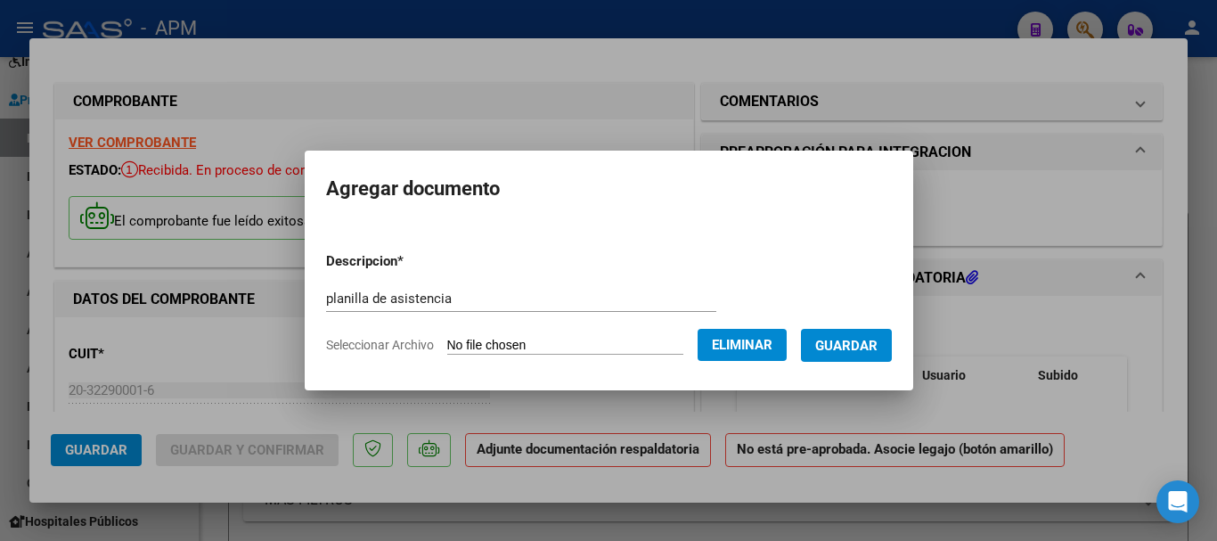
click at [854, 347] on span "Guardar" at bounding box center [846, 346] width 62 height 16
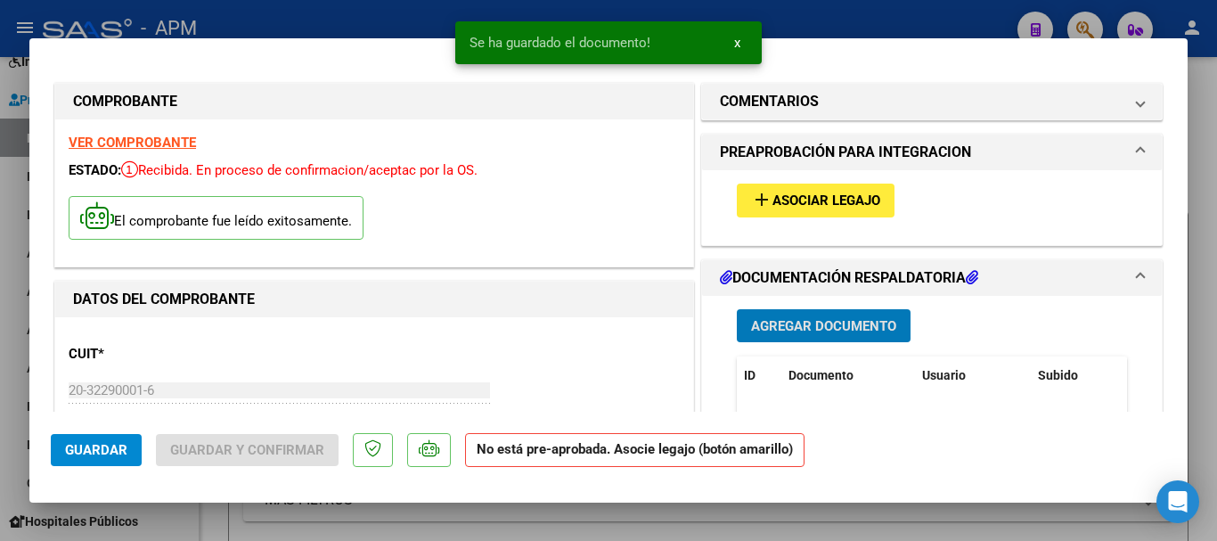
click at [835, 203] on span "Asociar Legajo" at bounding box center [827, 201] width 108 height 16
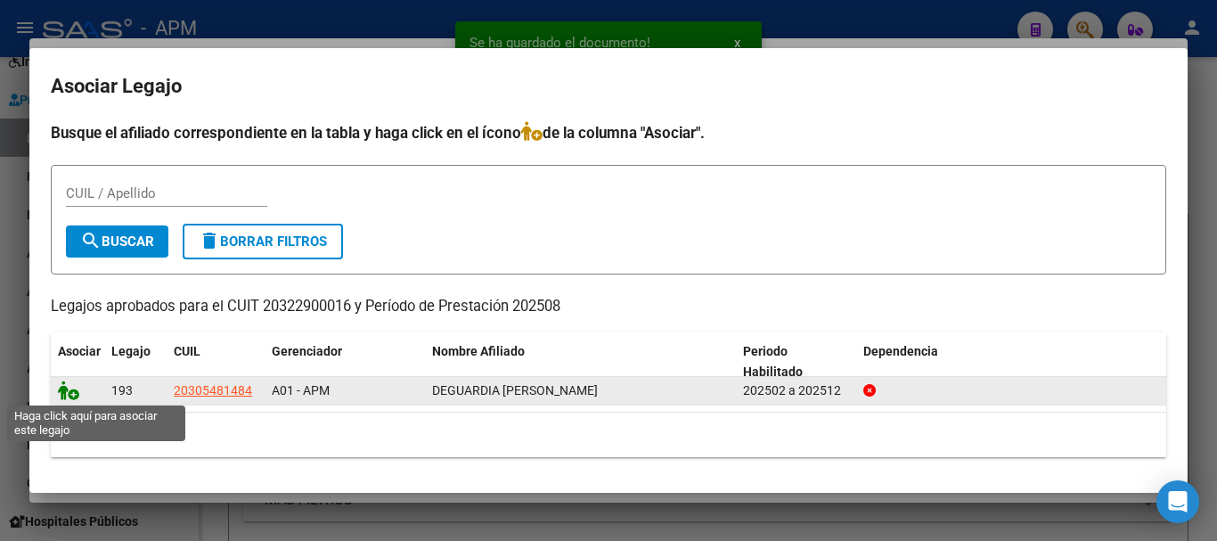
click at [73, 393] on icon at bounding box center [68, 390] width 21 height 20
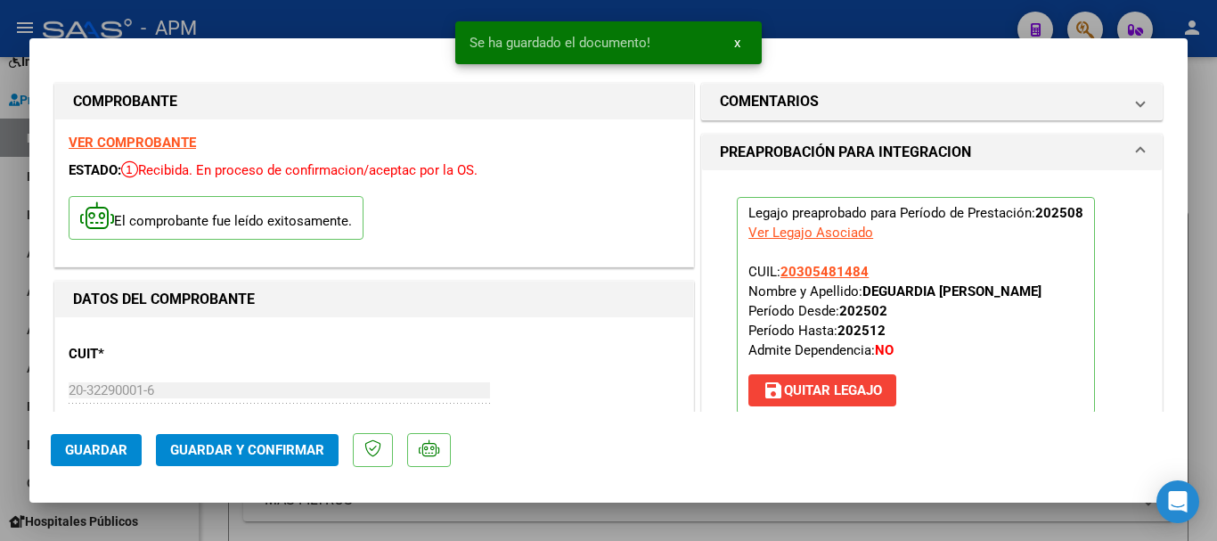
click at [315, 437] on button "Guardar y Confirmar" at bounding box center [247, 450] width 183 height 32
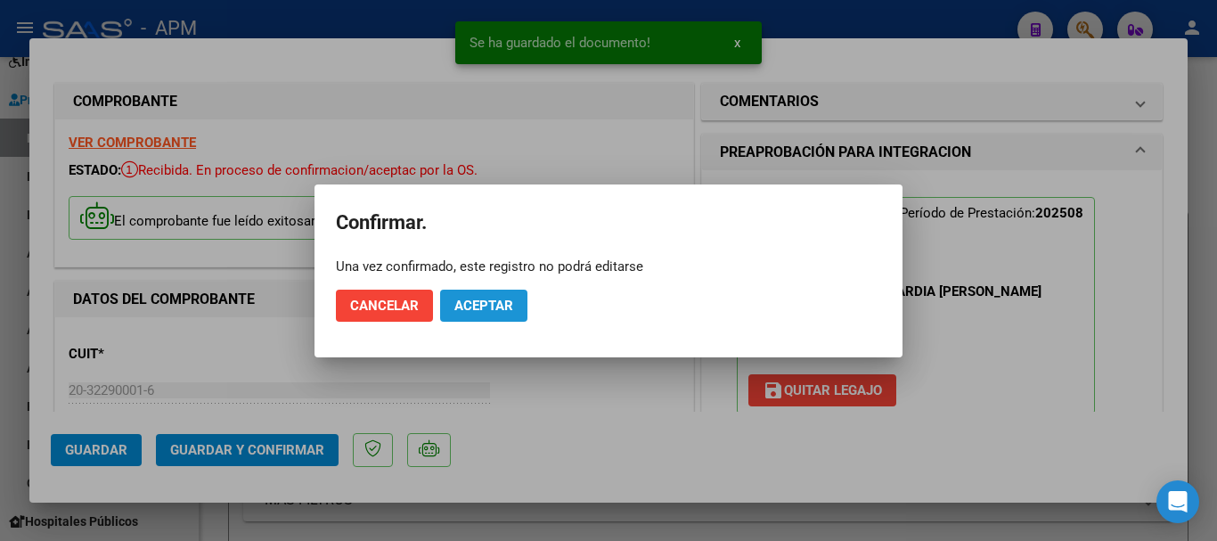
click at [474, 308] on span "Aceptar" at bounding box center [483, 306] width 59 height 16
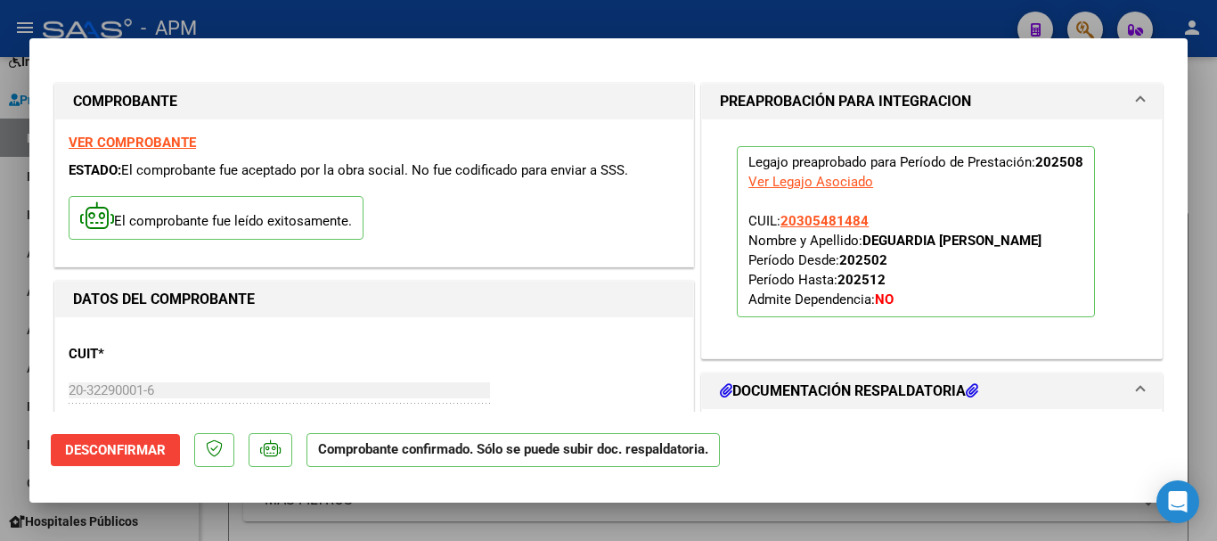
click at [936, 537] on div at bounding box center [608, 270] width 1217 height 541
type input "$ 0,00"
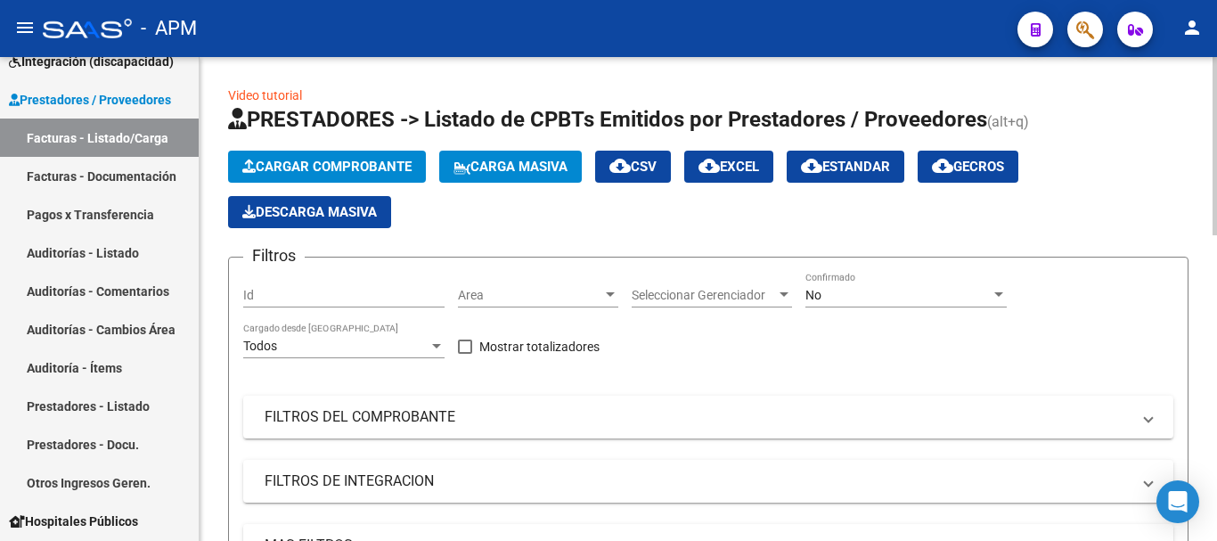
click at [961, 303] on div "No Confirmado" at bounding box center [906, 290] width 201 height 36
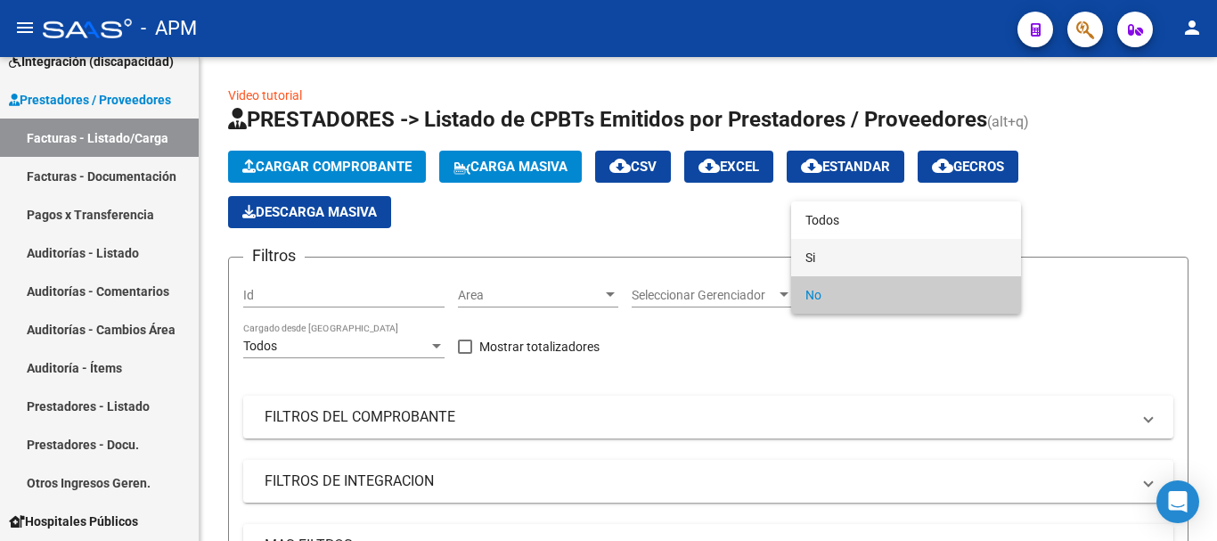
click at [894, 246] on span "Si" at bounding box center [906, 257] width 201 height 37
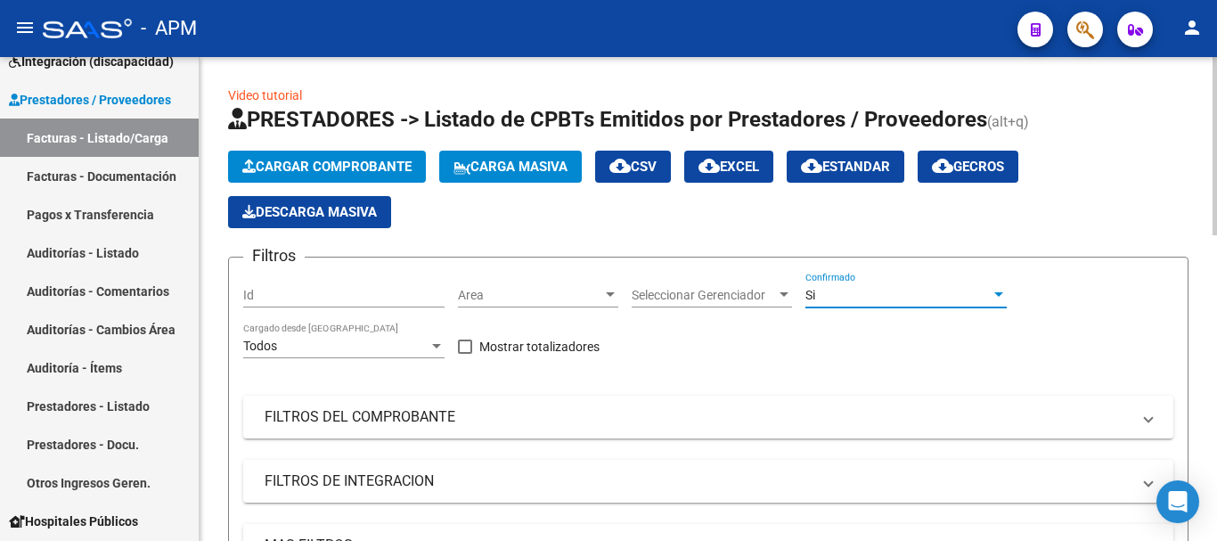
click at [587, 296] on span "Area" at bounding box center [530, 295] width 144 height 15
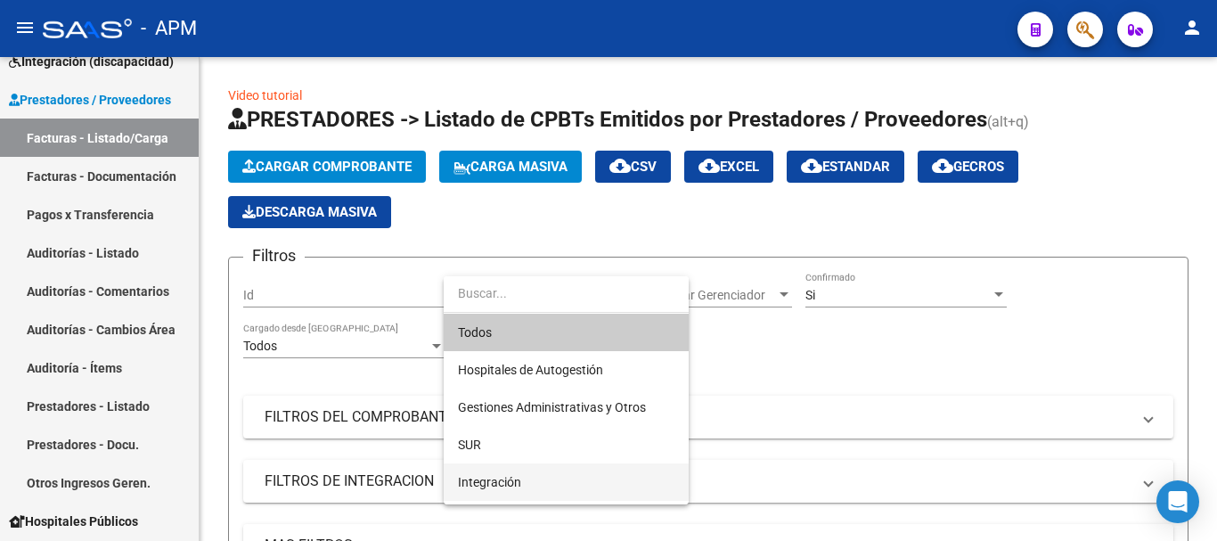
click at [524, 488] on span "Integración" at bounding box center [566, 481] width 217 height 37
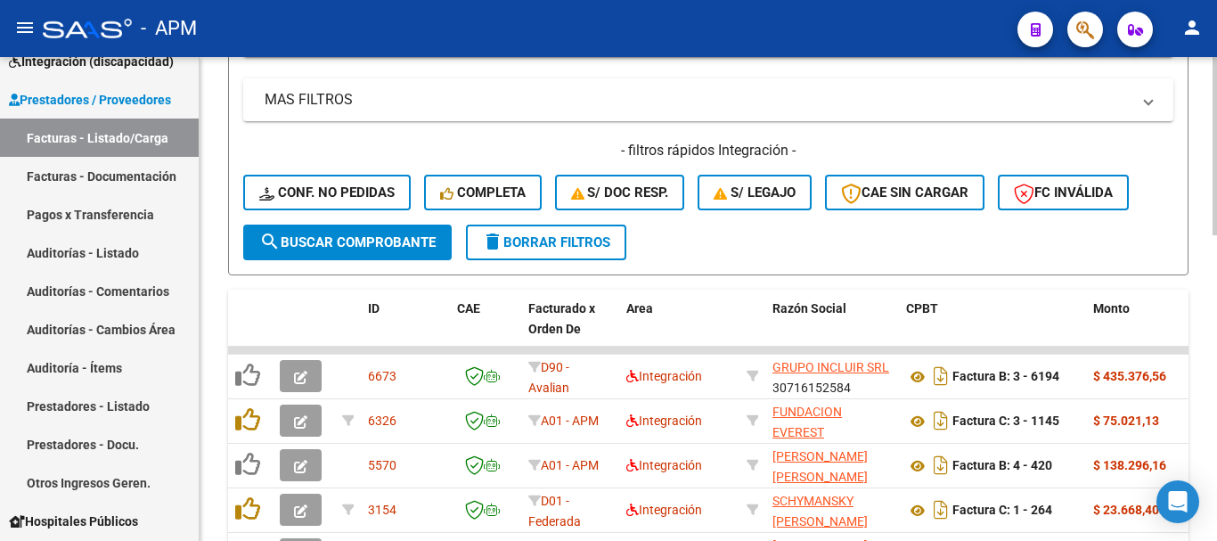
scroll to position [356, 0]
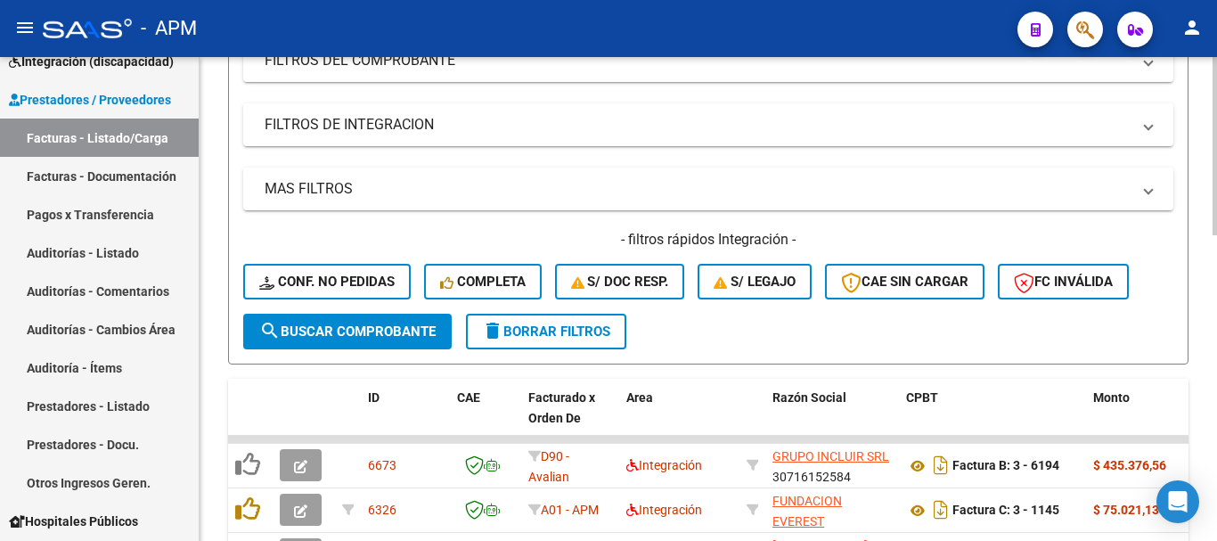
click at [418, 326] on span "search Buscar Comprobante" at bounding box center [347, 331] width 176 height 16
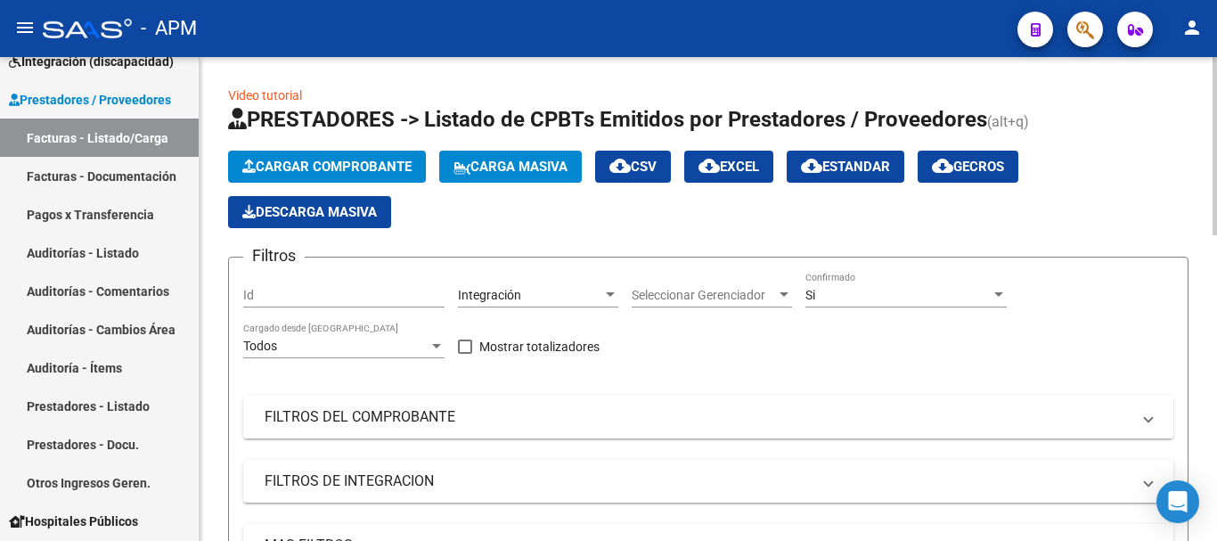
scroll to position [178, 0]
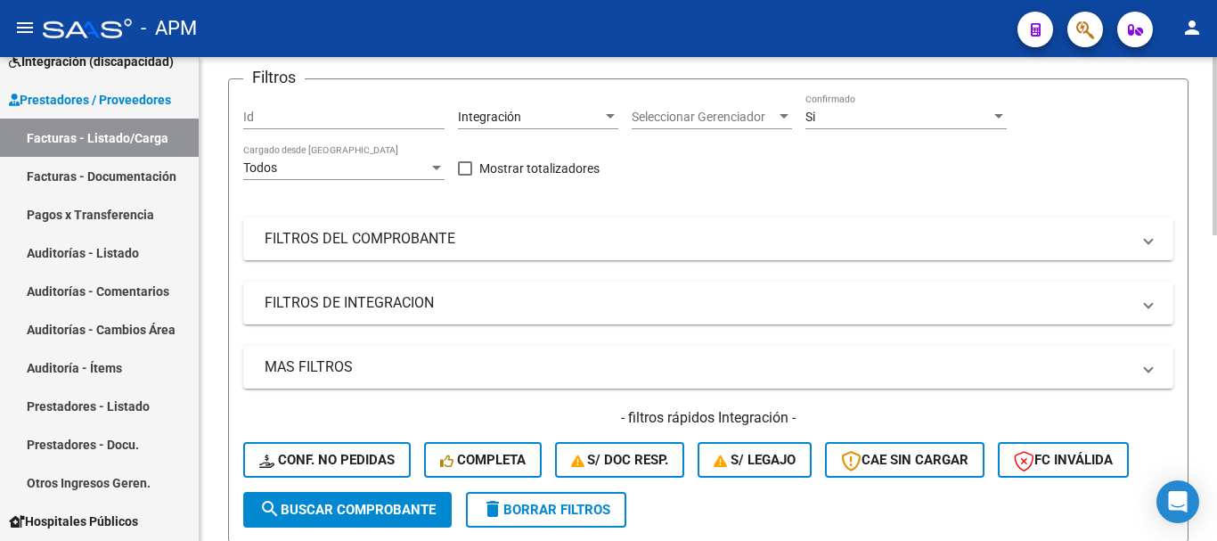
click at [1039, 254] on mat-expansion-panel-header "FILTROS DEL COMPROBANTE" at bounding box center [708, 238] width 930 height 43
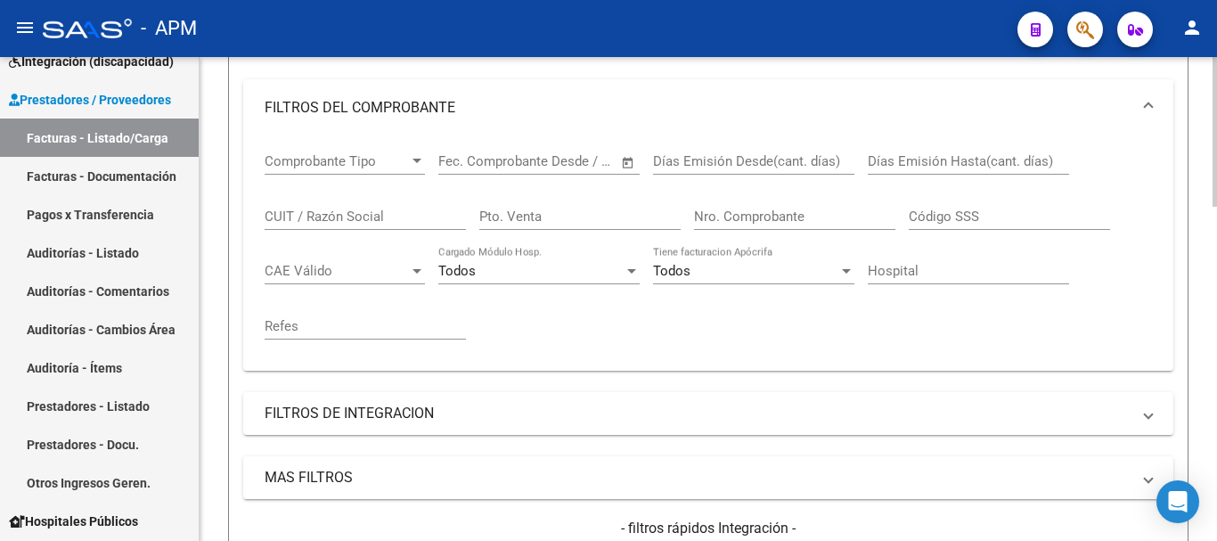
scroll to position [356, 0]
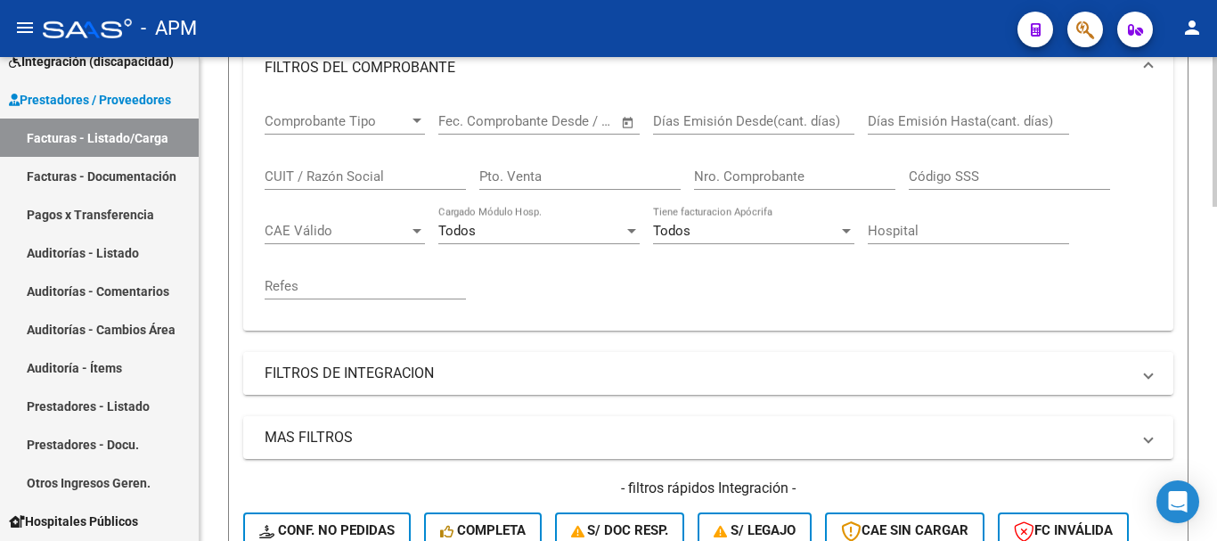
click at [1033, 361] on mat-expansion-panel-header "FILTROS DE INTEGRACION" at bounding box center [708, 373] width 930 height 43
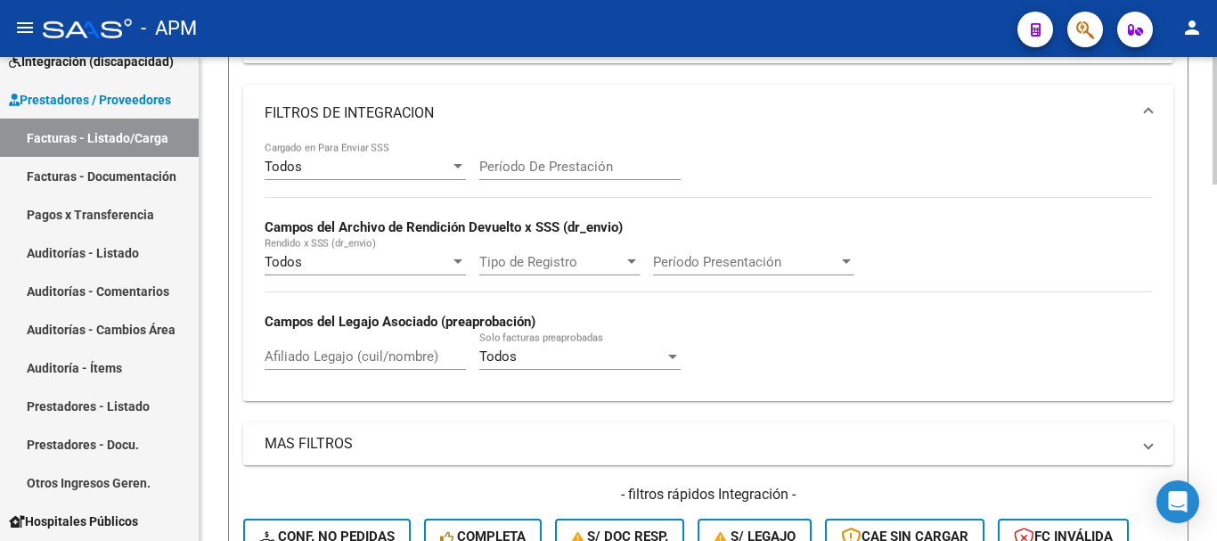
scroll to position [713, 0]
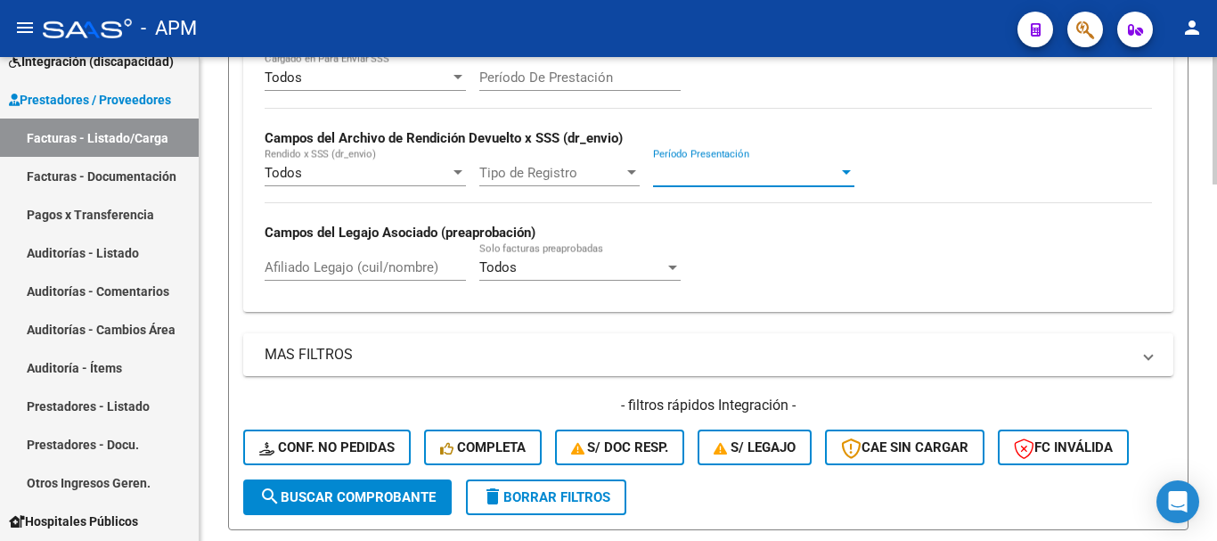
click at [815, 167] on span "Período Presentación" at bounding box center [745, 173] width 185 height 16
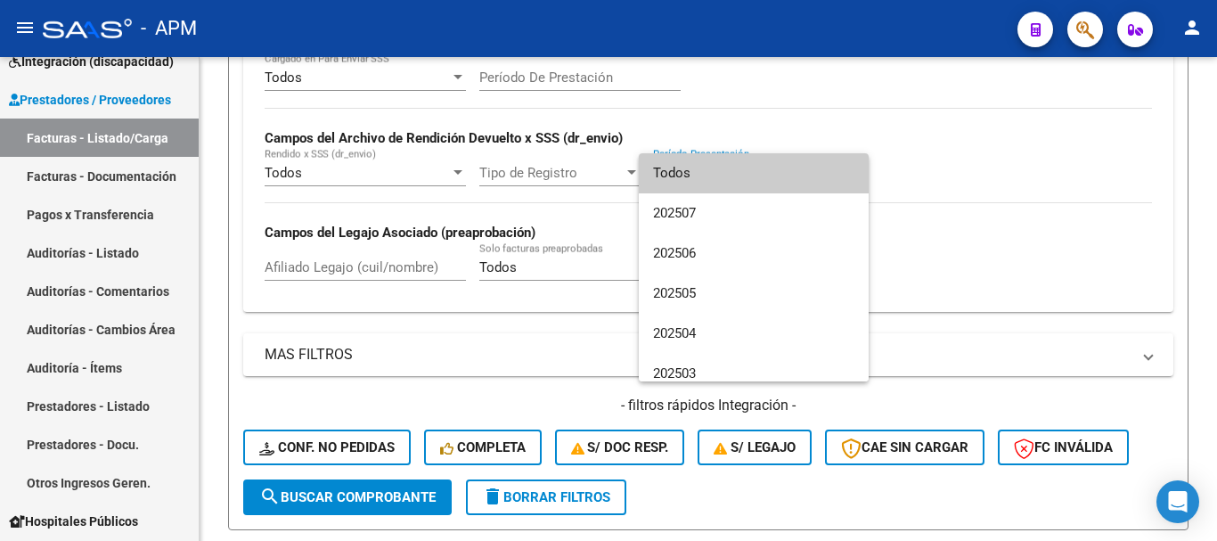
click at [985, 215] on div at bounding box center [608, 270] width 1217 height 541
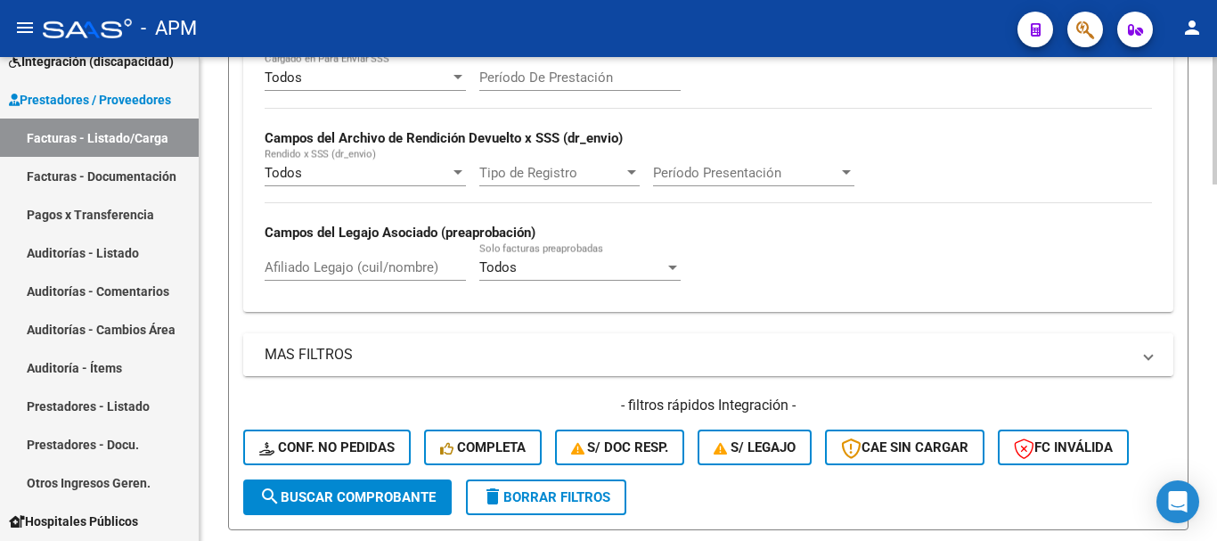
click at [1068, 356] on mat-panel-title "MAS FILTROS" at bounding box center [698, 355] width 866 height 20
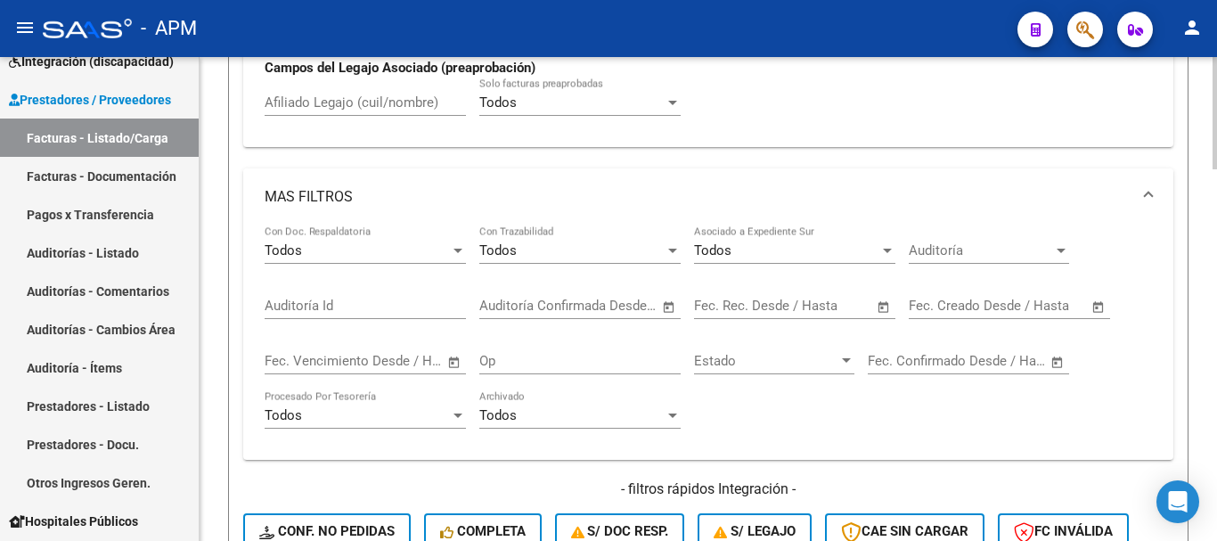
scroll to position [891, 0]
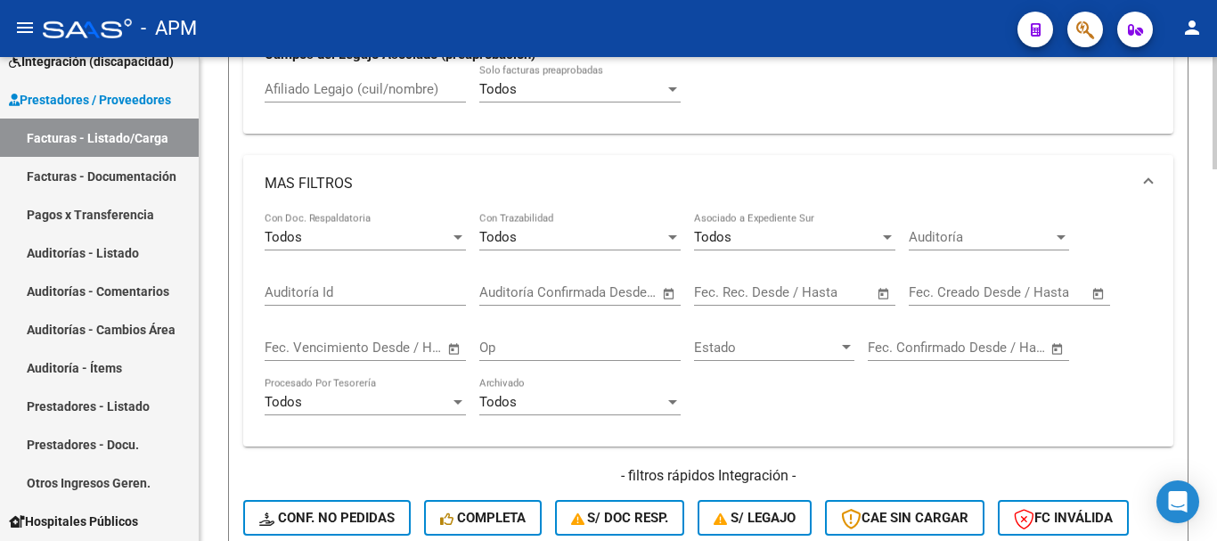
click at [670, 288] on span "Open calendar" at bounding box center [669, 293] width 43 height 43
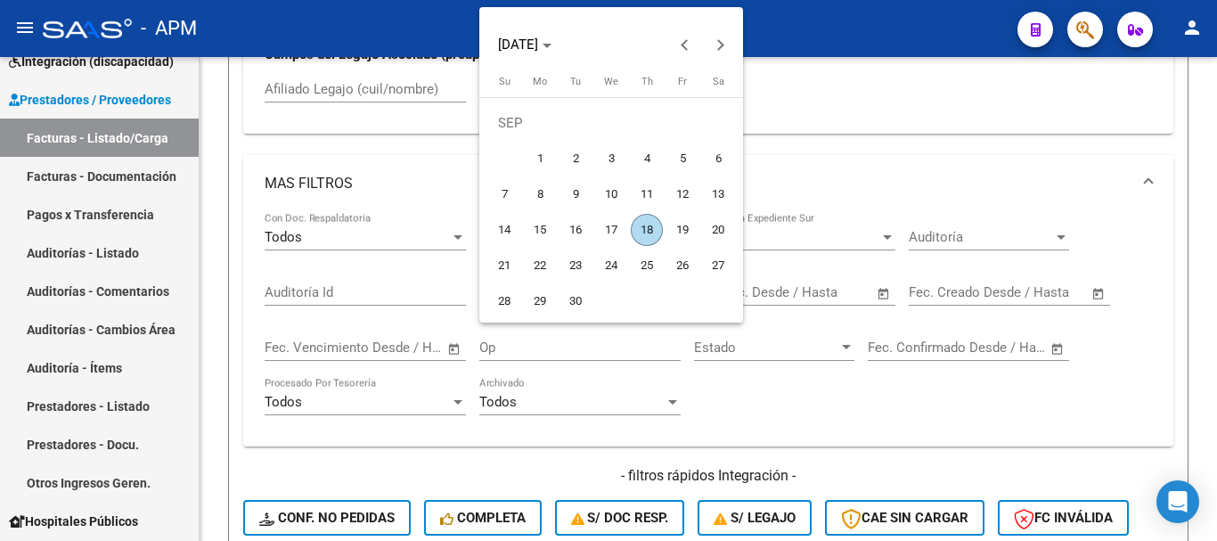
click at [651, 227] on span "18" at bounding box center [647, 230] width 32 height 32
type input "[DATE]"
click at [651, 227] on span "18" at bounding box center [647, 230] width 32 height 32
type input "[DATE]"
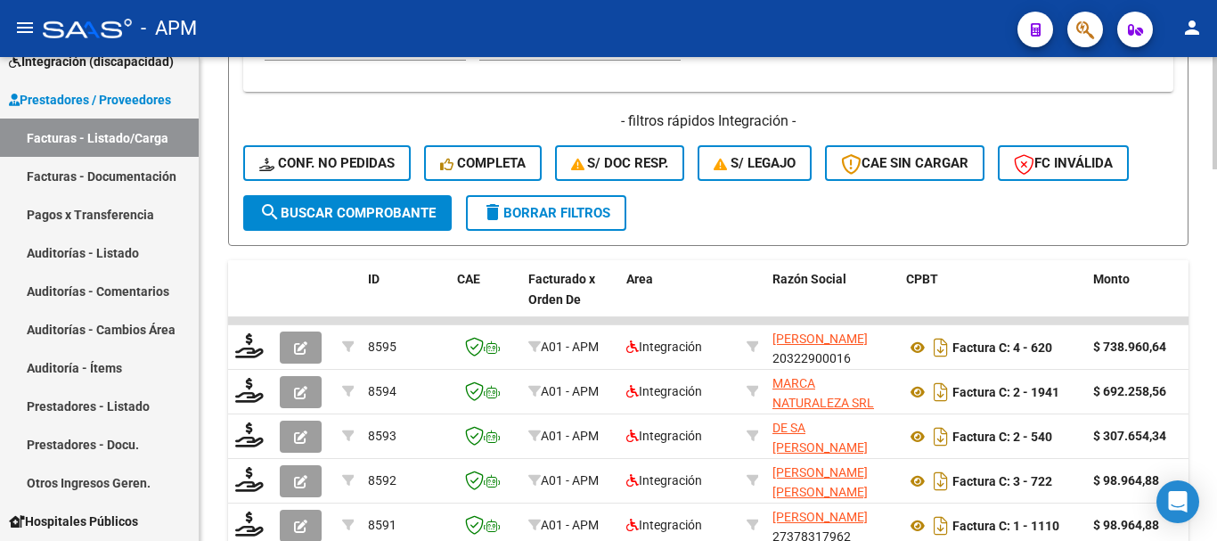
scroll to position [1247, 0]
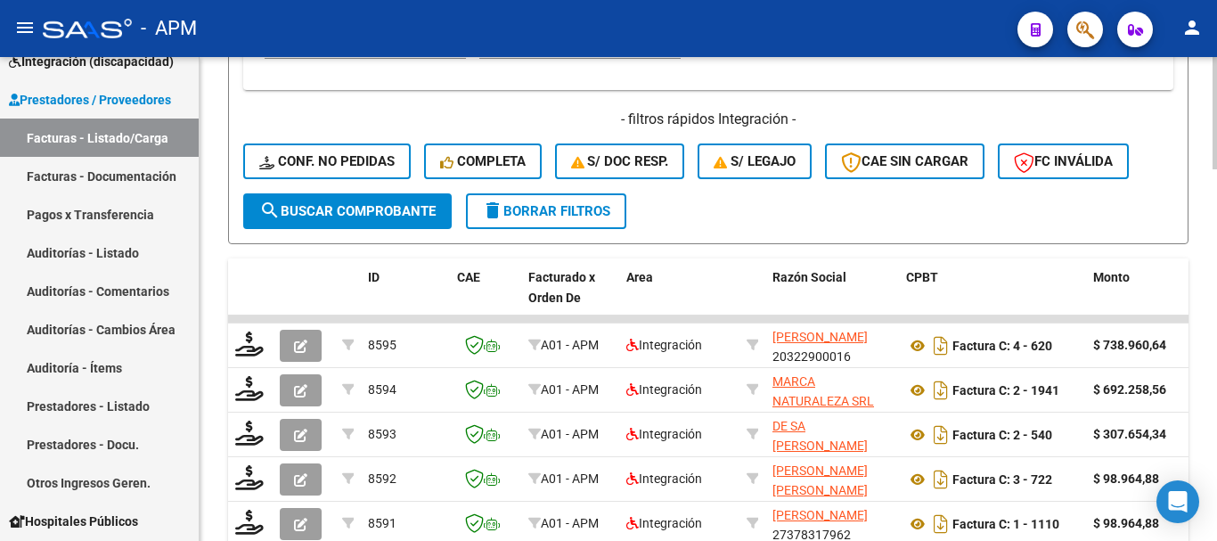
click at [381, 207] on span "search Buscar Comprobante" at bounding box center [347, 211] width 176 height 16
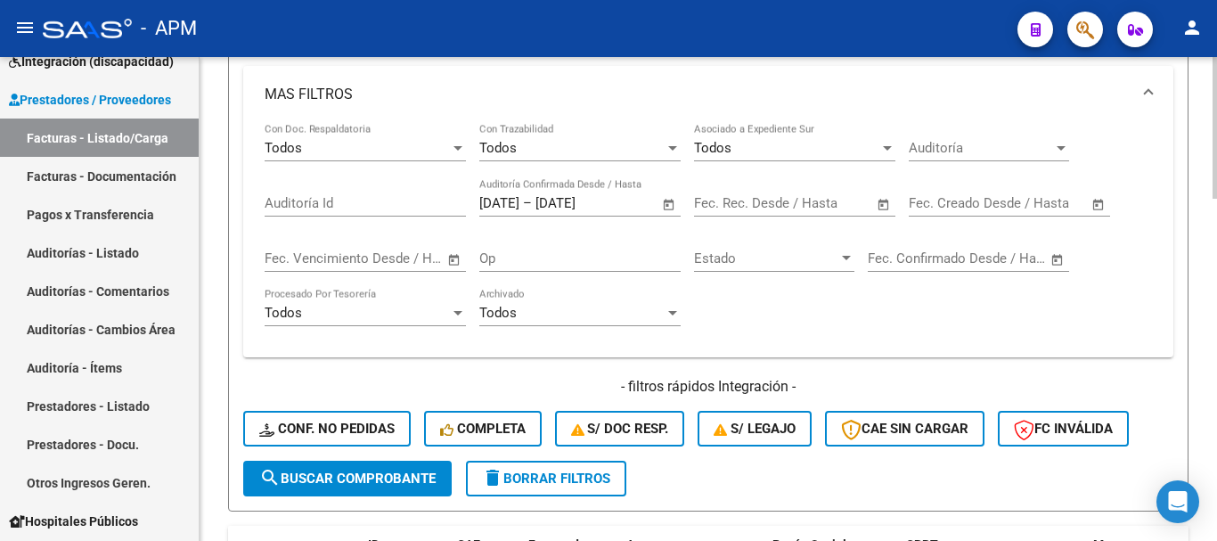
scroll to position [1080, 0]
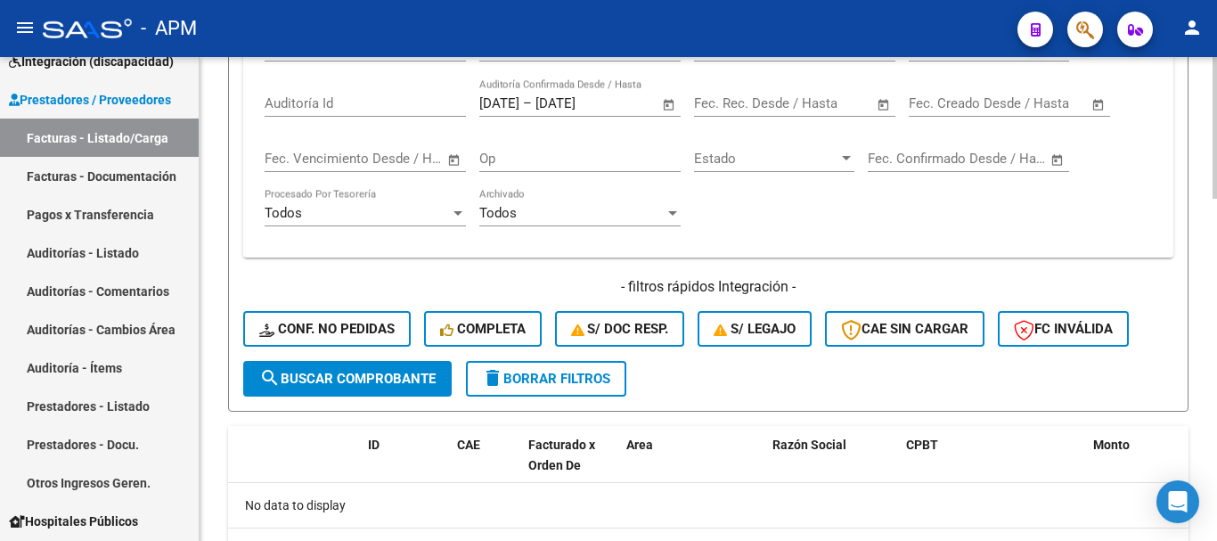
click at [582, 391] on button "delete Borrar Filtros" at bounding box center [546, 379] width 160 height 36
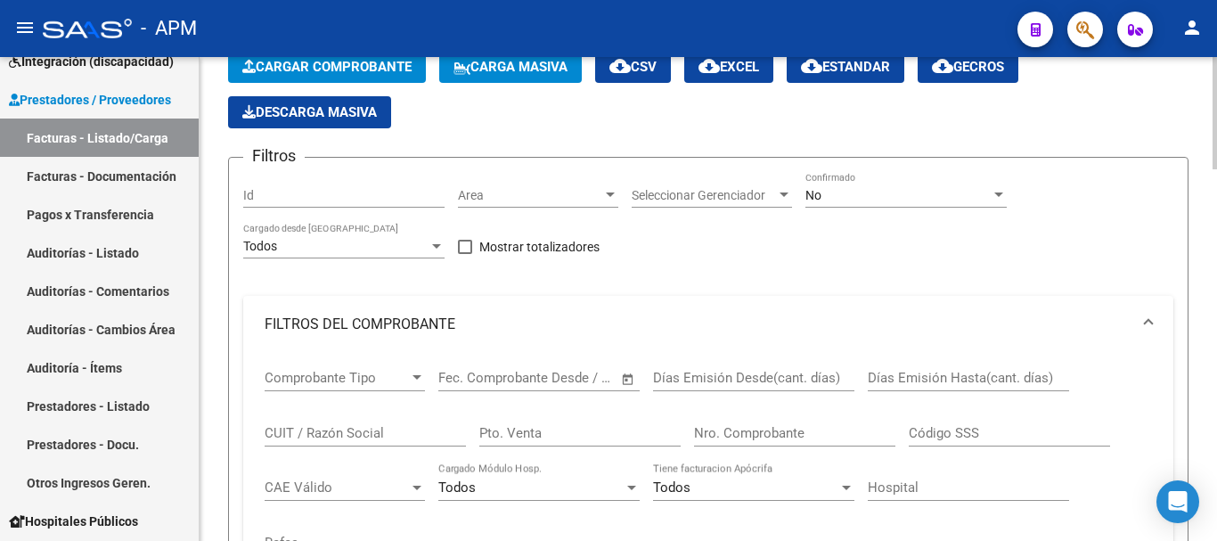
scroll to position [11, 0]
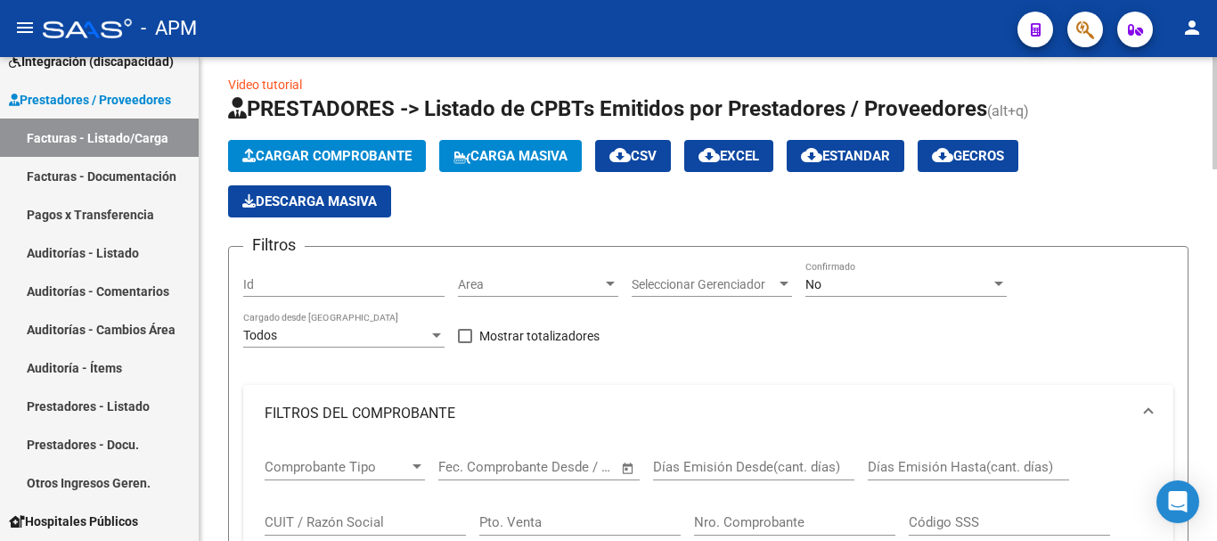
click at [871, 287] on div "No" at bounding box center [898, 284] width 185 height 15
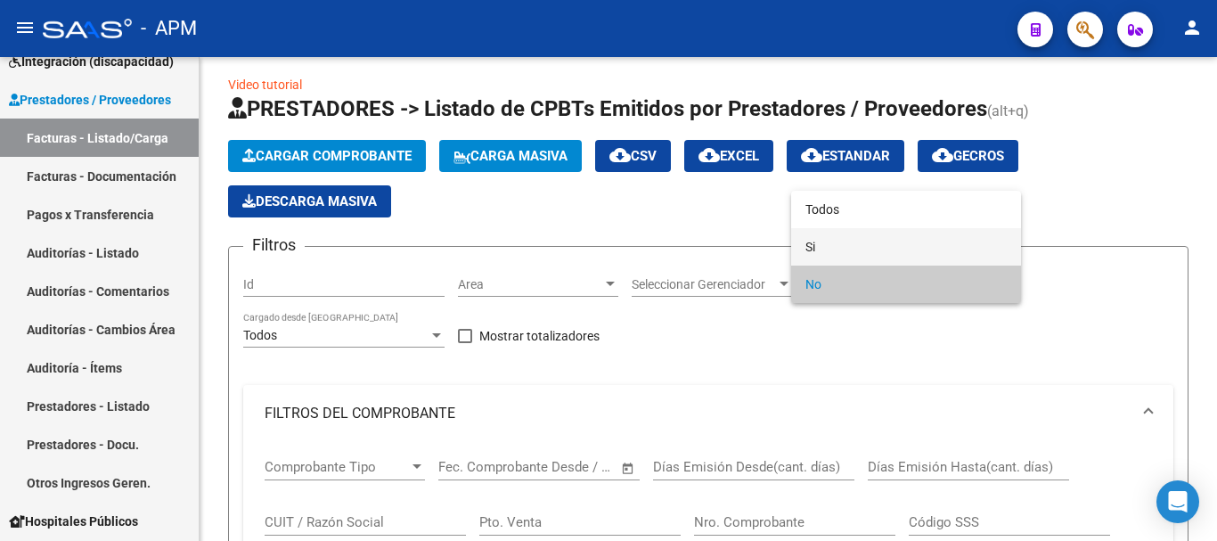
click at [853, 251] on span "Si" at bounding box center [906, 246] width 201 height 37
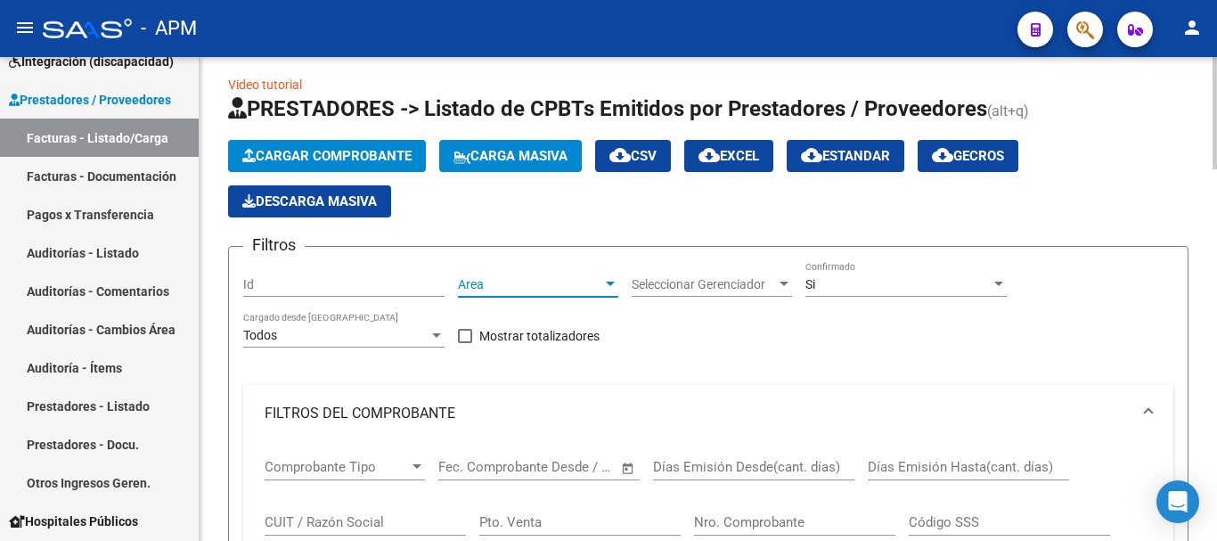
click at [585, 284] on span "Area" at bounding box center [530, 284] width 144 height 15
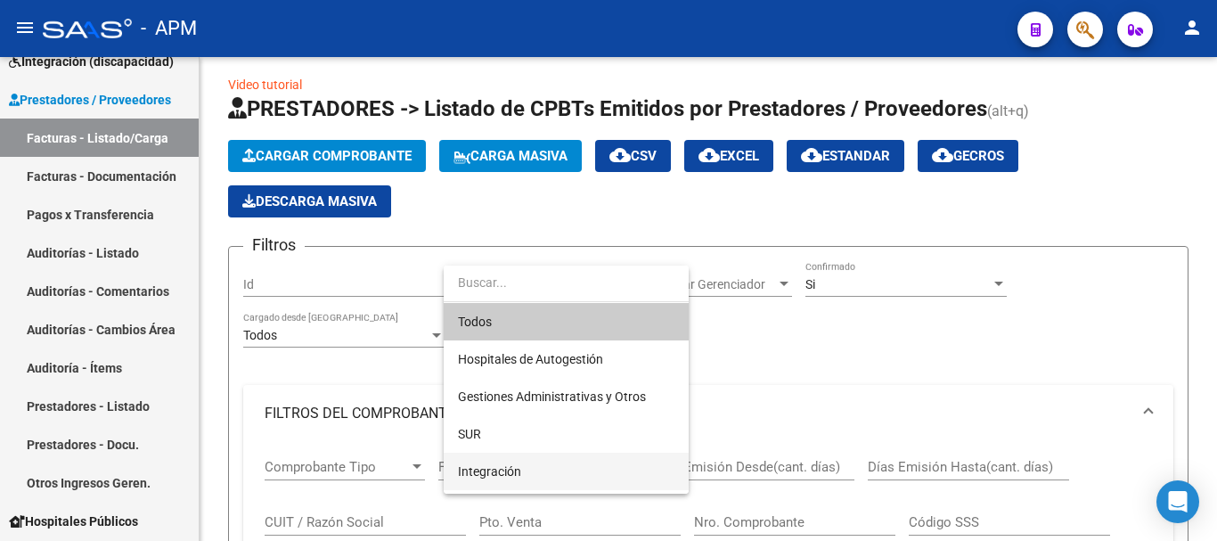
click at [560, 466] on span "Integración" at bounding box center [566, 471] width 217 height 37
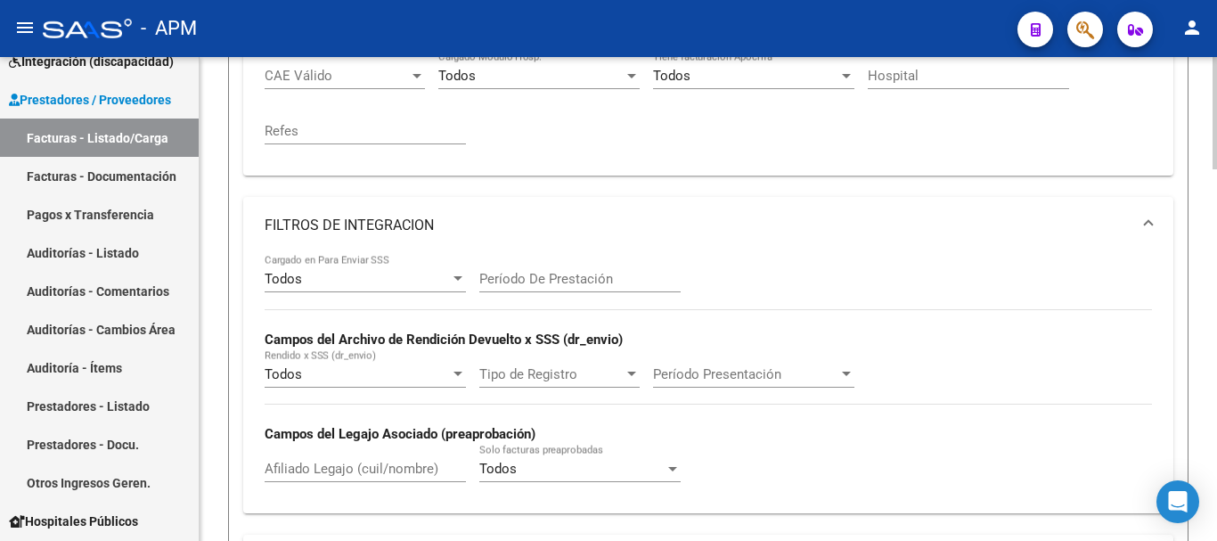
scroll to position [545, 0]
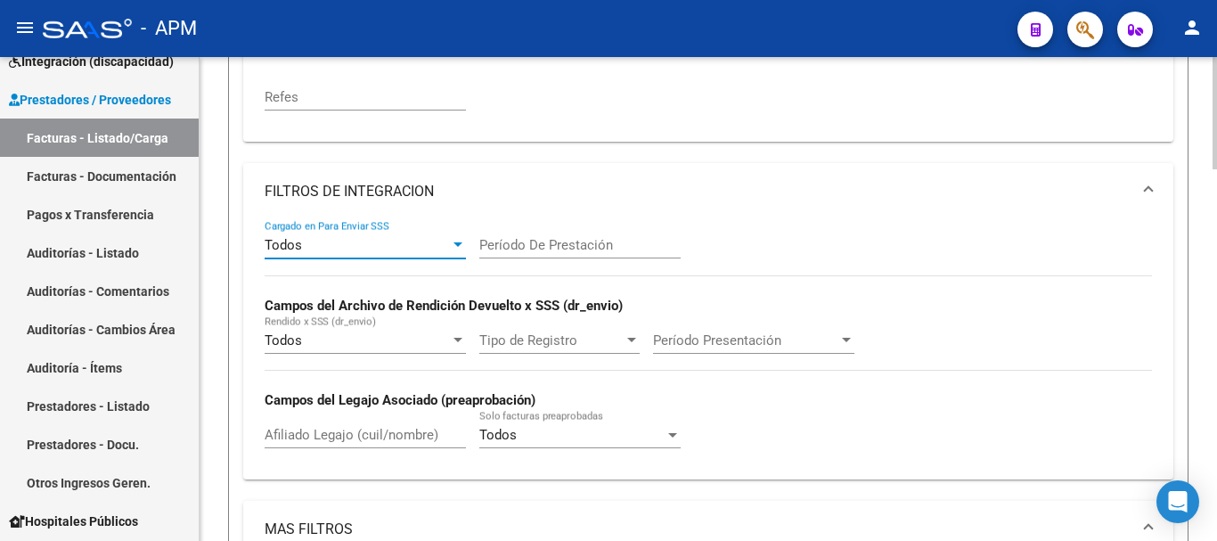
click at [456, 248] on div at bounding box center [458, 245] width 16 height 14
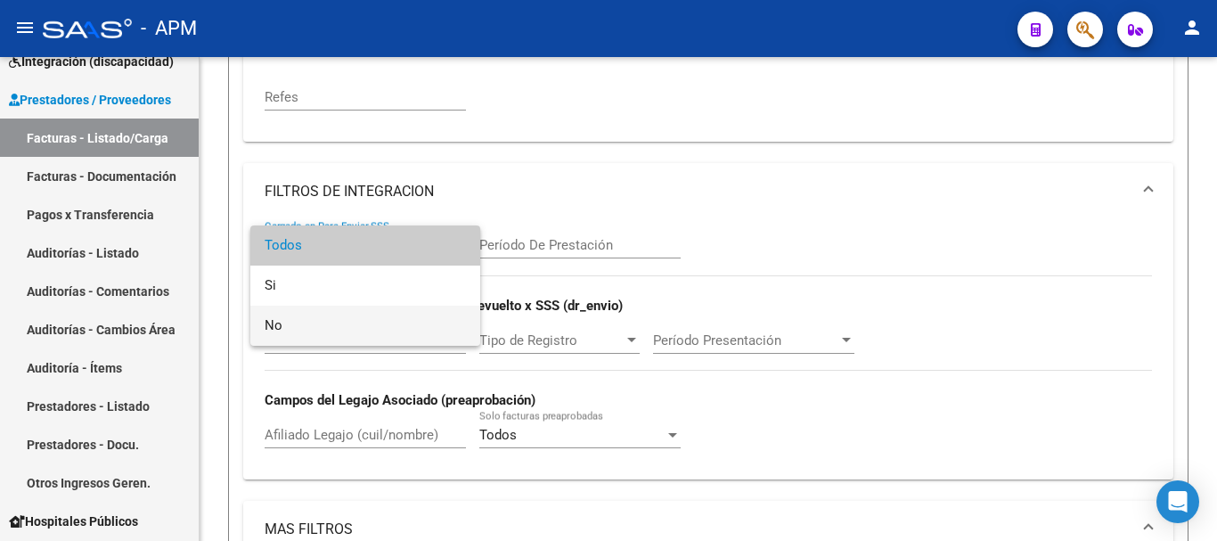
click at [331, 323] on span "No" at bounding box center [365, 326] width 201 height 40
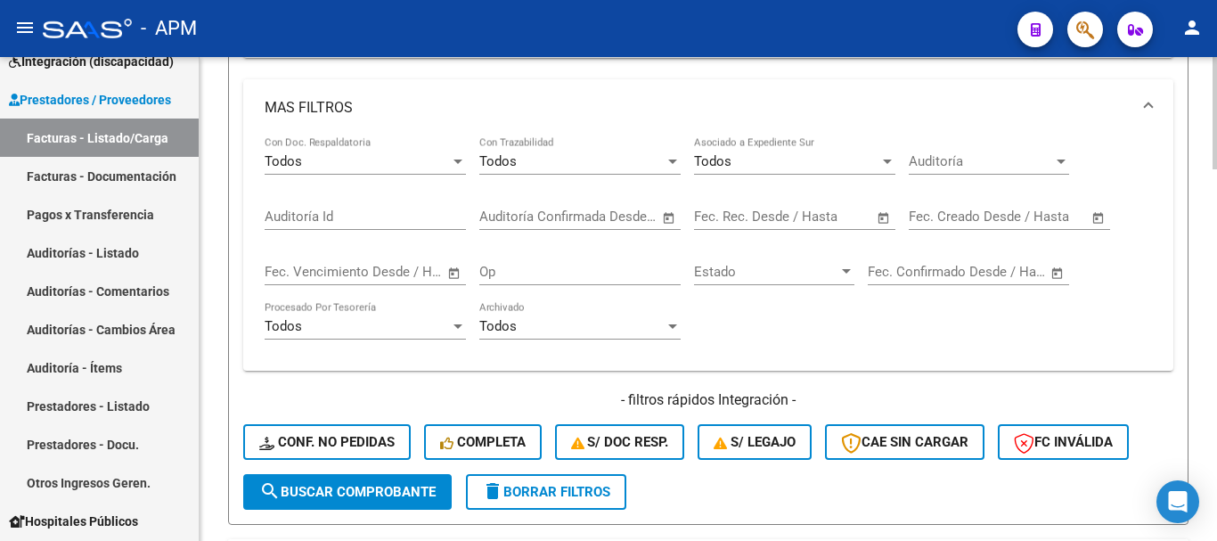
scroll to position [991, 0]
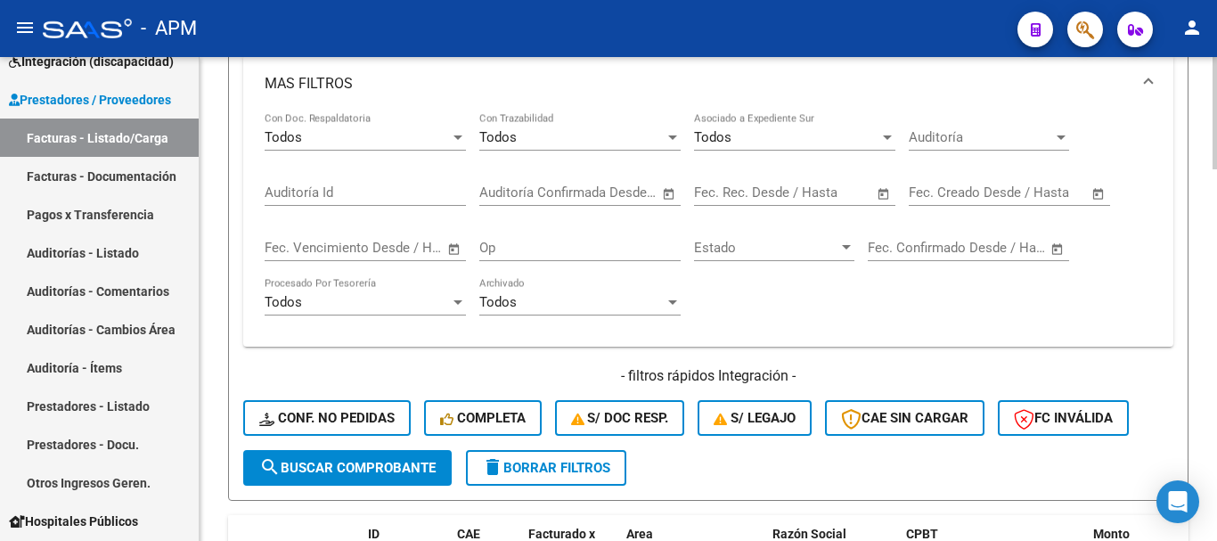
click at [1053, 250] on span "Open calendar" at bounding box center [1057, 248] width 43 height 43
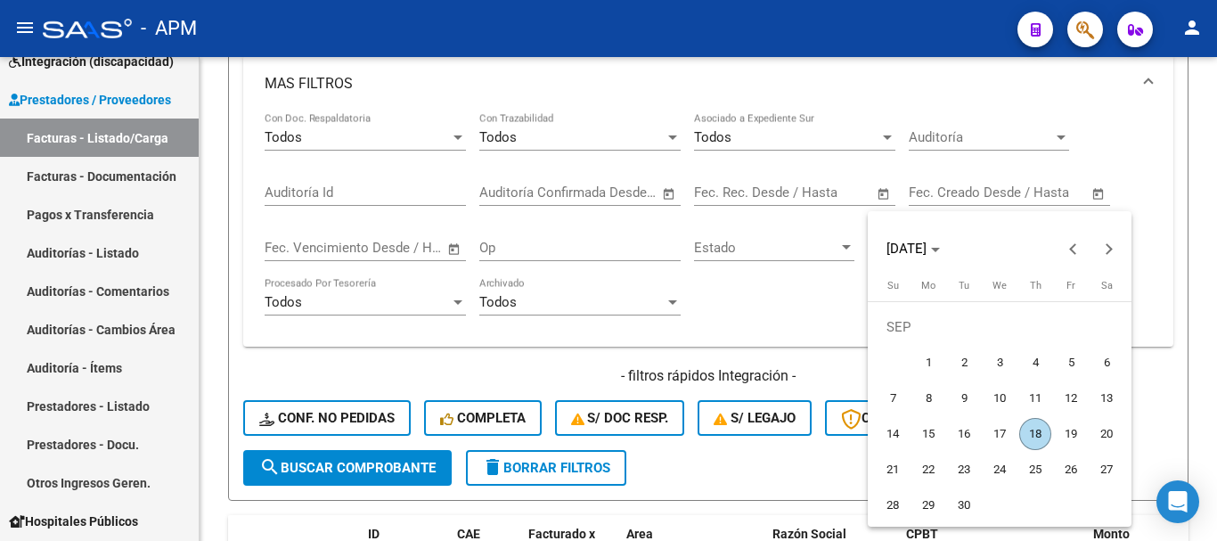
click at [1031, 435] on span "18" at bounding box center [1035, 434] width 32 height 32
type input "[DATE]"
click at [1031, 435] on span "18" at bounding box center [1035, 434] width 32 height 32
type input "[DATE]"
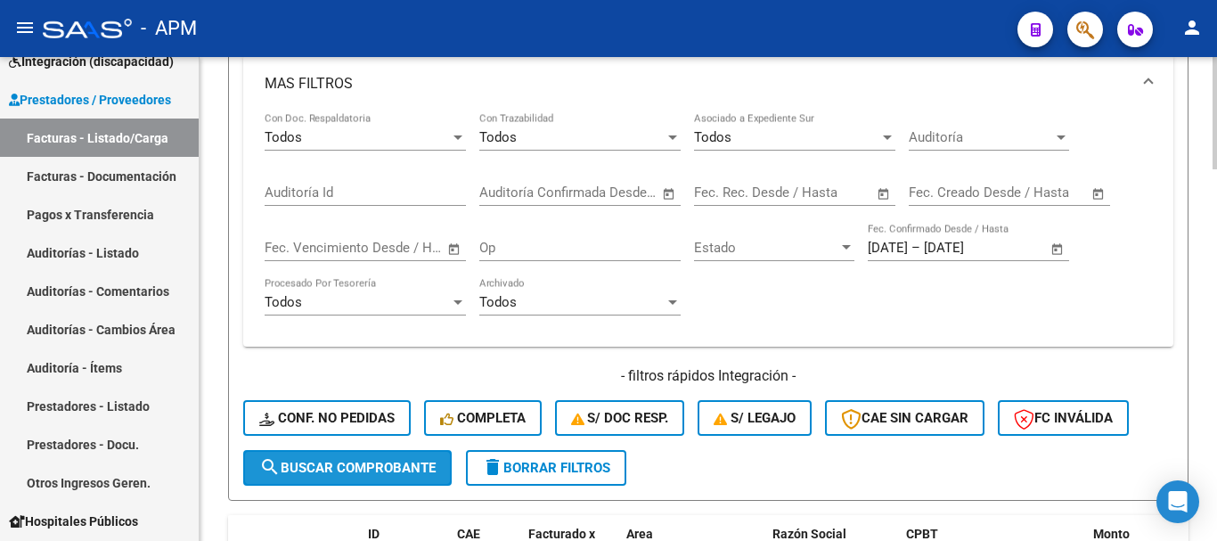
click at [396, 462] on span "search Buscar Comprobante" at bounding box center [347, 468] width 176 height 16
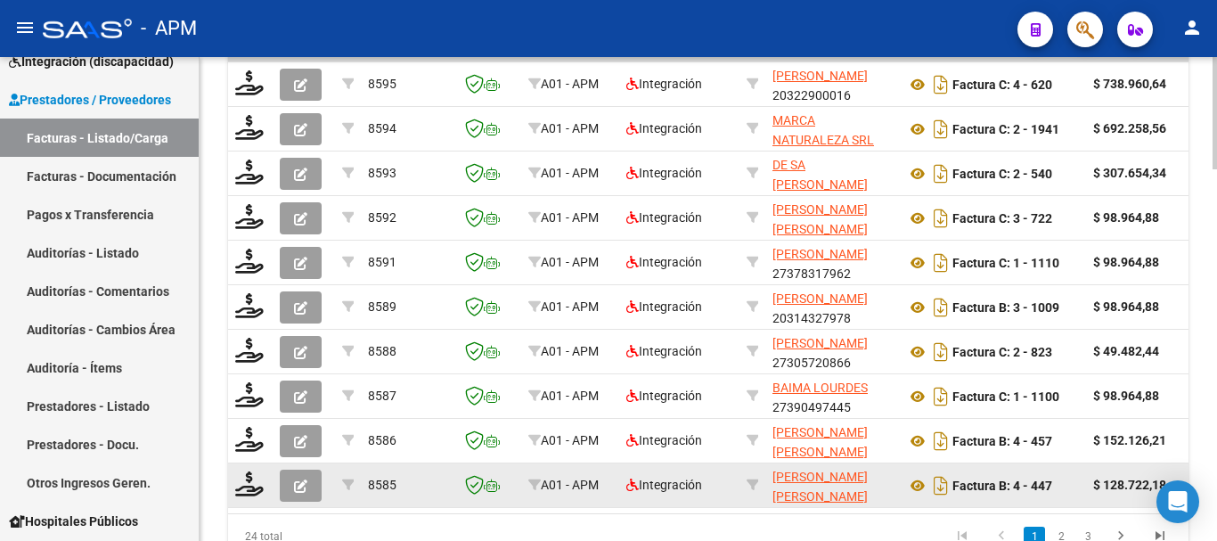
scroll to position [1598, 0]
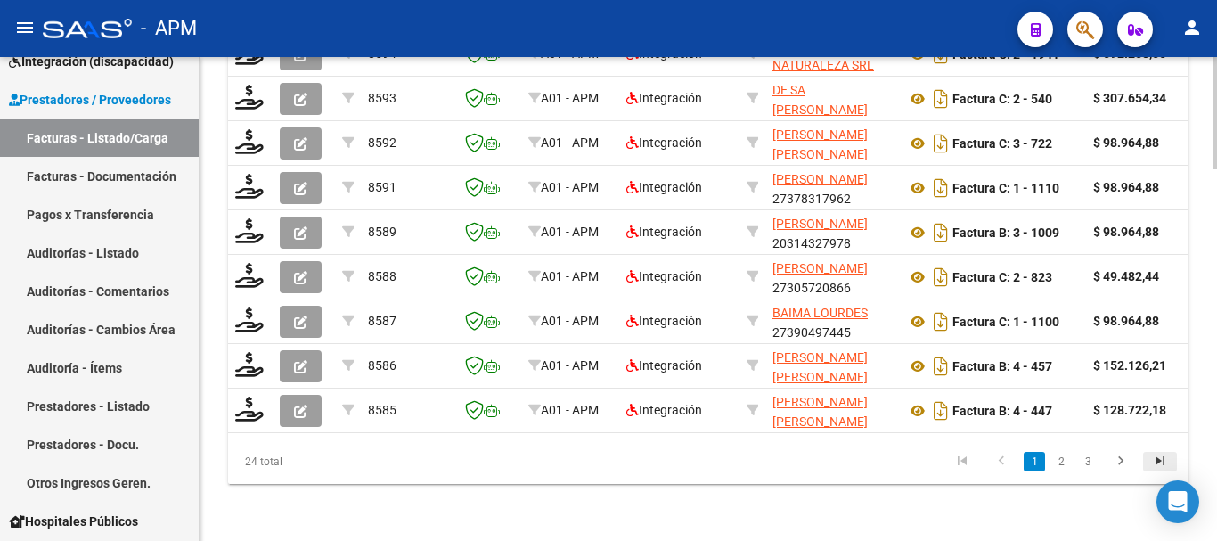
click at [1156, 461] on icon "go to last page" at bounding box center [1160, 463] width 23 height 21
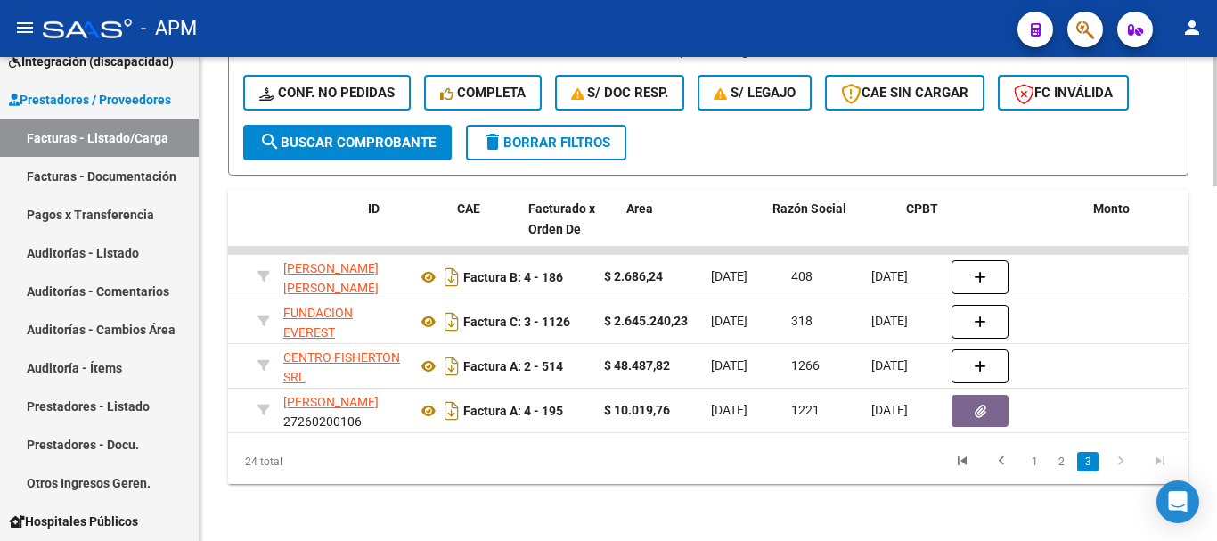
scroll to position [0, 0]
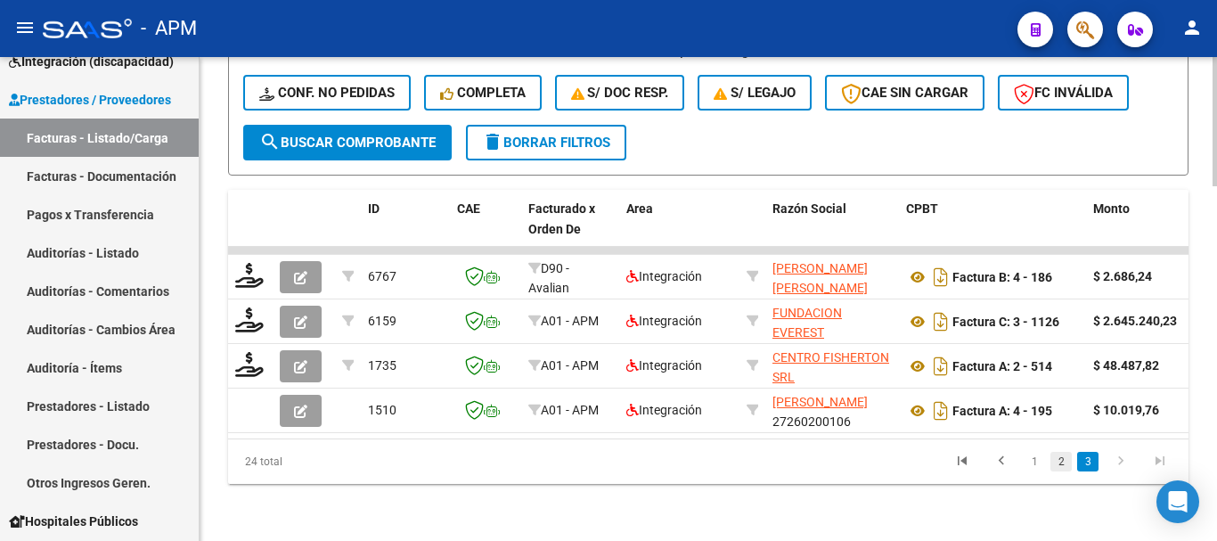
click at [1055, 454] on link "2" at bounding box center [1061, 462] width 21 height 20
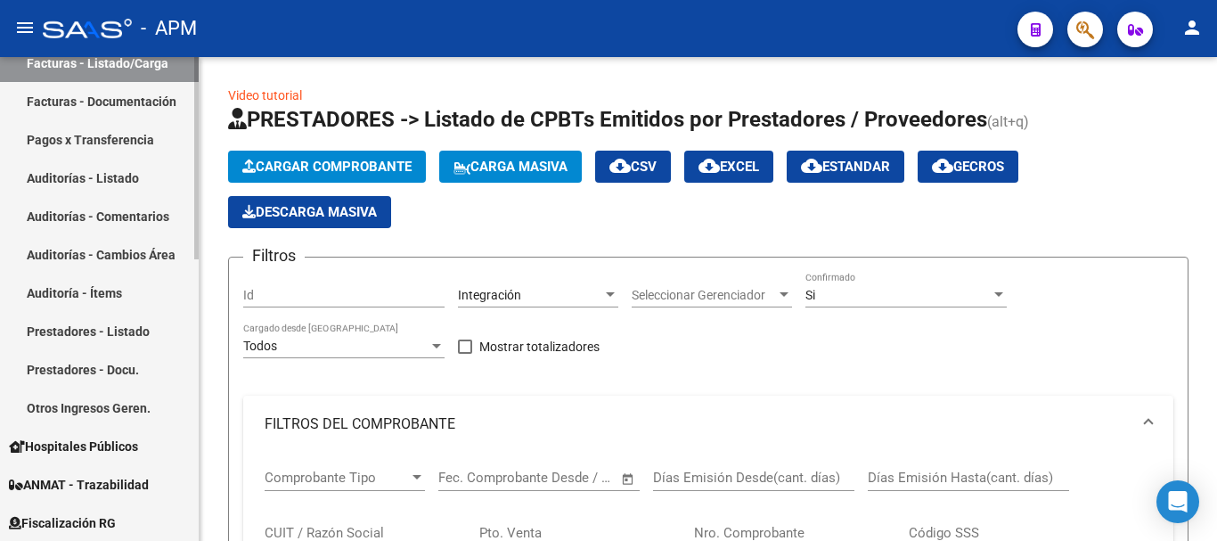
scroll to position [227, 0]
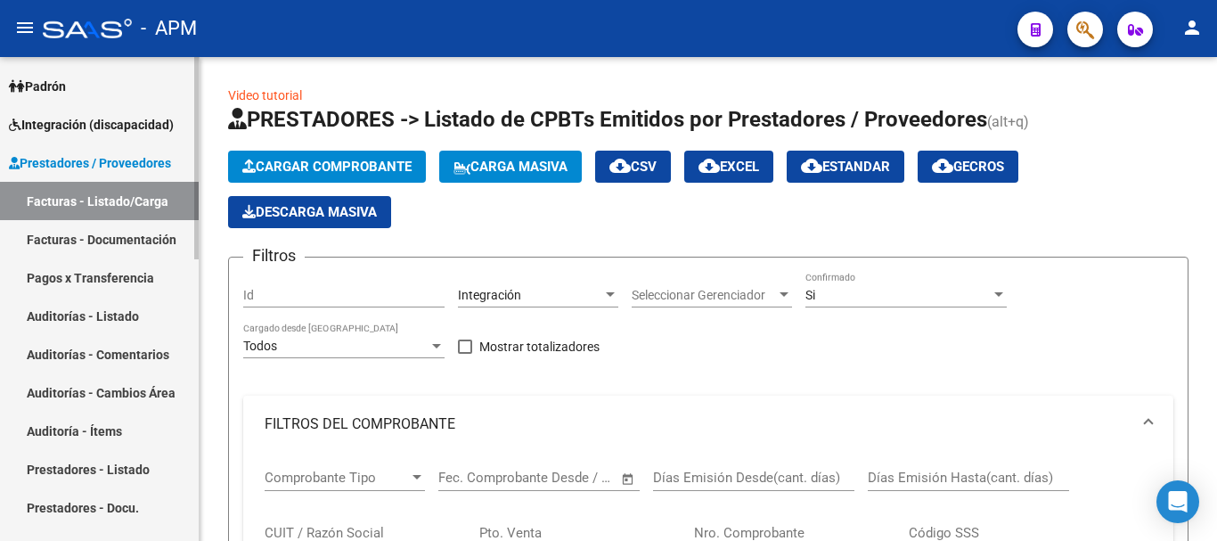
click at [112, 201] on link "Facturas - Listado/Carga" at bounding box center [99, 201] width 199 height 38
click at [389, 162] on span "Cargar Comprobante" at bounding box center [326, 167] width 169 height 16
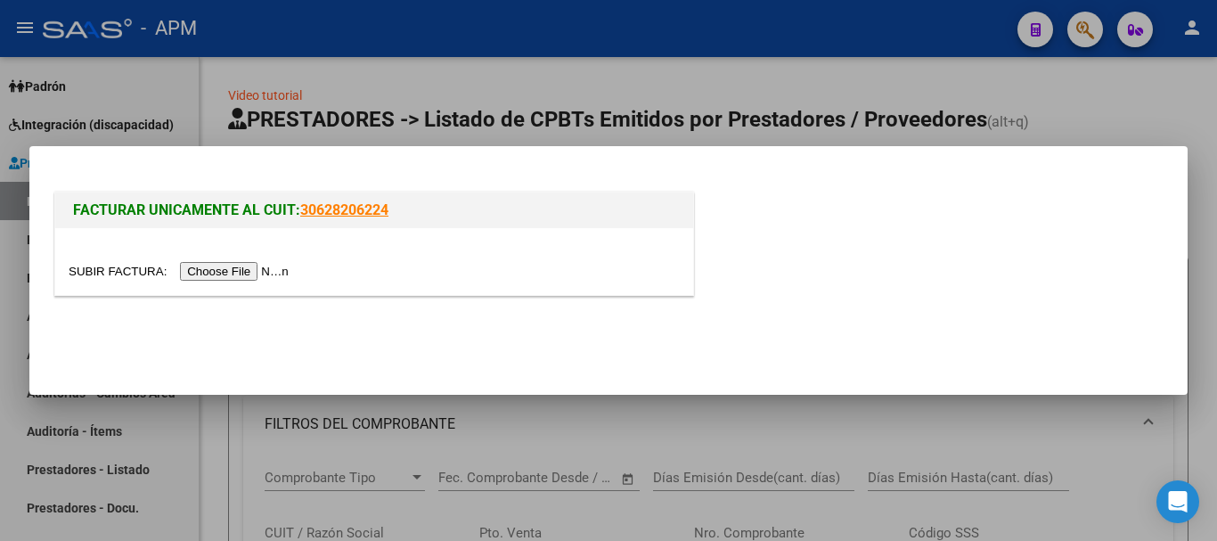
click at [270, 276] on input "file" at bounding box center [181, 271] width 225 height 19
